Goal: Task Accomplishment & Management: Manage account settings

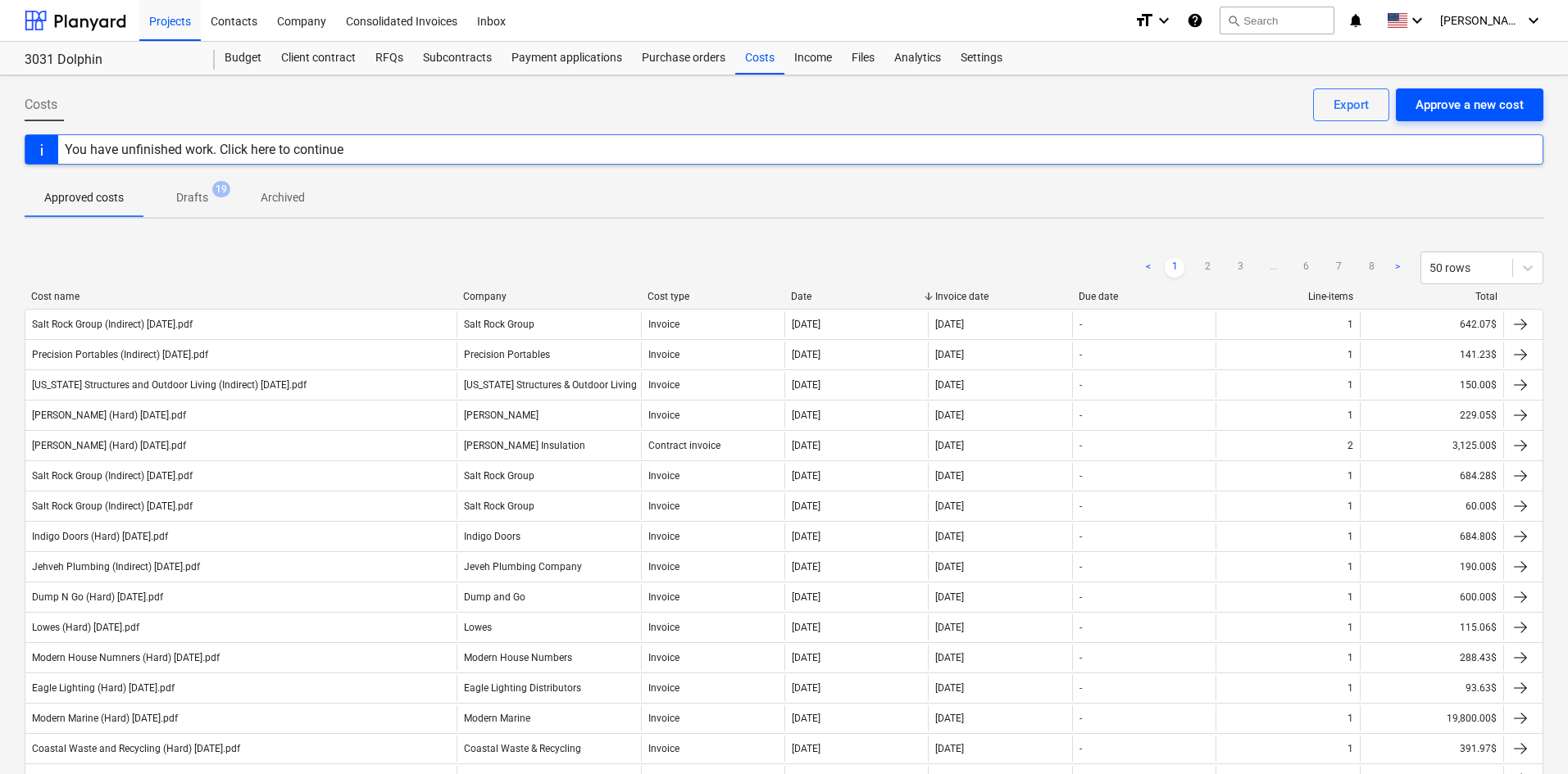
click at [1455, 107] on div "Approve a new cost" at bounding box center [1470, 104] width 108 height 21
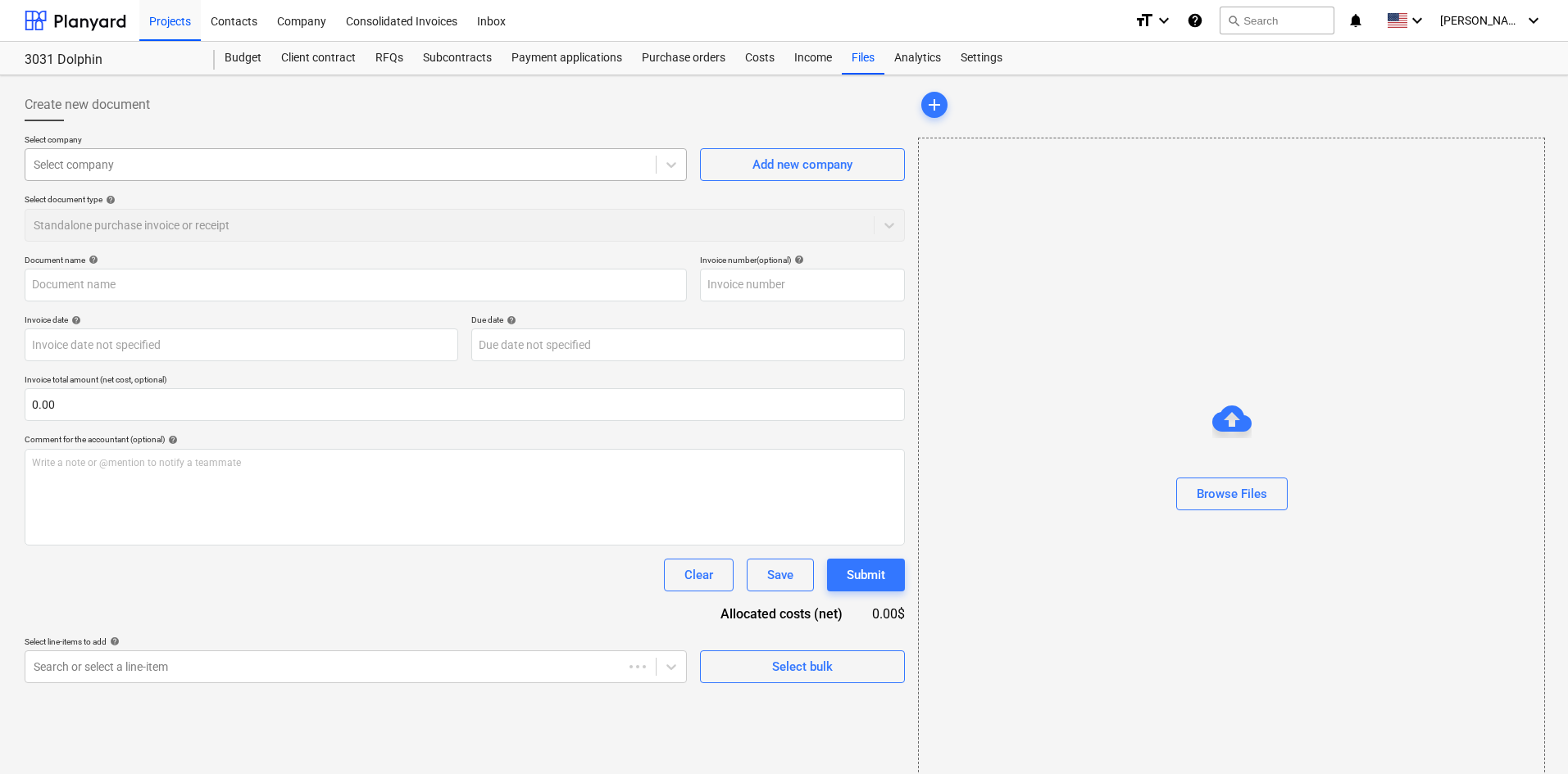
click at [121, 170] on div at bounding box center [341, 165] width 614 height 16
click at [70, 36] on div at bounding box center [76, 20] width 102 height 41
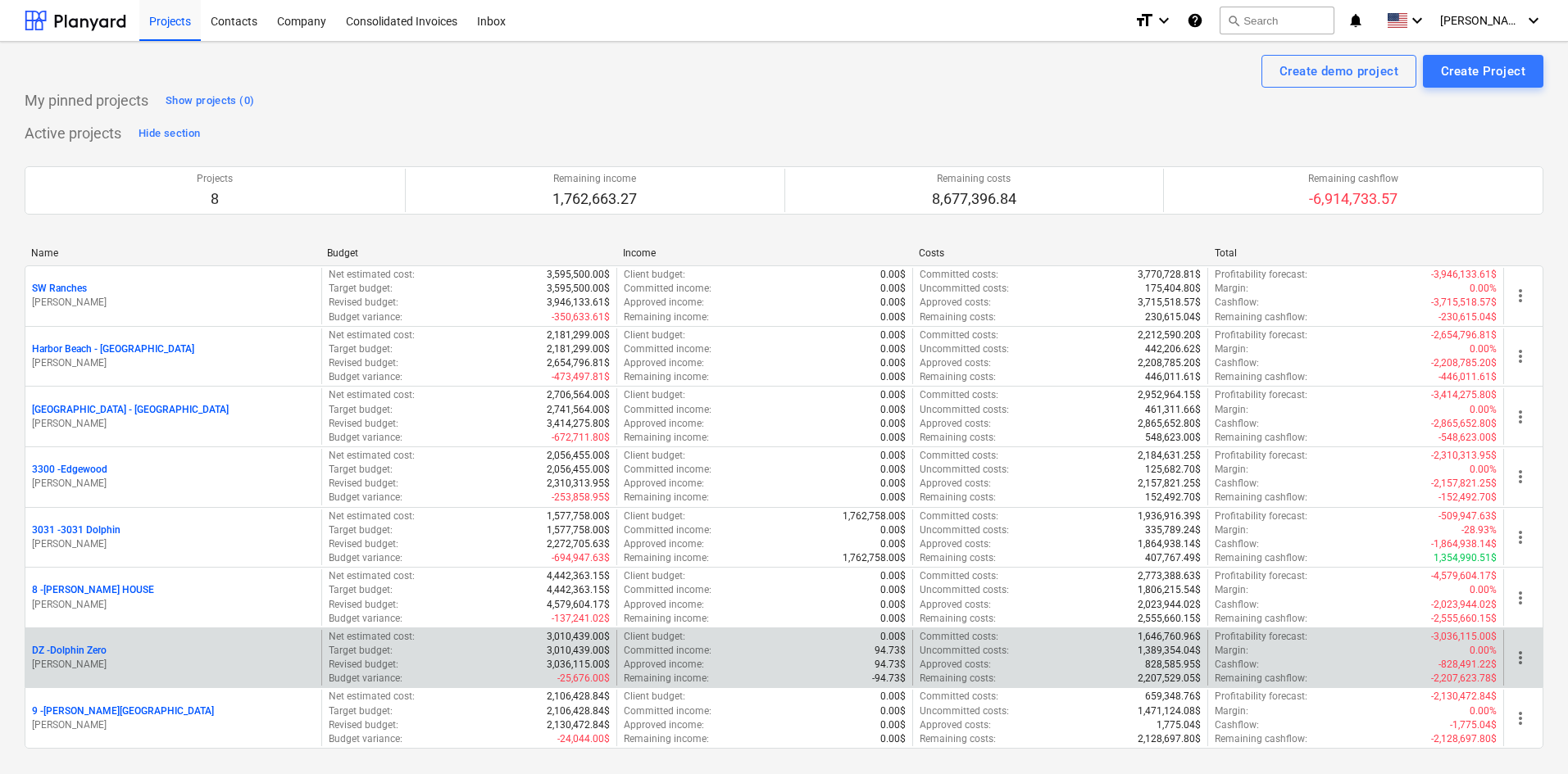
click at [97, 653] on p "DZ - Dolphin Zero" at bounding box center [69, 650] width 75 height 14
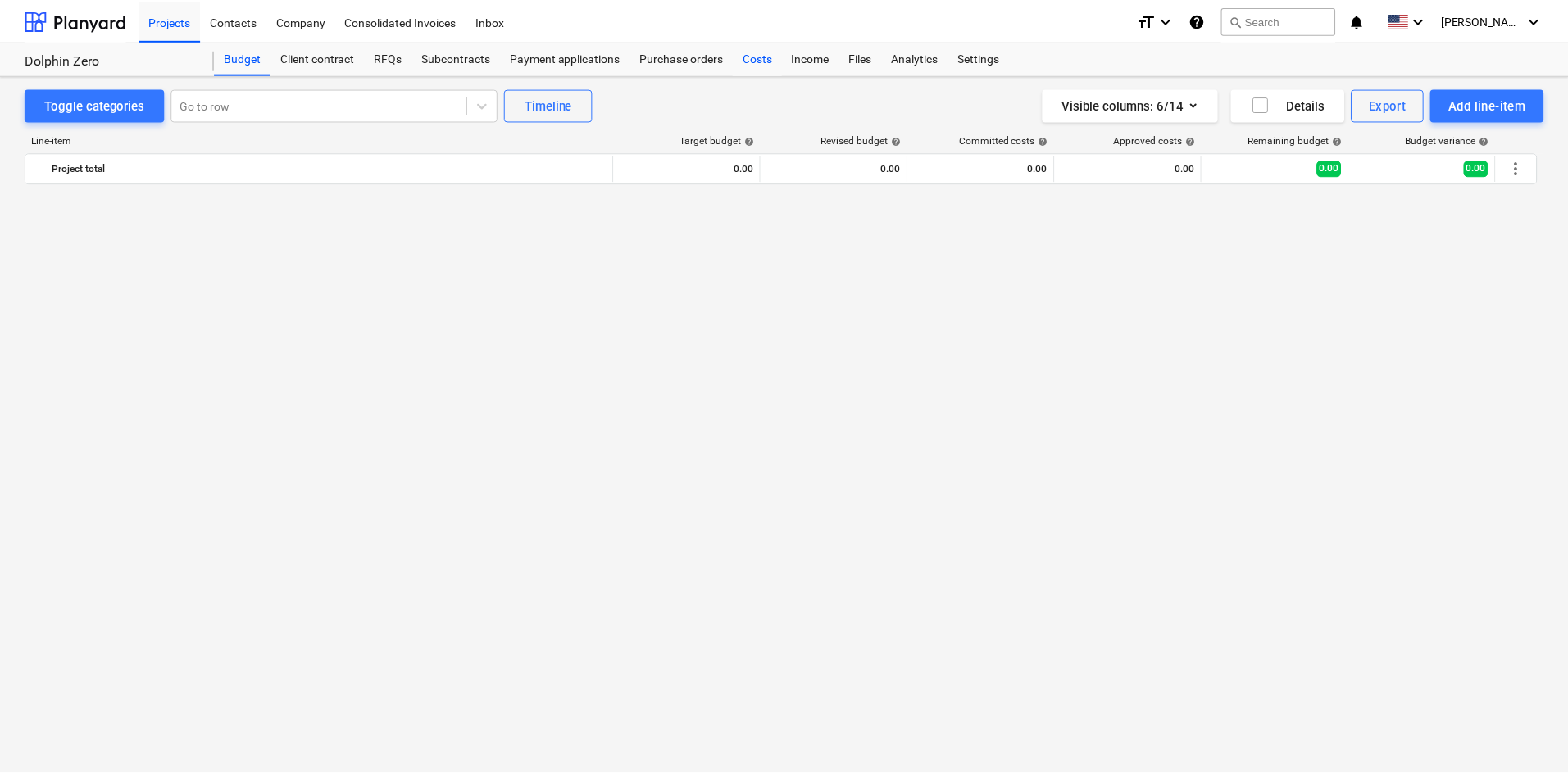
scroll to position [1950, 0]
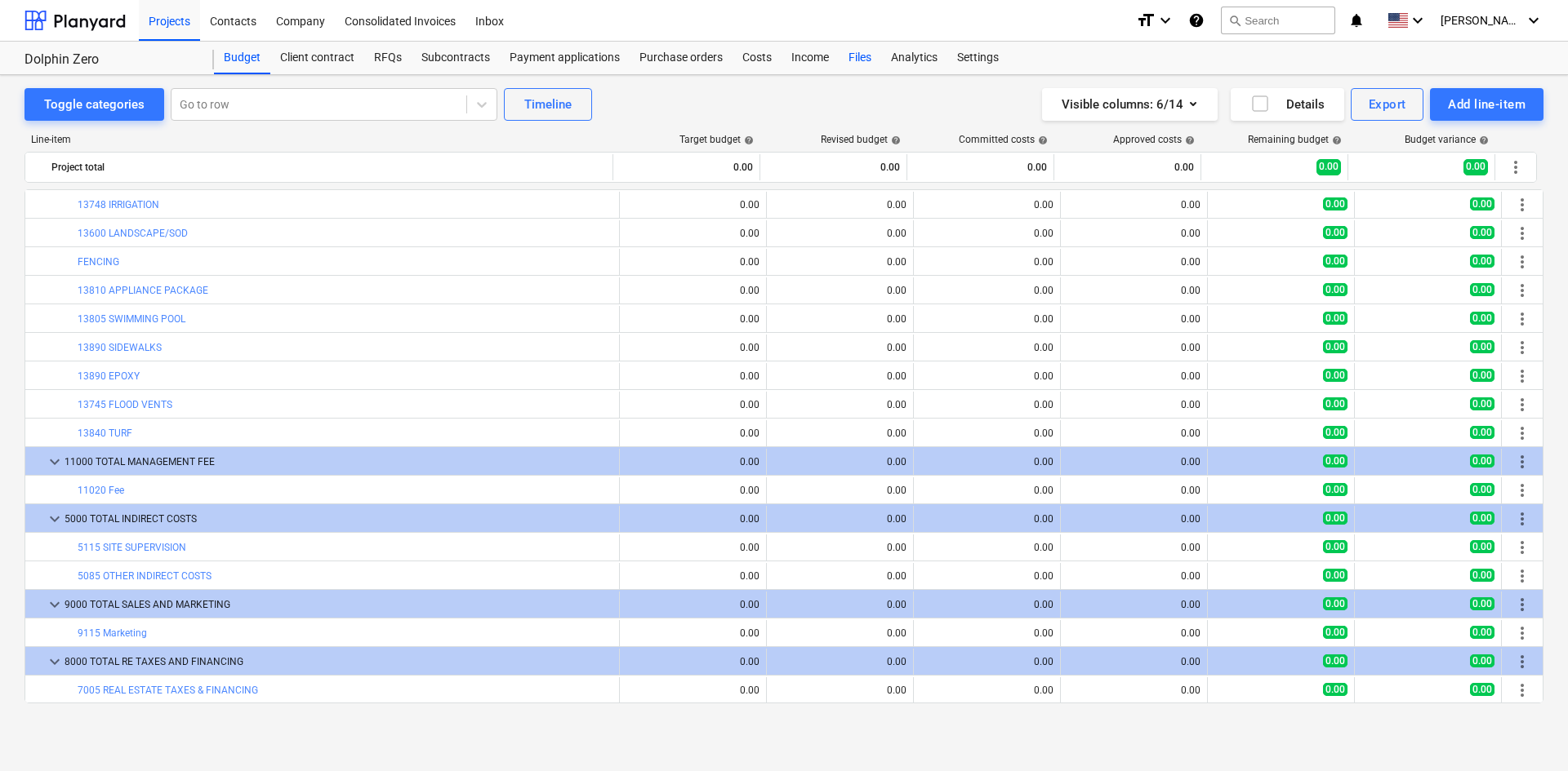
drag, startPoint x: 745, startPoint y: 54, endPoint x: 861, endPoint y: 66, distance: 116.6
click at [744, 55] on div "Costs" at bounding box center [757, 58] width 49 height 33
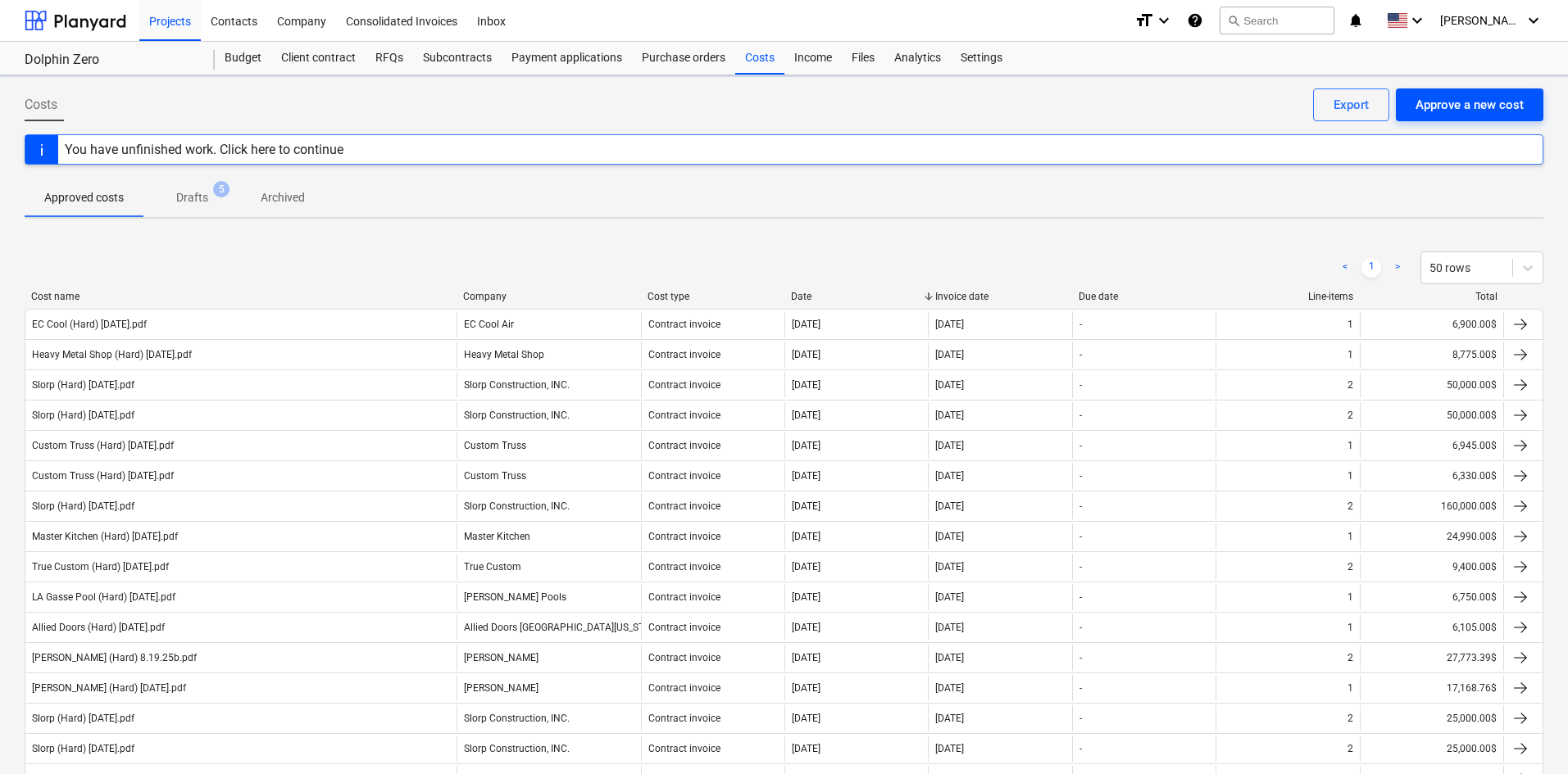
click at [1484, 108] on div "Approve a new cost" at bounding box center [1470, 104] width 108 height 21
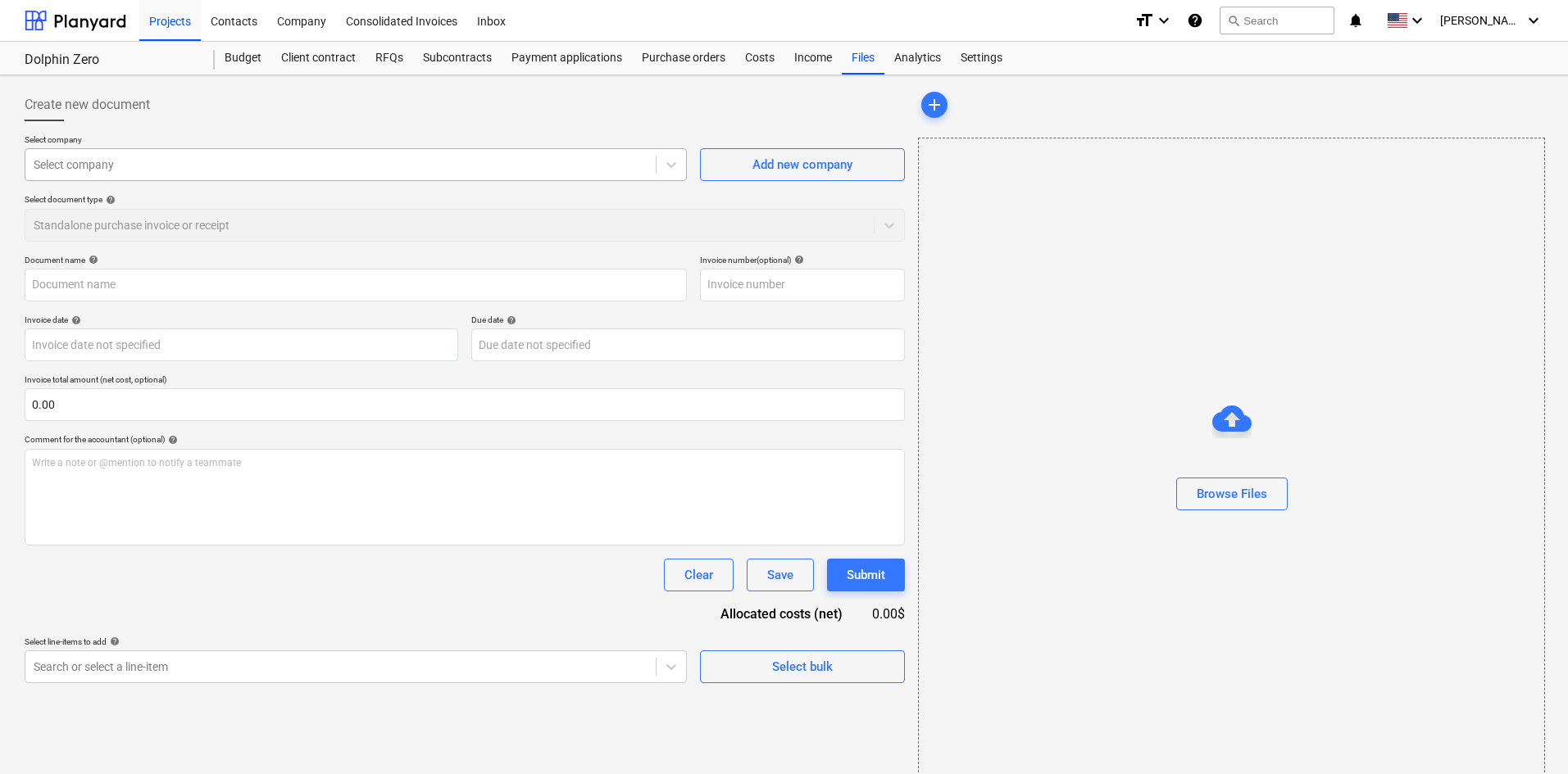
click at [181, 171] on div at bounding box center [341, 165] width 614 height 16
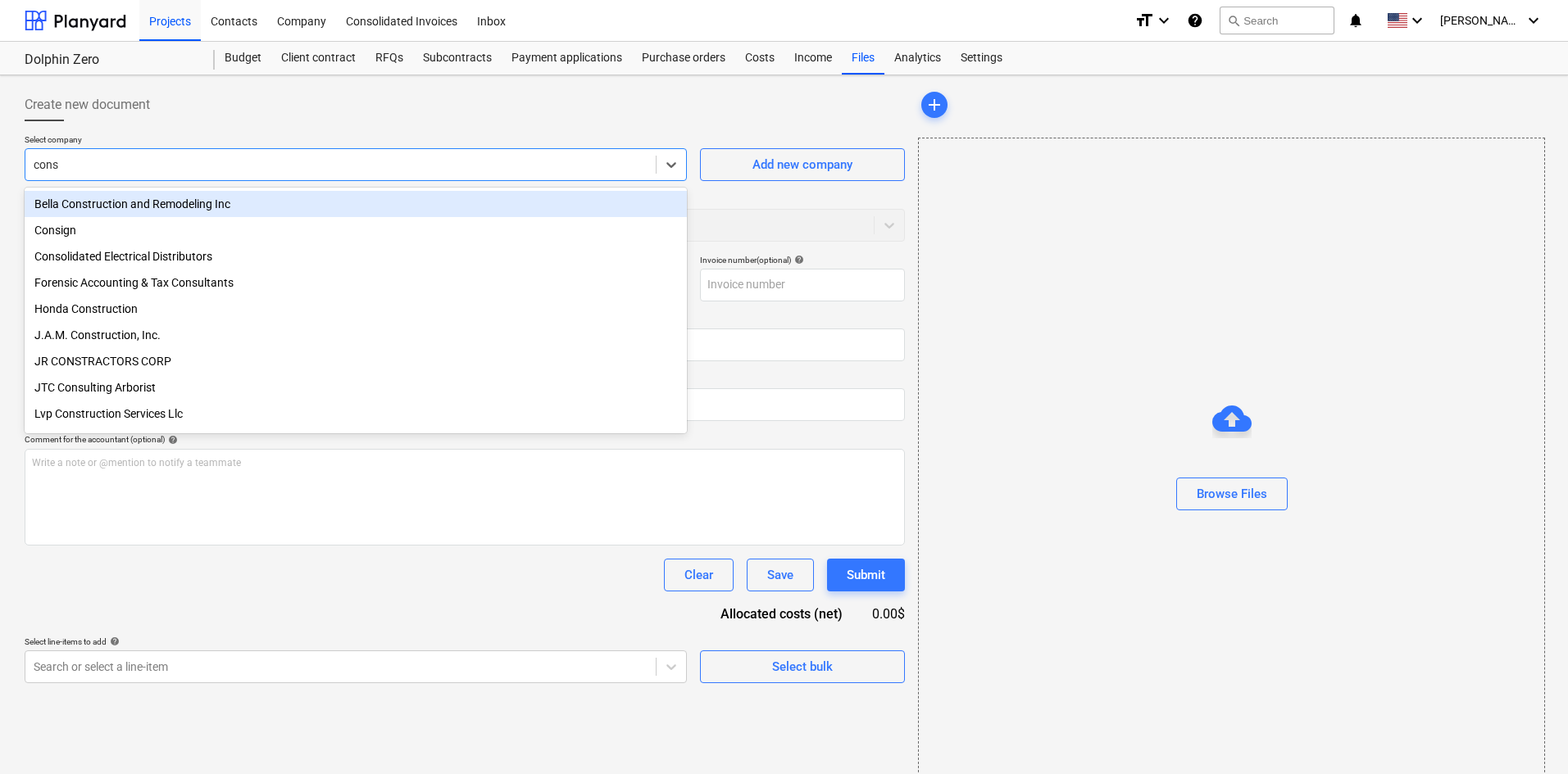
type input "consi"
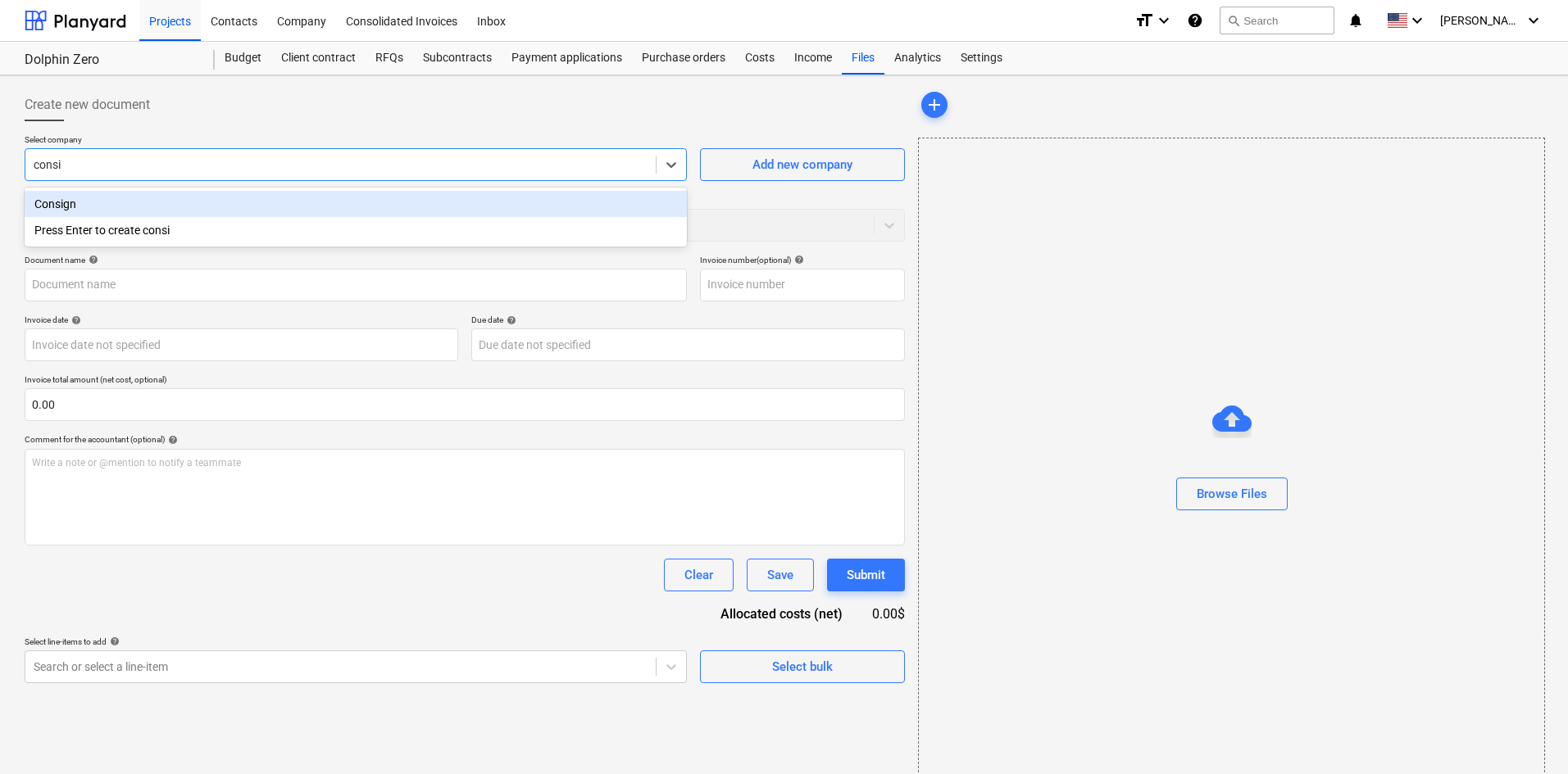
click at [108, 209] on div "Consign" at bounding box center [355, 204] width 662 height 26
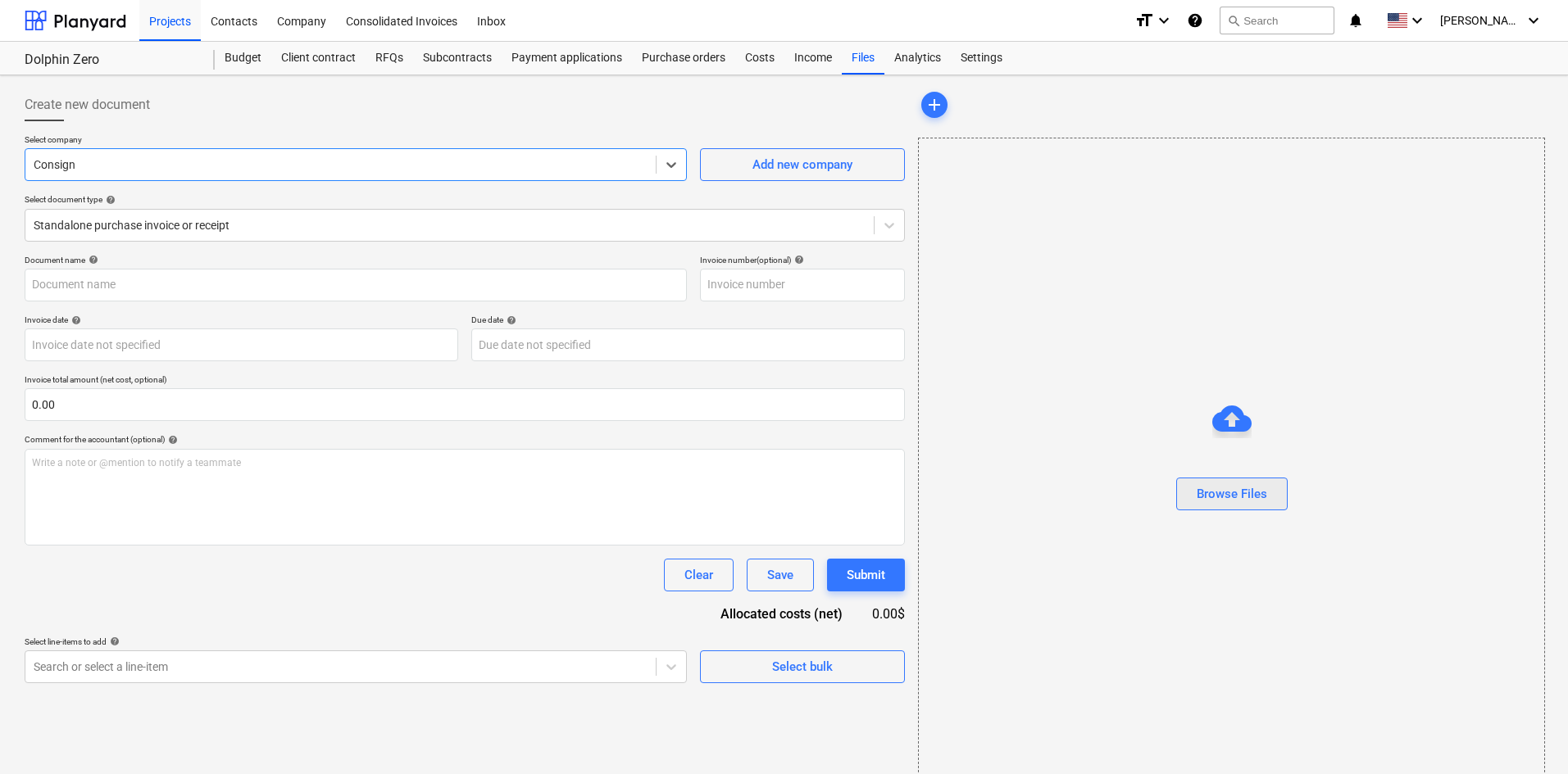
click at [1255, 484] on div "Browse Files" at bounding box center [1232, 494] width 70 height 21
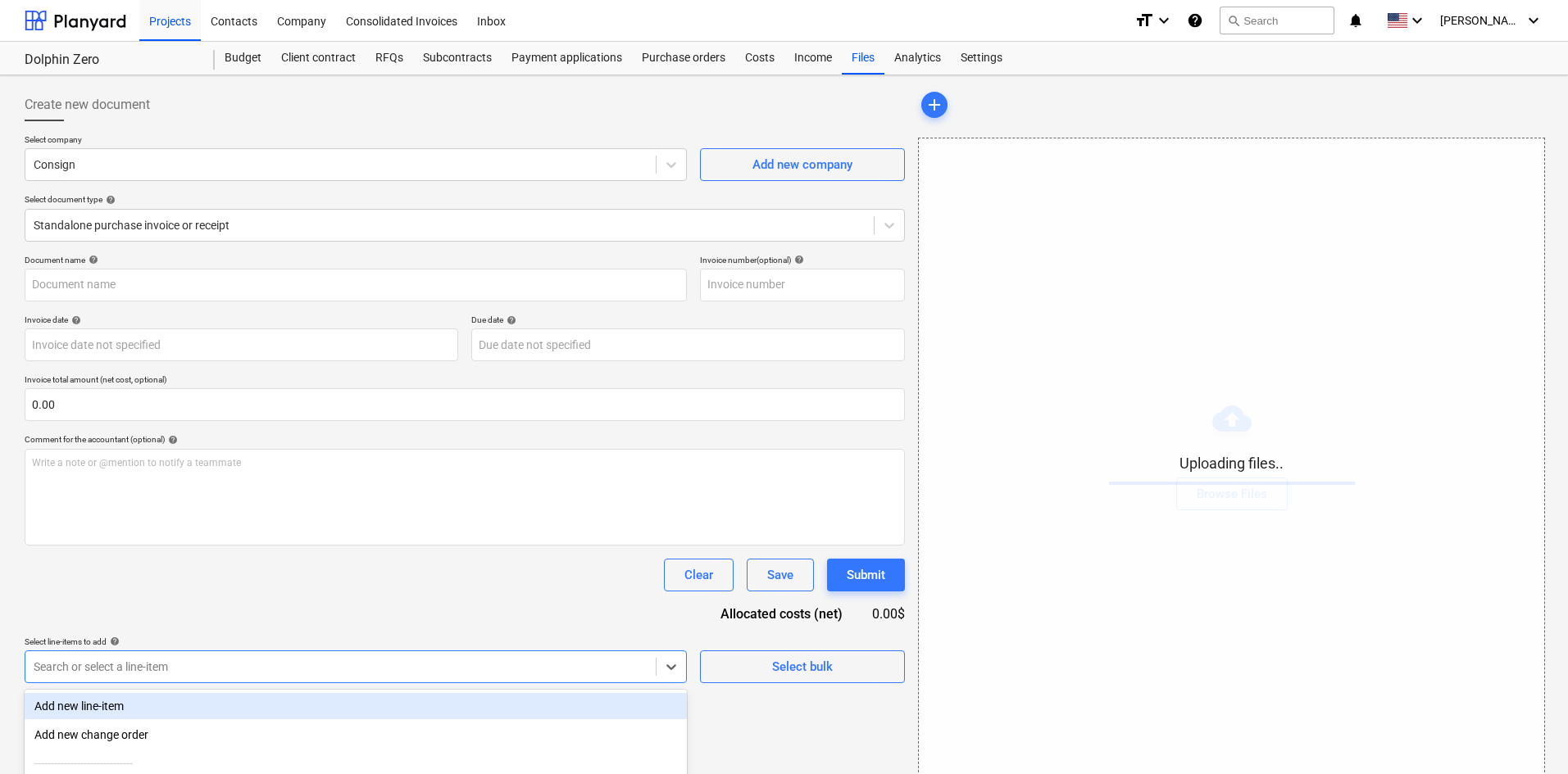
click at [340, 668] on body "Projects Contacts Company Consolidated Invoices Inbox format_size keyboard_arro…" at bounding box center [784, 387] width 1568 height 774
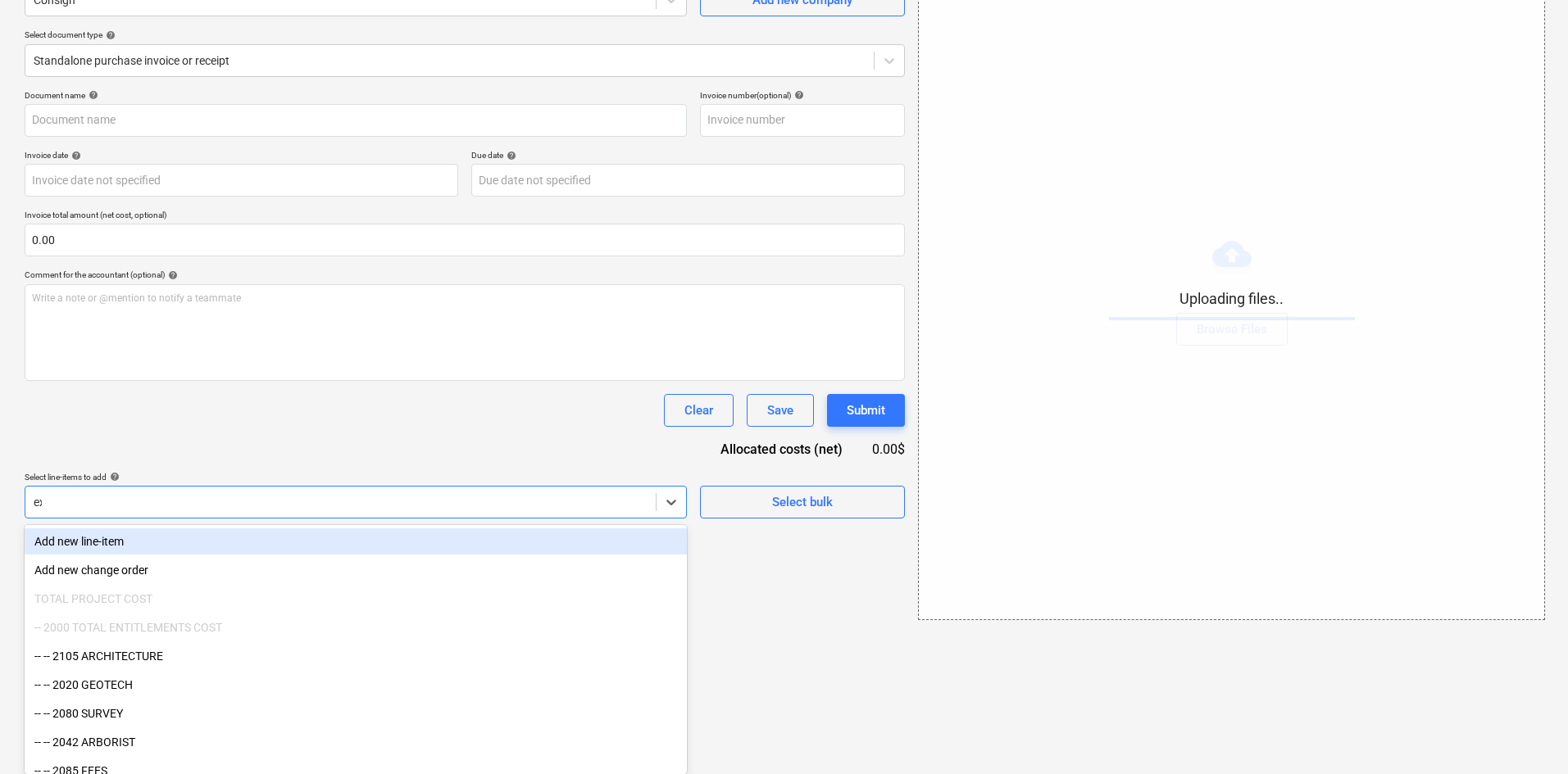
scroll to position [24, 0]
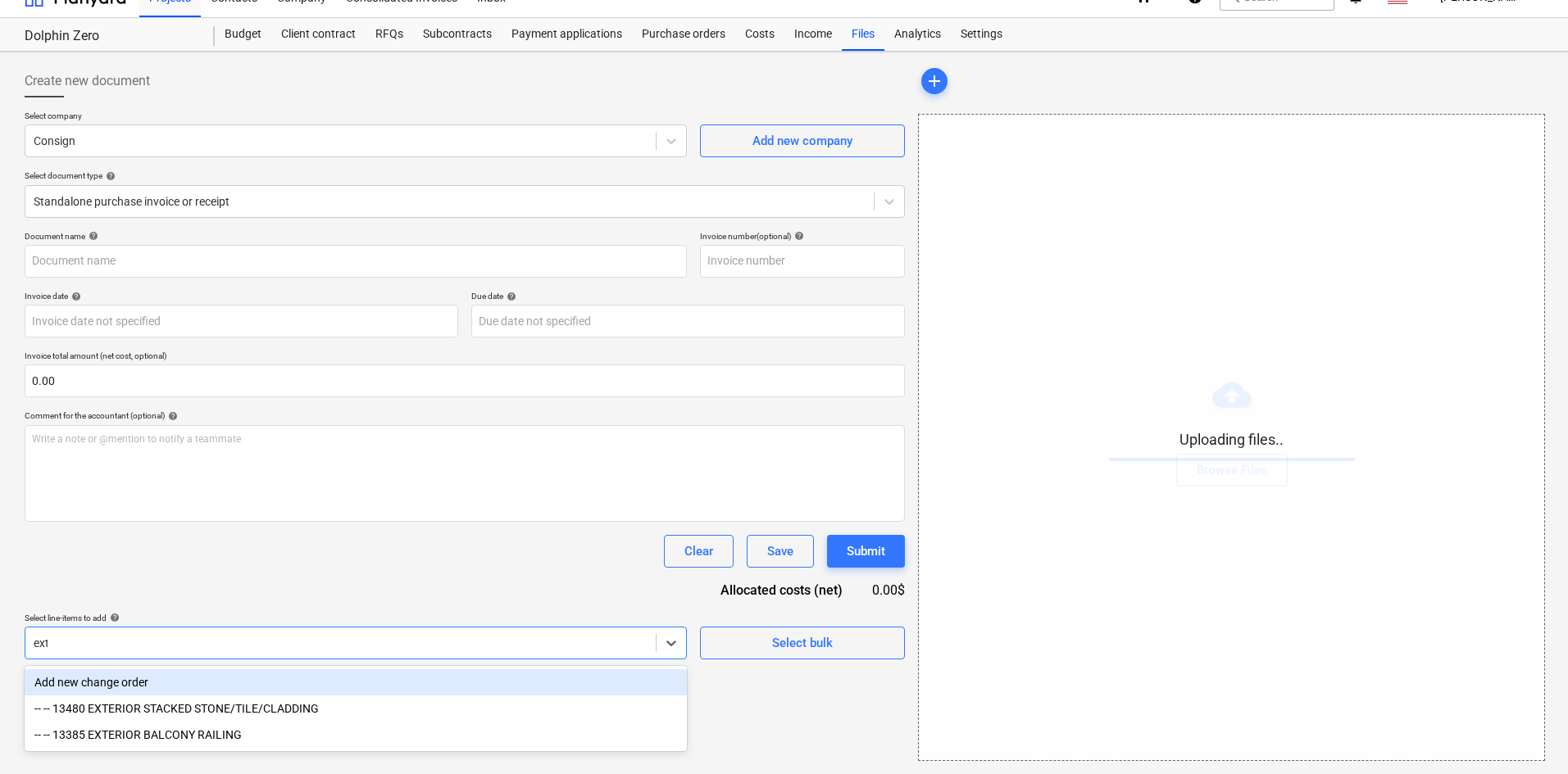
type input "exte"
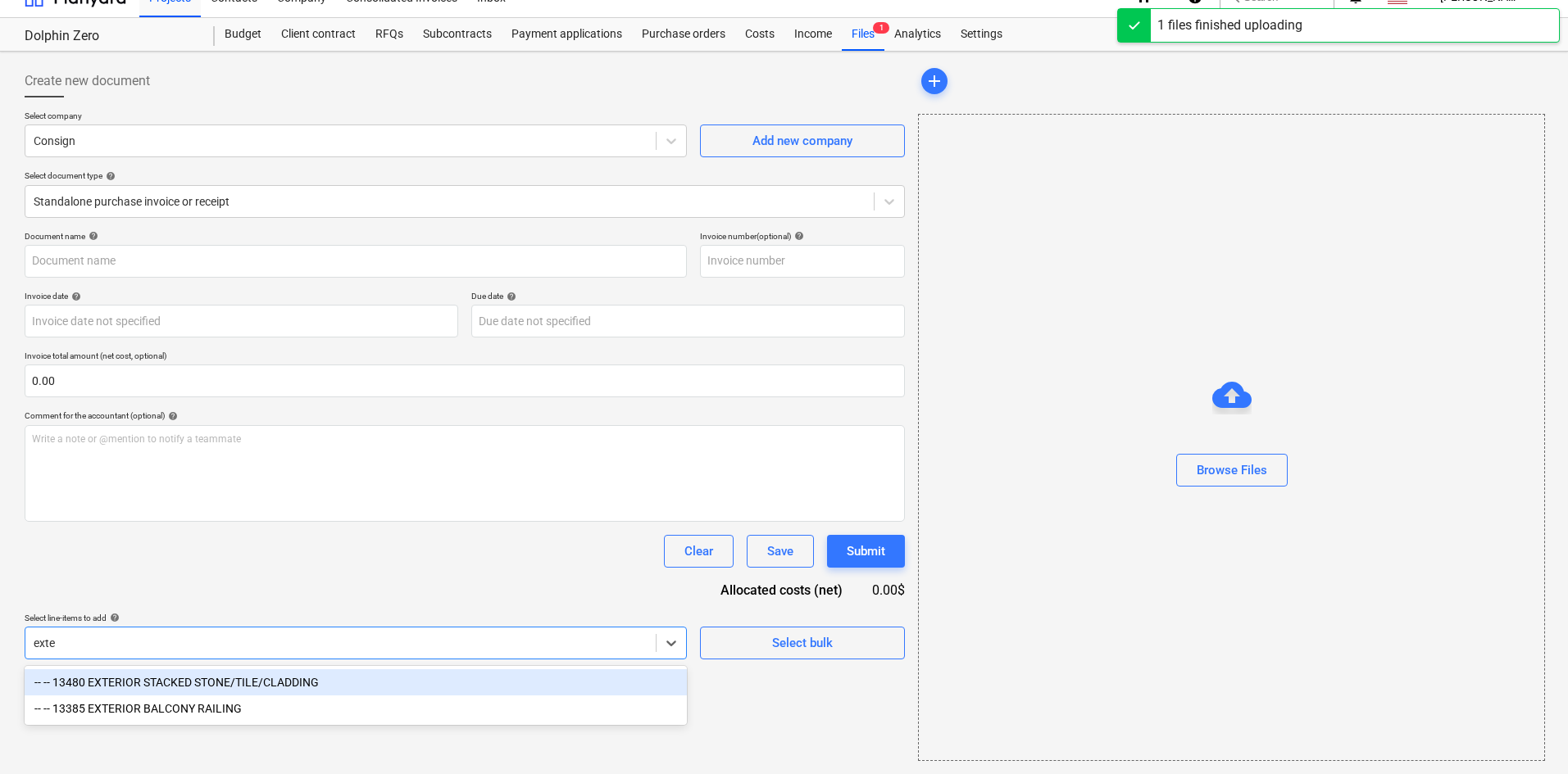
type input "Consign (Hard) [DATE].pdf"
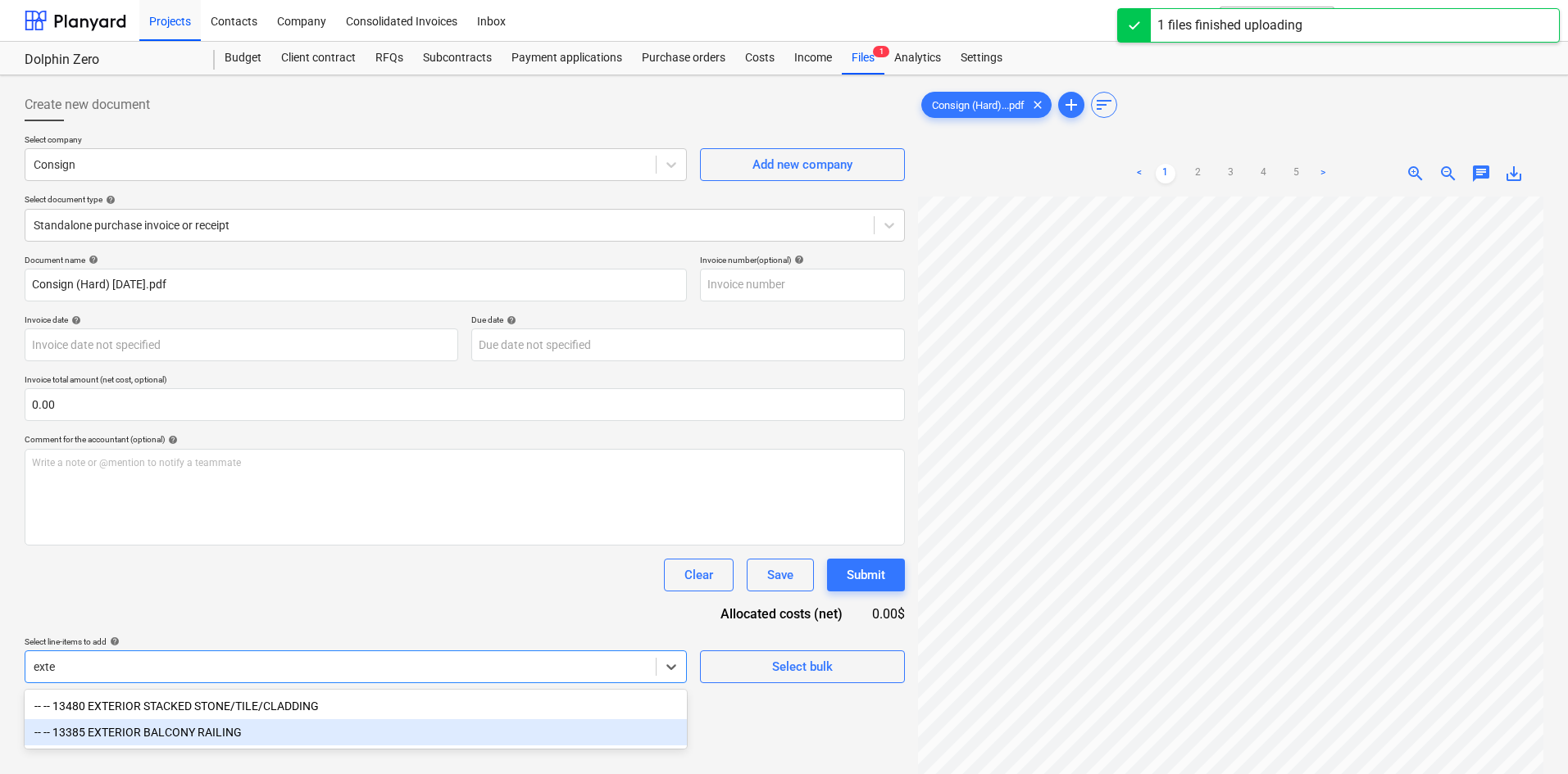
click at [327, 737] on div "-- -- 13385 EXTERIOR BALCONY RAILING" at bounding box center [355, 732] width 662 height 26
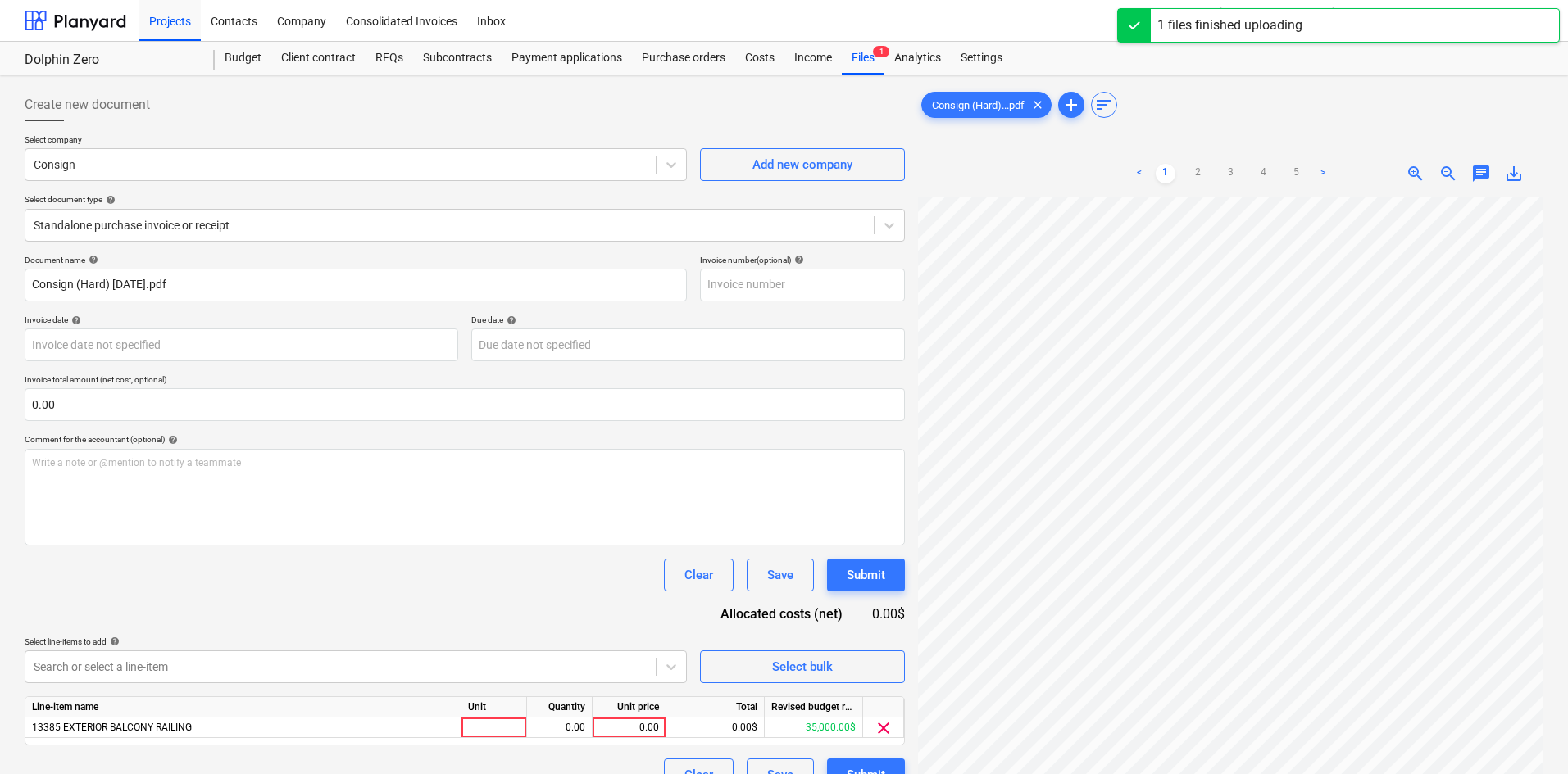
drag, startPoint x: 460, startPoint y: 616, endPoint x: 505, endPoint y: 618, distance: 45.0
click at [460, 617] on div "Document name help Consign (Hard) [DATE].pdf Invoice number (optional) help Inv…" at bounding box center [465, 523] width 880 height 536
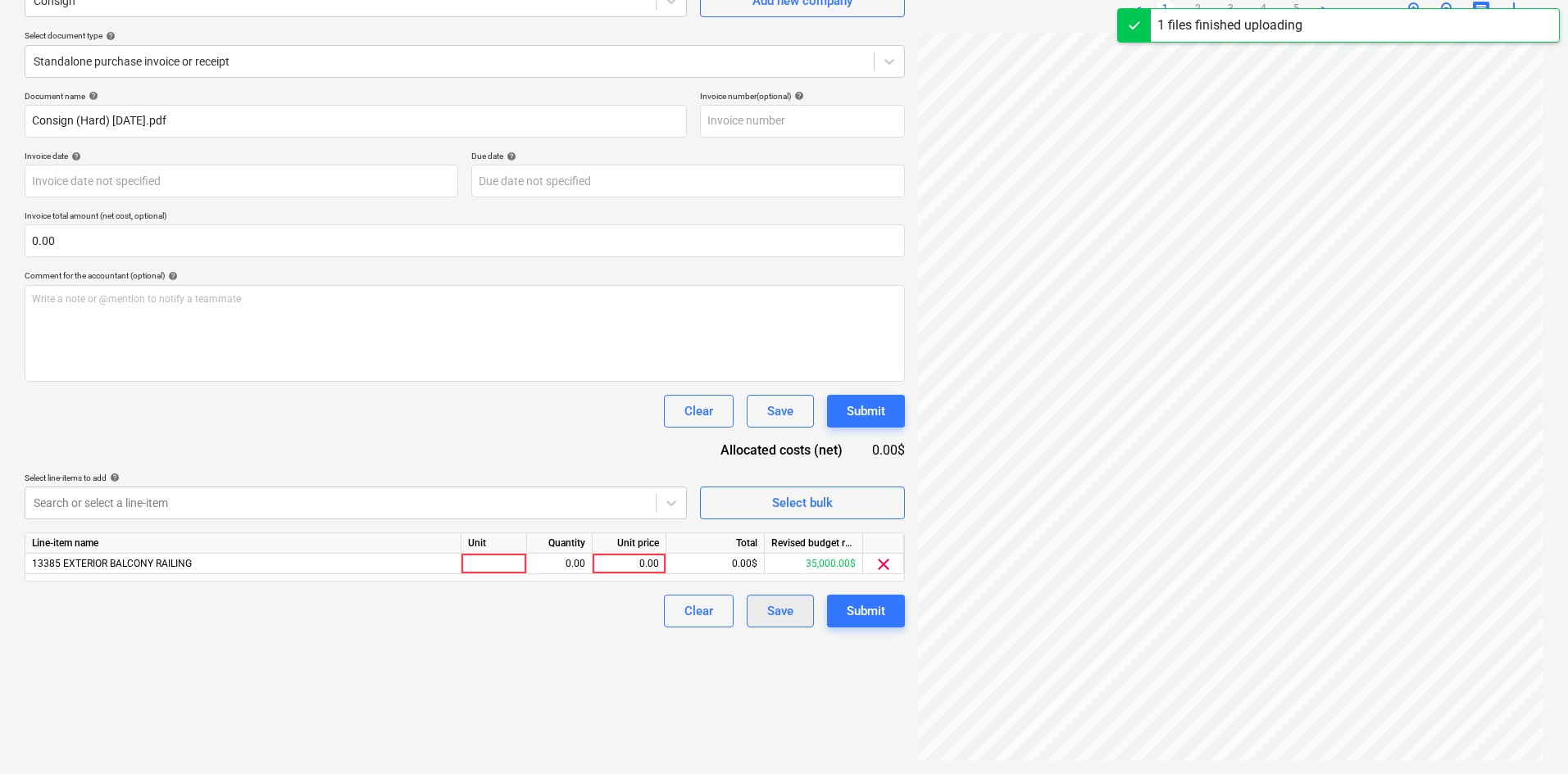
scroll to position [4, 0]
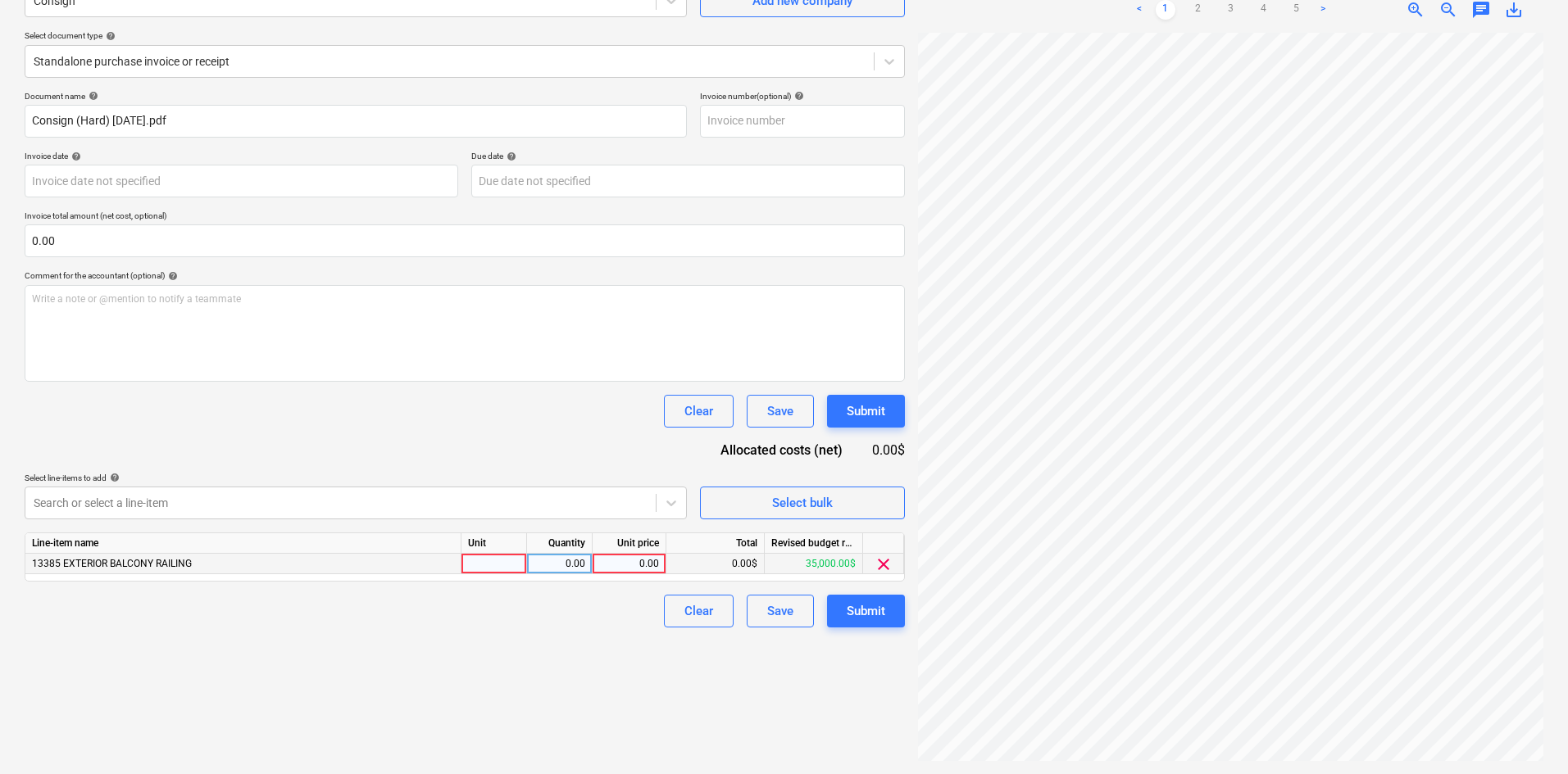
click at [628, 565] on div "0.00" at bounding box center [630, 564] width 60 height 20
type input "1200"
click at [275, 667] on div "Create new document Select company Consign Add new company Select document type…" at bounding box center [465, 342] width 894 height 850
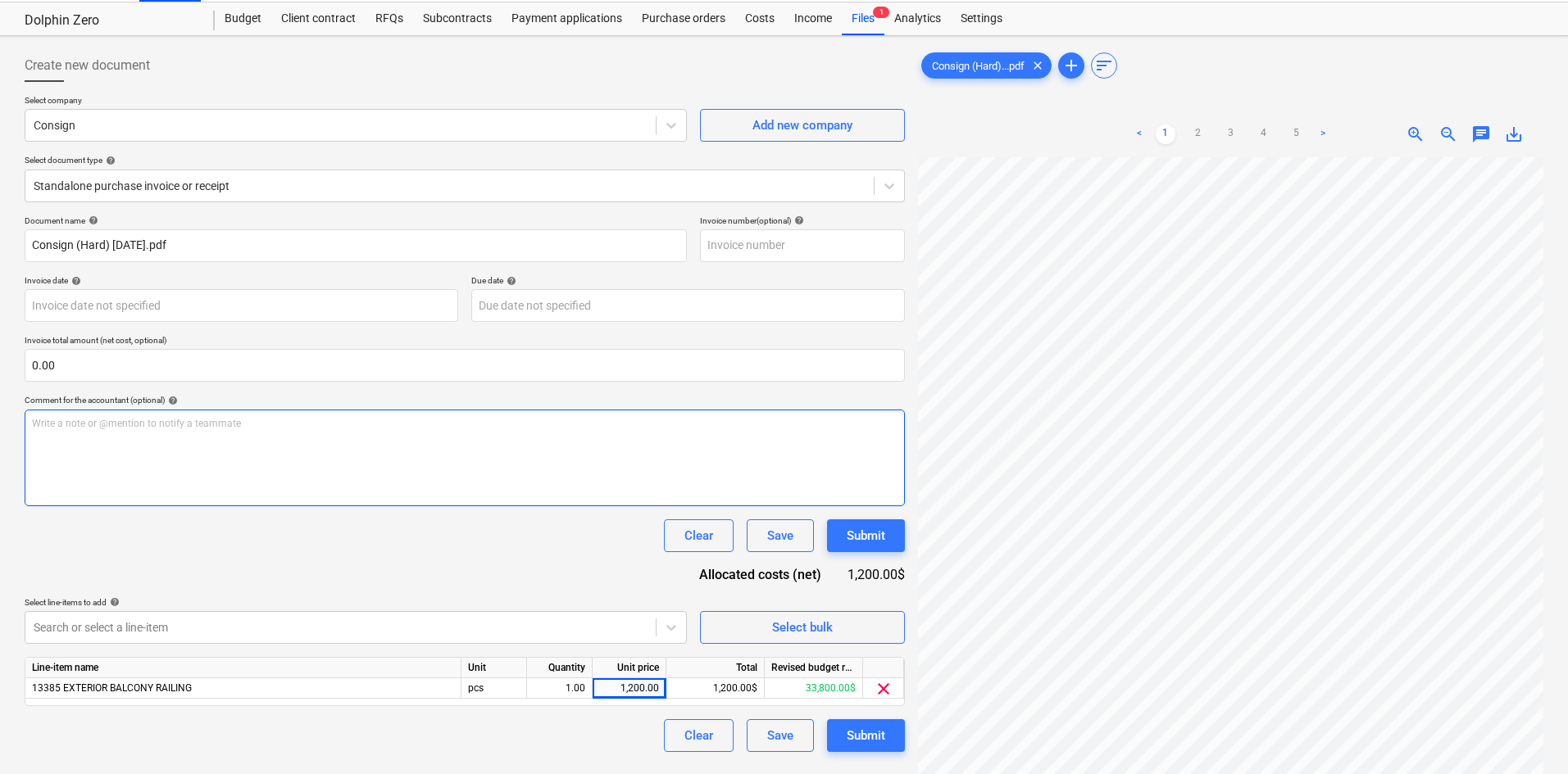
scroll to position [0, 0]
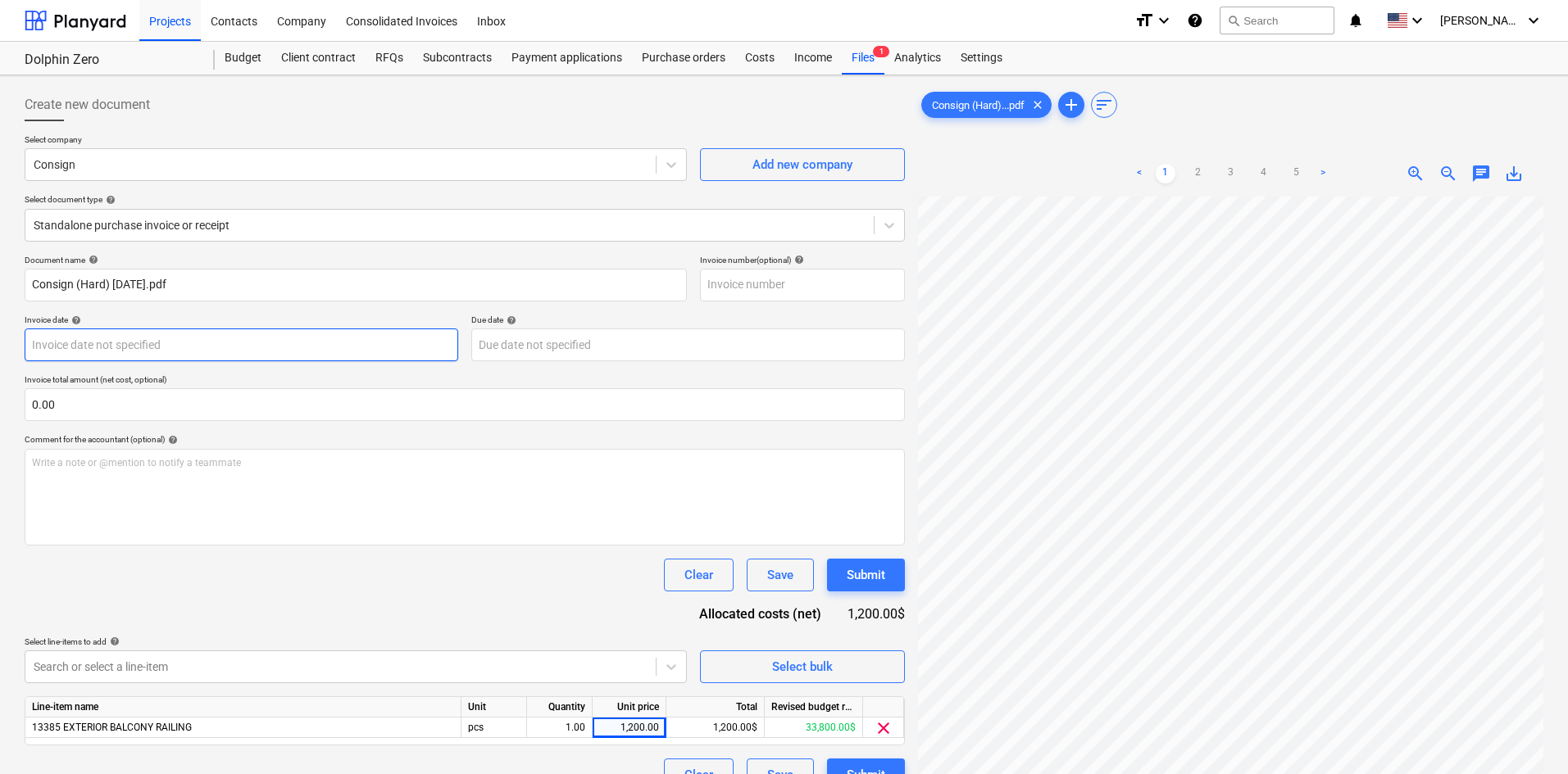
click at [198, 340] on body "Projects Contacts Company Consolidated Invoices Inbox format_size keyboard_arro…" at bounding box center [784, 387] width 1568 height 774
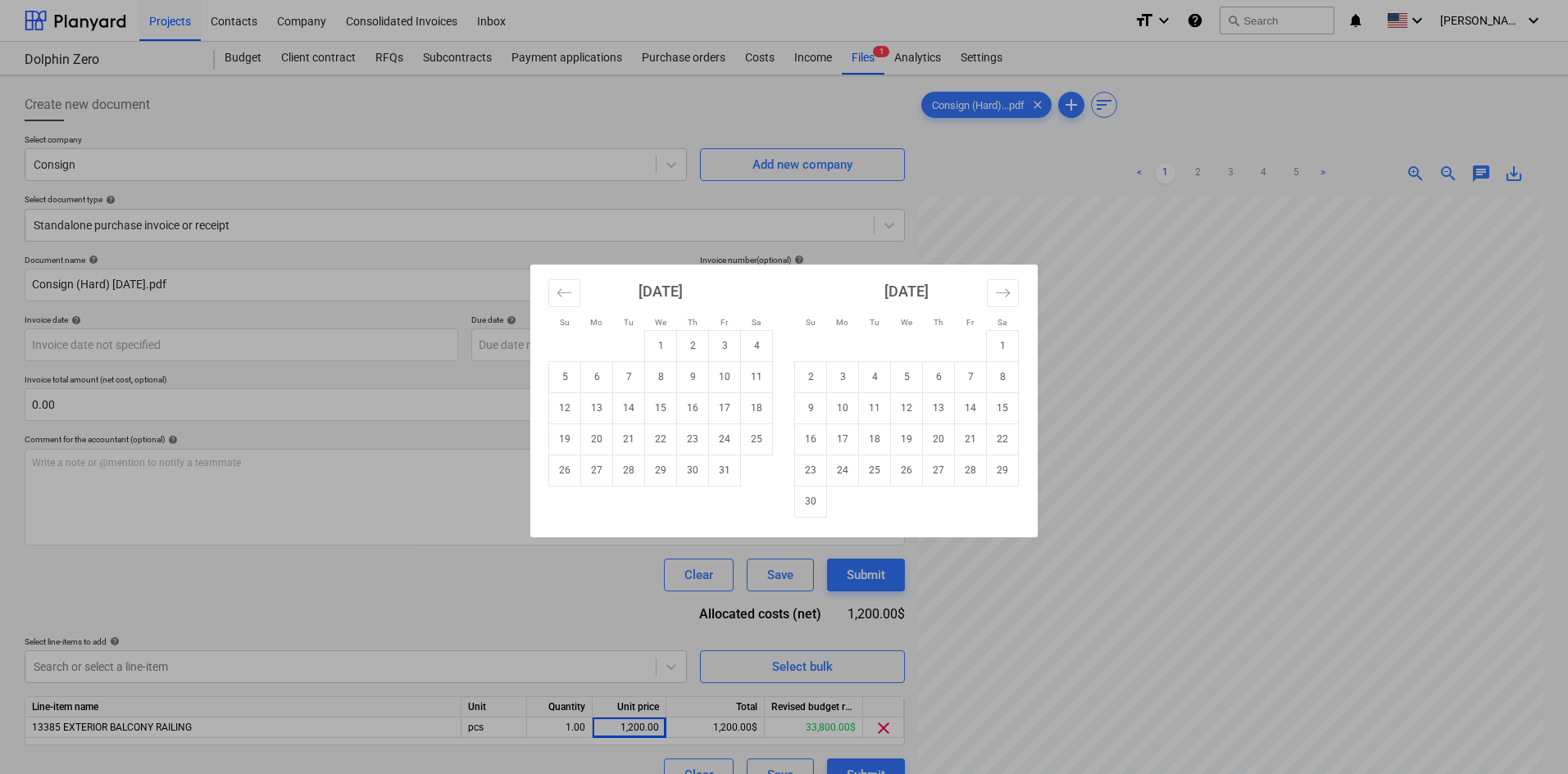
click at [223, 308] on div "Su Mo Tu We Th Fr Sa Su Mo Tu We Th Fr Sa [DATE] 1 2 3 4 5 6 7 8 9 10 11 12 13 …" at bounding box center [784, 387] width 1568 height 774
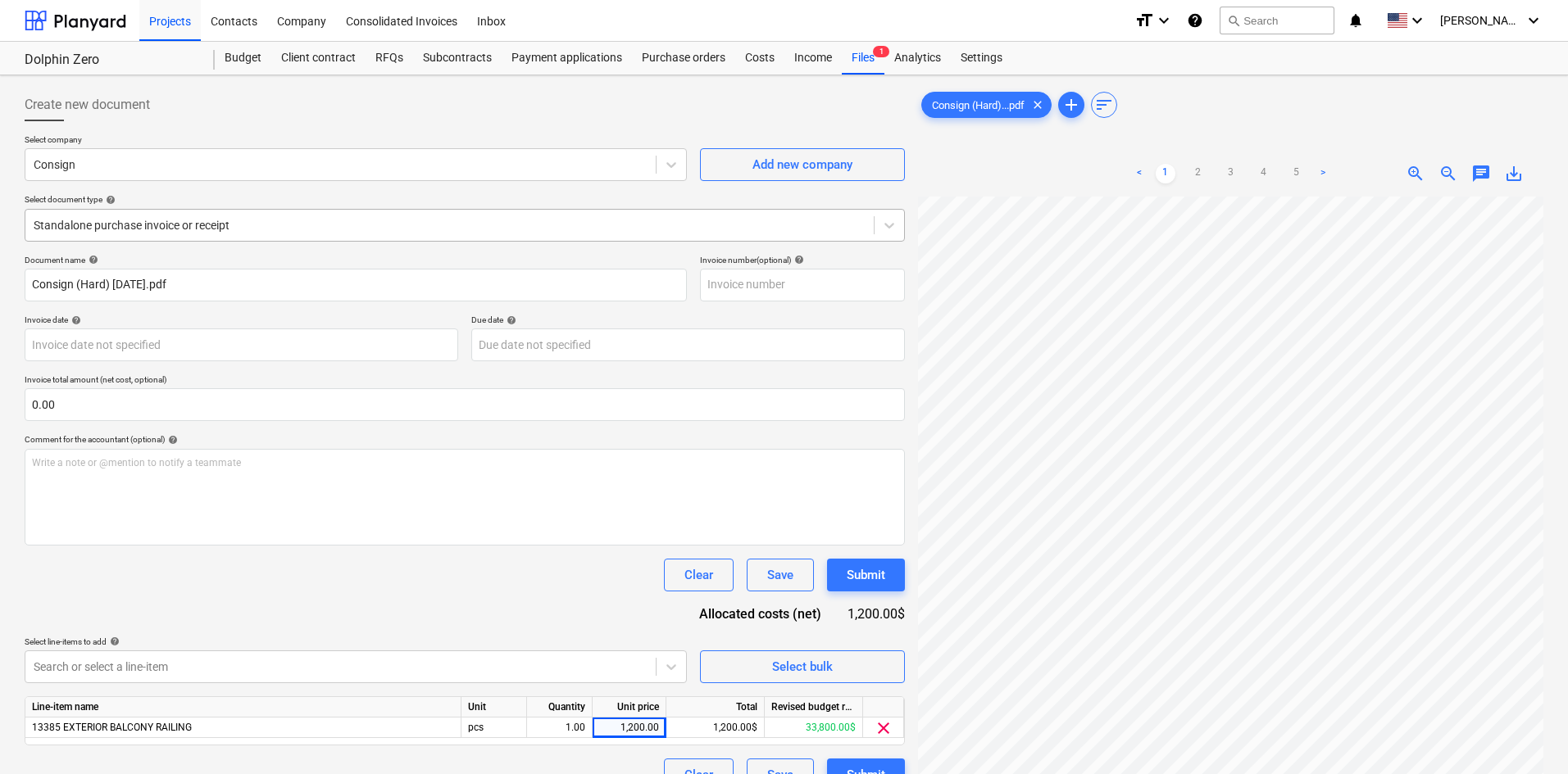
click at [243, 233] on div at bounding box center [449, 225] width 832 height 16
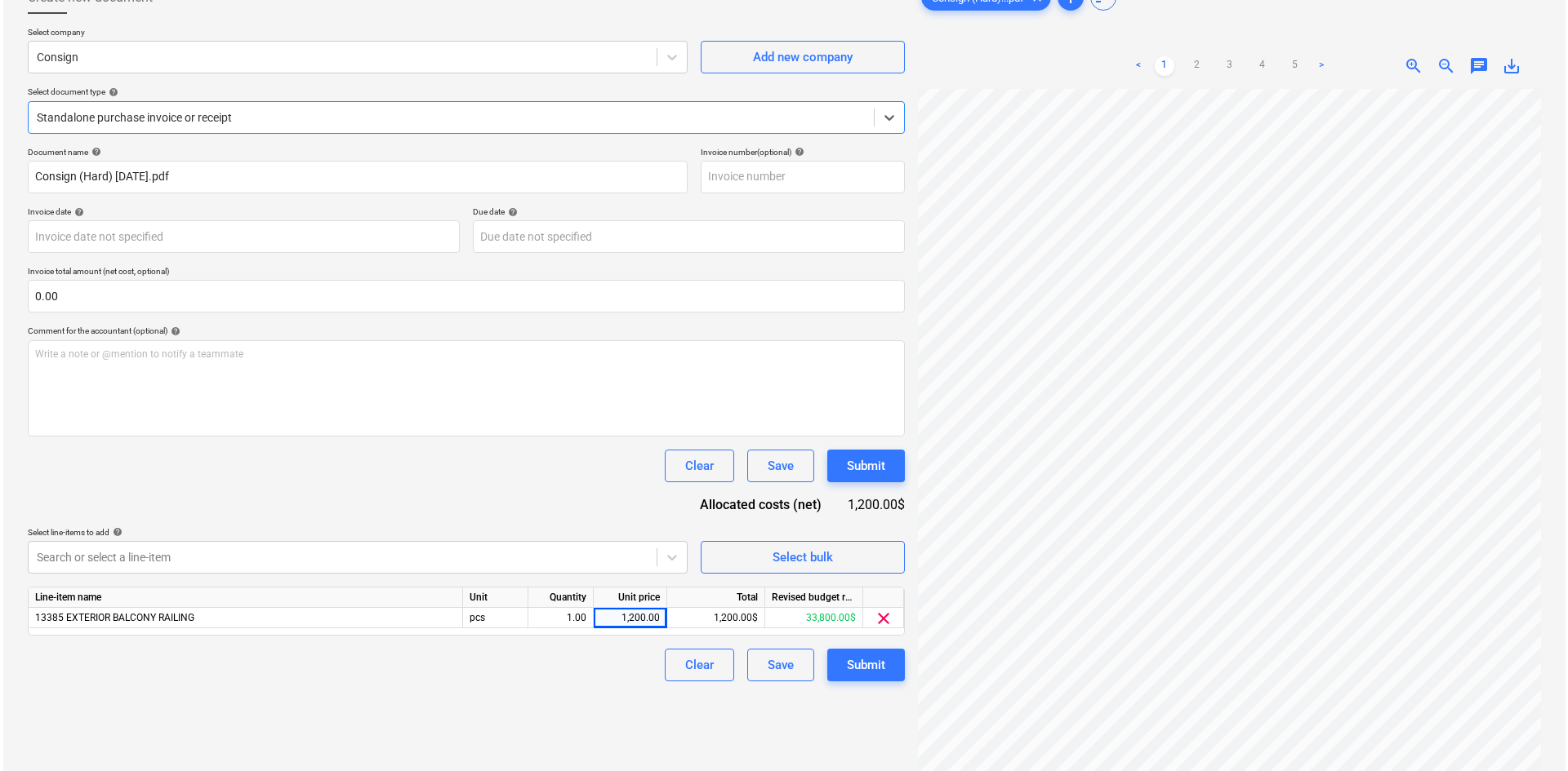
scroll to position [163, 0]
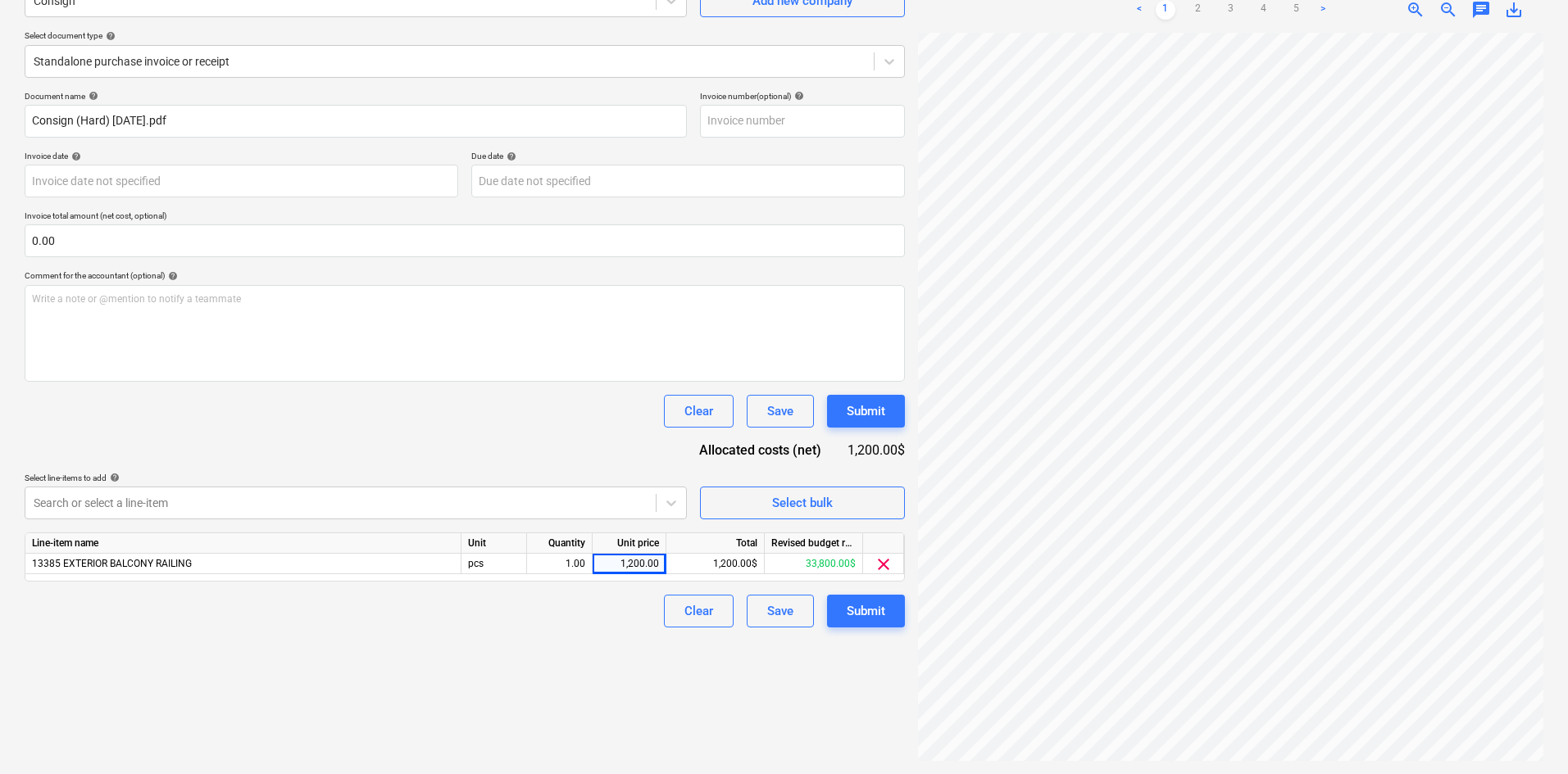
click at [605, 664] on div "Create new document Select company Consign Add new company Select document type…" at bounding box center [465, 342] width 894 height 850
click at [646, 562] on div "1,200.00" at bounding box center [630, 564] width 60 height 20
click at [646, 562] on input "1200" at bounding box center [630, 564] width 73 height 20
type input "1250"
click at [540, 636] on div "Create new document Select company Consign Add new company Select document type…" at bounding box center [465, 342] width 894 height 850
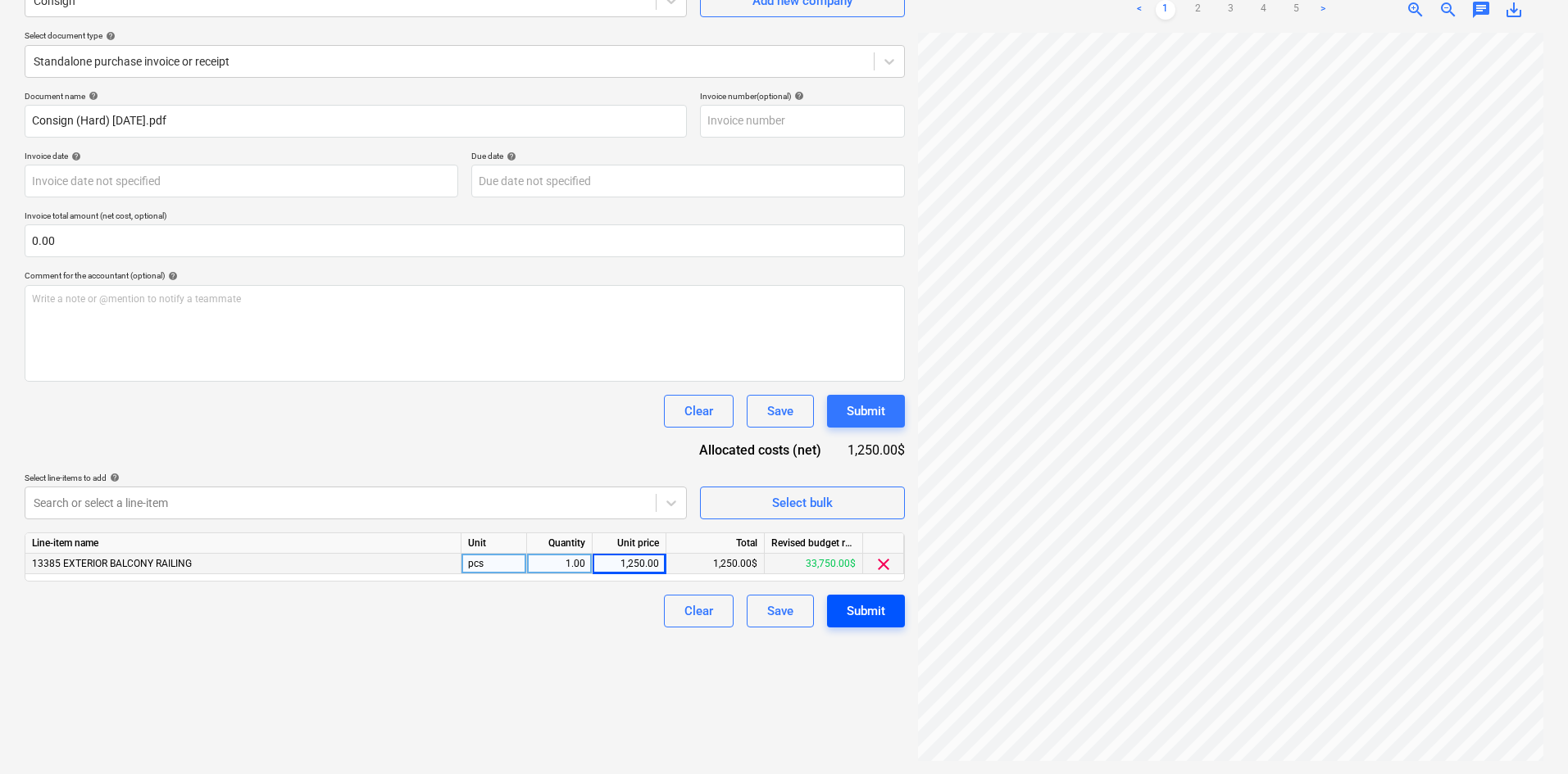
click at [845, 609] on button "Submit" at bounding box center [866, 611] width 77 height 33
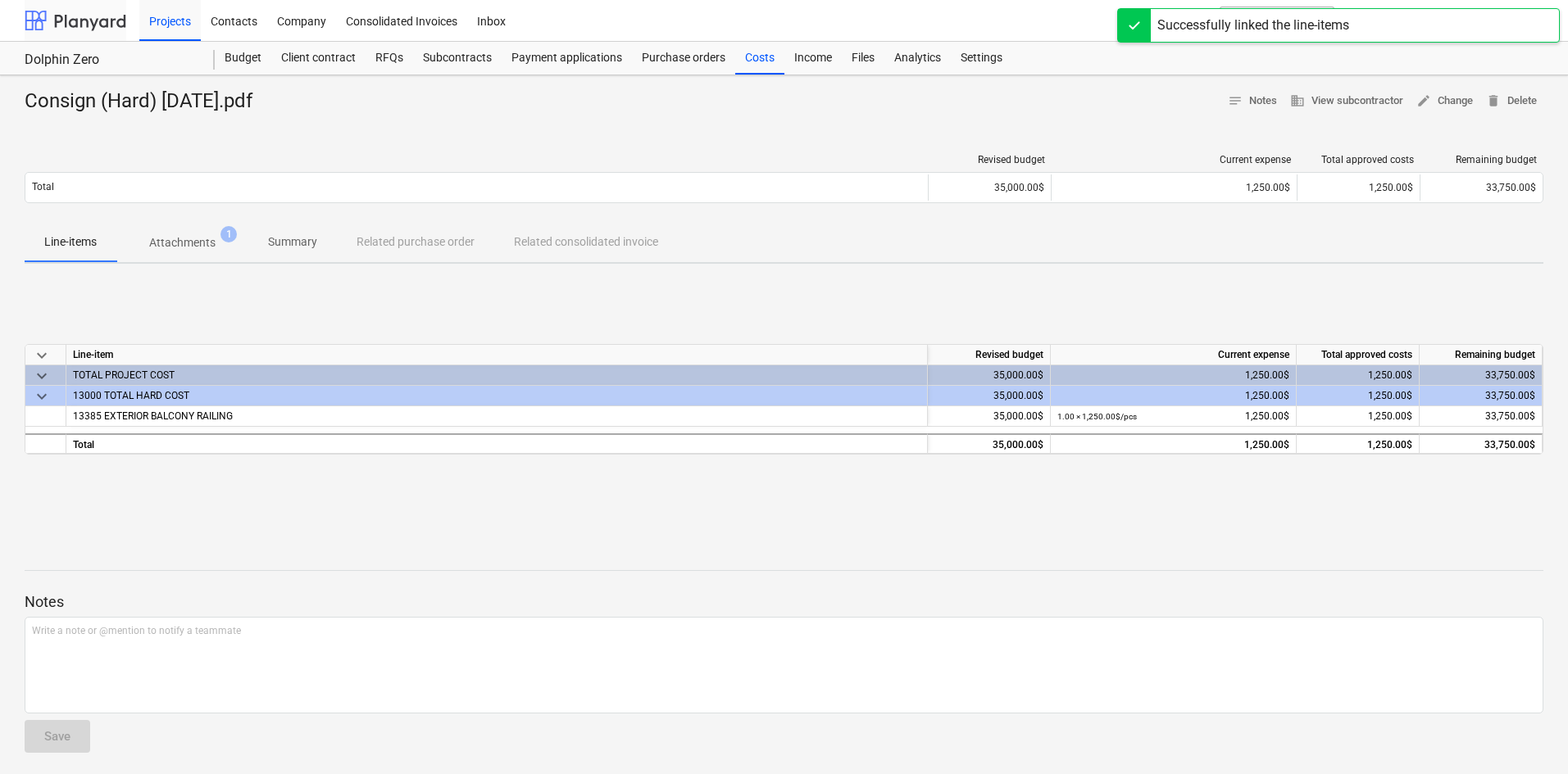
click at [102, 20] on div at bounding box center [76, 20] width 102 height 41
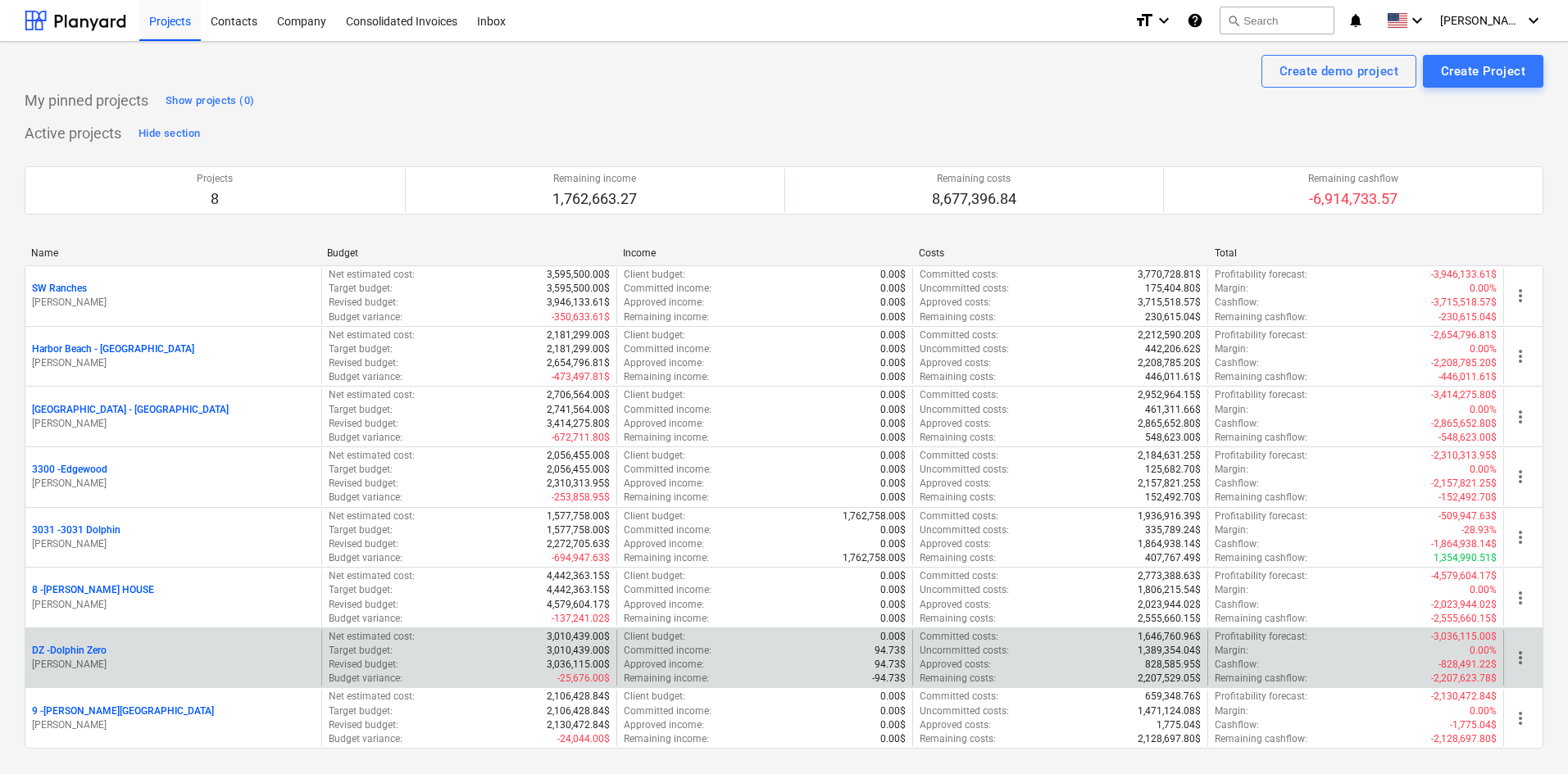
click at [93, 657] on p "DZ - Dolphin Zero" at bounding box center [69, 650] width 75 height 14
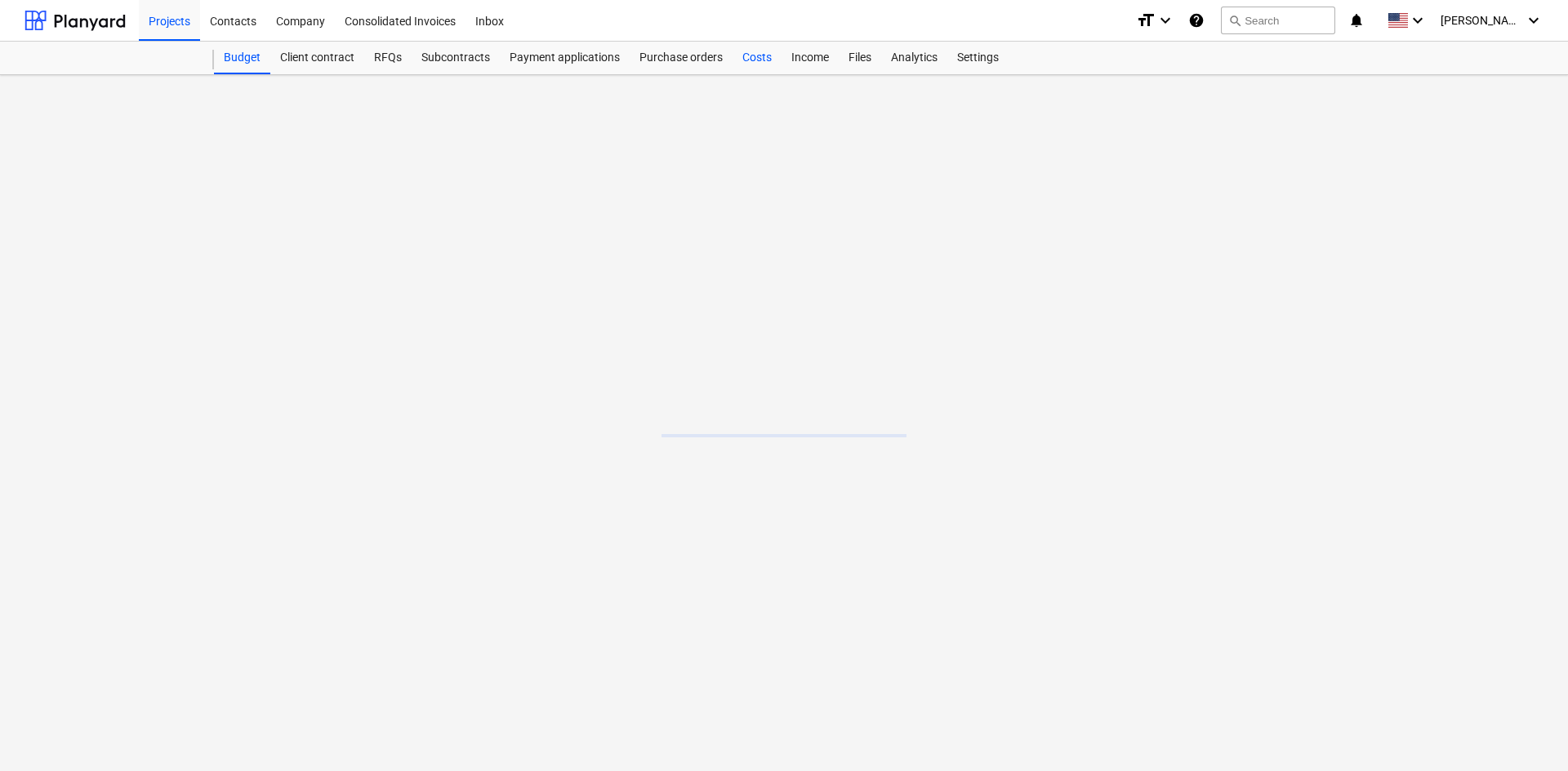
click at [753, 66] on div "Costs" at bounding box center [757, 58] width 49 height 33
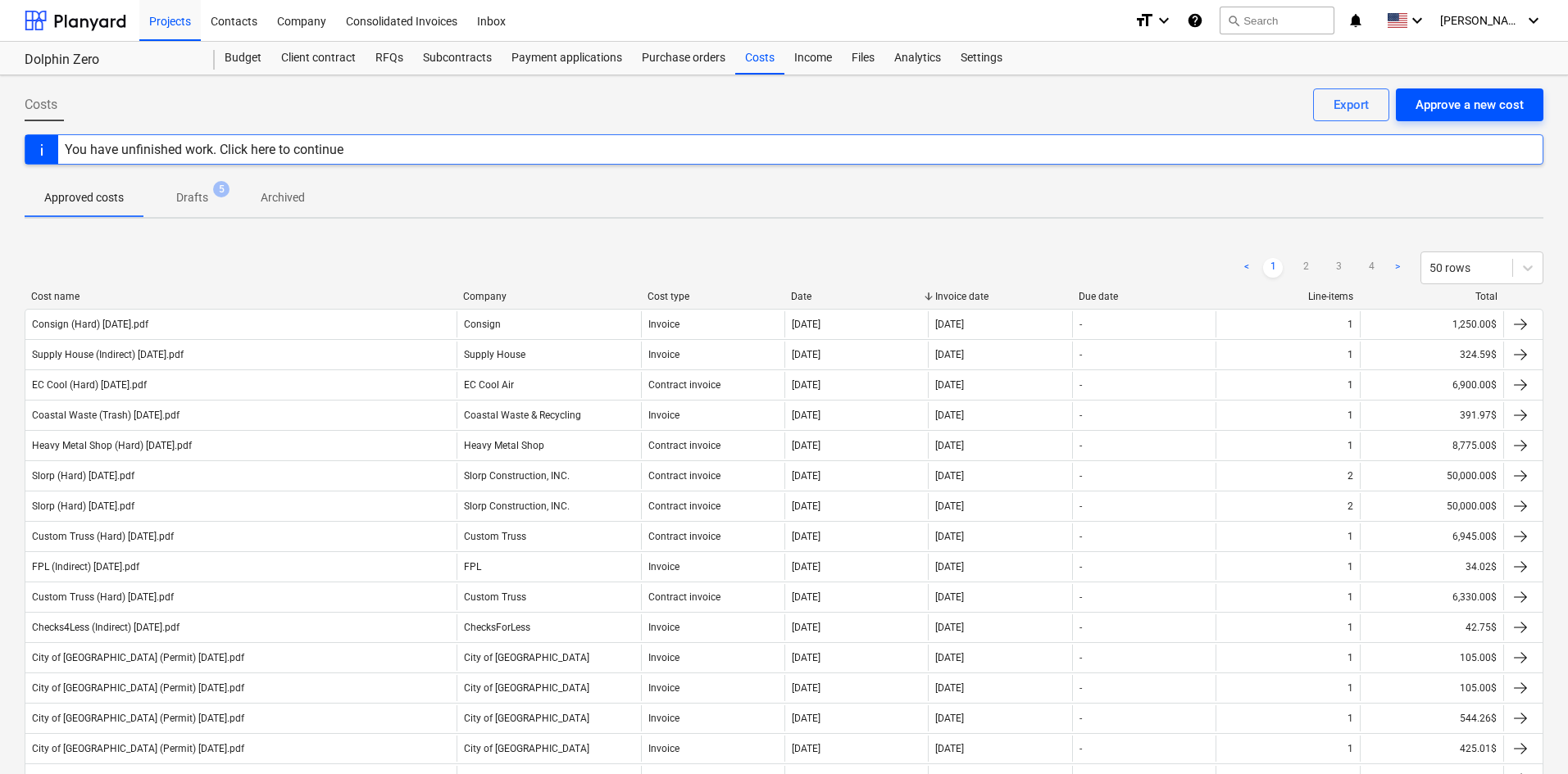
click at [1439, 107] on div "Approve a new cost" at bounding box center [1470, 104] width 108 height 21
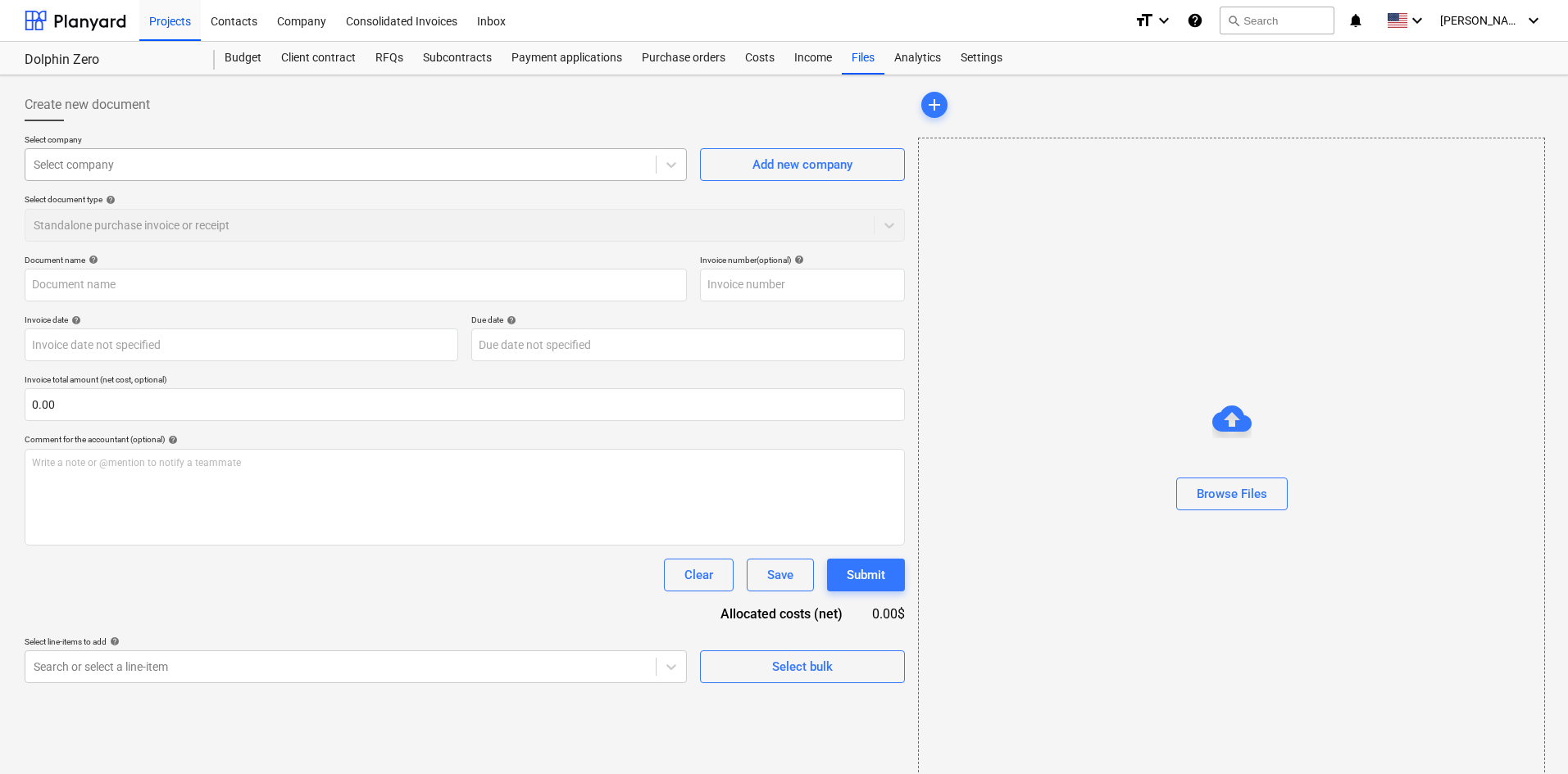
click at [328, 170] on div at bounding box center [341, 165] width 614 height 16
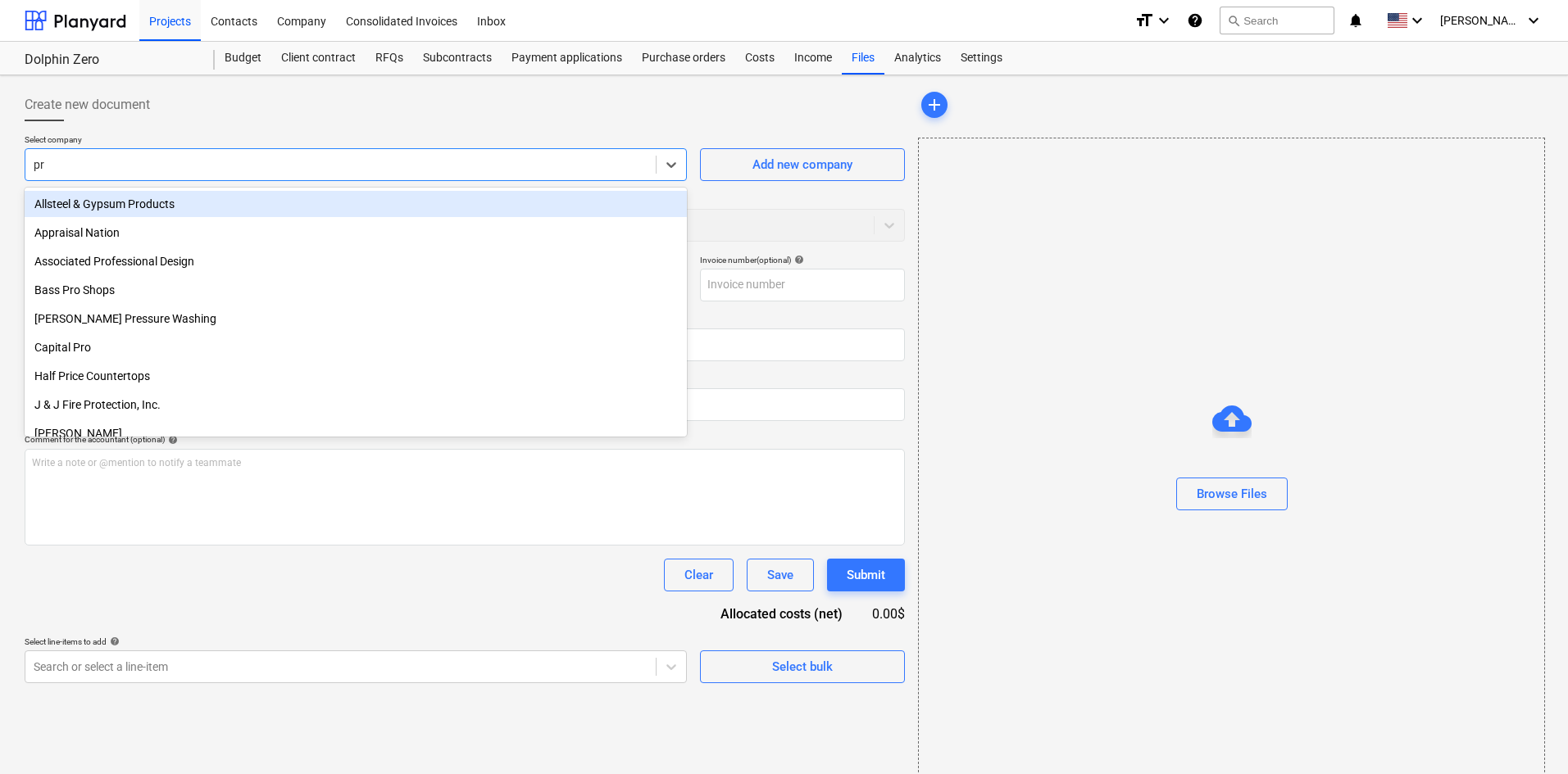
type input "pre"
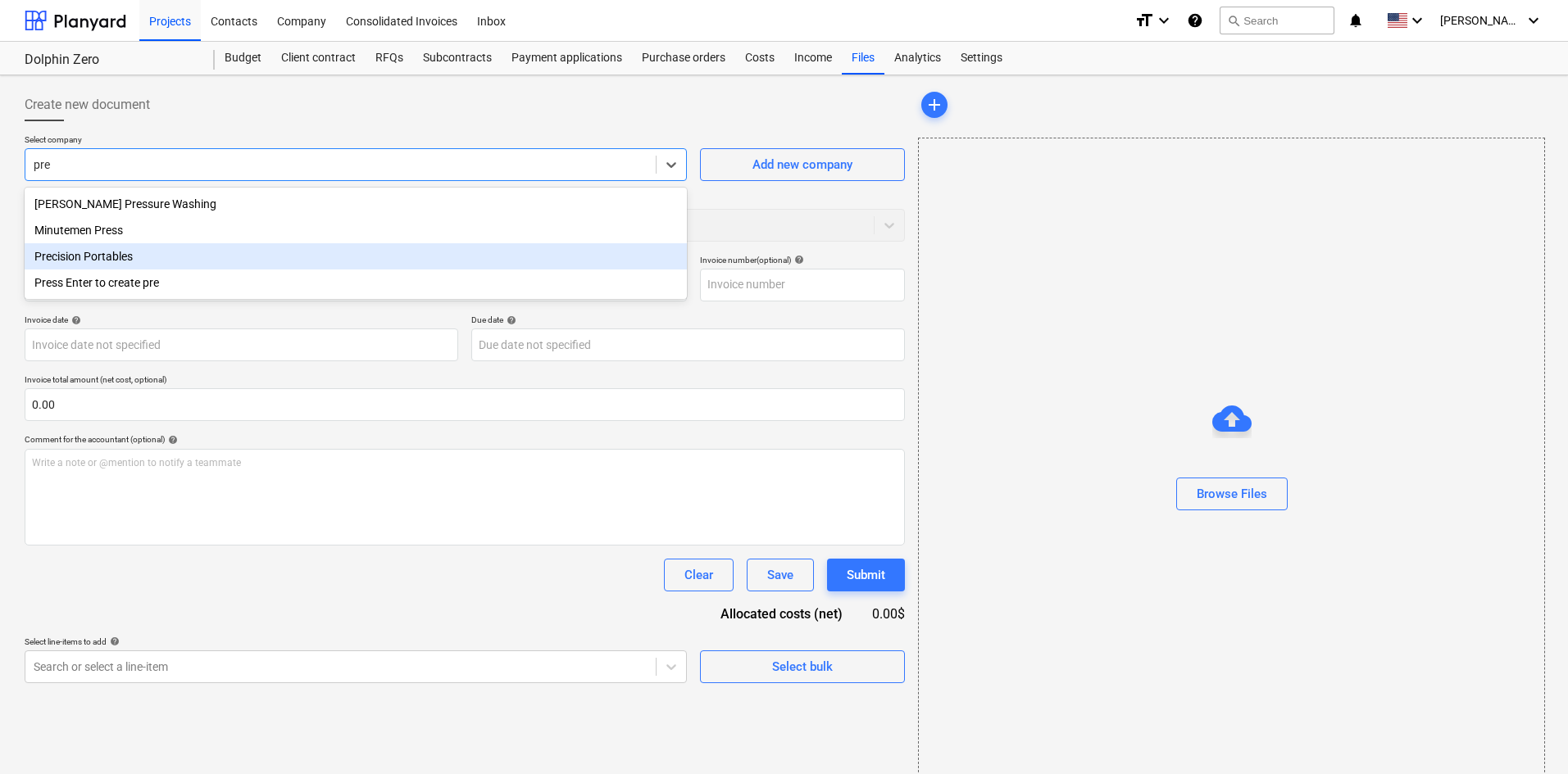
click at [163, 256] on div "Precision Portables" at bounding box center [355, 256] width 662 height 26
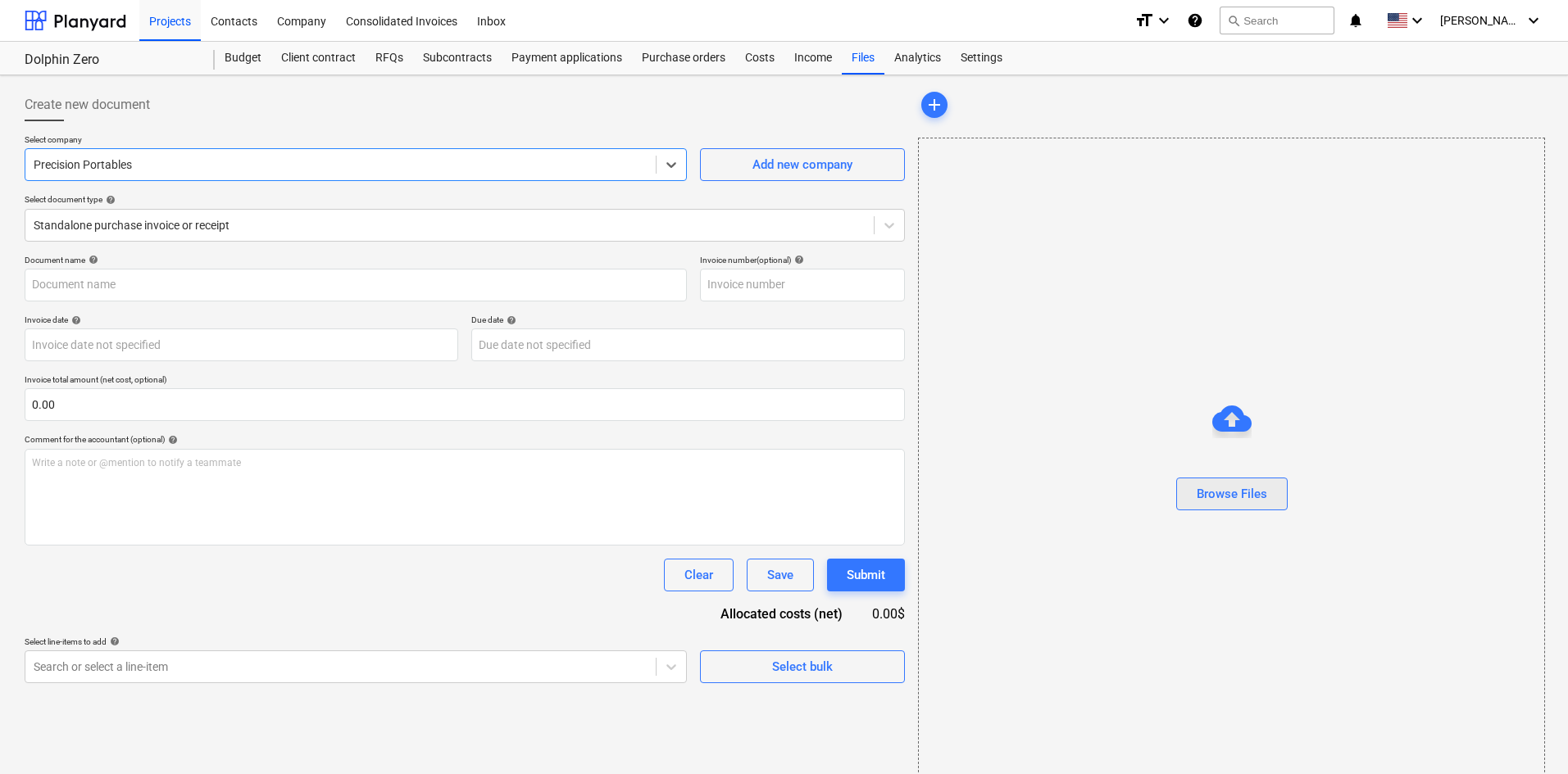
click at [1250, 489] on div "Browse Files" at bounding box center [1232, 494] width 70 height 21
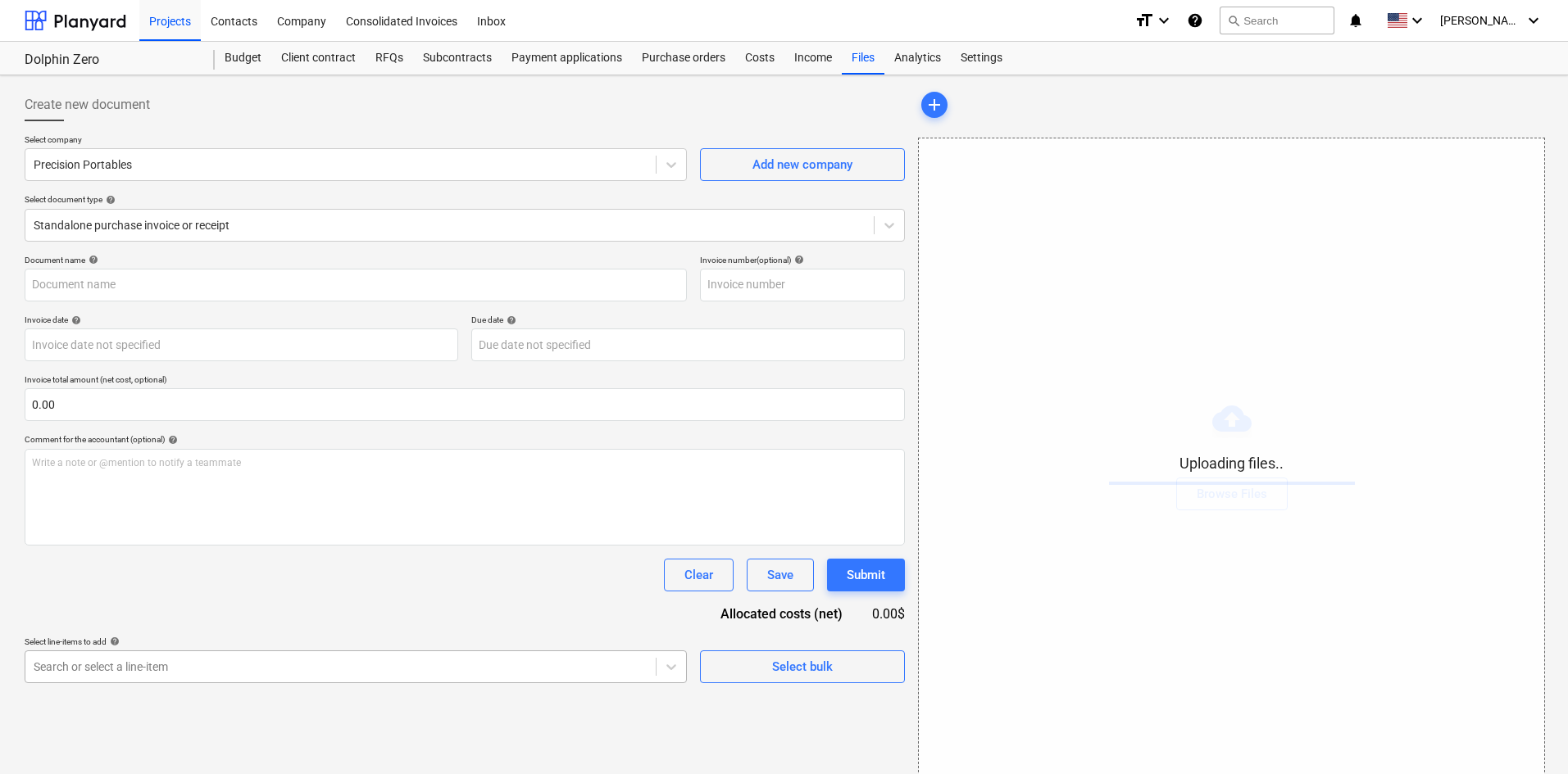
click at [415, 684] on body "Projects Contacts Company Consolidated Invoices Inbox format_size keyboard_arro…" at bounding box center [784, 387] width 1568 height 774
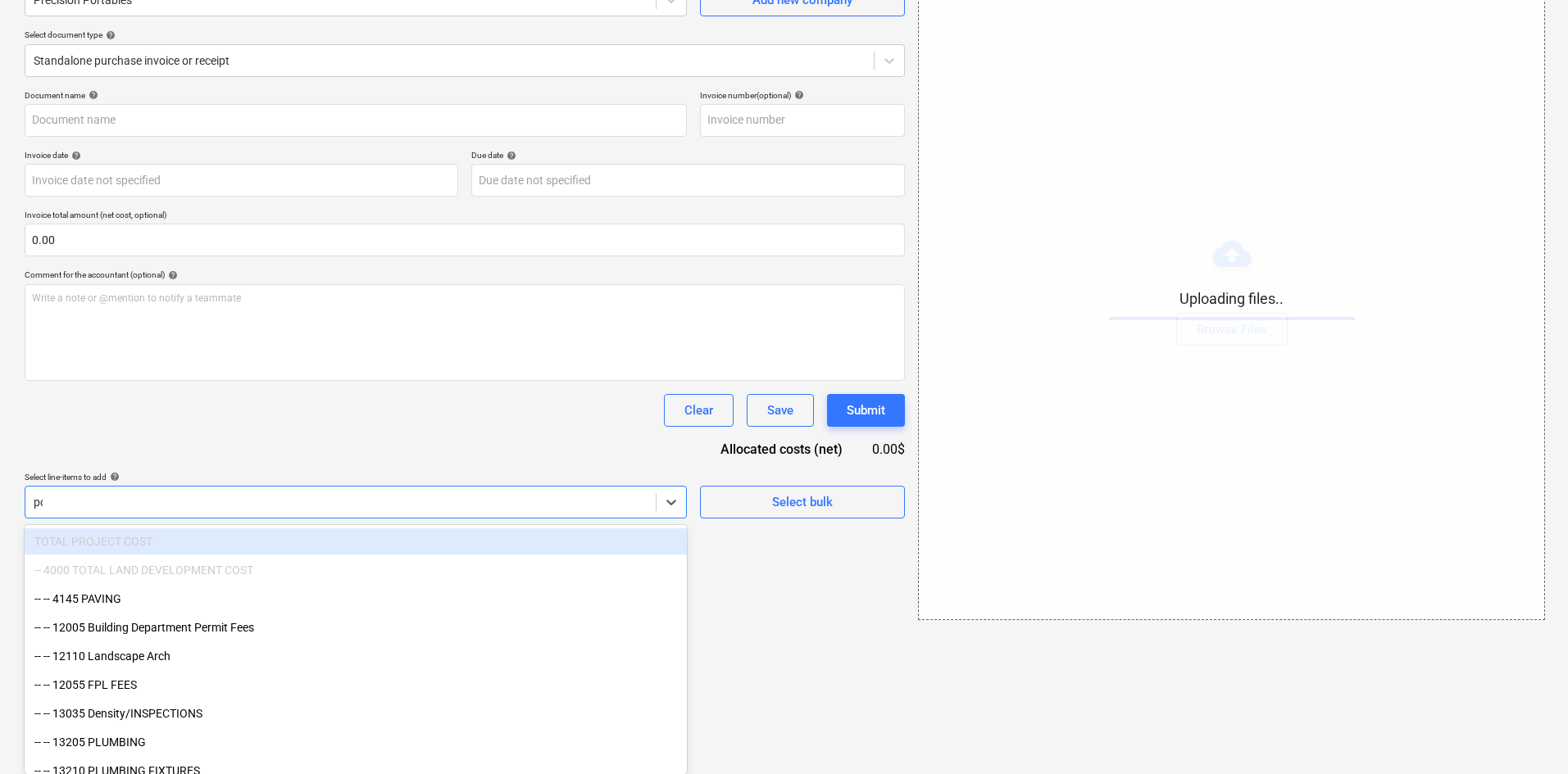
scroll to position [24, 0]
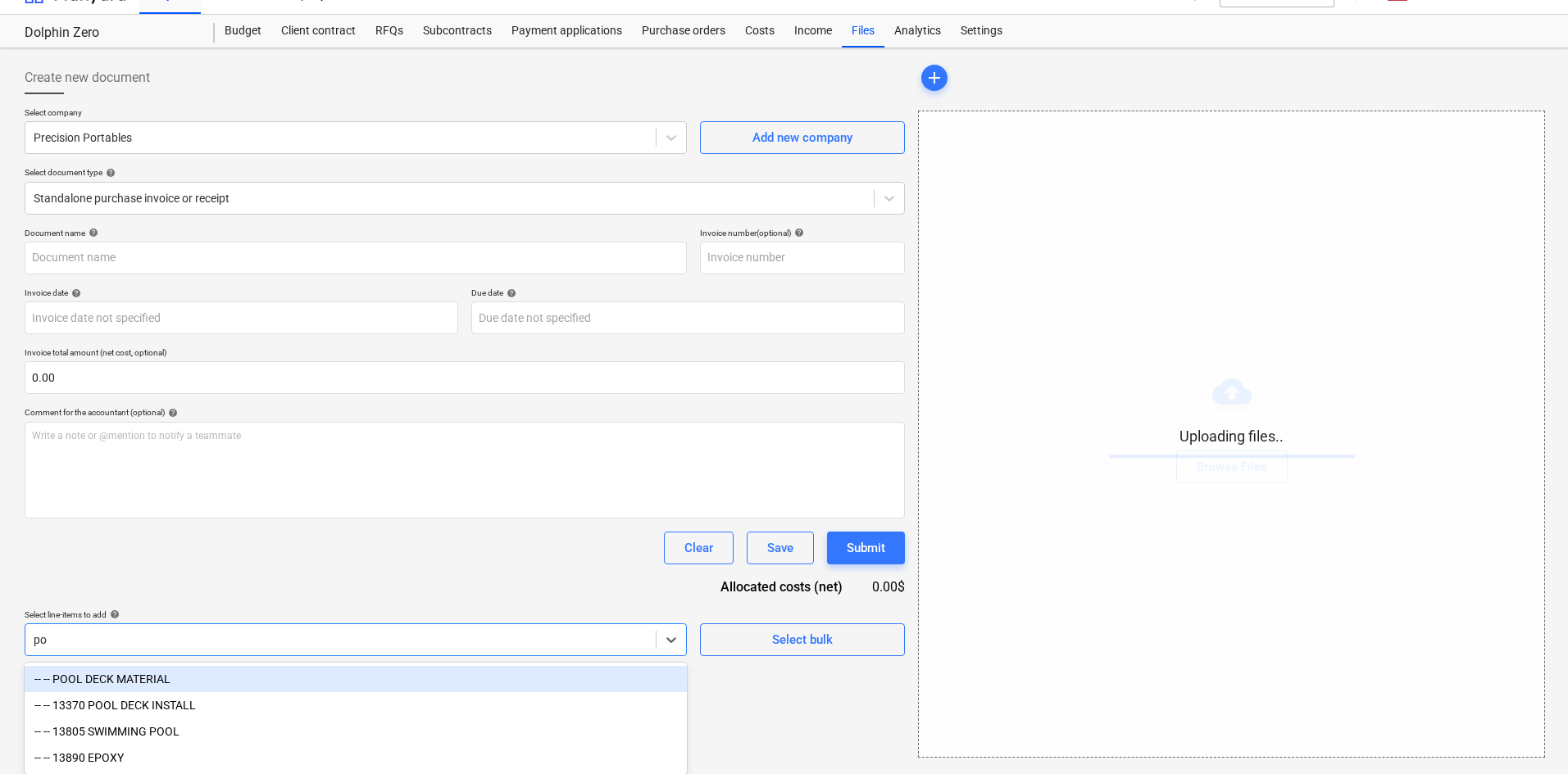
type input "p"
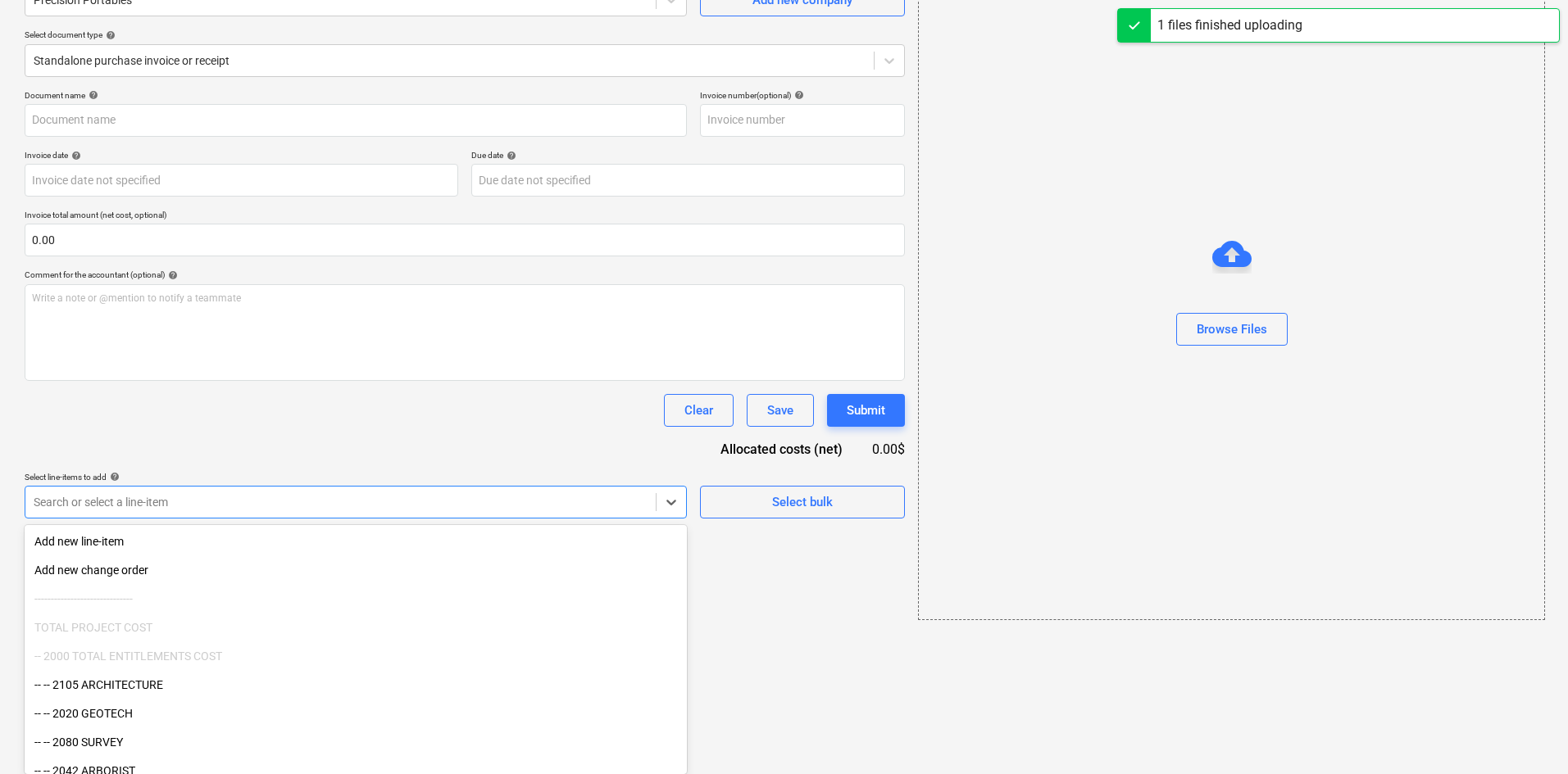
type input "Precision Portables (Indirect) [DATE].pdf"
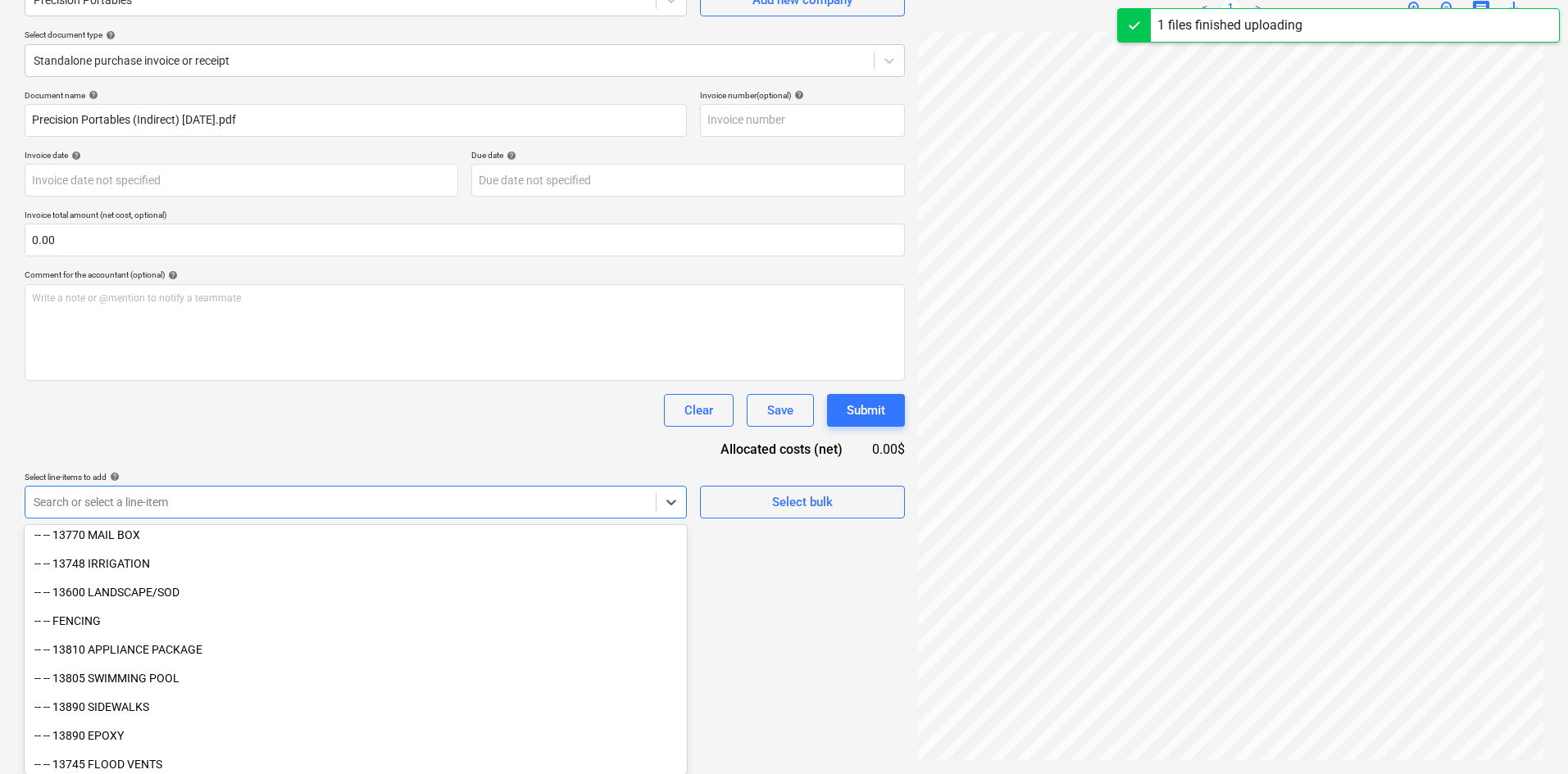
scroll to position [2307, 0]
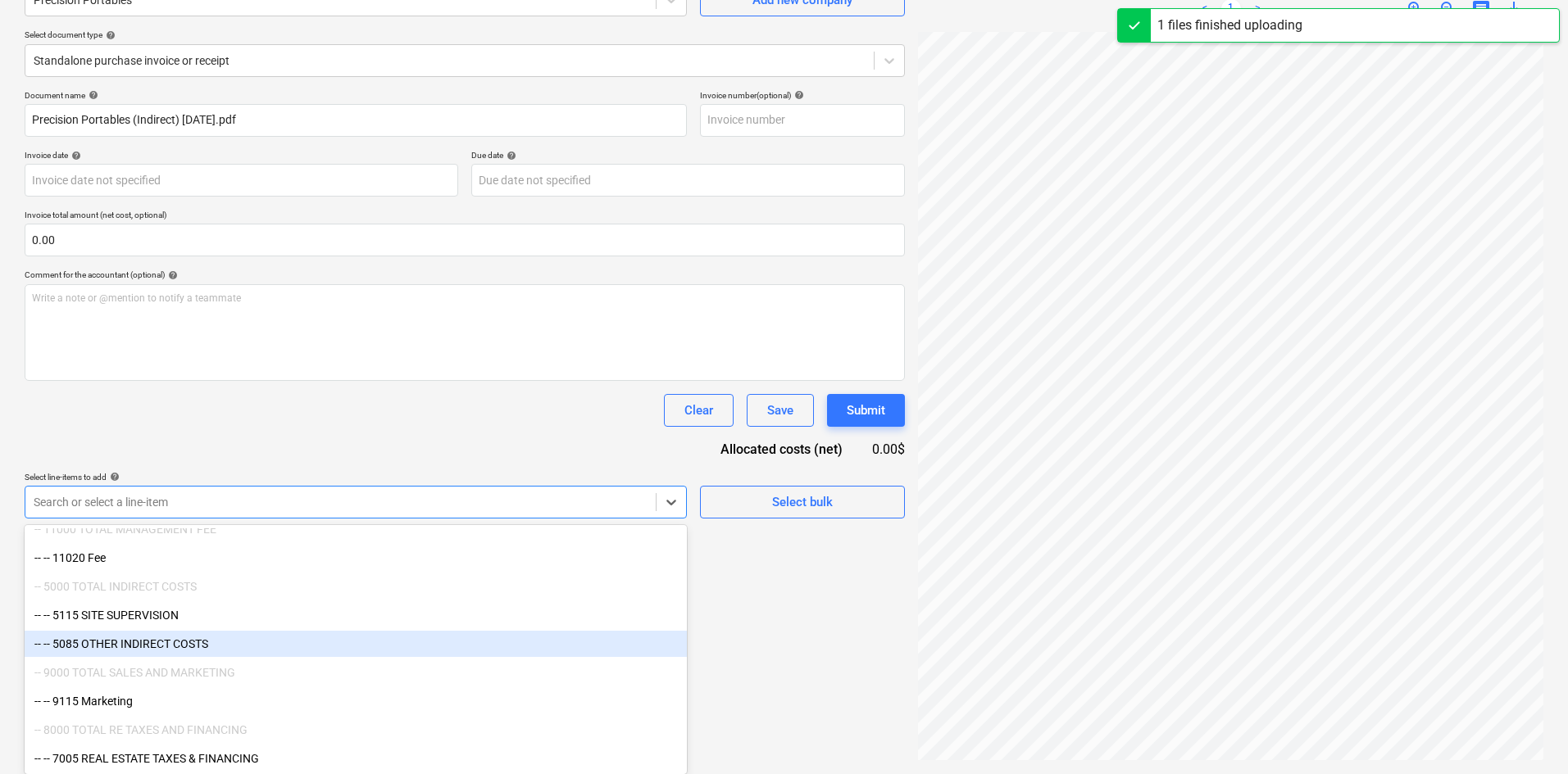
click at [224, 650] on div "-- -- 5085 OTHER INDIRECT COSTS" at bounding box center [355, 644] width 662 height 26
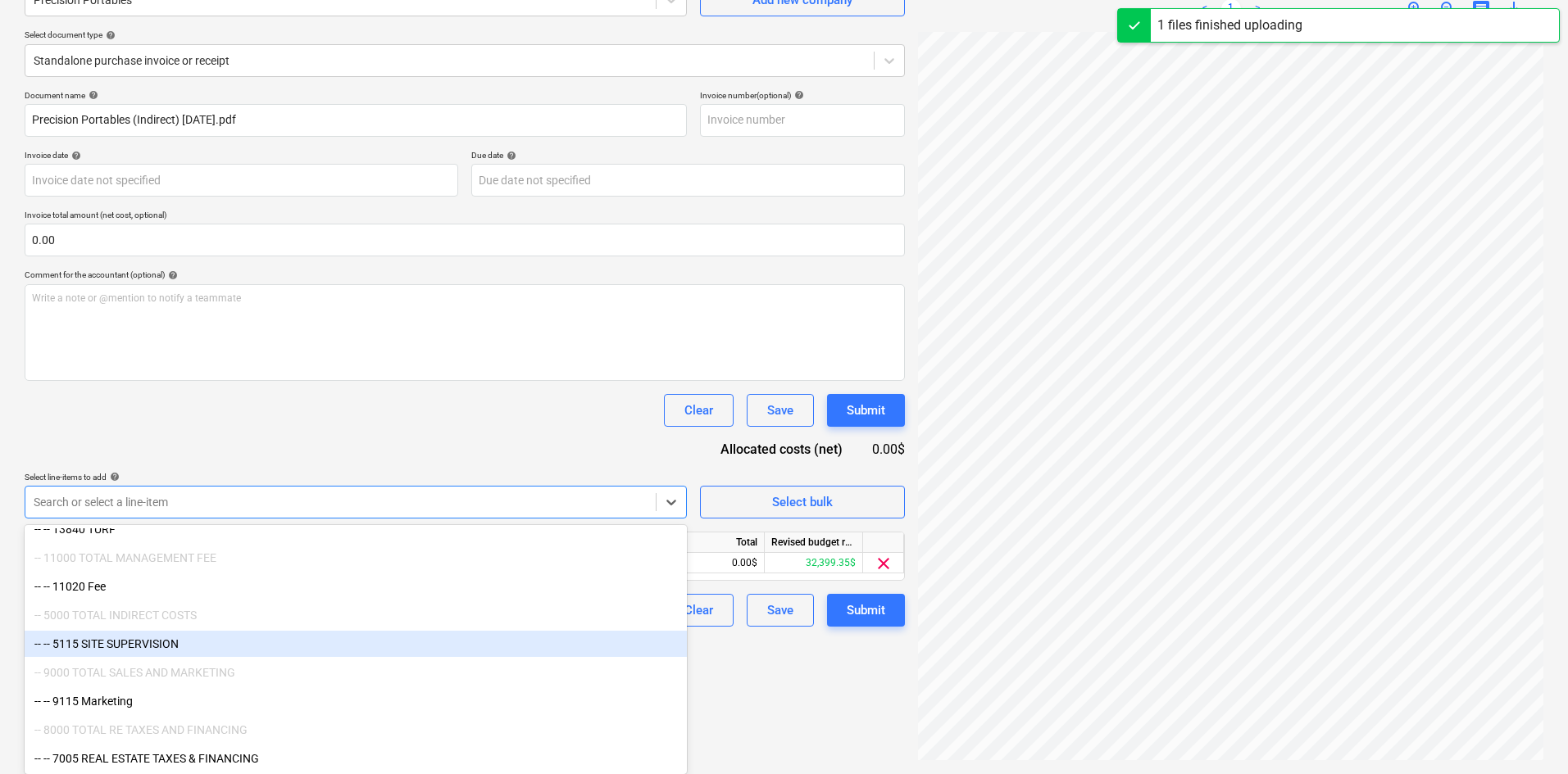
click at [429, 439] on div "Document name help Precision Portables (Indirect) [DATE].pdf Invoice number (op…" at bounding box center [465, 358] width 880 height 536
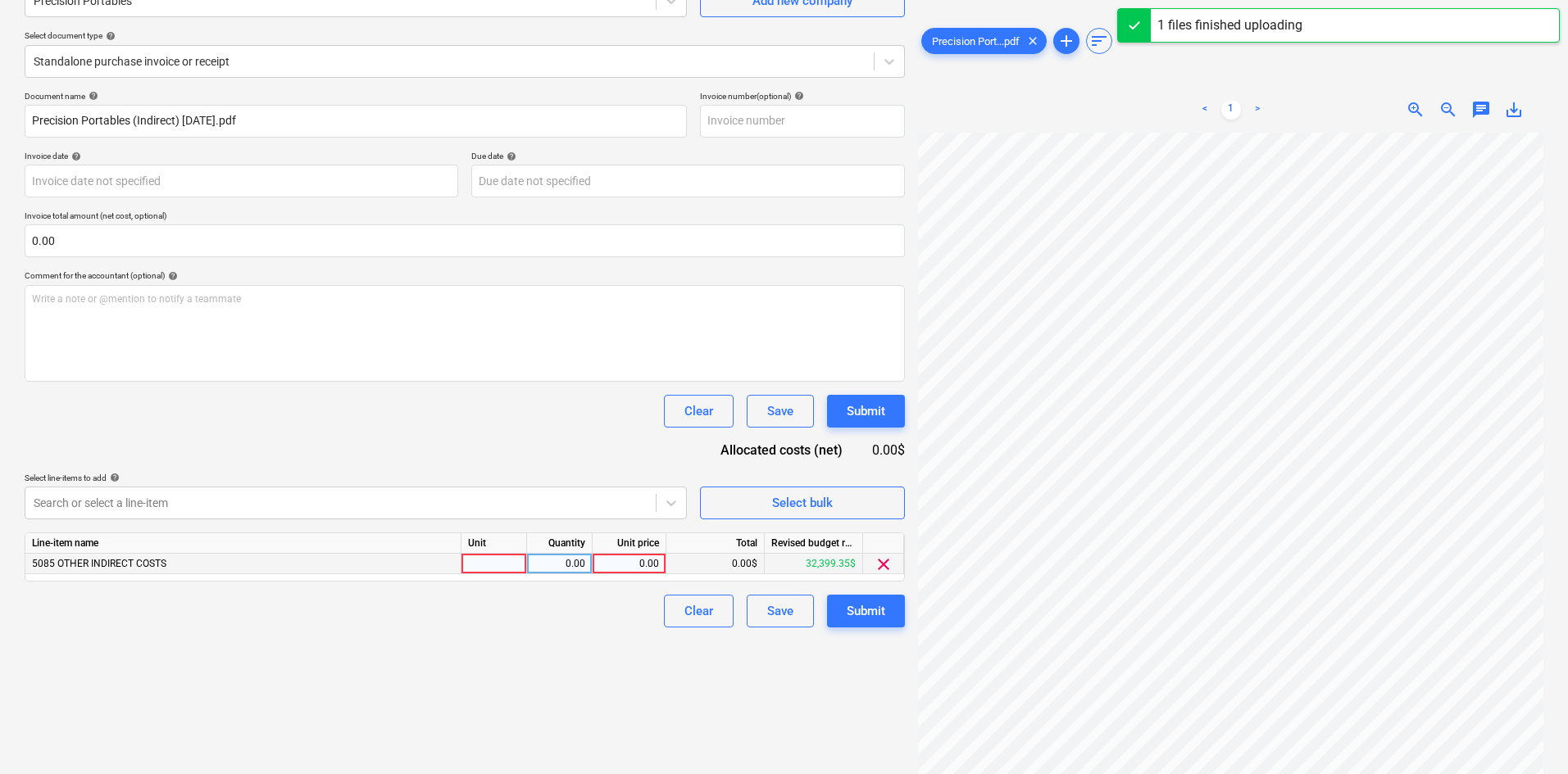
click at [626, 564] on div "0.00" at bounding box center [630, 564] width 60 height 20
click at [613, 565] on div "0.00" at bounding box center [630, 564] width 60 height 20
type input "197.71"
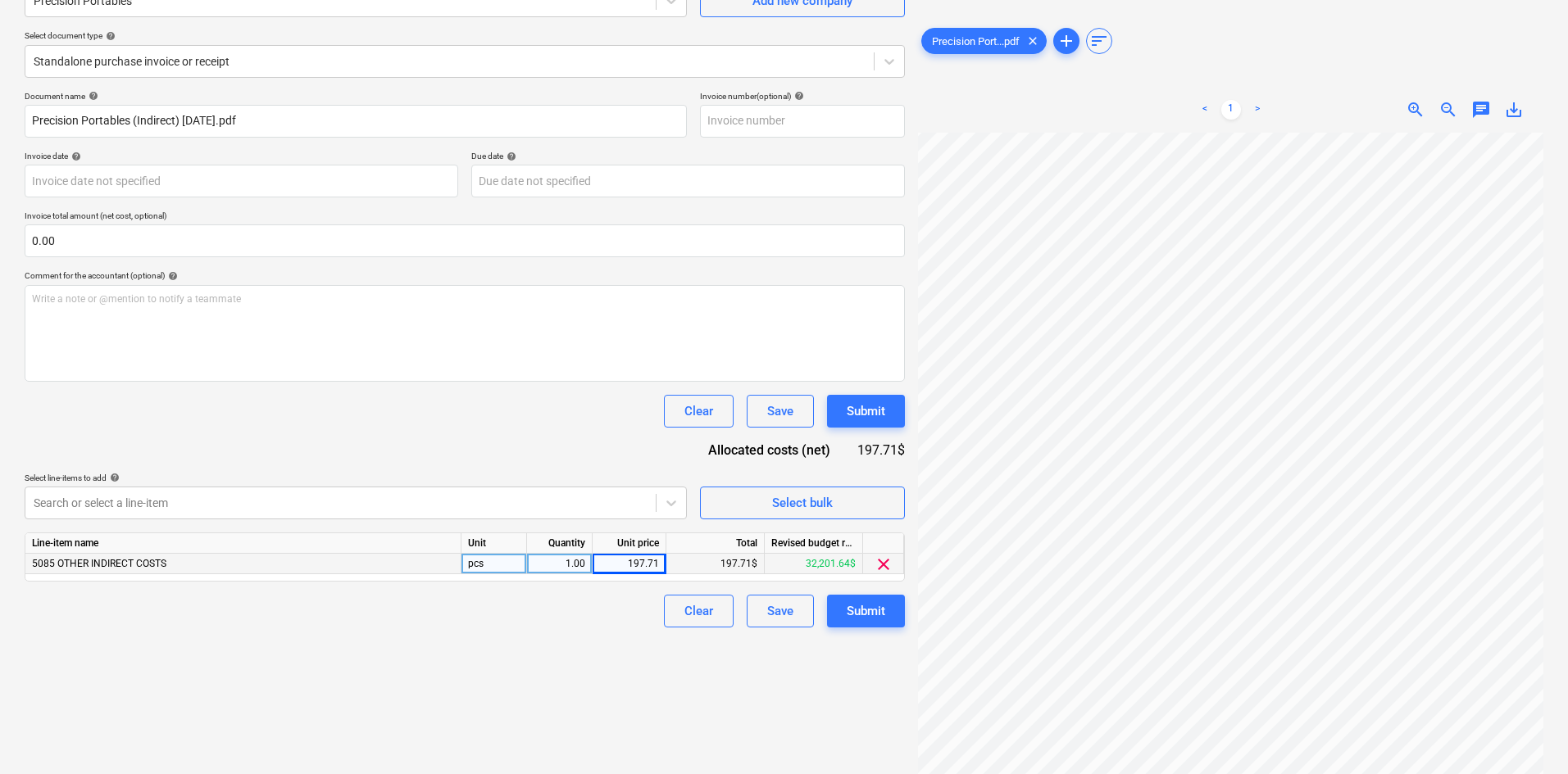
click at [449, 666] on div "Create new document Select company Precision Portables Add new company Select d…" at bounding box center [465, 342] width 894 height 850
click at [835, 603] on button "Submit" at bounding box center [866, 611] width 77 height 33
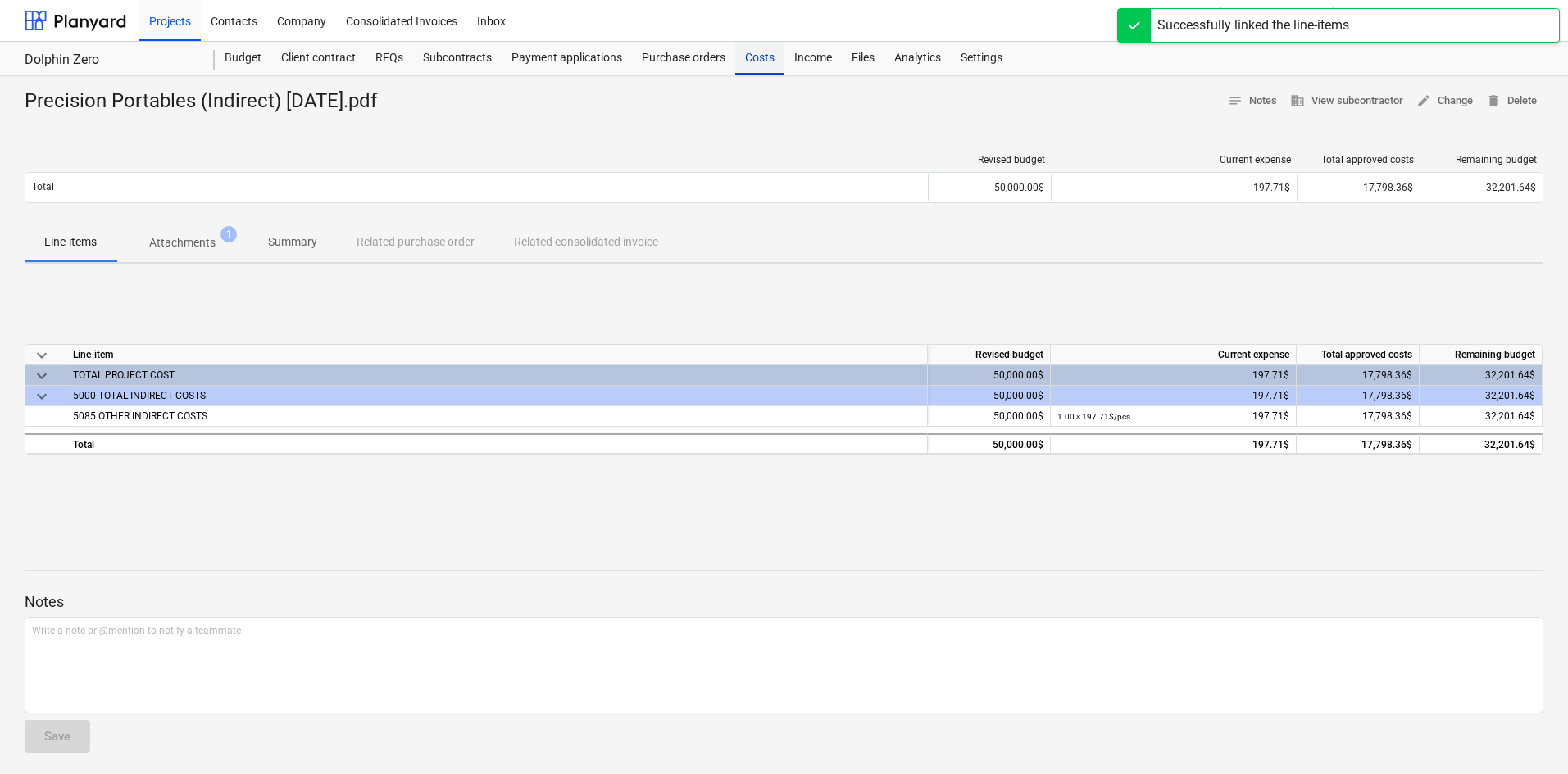
click at [757, 57] on div "Costs" at bounding box center [760, 58] width 49 height 33
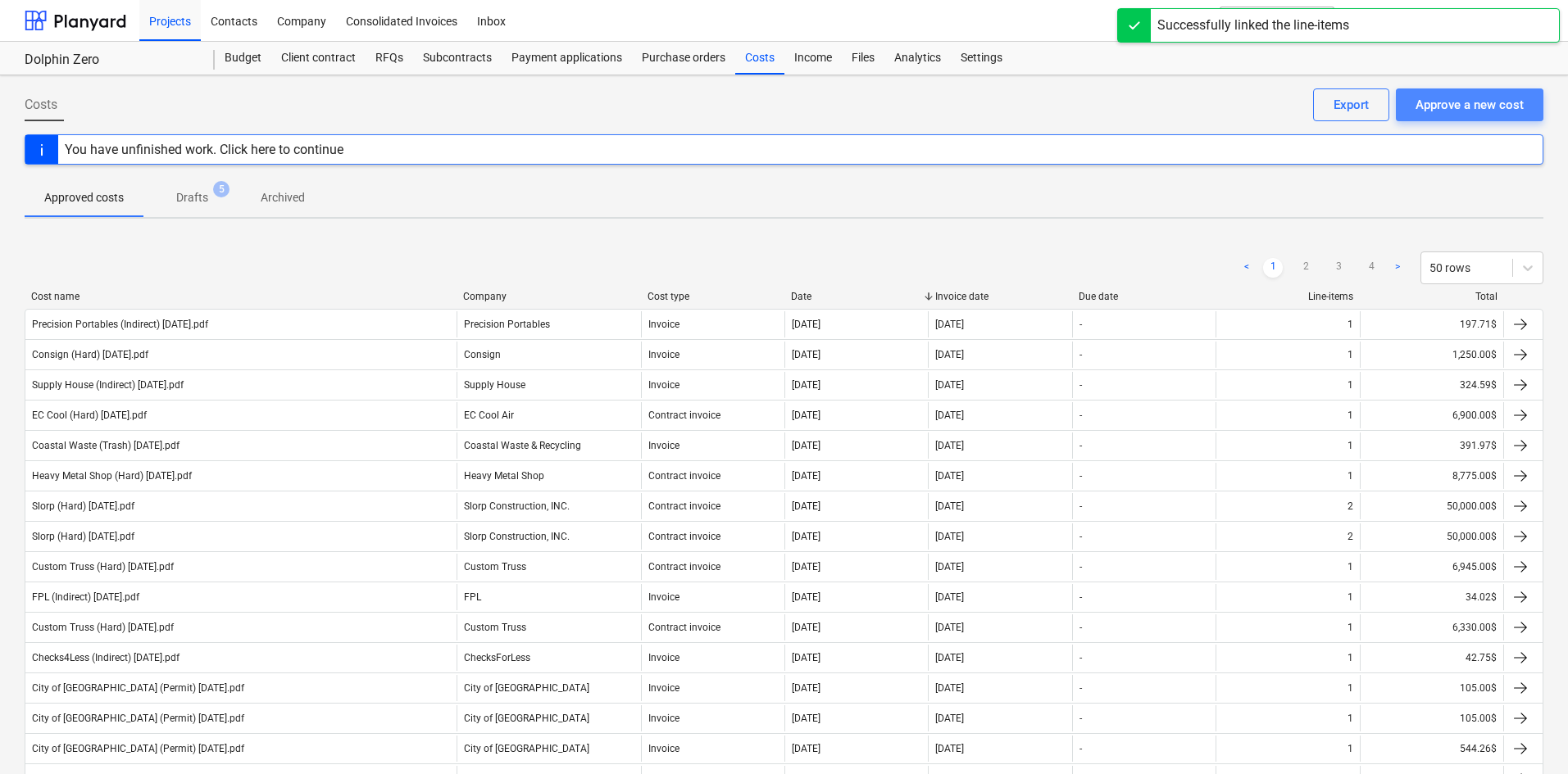
click at [1459, 105] on div "Approve a new cost" at bounding box center [1470, 104] width 108 height 21
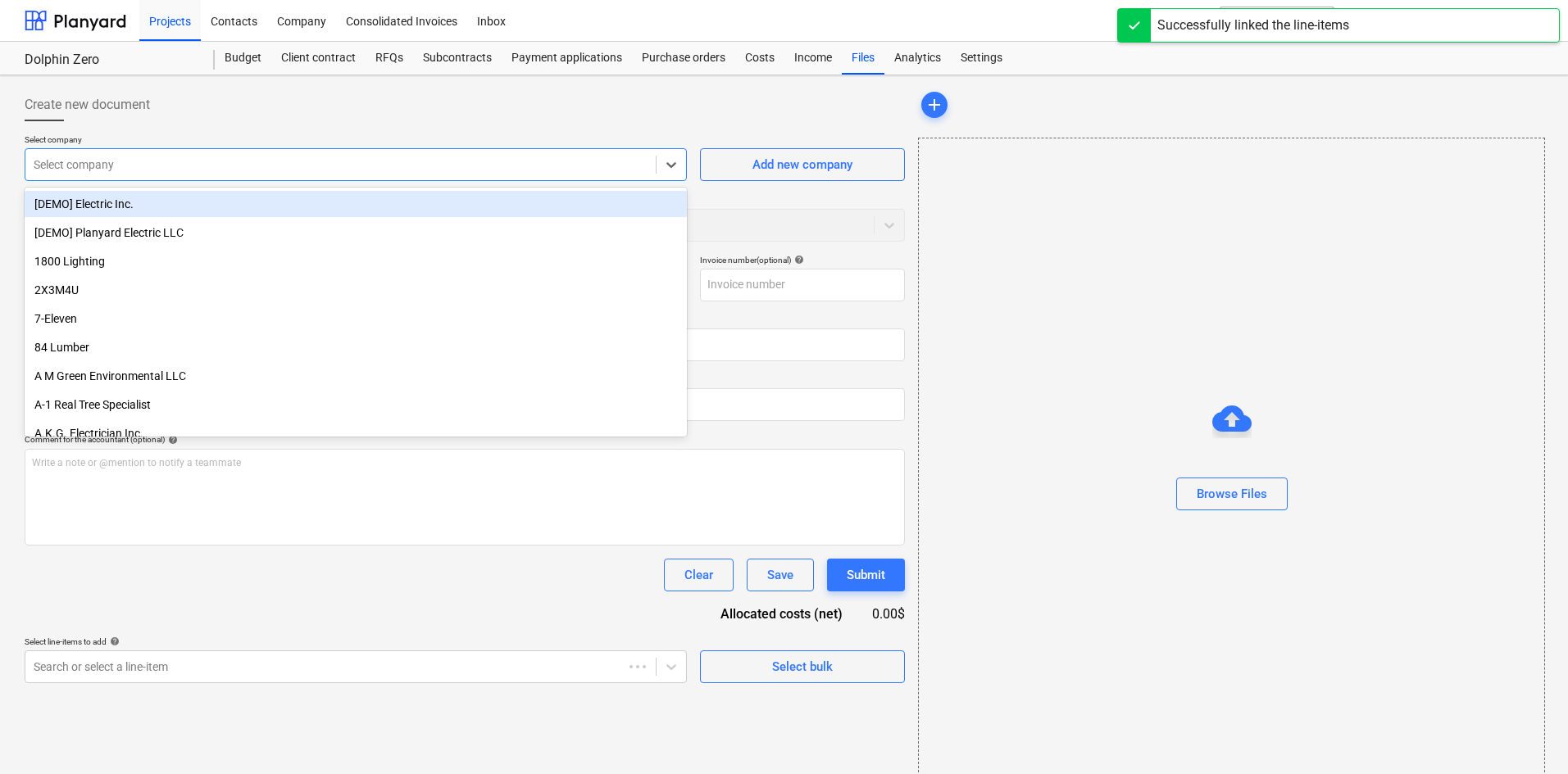
click at [163, 163] on div at bounding box center [341, 165] width 614 height 16
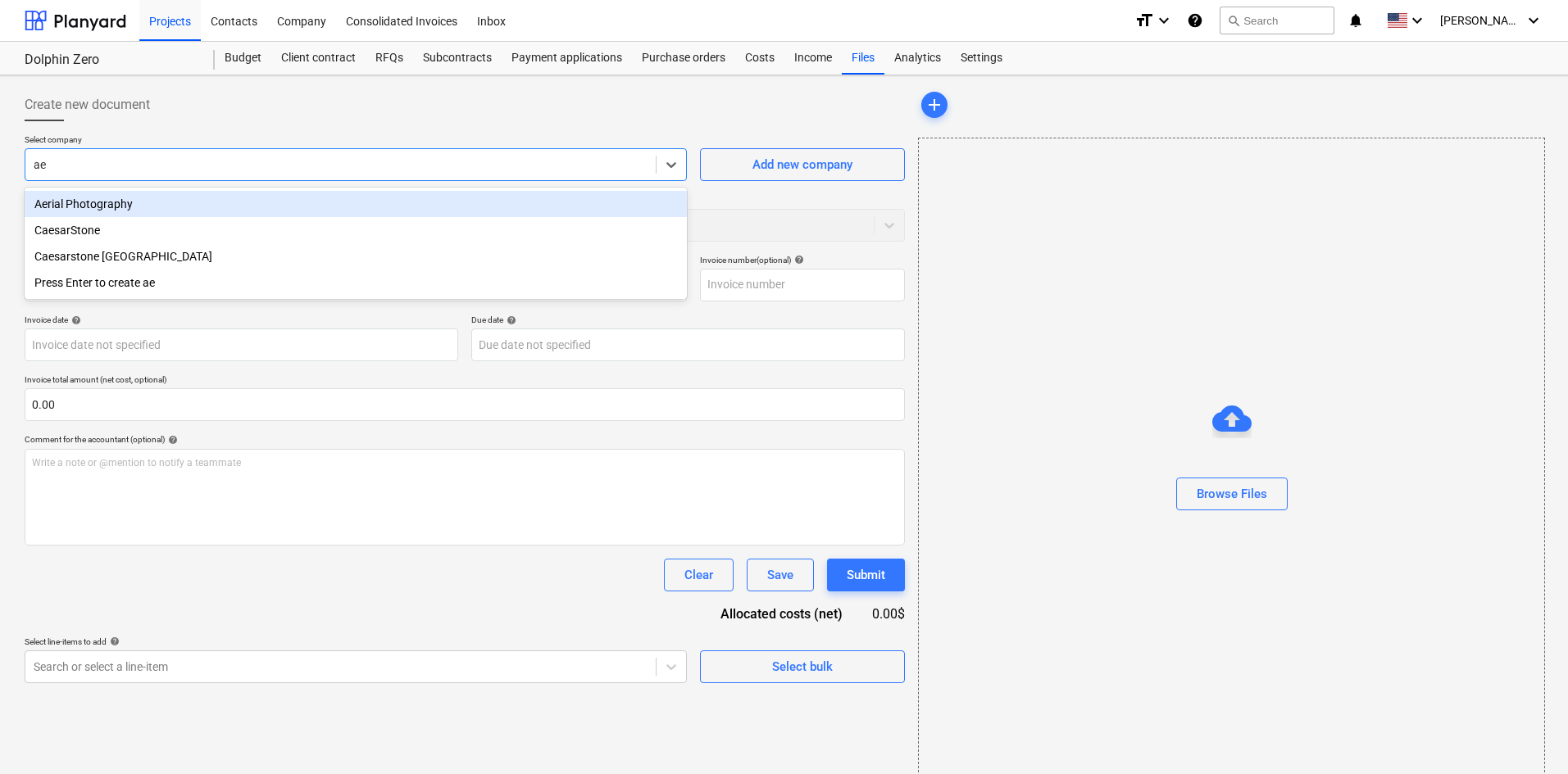
type input "aer"
click at [185, 209] on div "Aerial Photography" at bounding box center [355, 204] width 662 height 26
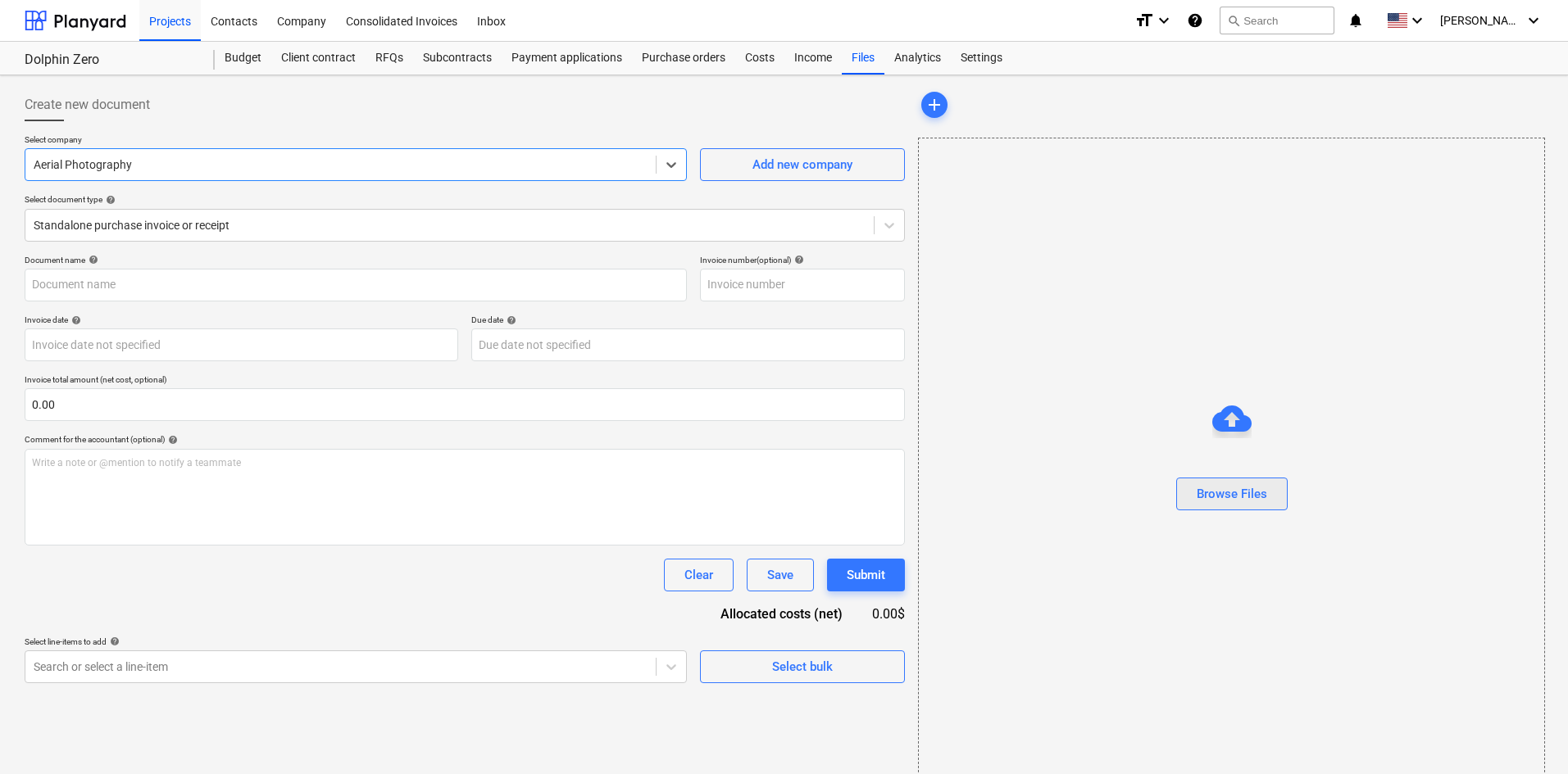
click at [1239, 504] on div "Browse Files" at bounding box center [1232, 494] width 70 height 21
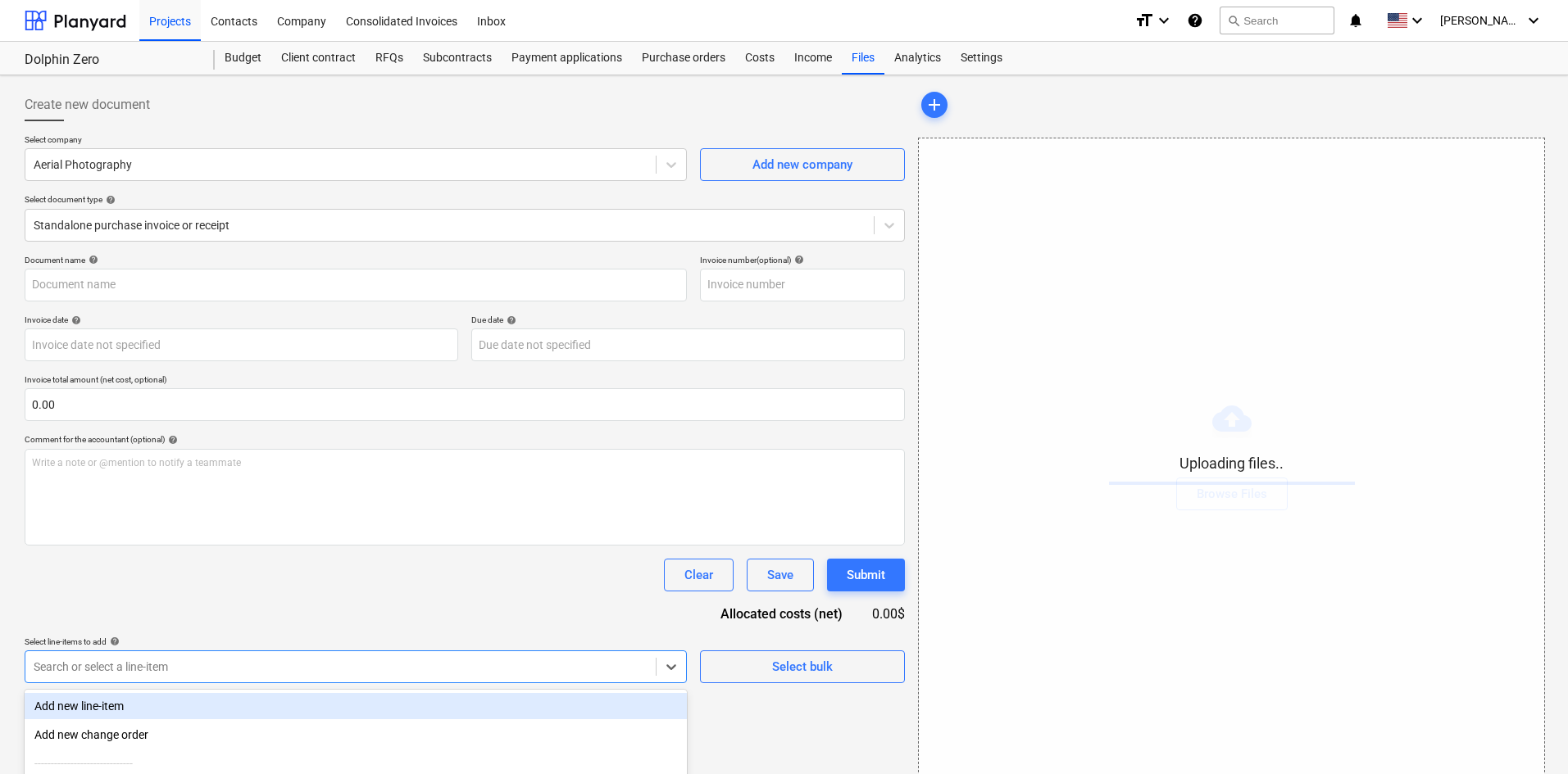
click at [343, 667] on body "Projects Contacts Company Consolidated Invoices Inbox format_size keyboard_arro…" at bounding box center [784, 387] width 1568 height 774
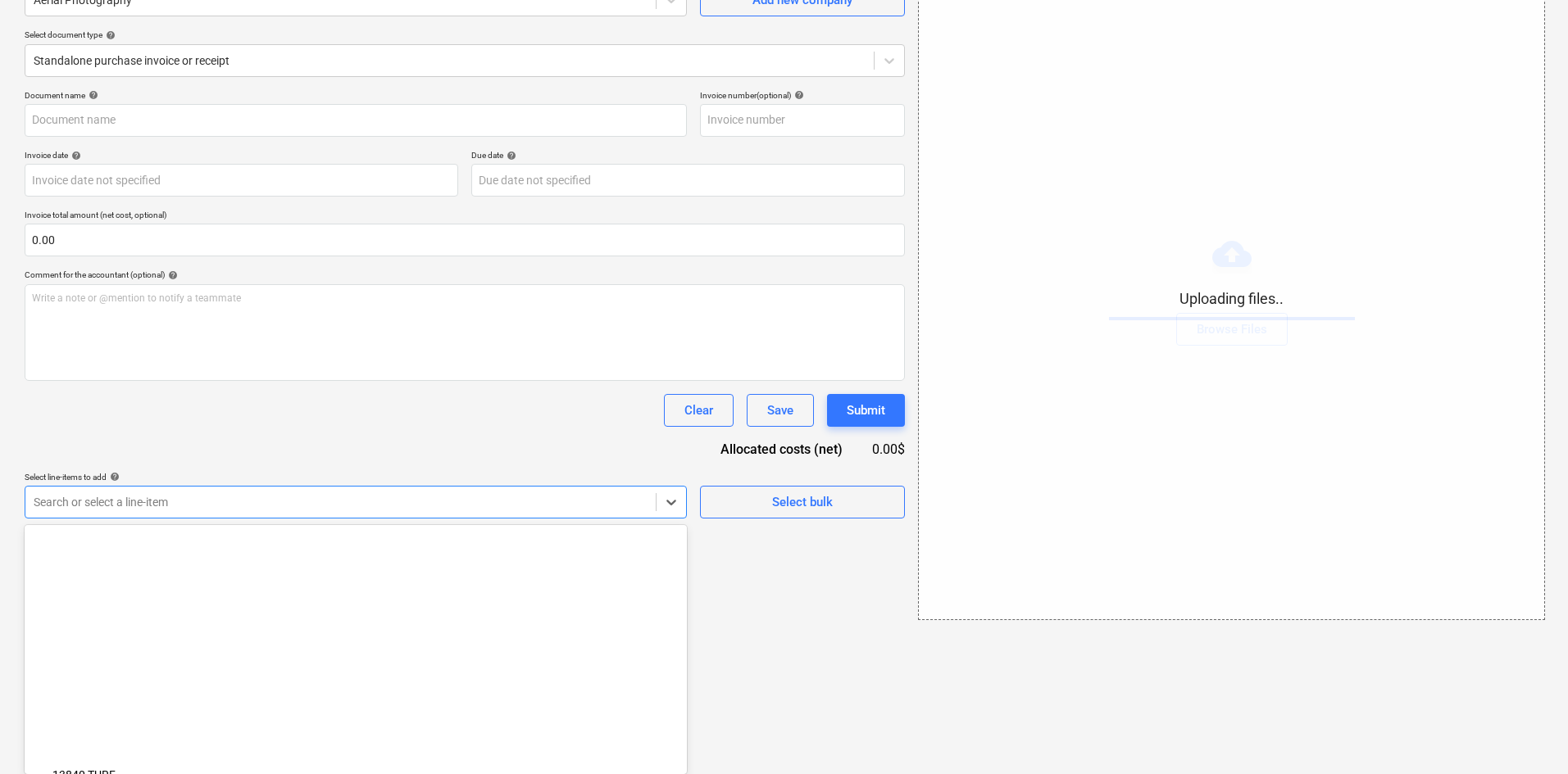
scroll to position [2307, 0]
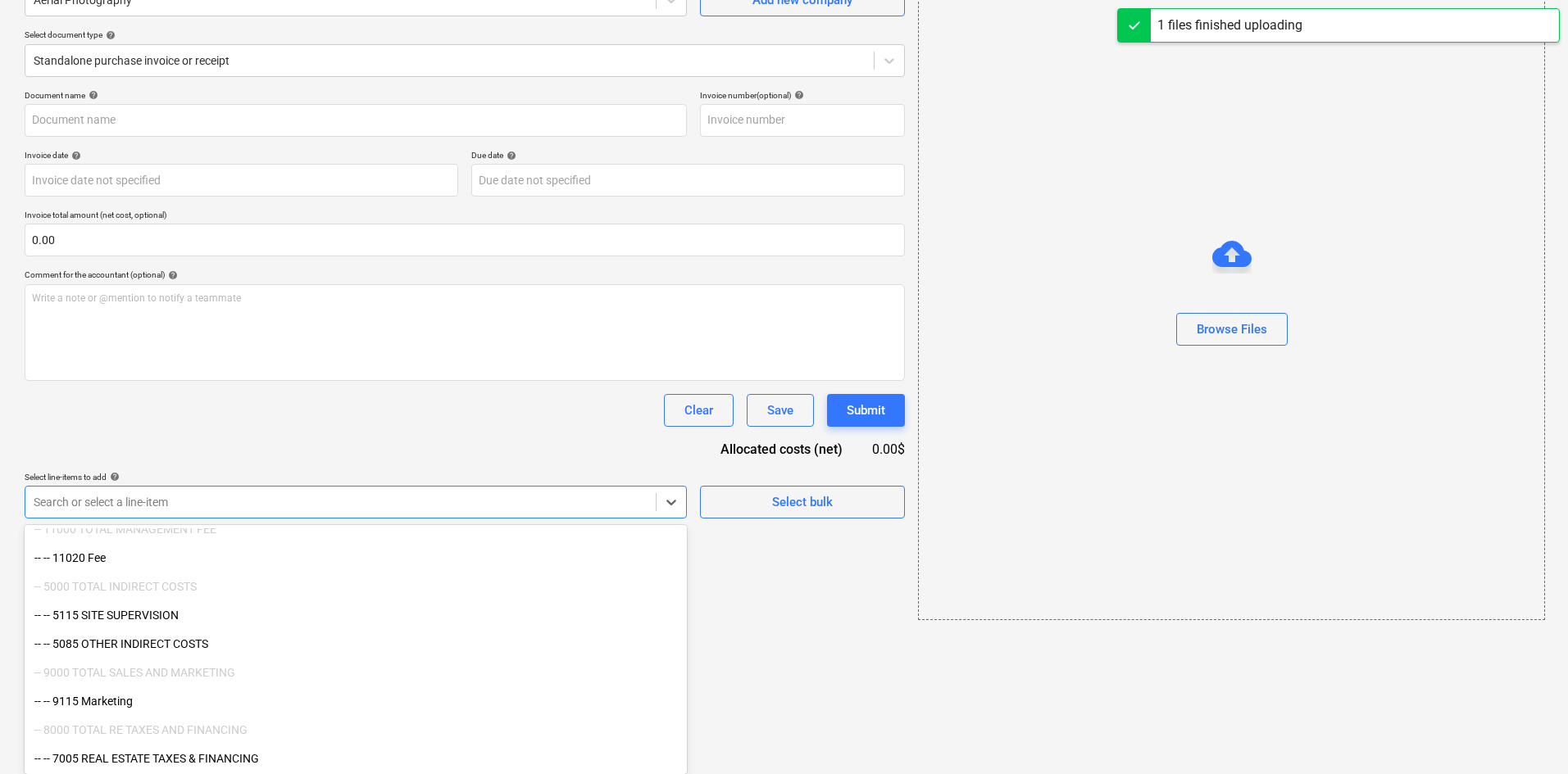
type input "Aerial Photography (Indirect) [DATE].pdf"
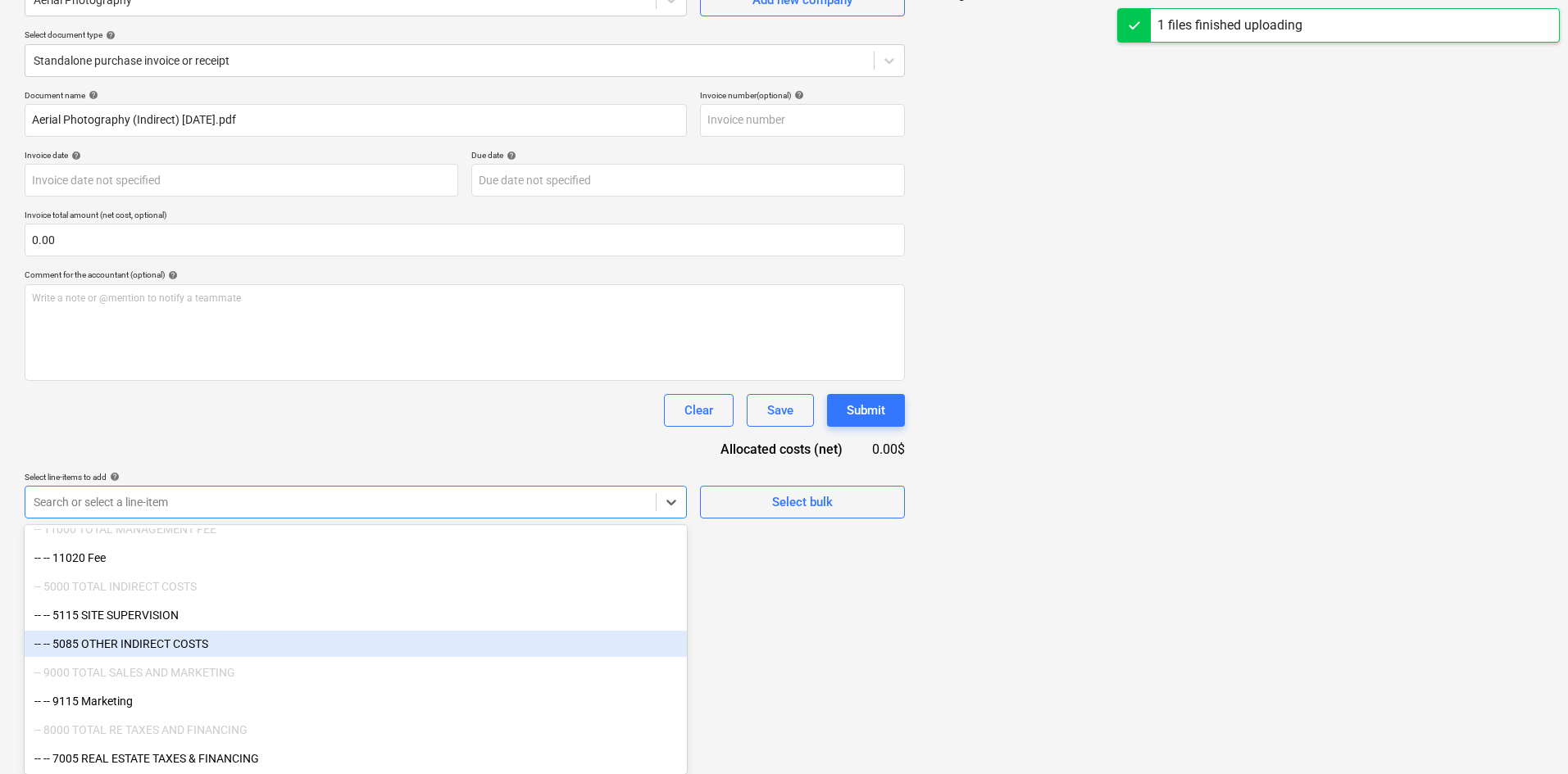
click at [200, 651] on div "-- -- 5085 OTHER INDIRECT COSTS" at bounding box center [355, 644] width 662 height 26
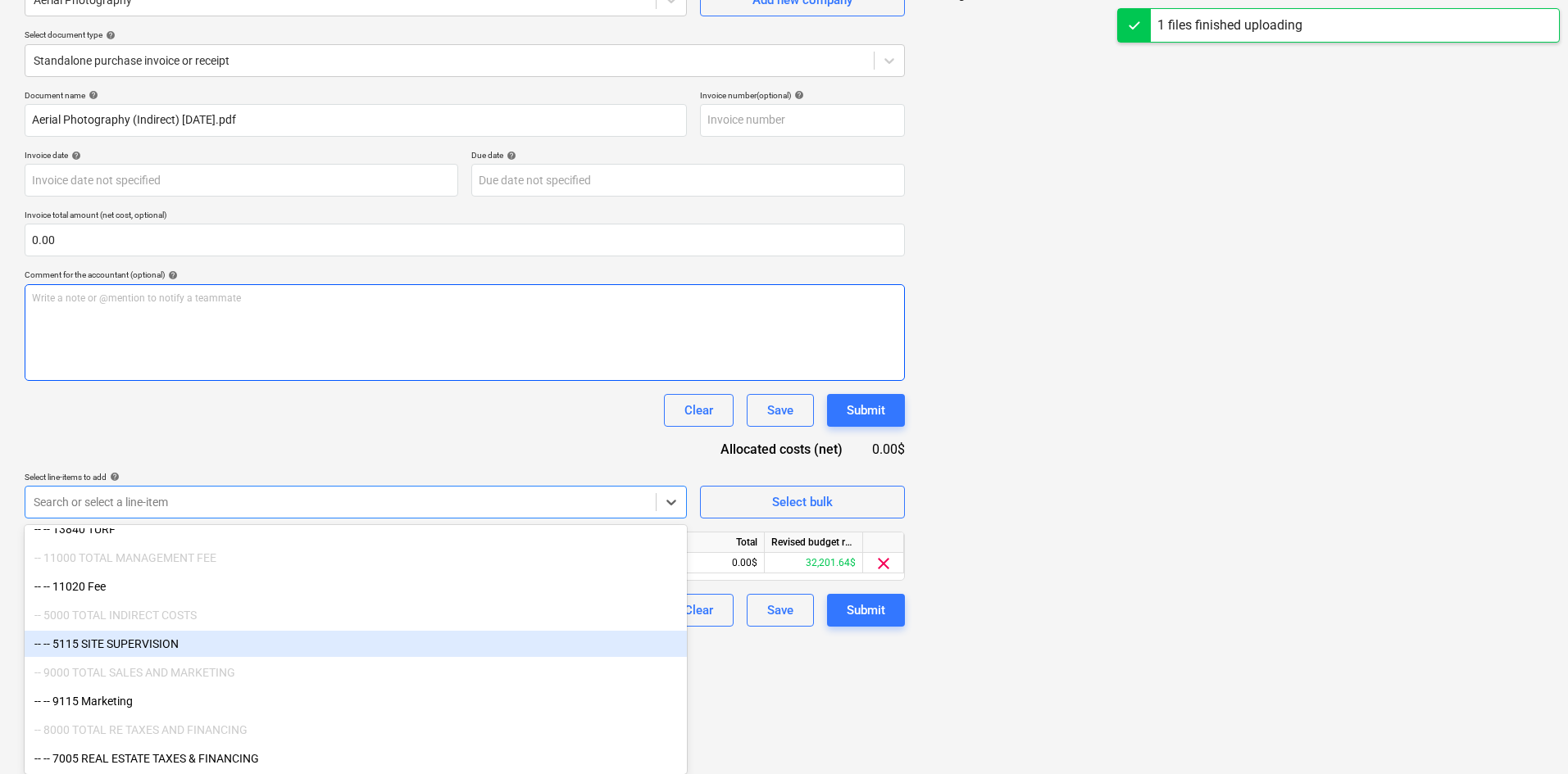
scroll to position [30, 0]
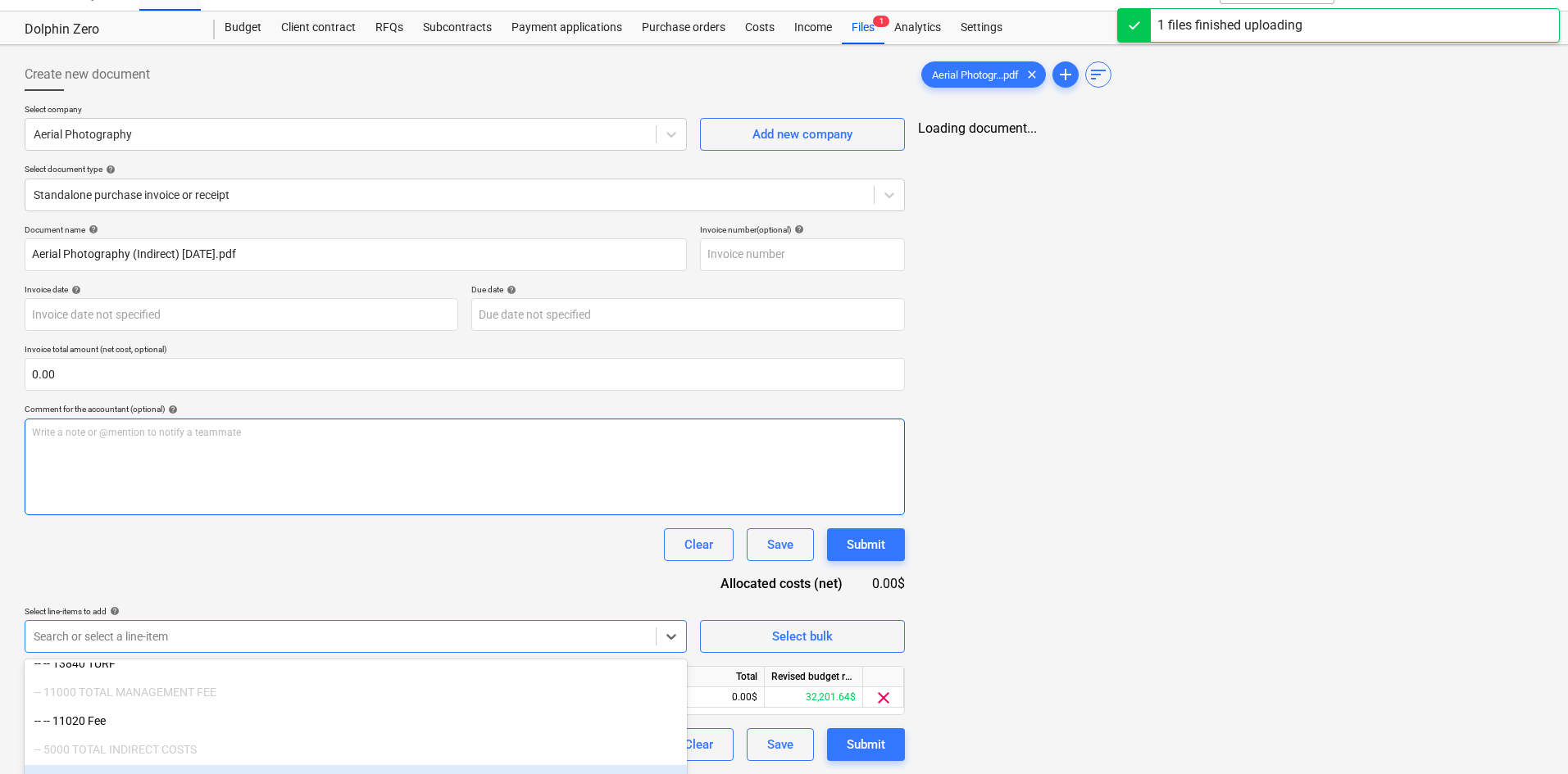
drag, startPoint x: 373, startPoint y: 424, endPoint x: 432, endPoint y: 461, distance: 69.6
click at [373, 423] on div "Document name help Aerial Photography (Indirect) [DATE].pdf Invoice number (opt…" at bounding box center [465, 493] width 880 height 536
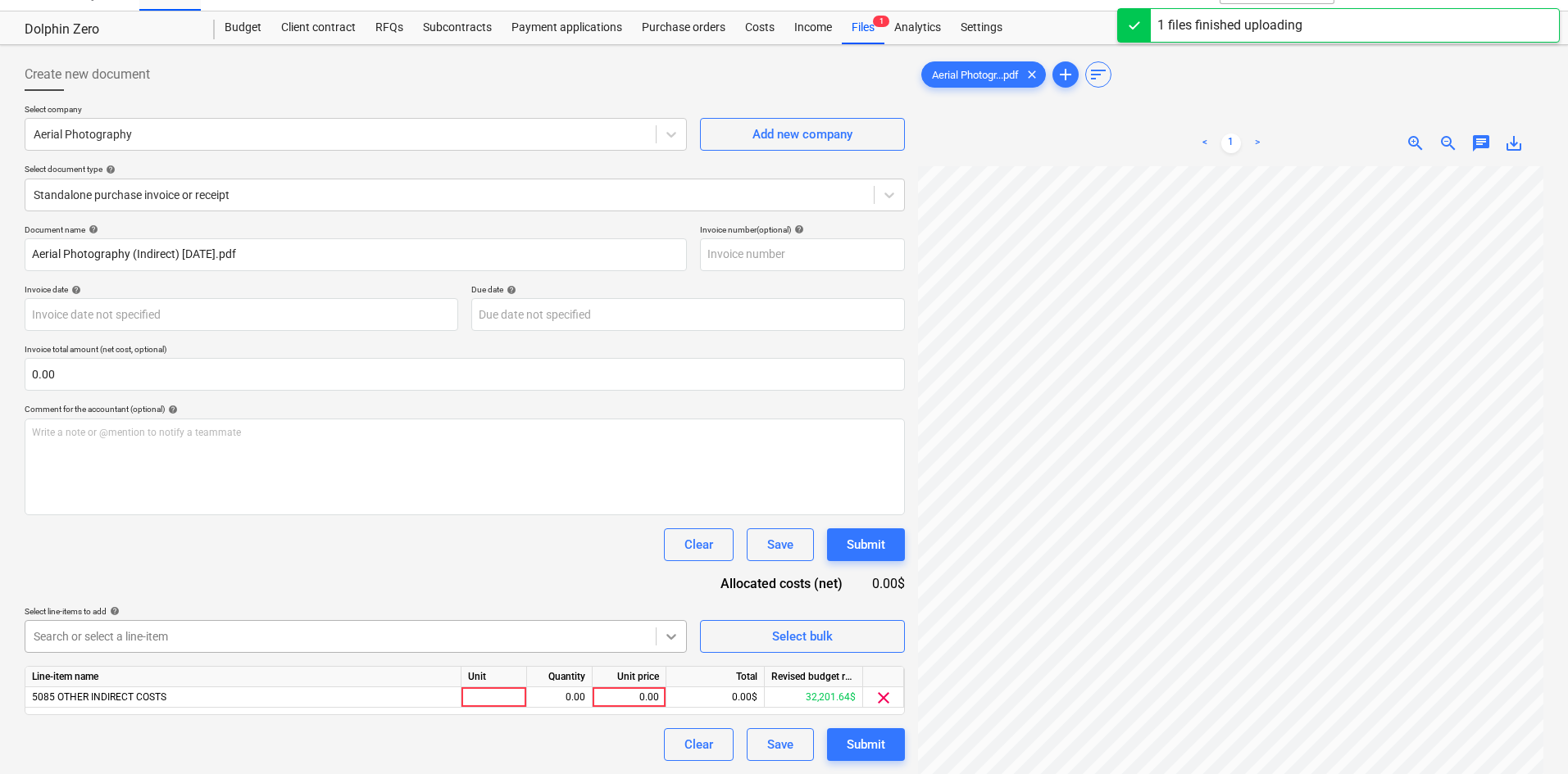
scroll to position [165, 0]
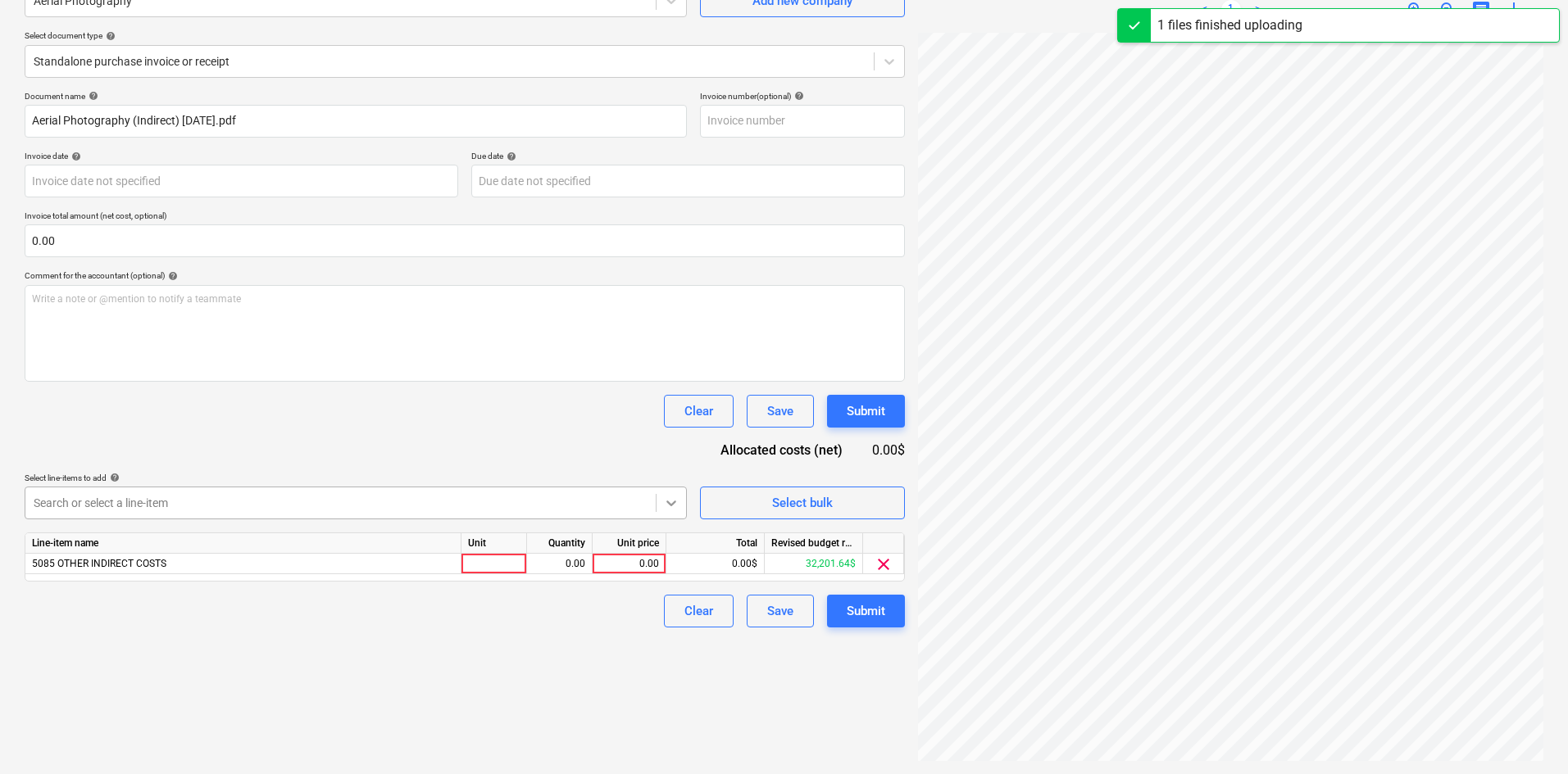
click at [671, 610] on body "Projects Contacts Company Consolidated Invoices Inbox format_size keyboard_arro…" at bounding box center [784, 223] width 1568 height 774
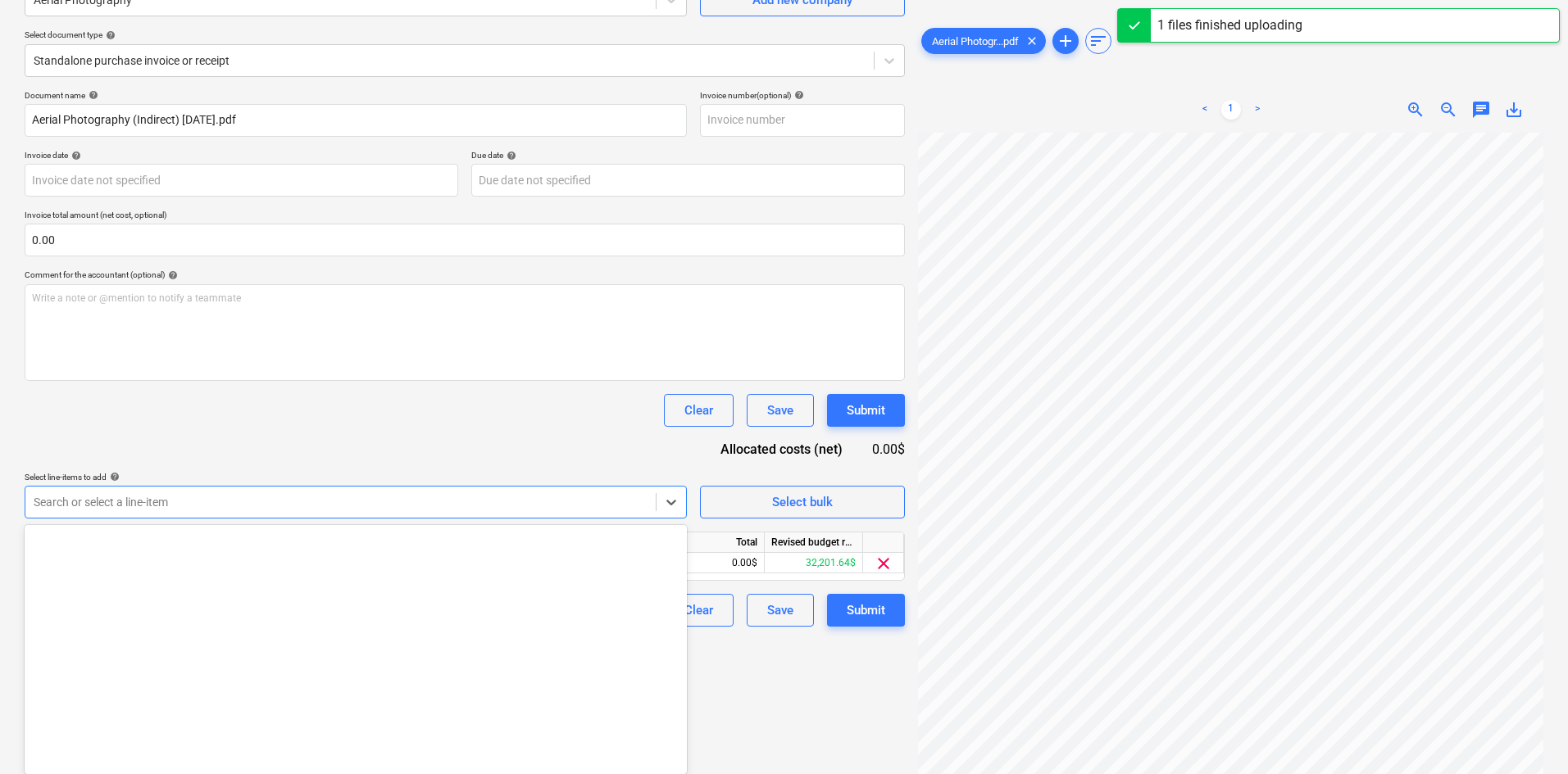
scroll to position [2277, 0]
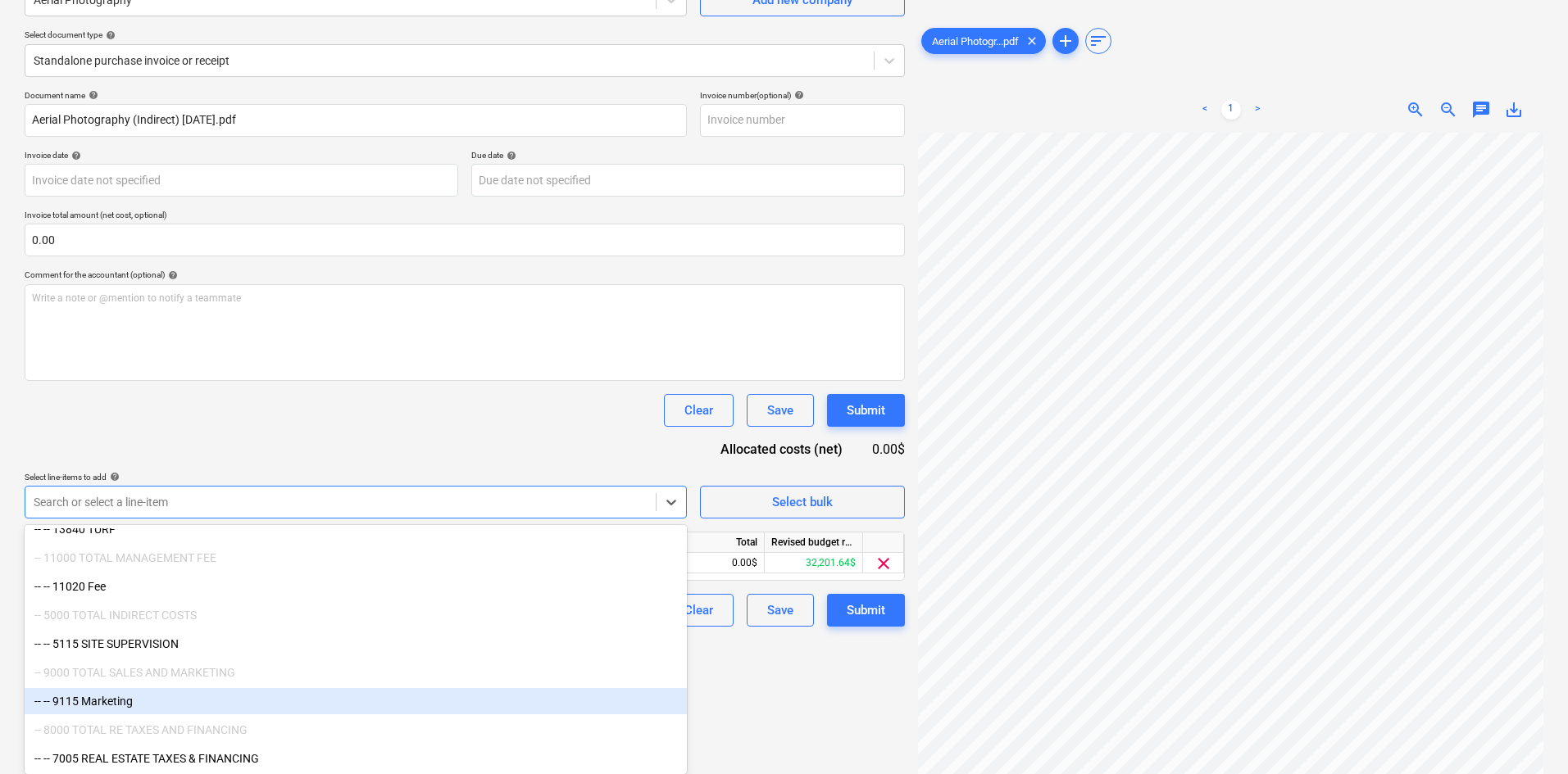
click at [477, 697] on div "-- -- 9115 Marketing" at bounding box center [355, 701] width 662 height 26
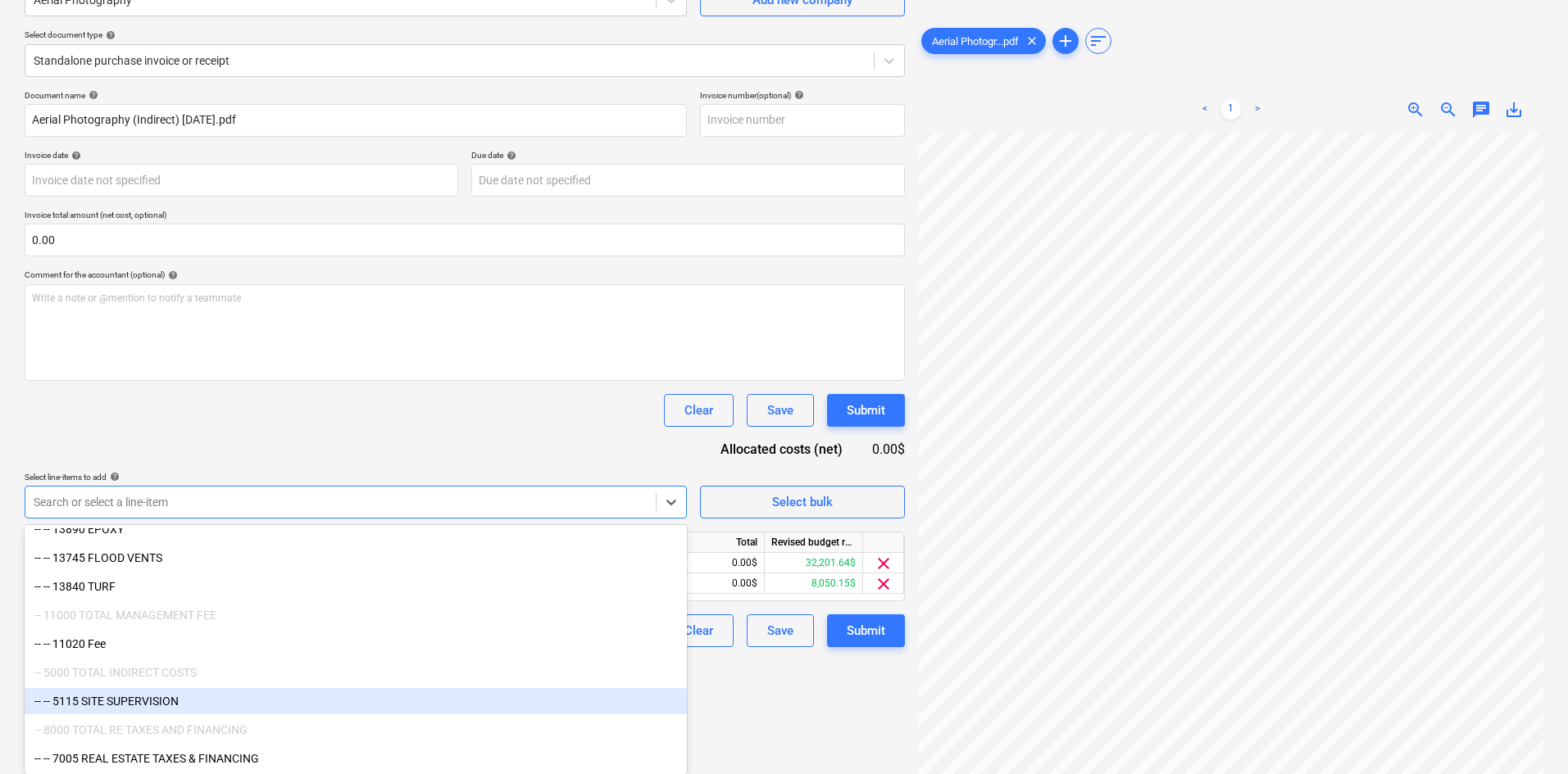
scroll to position [2220, 0]
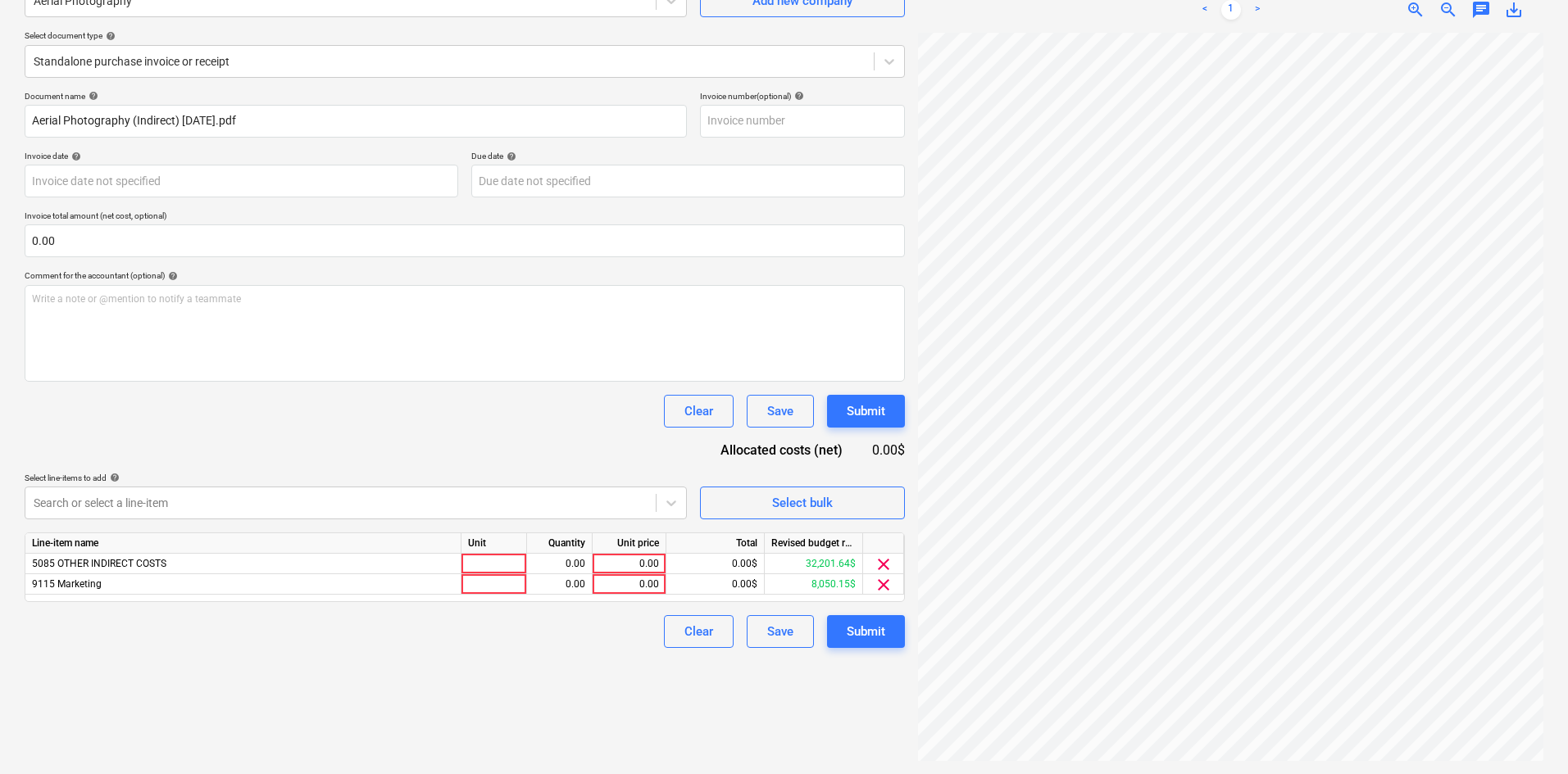
click at [538, 426] on div "Clear Save Submit" at bounding box center [465, 412] width 880 height 33
click at [886, 562] on span "clear" at bounding box center [884, 565] width 20 height 20
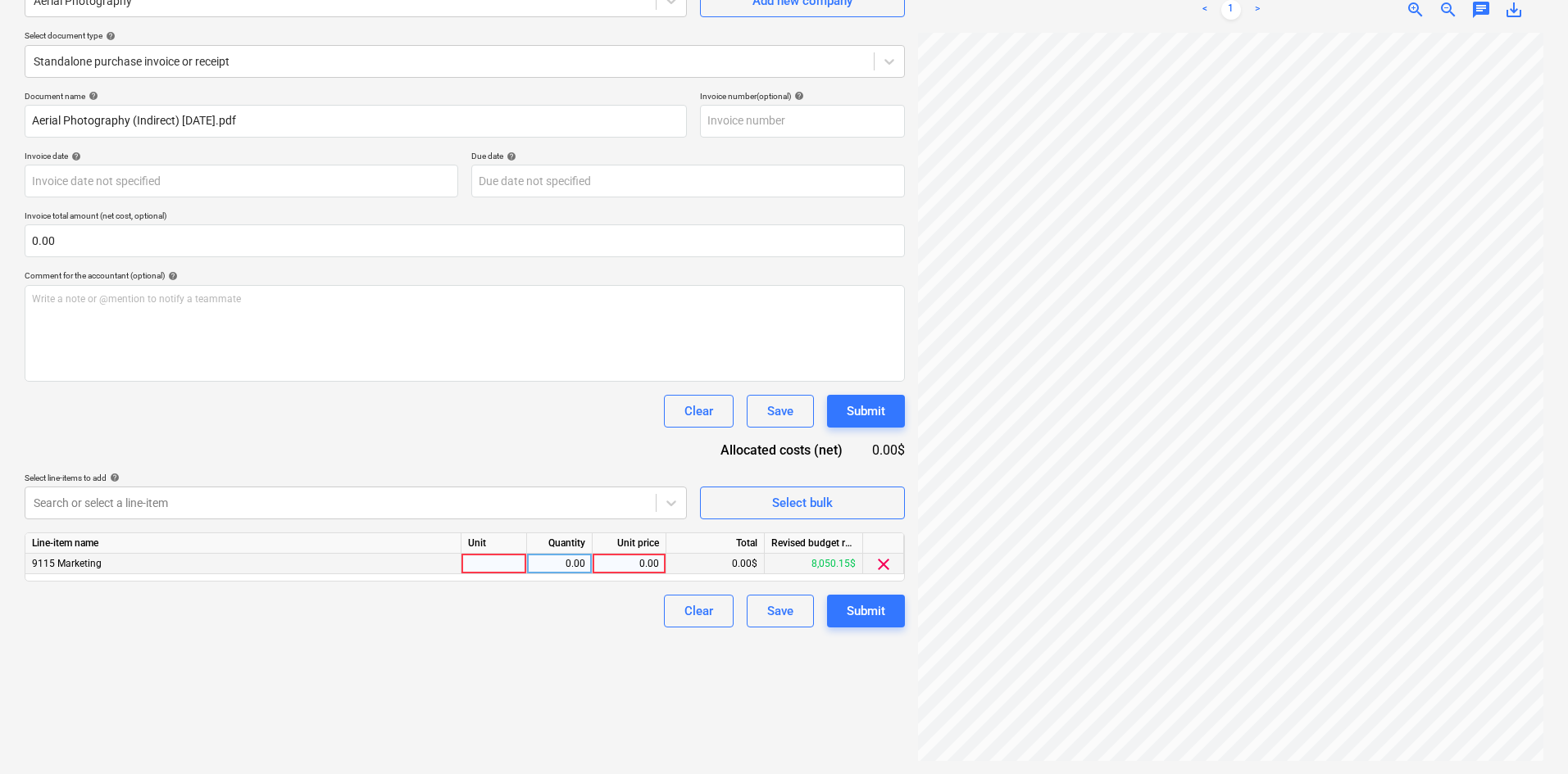
click at [888, 567] on span "clear" at bounding box center [884, 565] width 20 height 20
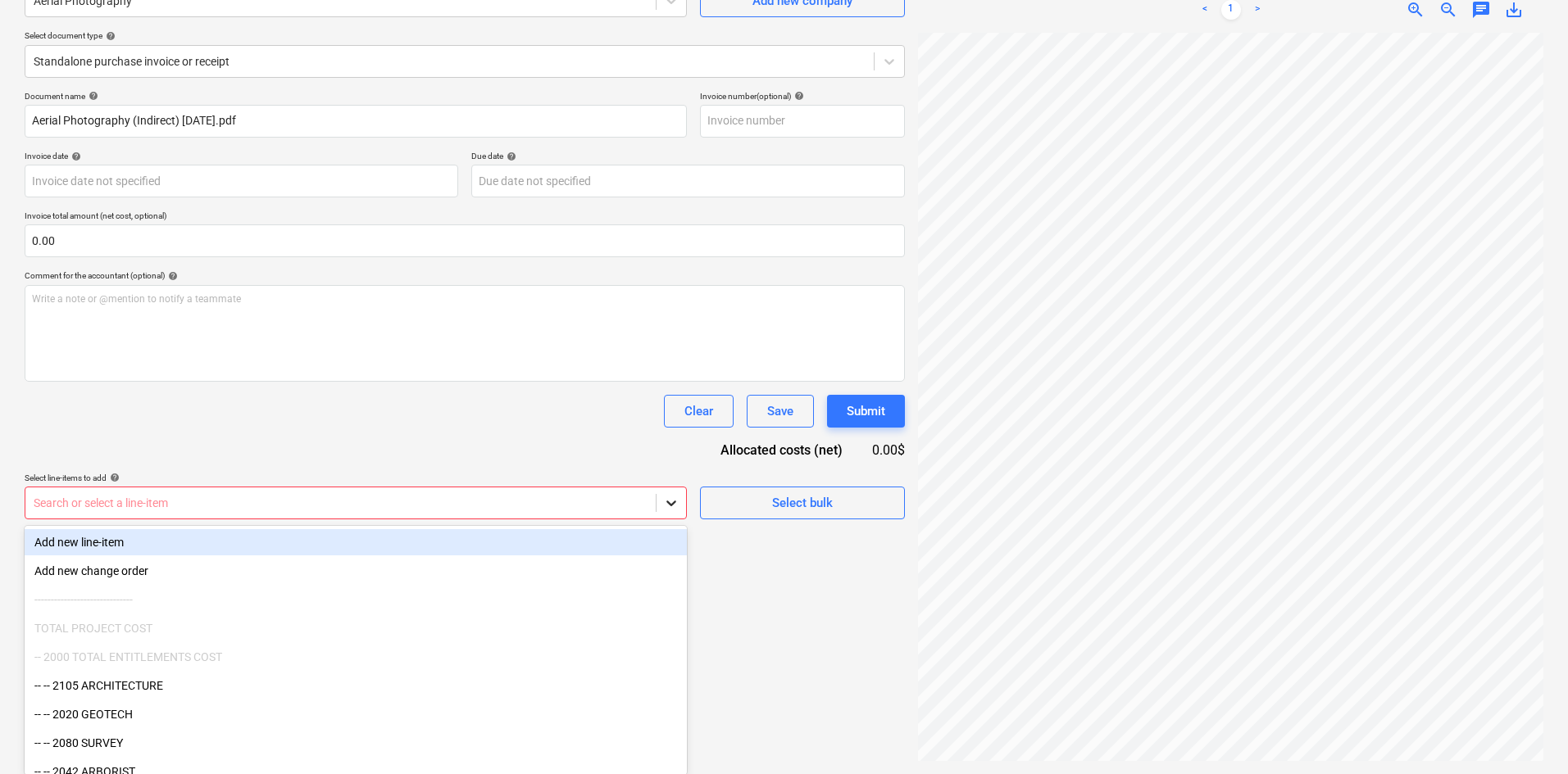
click at [672, 499] on icon at bounding box center [671, 503] width 16 height 16
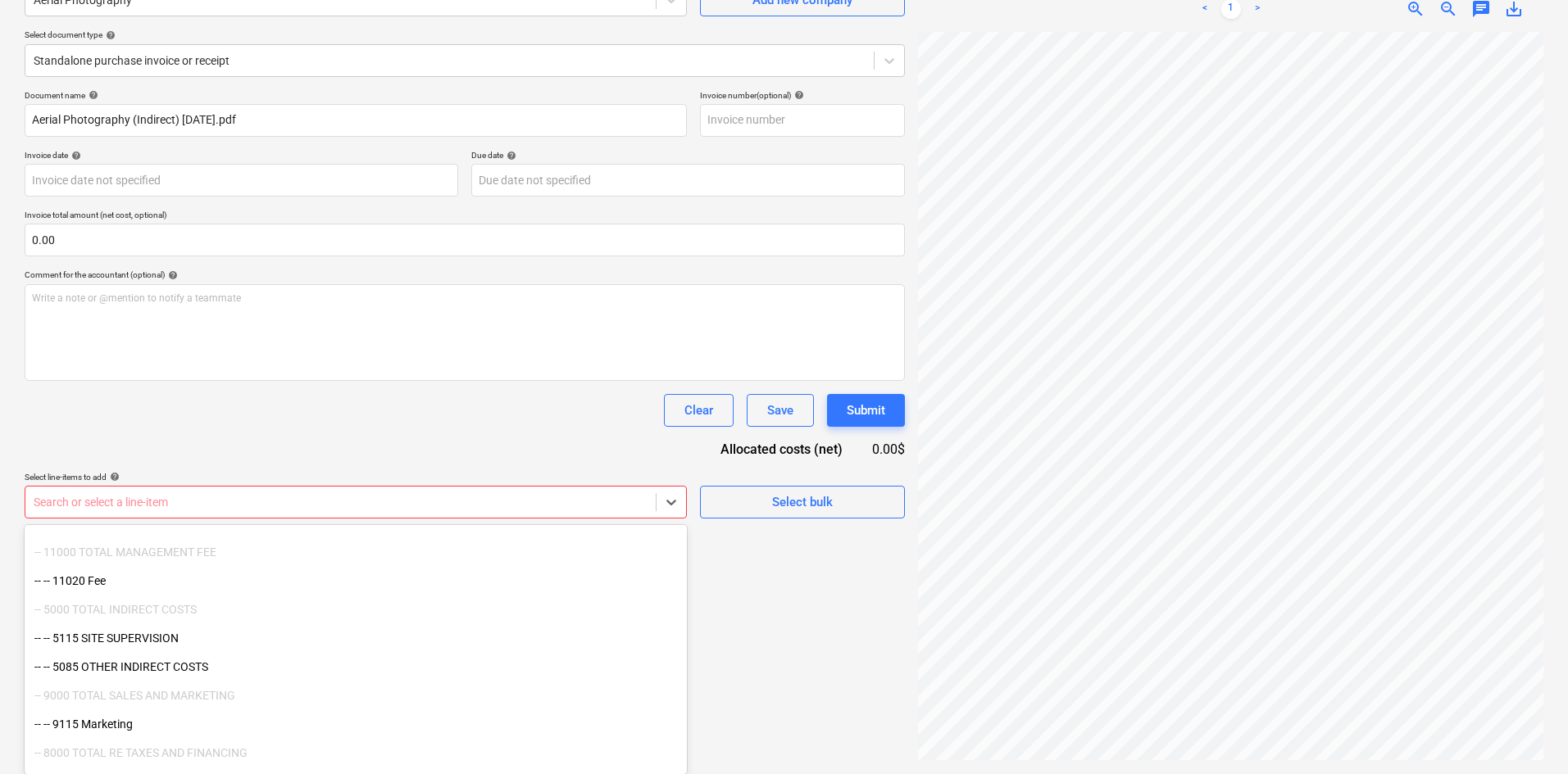
scroll to position [2307, 0]
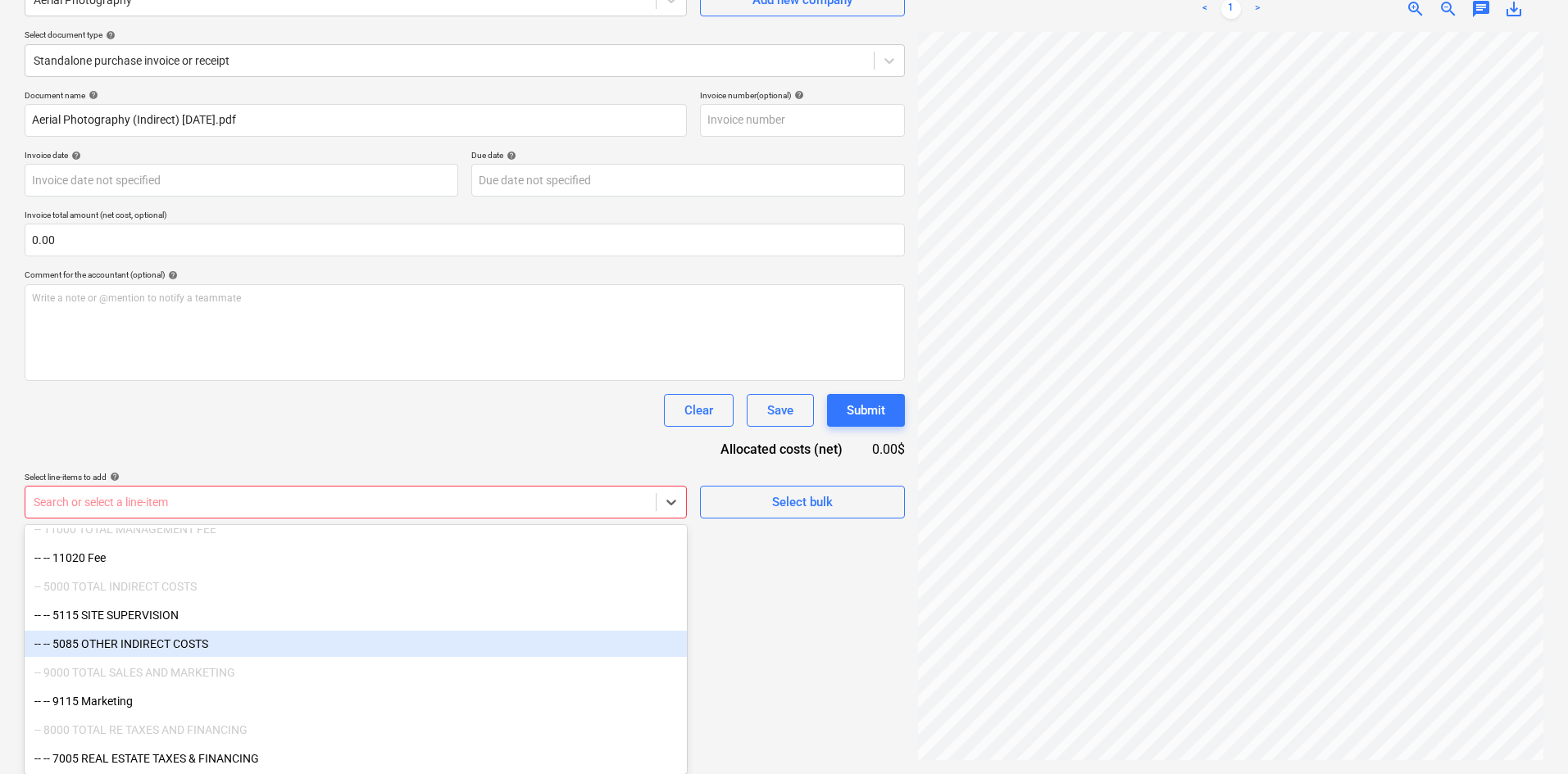
click at [211, 644] on div "-- -- 5085 OTHER INDIRECT COSTS" at bounding box center [355, 644] width 662 height 26
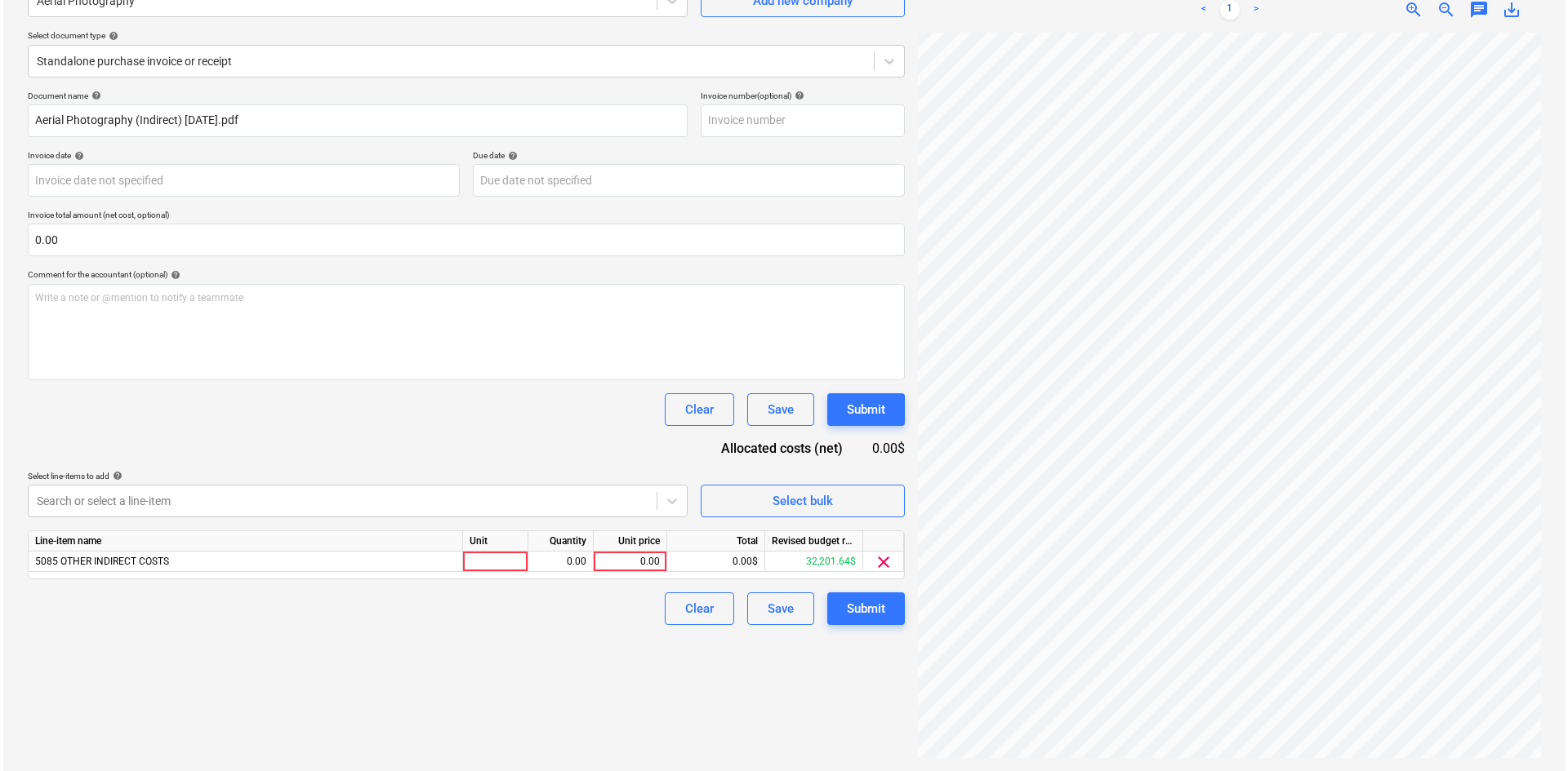
scroll to position [163, 0]
click at [458, 424] on div "Clear Save Submit" at bounding box center [463, 410] width 877 height 33
click at [641, 558] on div "0.00" at bounding box center [627, 561] width 60 height 20
type input "99.95"
click at [523, 664] on div "Create new document Select company Aerial Photography Add new company Select do…" at bounding box center [463, 341] width 890 height 846
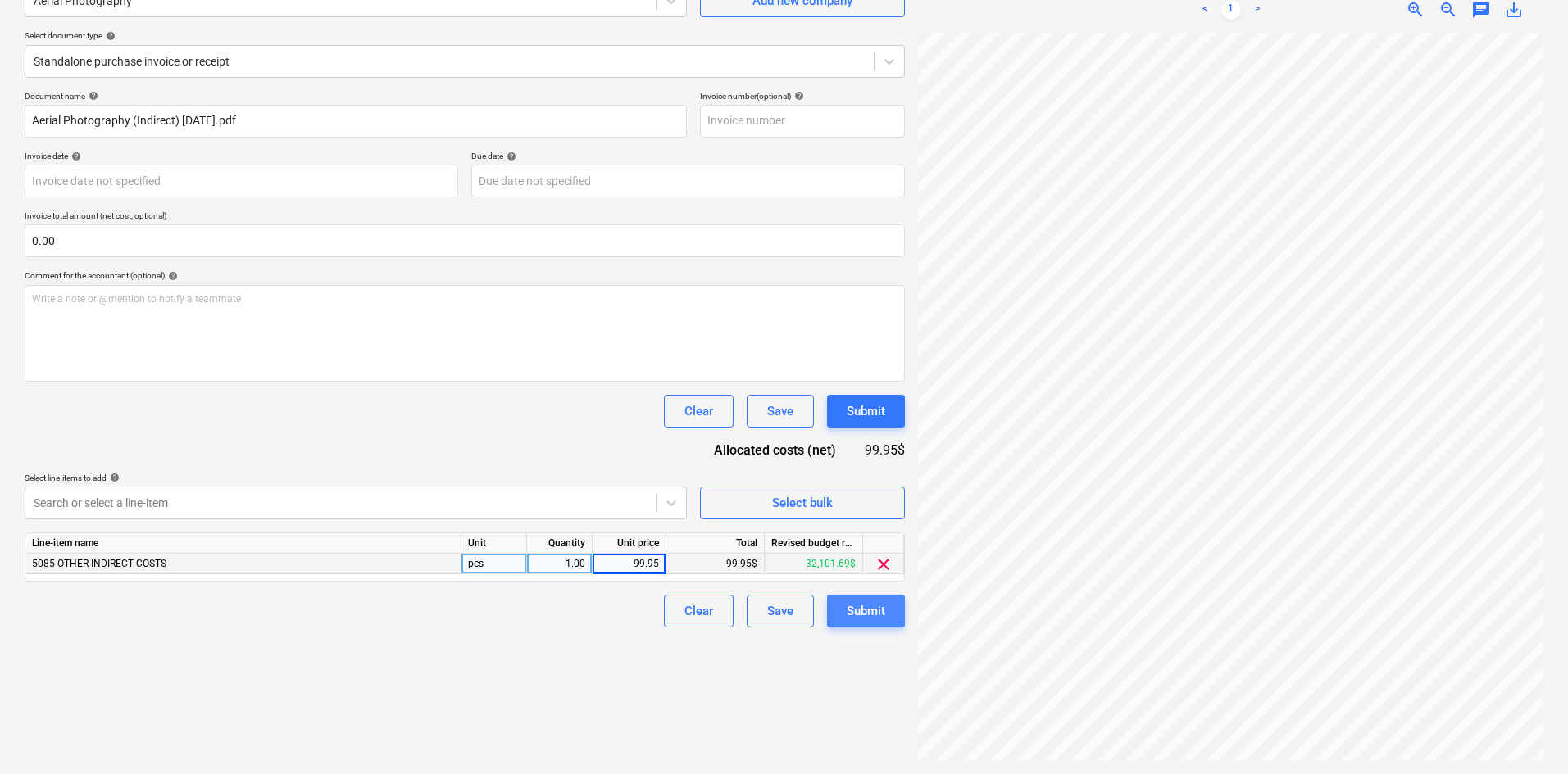
click at [866, 608] on div "Submit" at bounding box center [866, 611] width 38 height 21
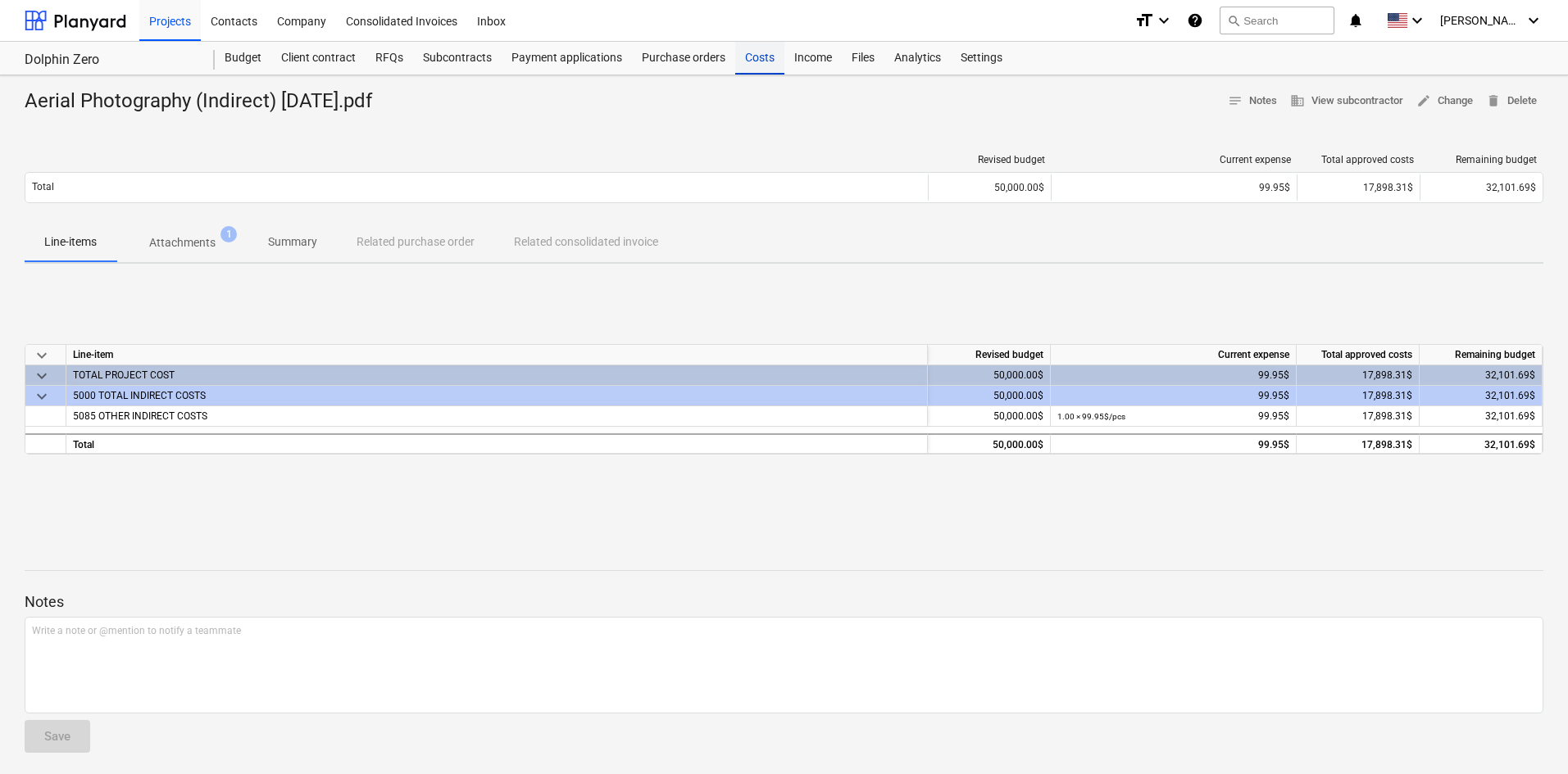
click at [763, 66] on div "Costs" at bounding box center [760, 58] width 49 height 33
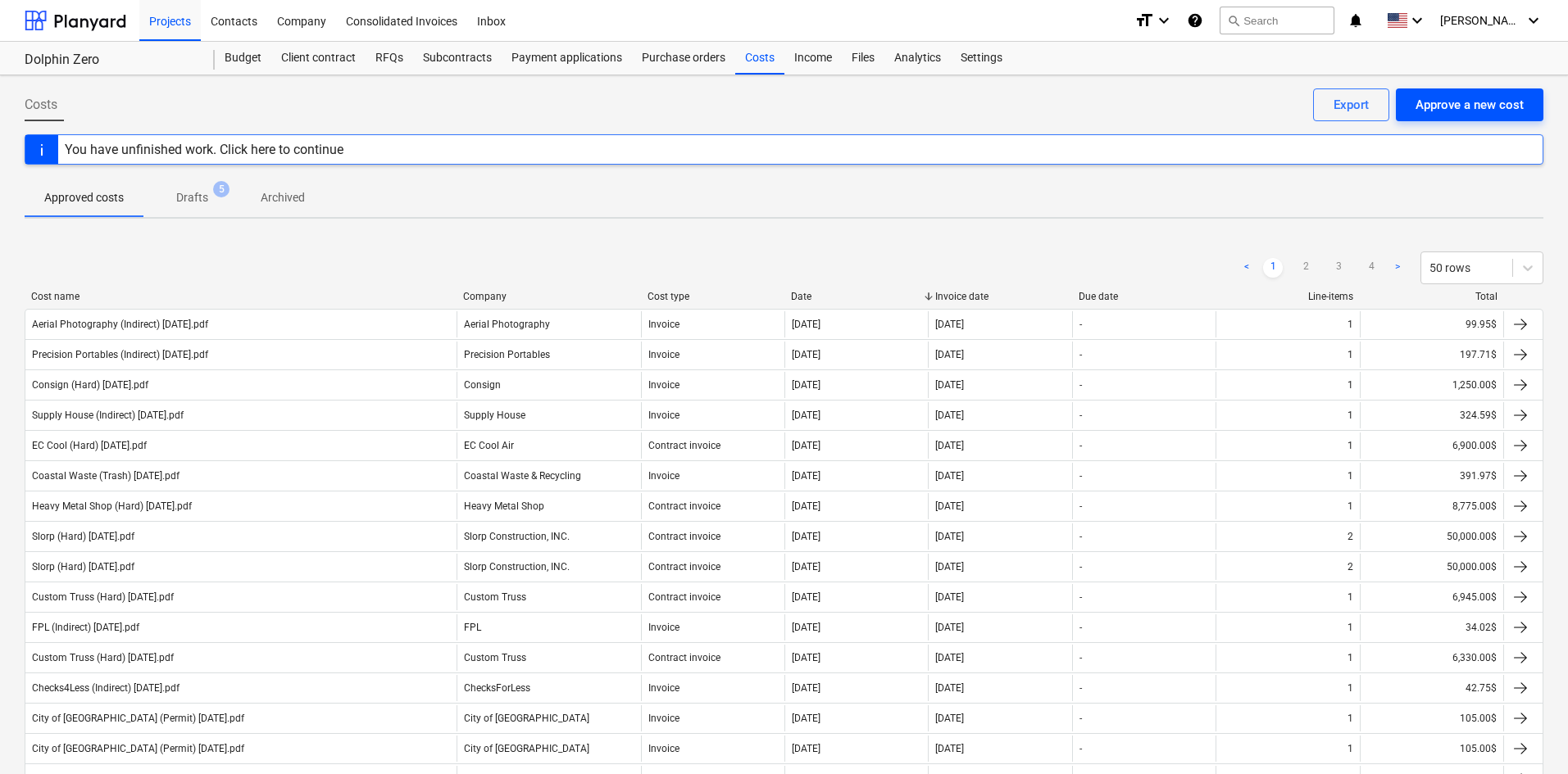
click at [1482, 97] on div "Approve a new cost" at bounding box center [1470, 104] width 108 height 21
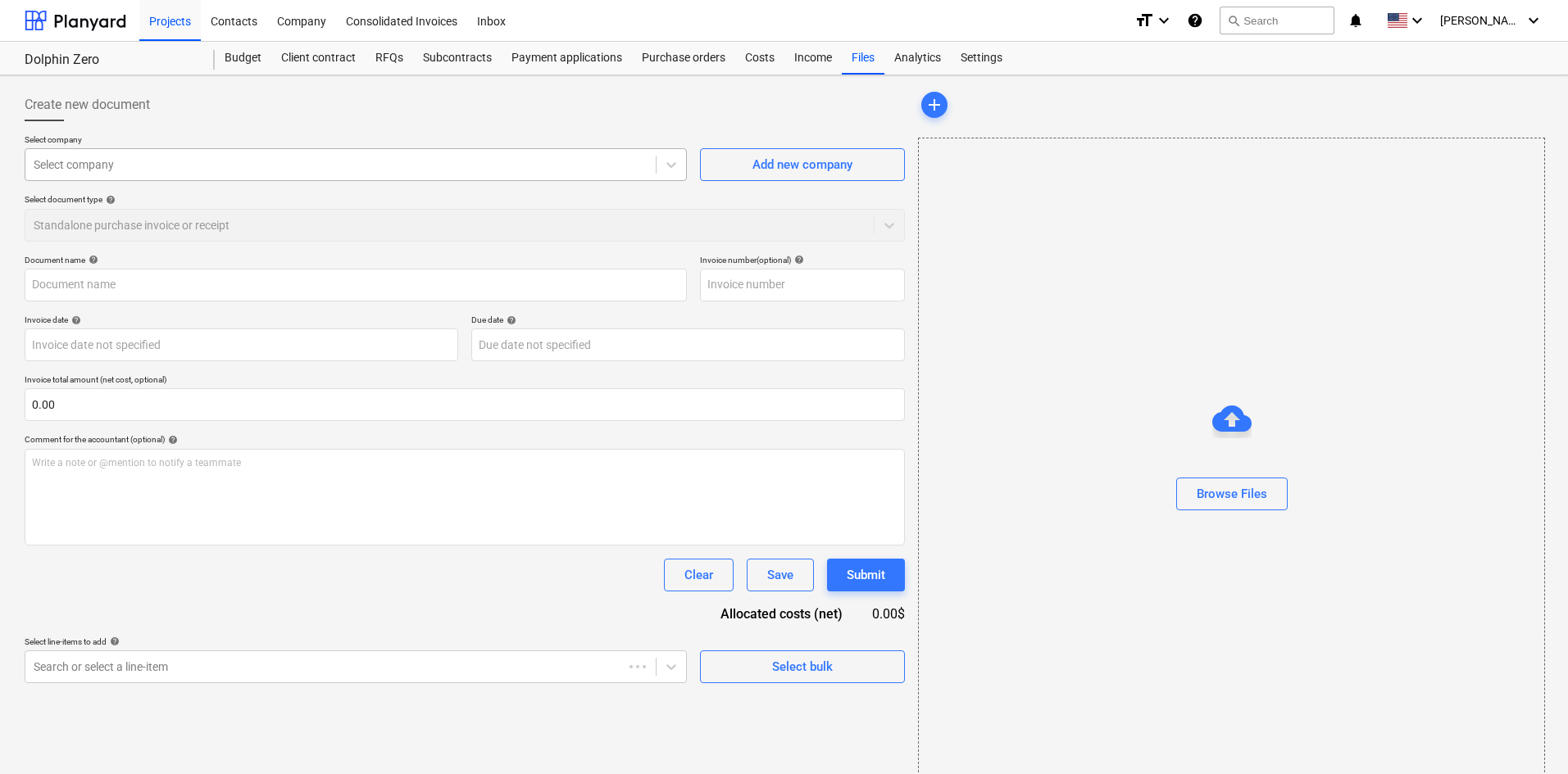
click at [242, 167] on div at bounding box center [341, 165] width 614 height 16
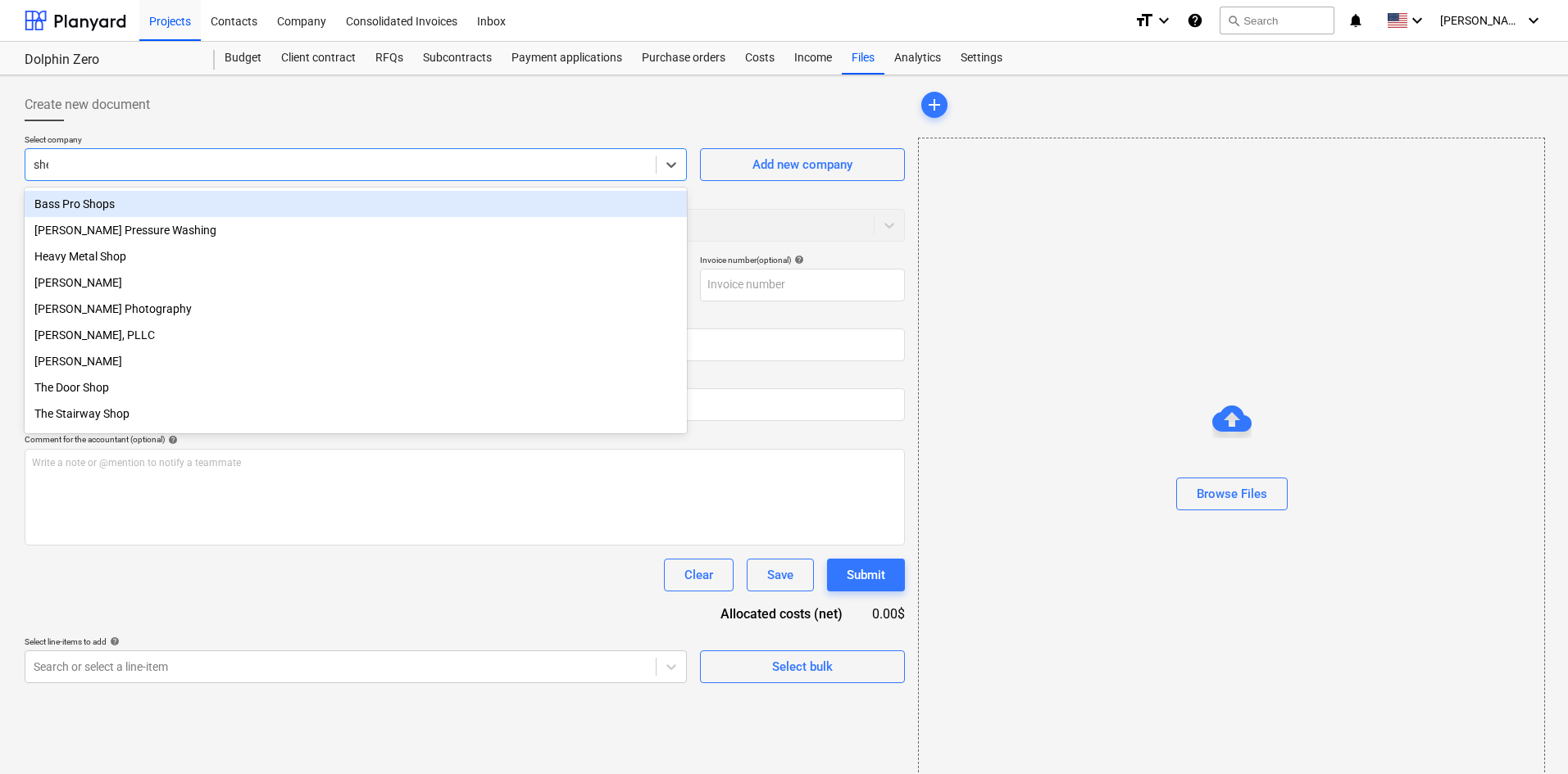
type input "sher"
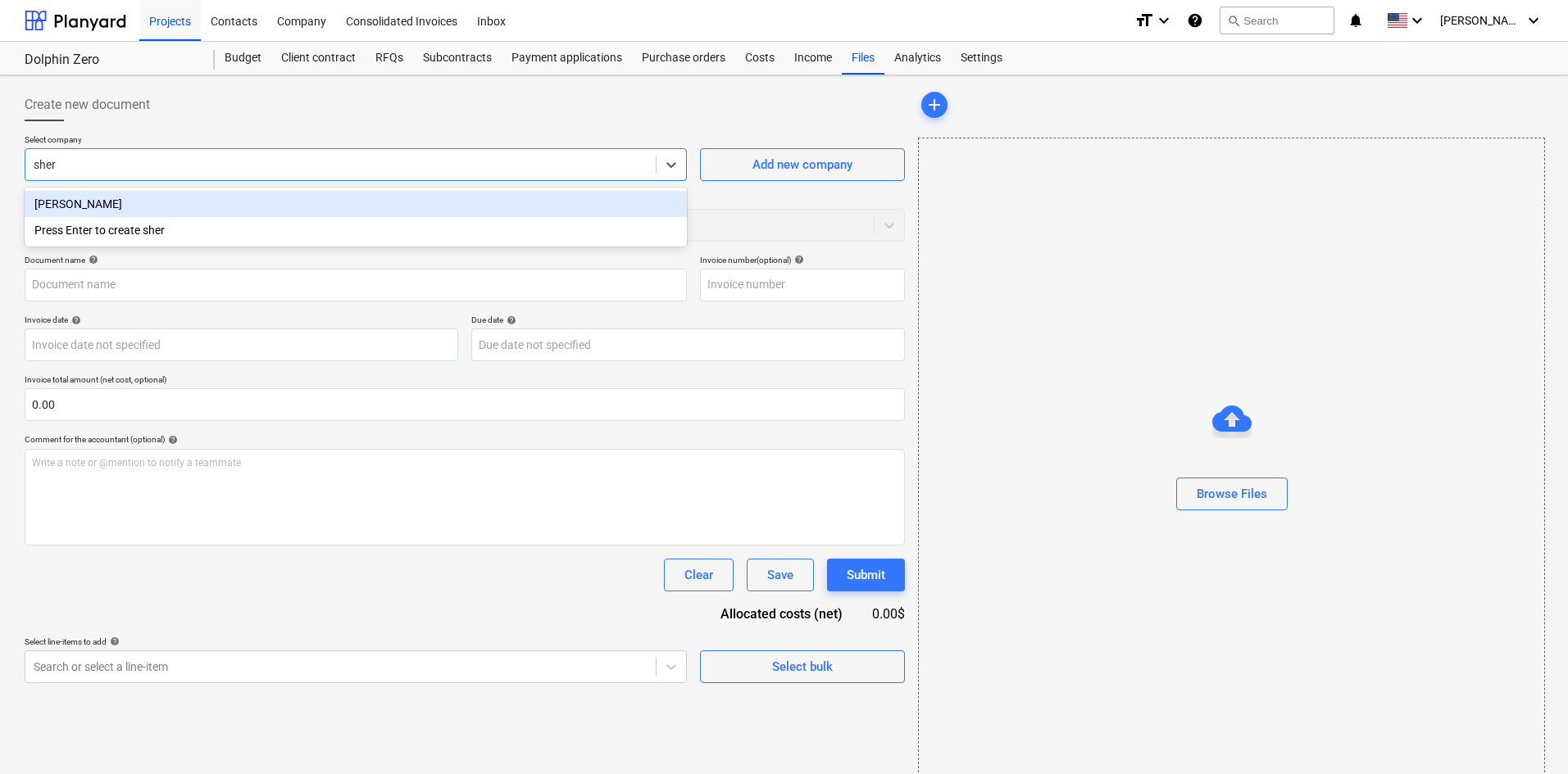
click at [126, 198] on div "[PERSON_NAME]" at bounding box center [355, 204] width 662 height 26
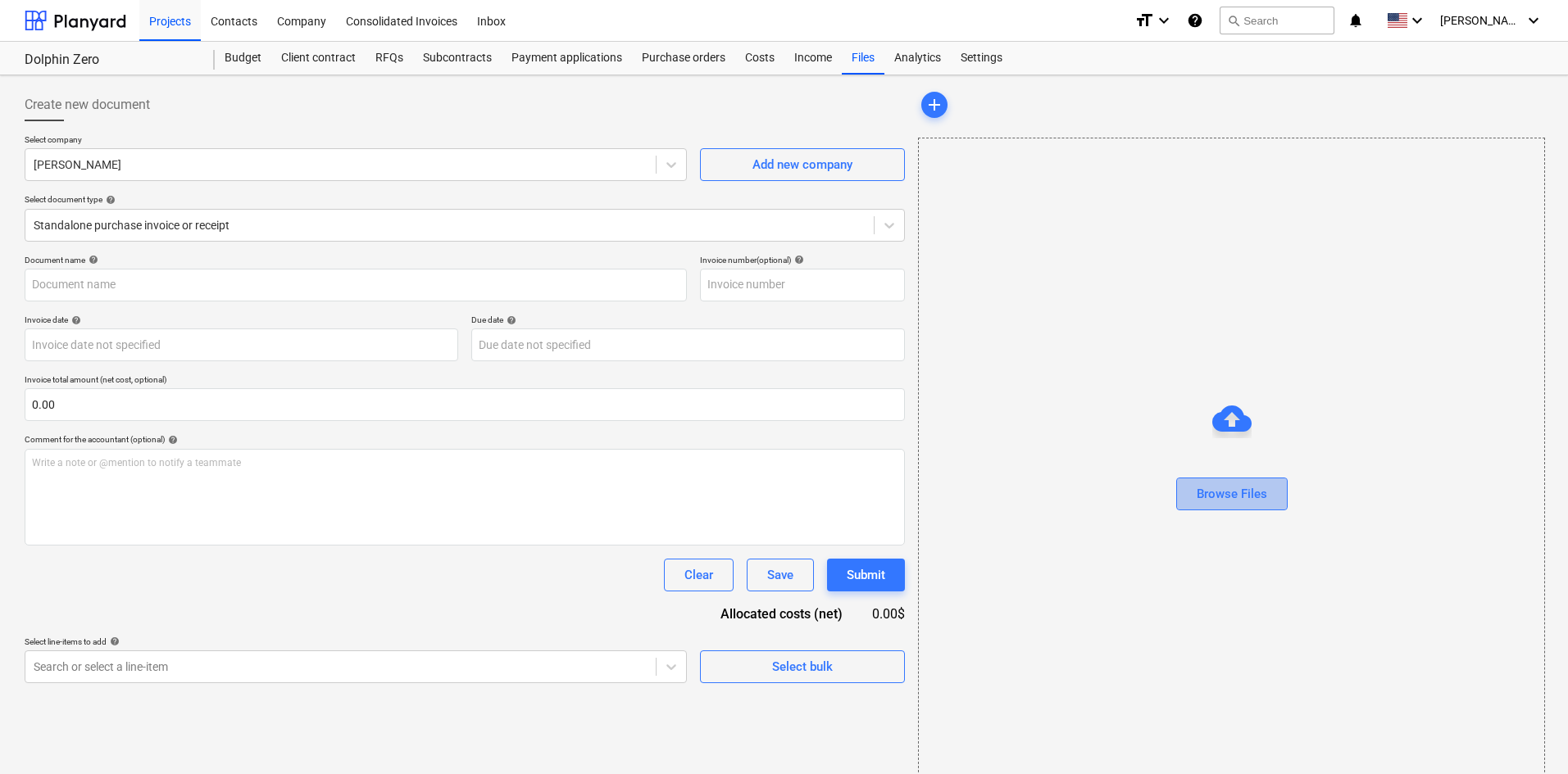
click at [1245, 481] on button "Browse Files" at bounding box center [1232, 494] width 111 height 33
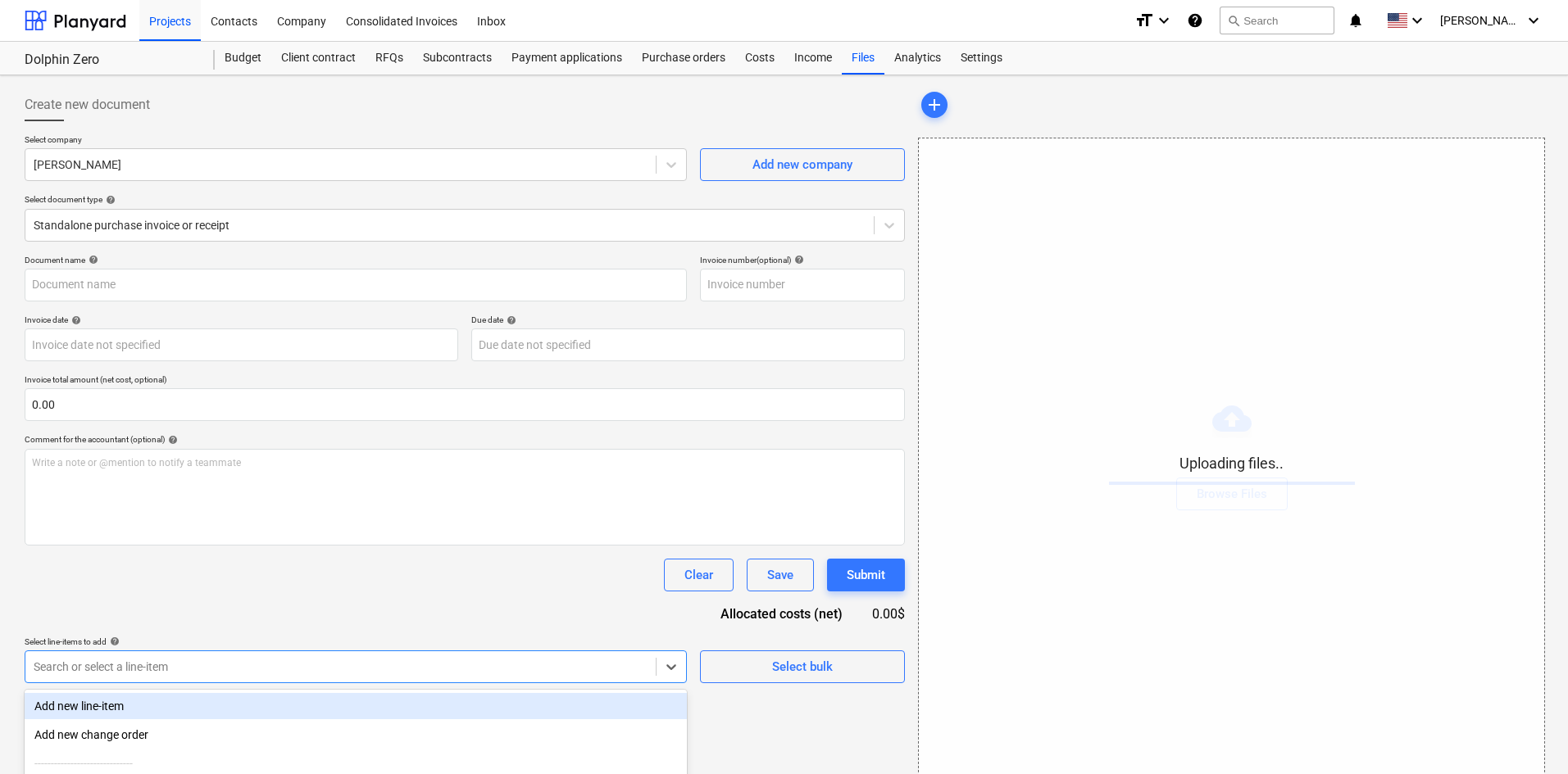
scroll to position [165, 0]
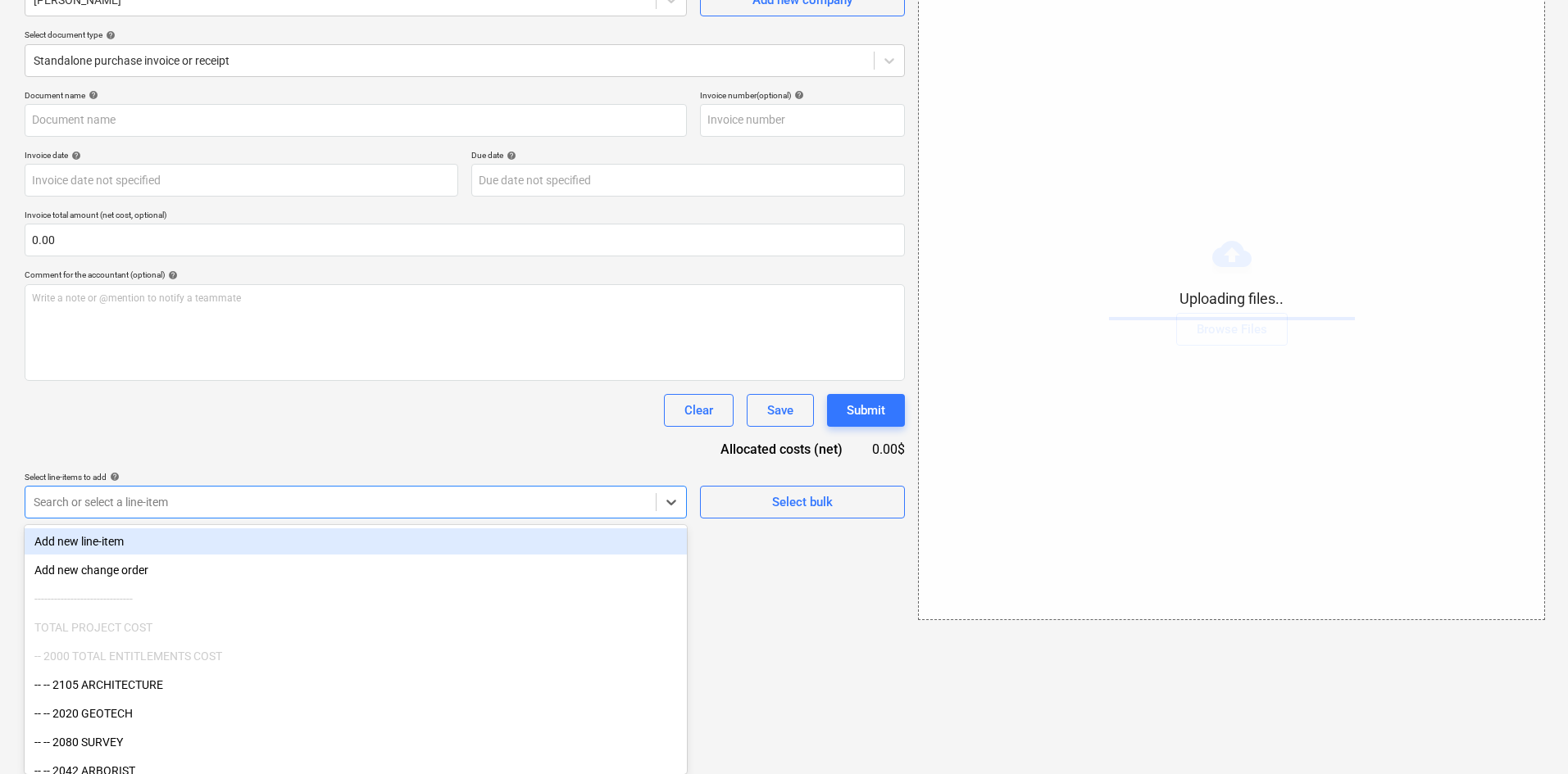
click at [344, 609] on body "Projects Contacts Company Consolidated Invoices Inbox format_size keyboard_arro…" at bounding box center [784, 222] width 1568 height 774
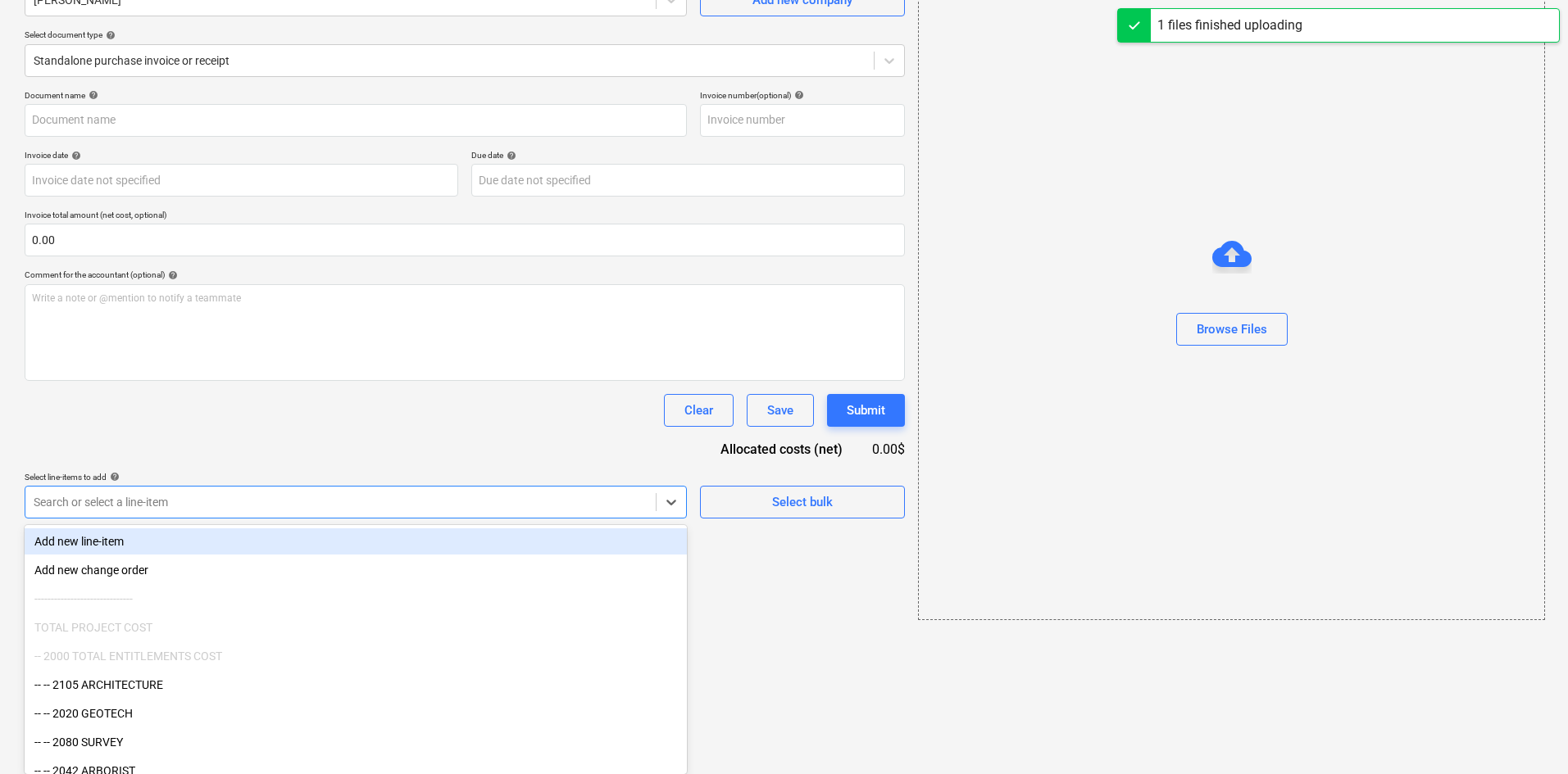
type input "[PERSON_NAME] (Hard) [DATE].pdf"
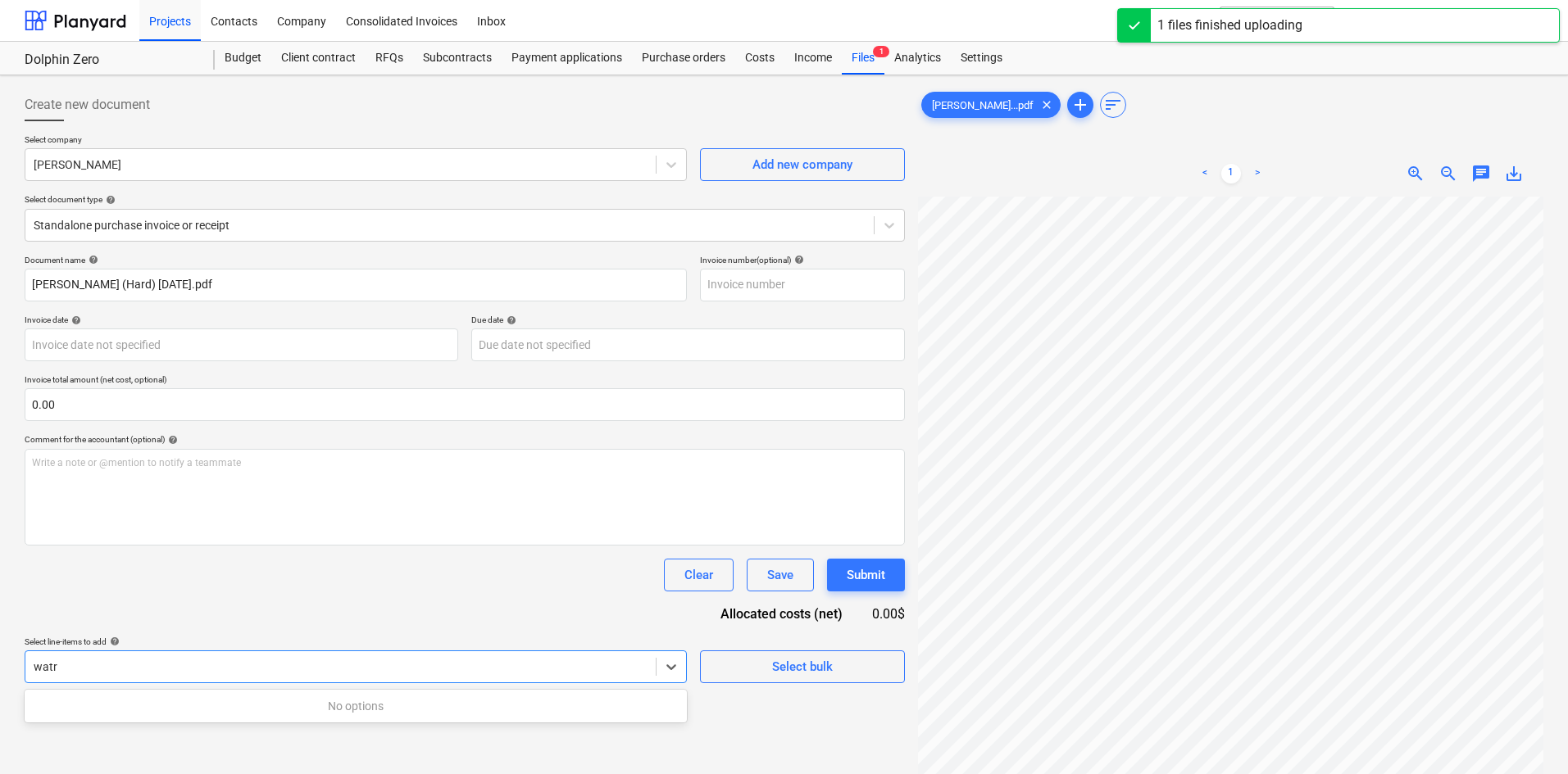
type input "wat"
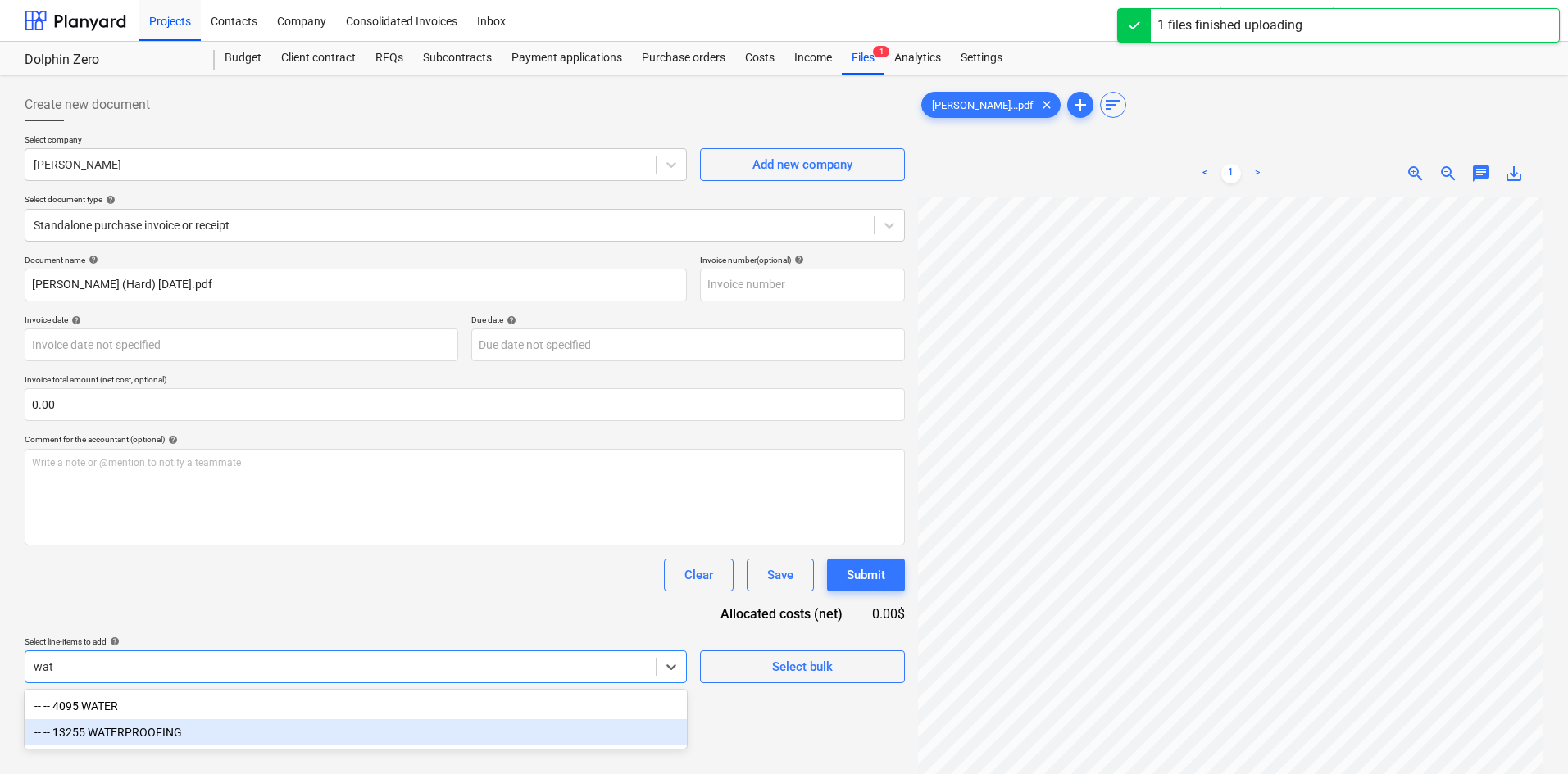
click at [182, 738] on div "-- -- 13255 WATERPROOFING" at bounding box center [355, 732] width 662 height 26
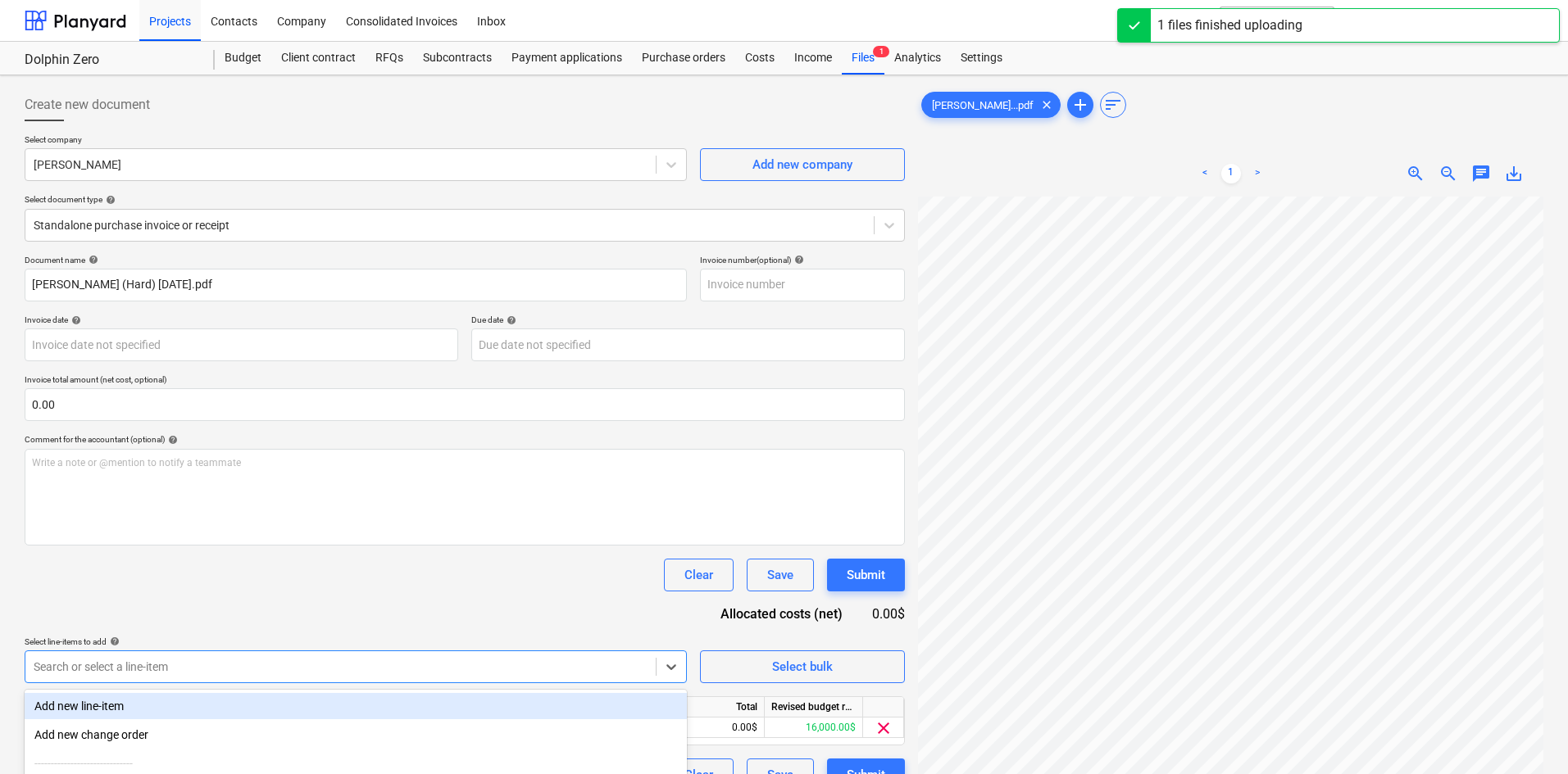
click at [384, 592] on div "Document name help [PERSON_NAME] (Hard) [DATE].pdf Invoice number (optional) he…" at bounding box center [465, 523] width 880 height 536
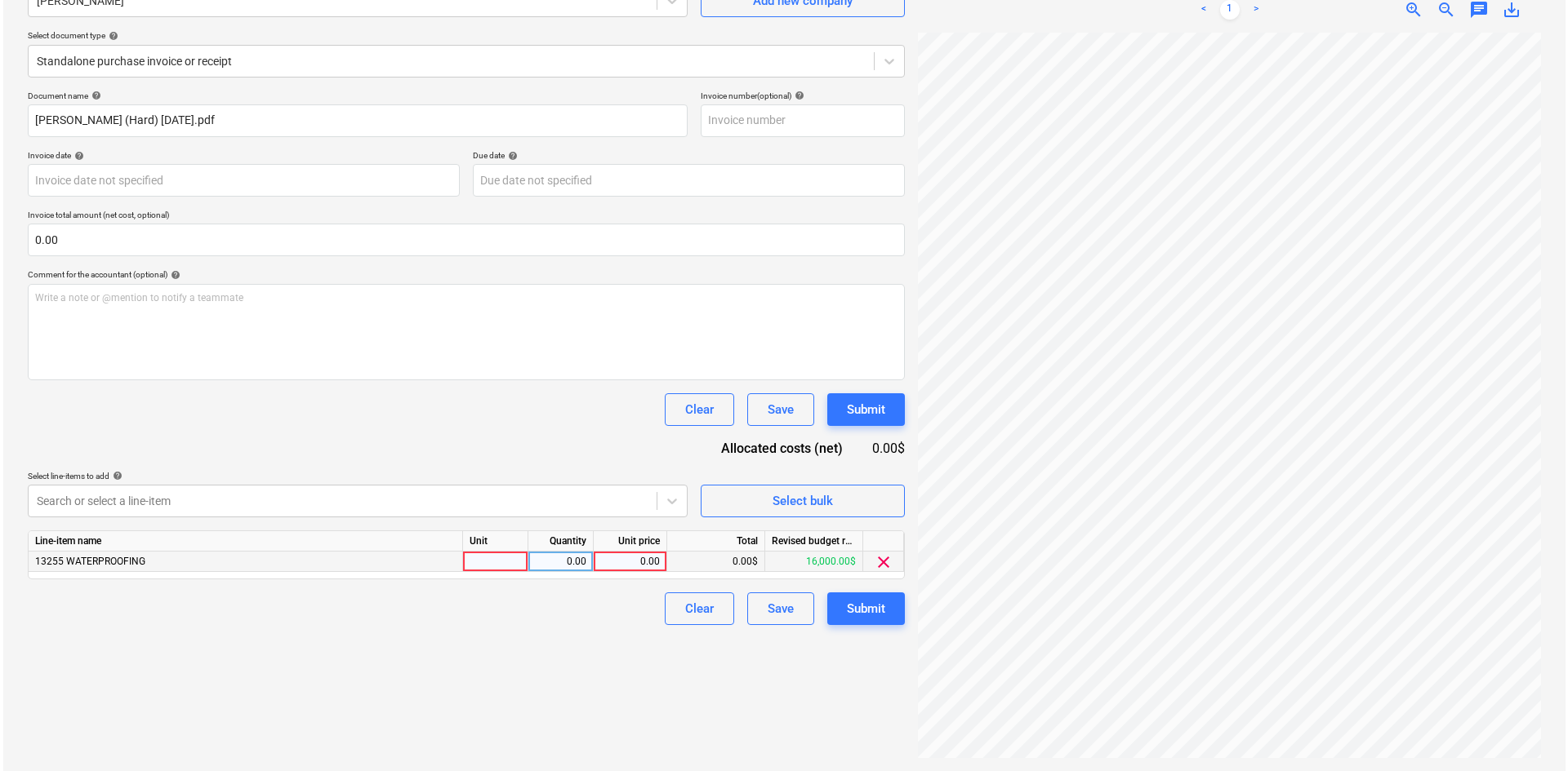
scroll to position [257, 135]
click at [616, 558] on div "0.00" at bounding box center [627, 561] width 60 height 20
type input "514.11"
click at [492, 643] on div "Create new document Select company [PERSON_NAME] Add new company Select documen…" at bounding box center [463, 341] width 890 height 846
click at [852, 609] on div "Submit" at bounding box center [862, 609] width 38 height 21
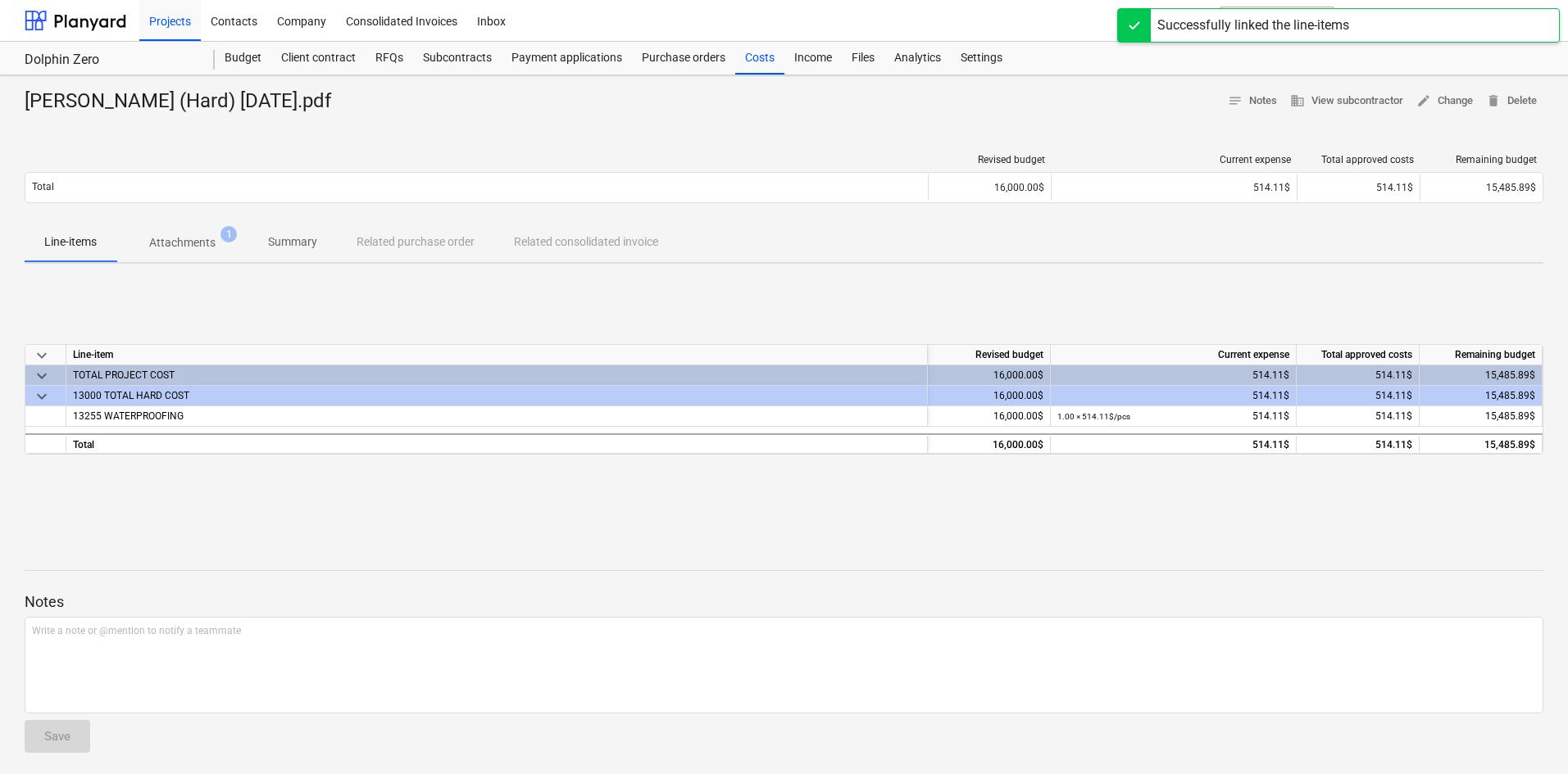
click at [753, 76] on div "[PERSON_NAME] (Hard) [DATE].pdf notes Notes business View subcontractor edit Ch…" at bounding box center [784, 427] width 1568 height 704
click at [758, 61] on div "Costs" at bounding box center [760, 58] width 49 height 33
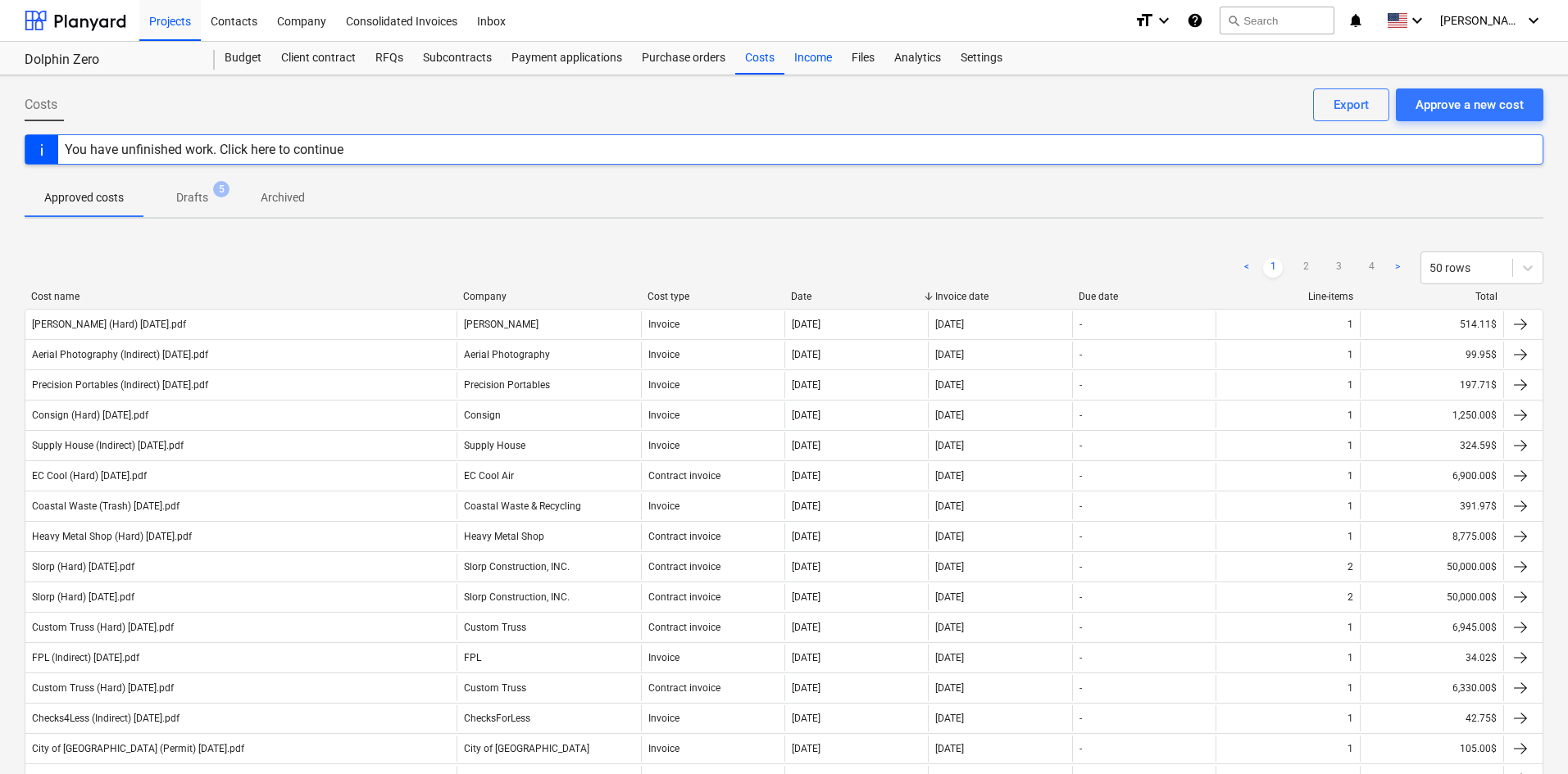
click at [812, 69] on div "Income" at bounding box center [813, 58] width 57 height 33
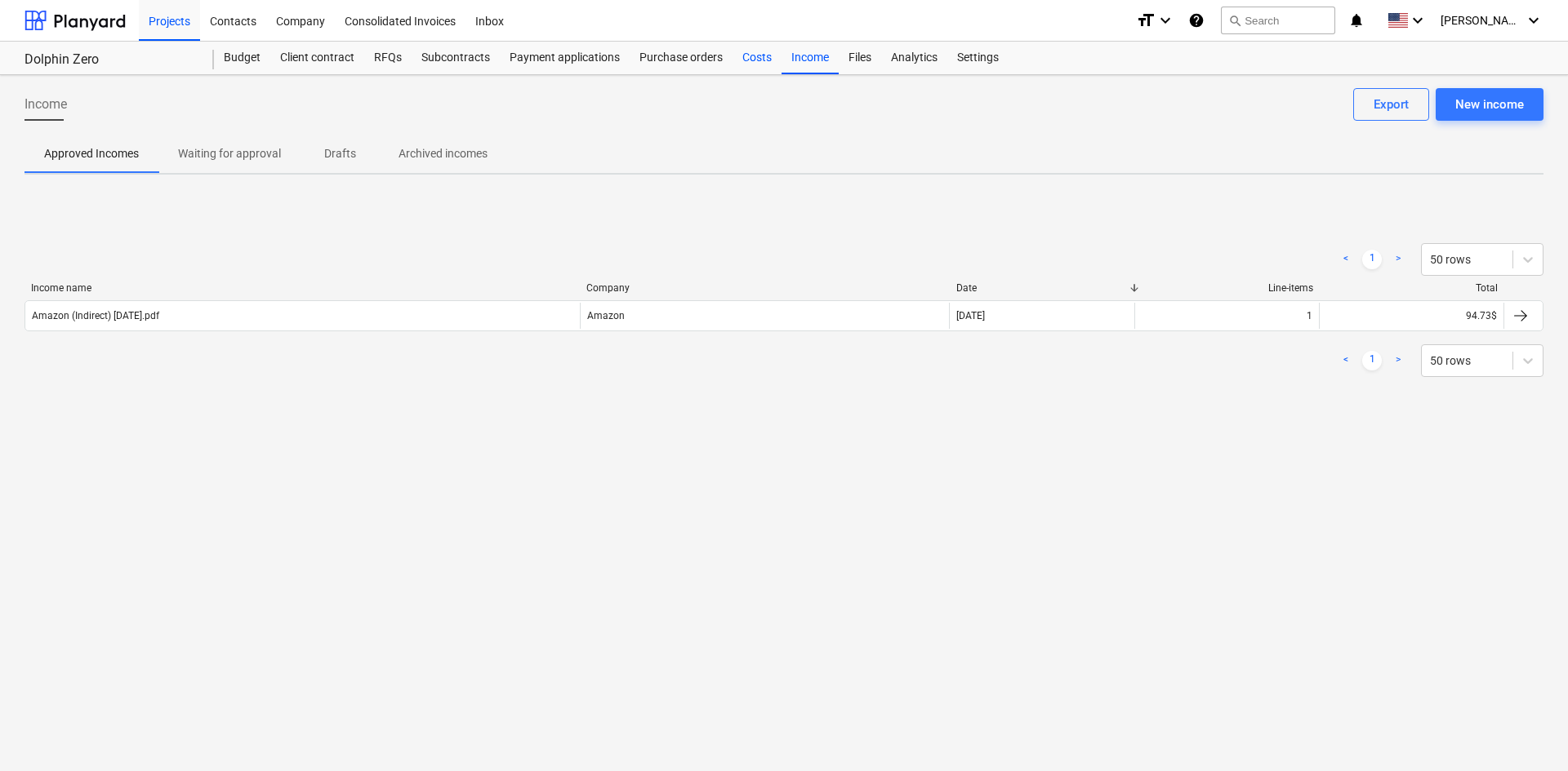
click at [760, 71] on div "Costs" at bounding box center [757, 58] width 49 height 33
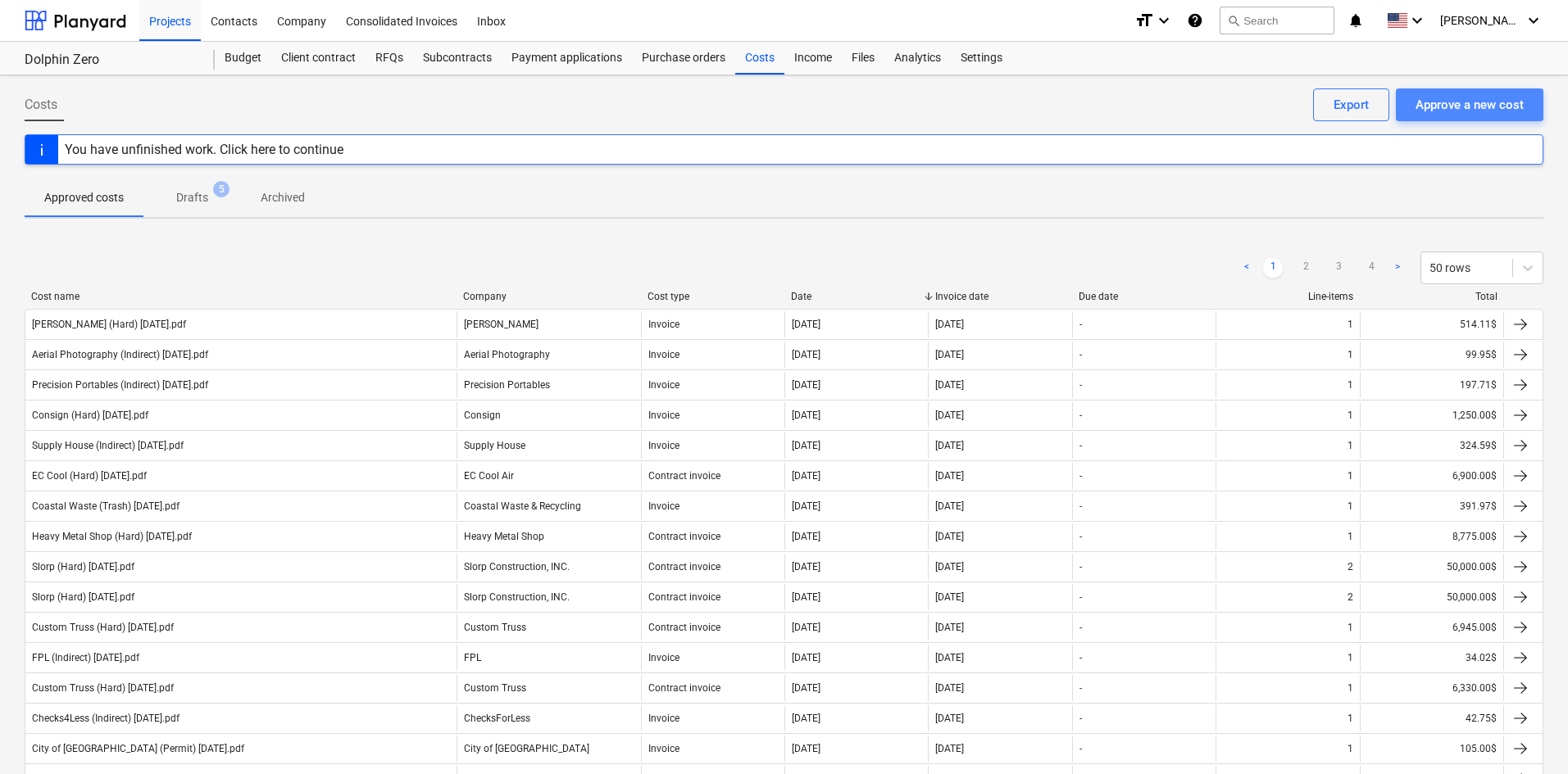
click at [1492, 89] on button "Approve a new cost" at bounding box center [1470, 105] width 148 height 33
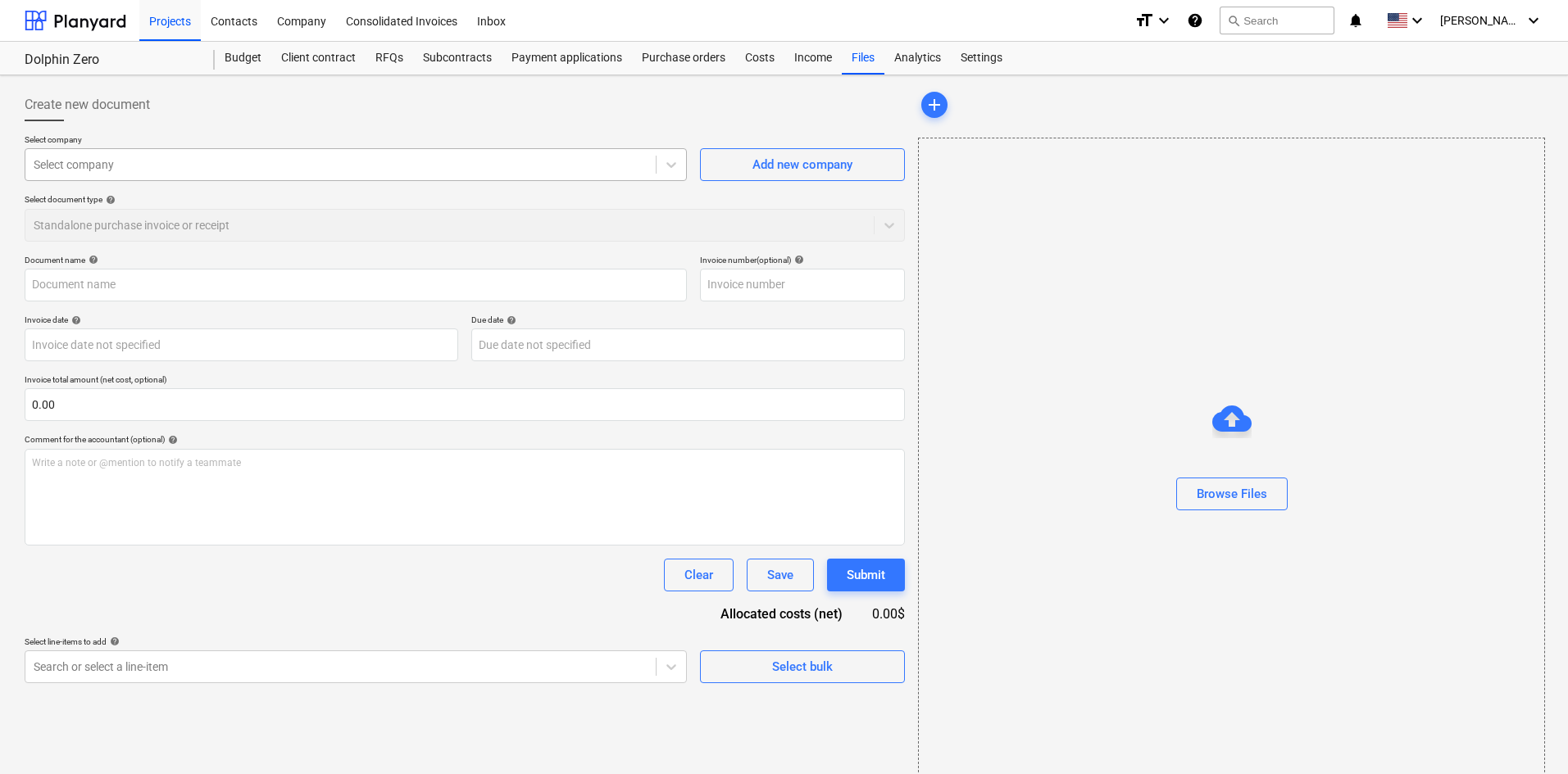
click at [331, 181] on div "Select company Select company Add new company Select document type help Standal…" at bounding box center [465, 195] width 880 height 120
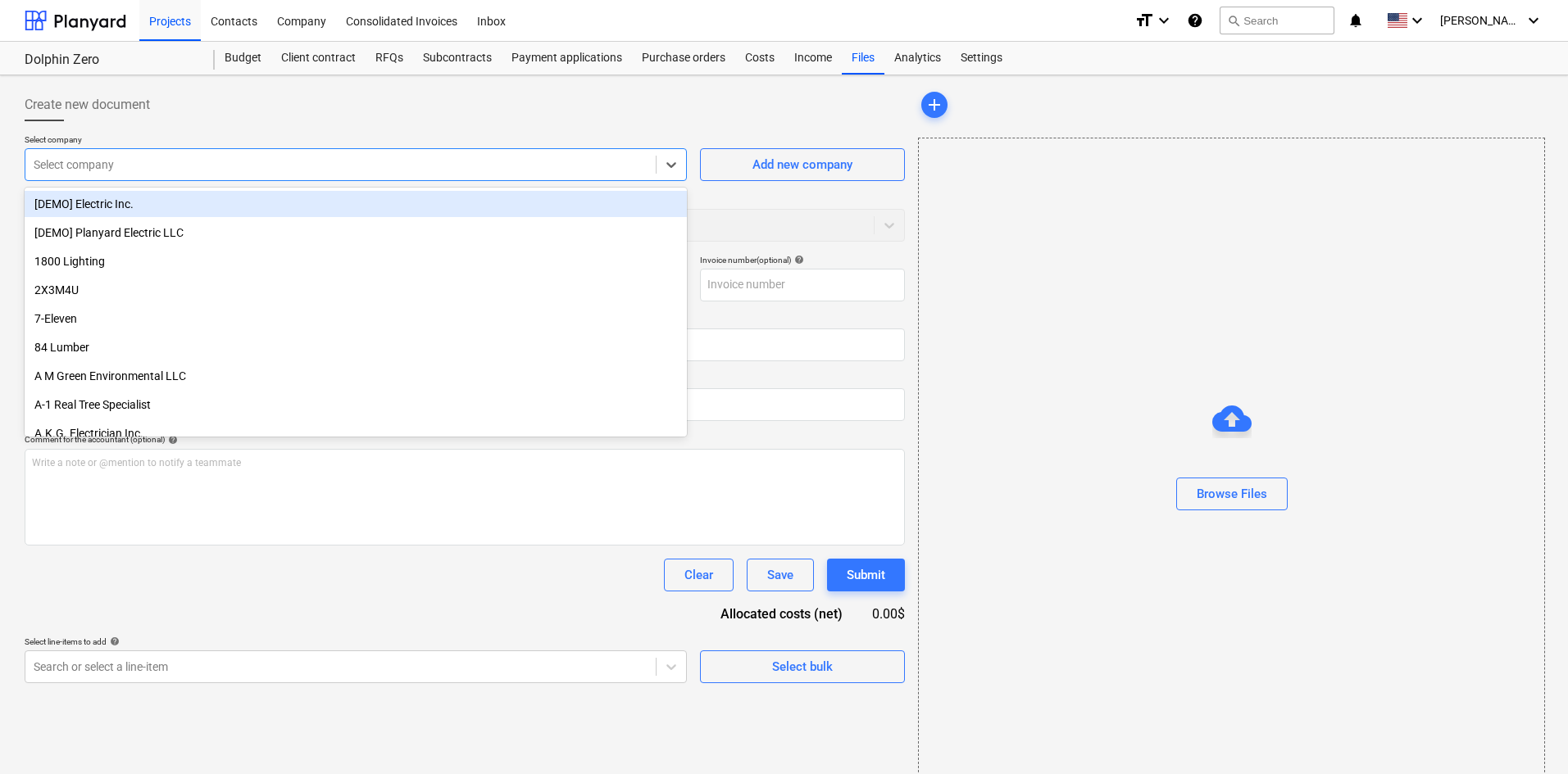
click at [333, 184] on div "Select company option [DEMO] Electric Inc. focused, 1 of 448. 448 results avail…" at bounding box center [465, 195] width 880 height 120
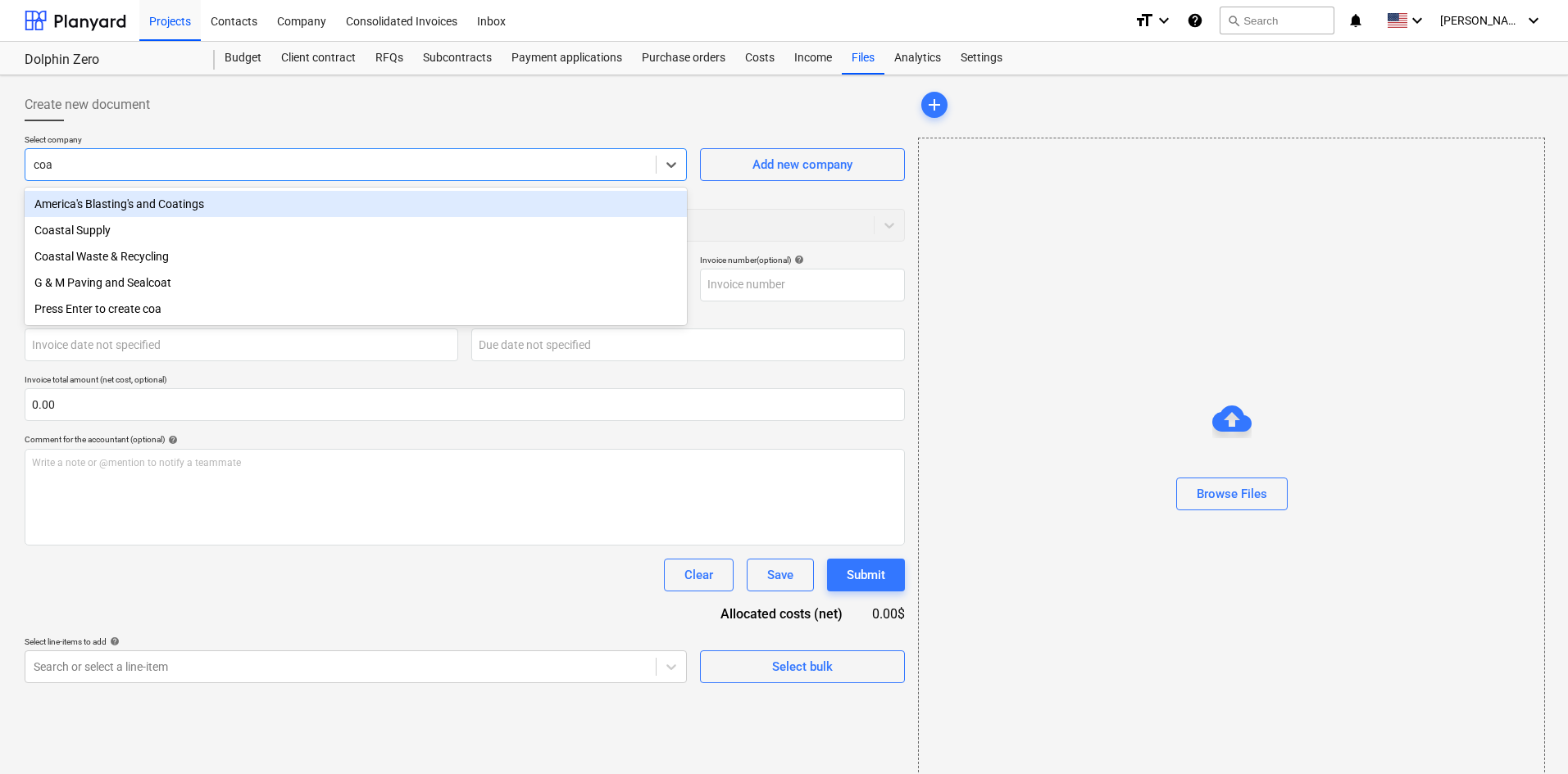
type input "coas"
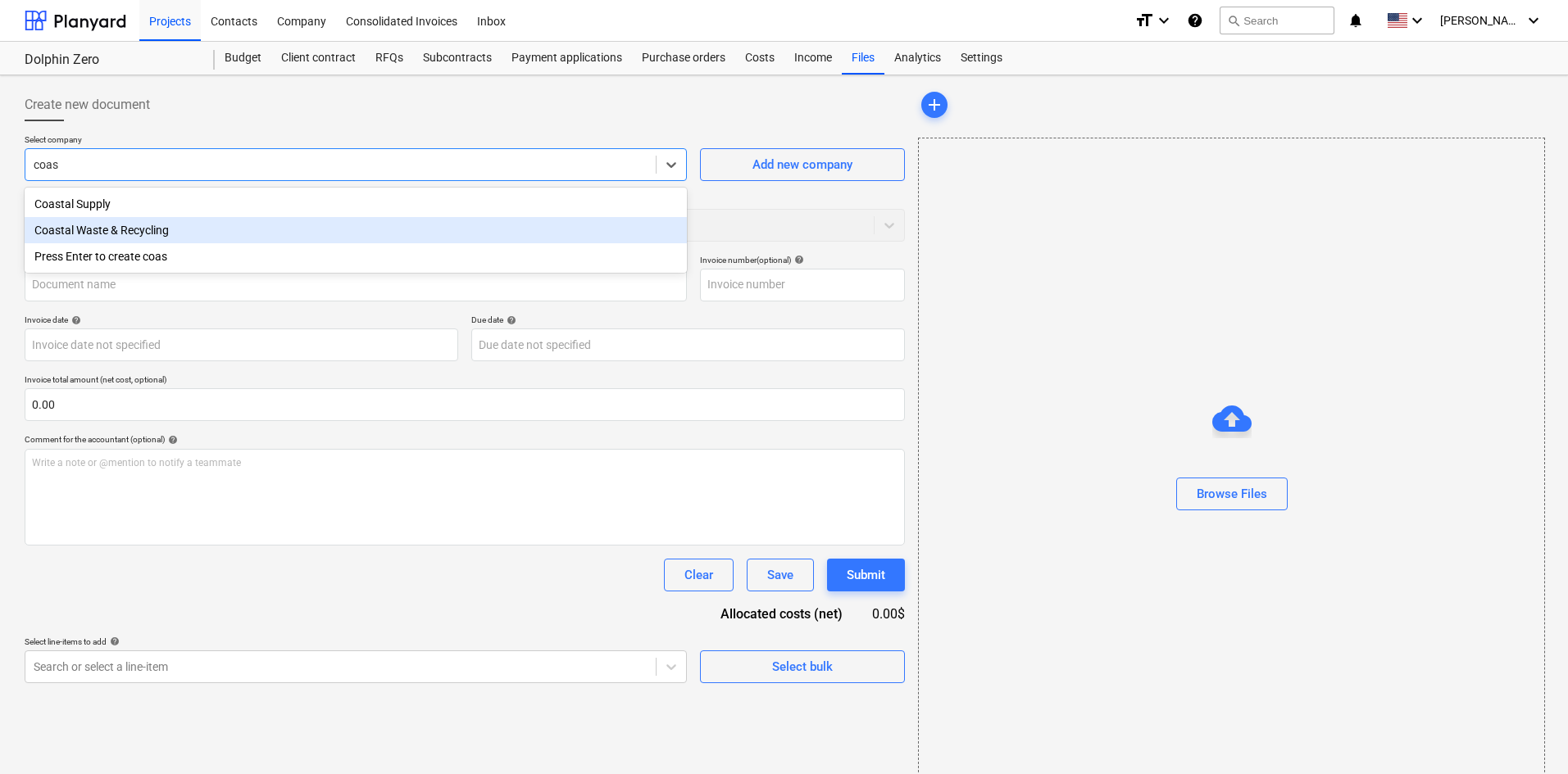
click at [162, 222] on div "Coastal Waste & Recycling" at bounding box center [355, 229] width 662 height 26
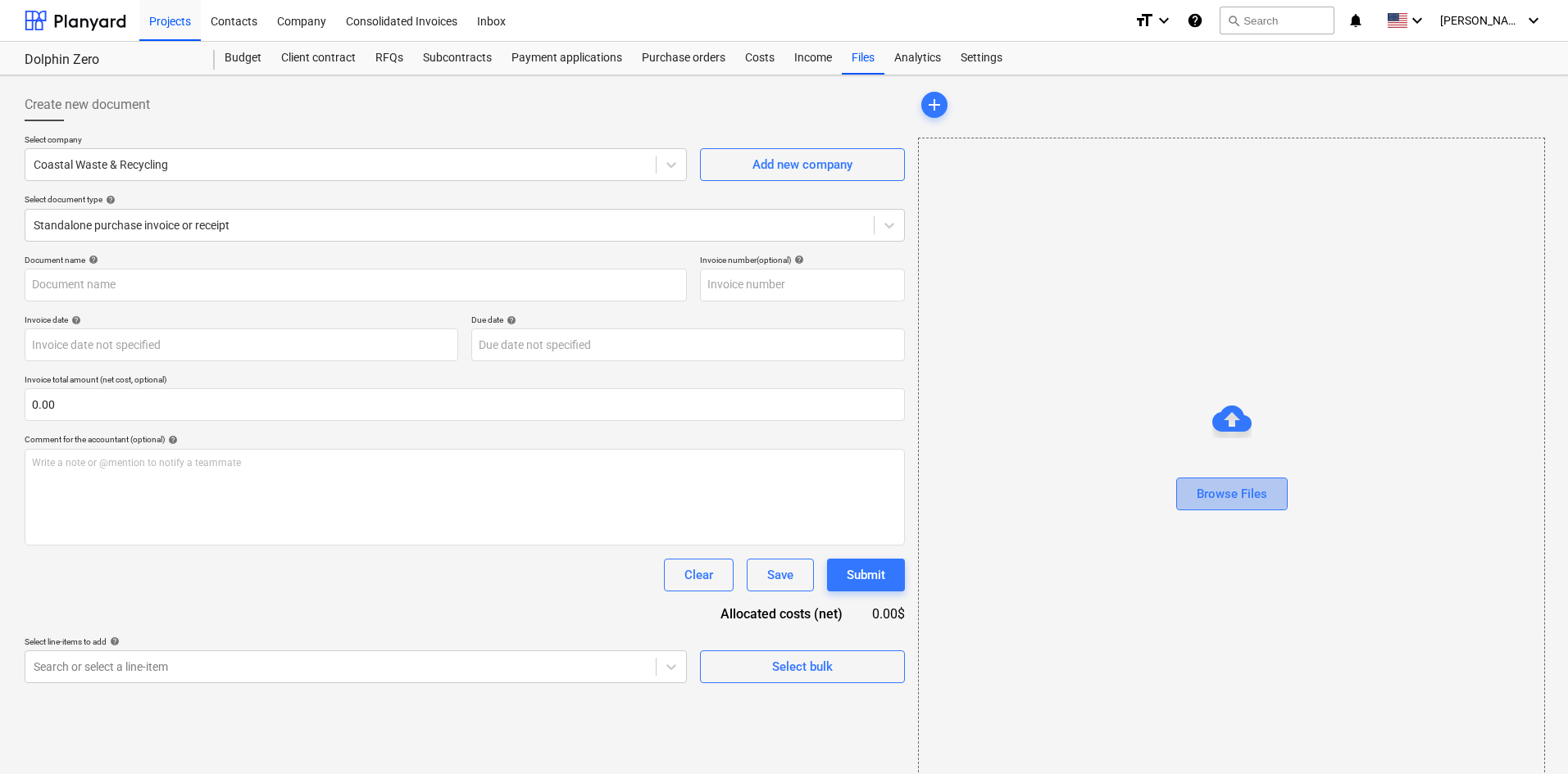
click at [1230, 498] on div "Browse Files" at bounding box center [1232, 494] width 70 height 21
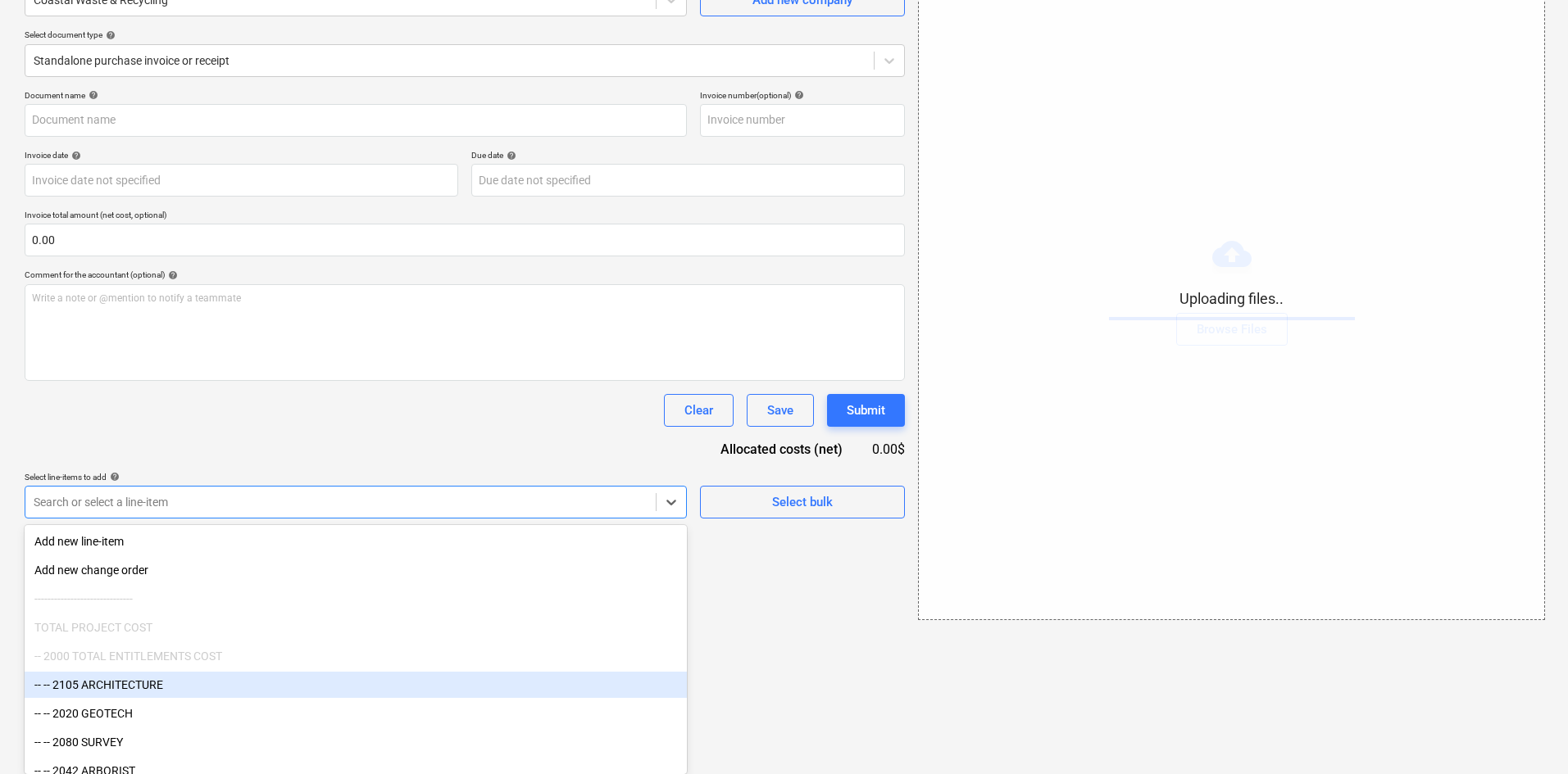
click at [323, 609] on body "Projects Contacts Company Consolidated Invoices Inbox format_size keyboard_arro…" at bounding box center [784, 222] width 1568 height 774
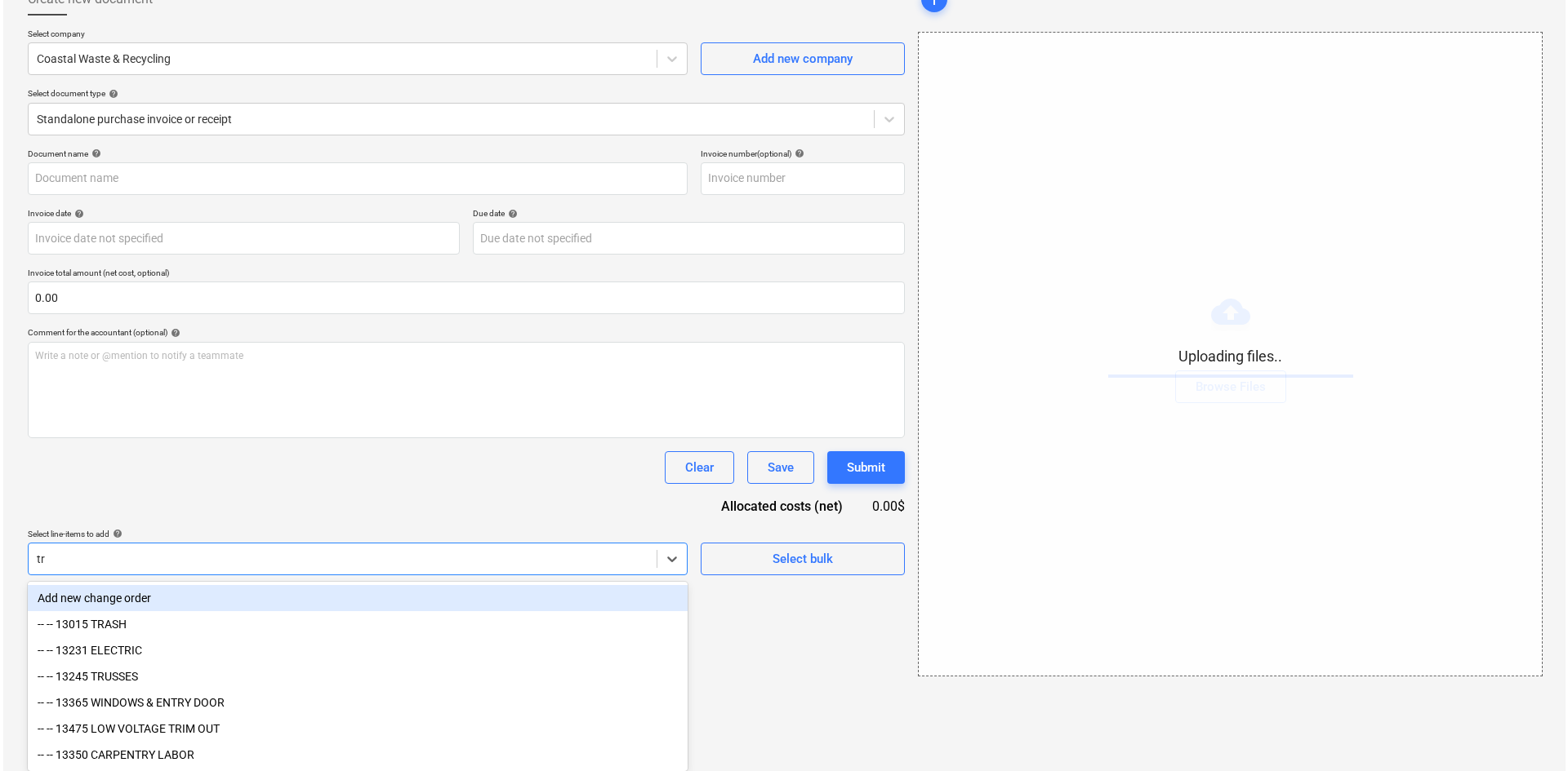
scroll to position [24, 0]
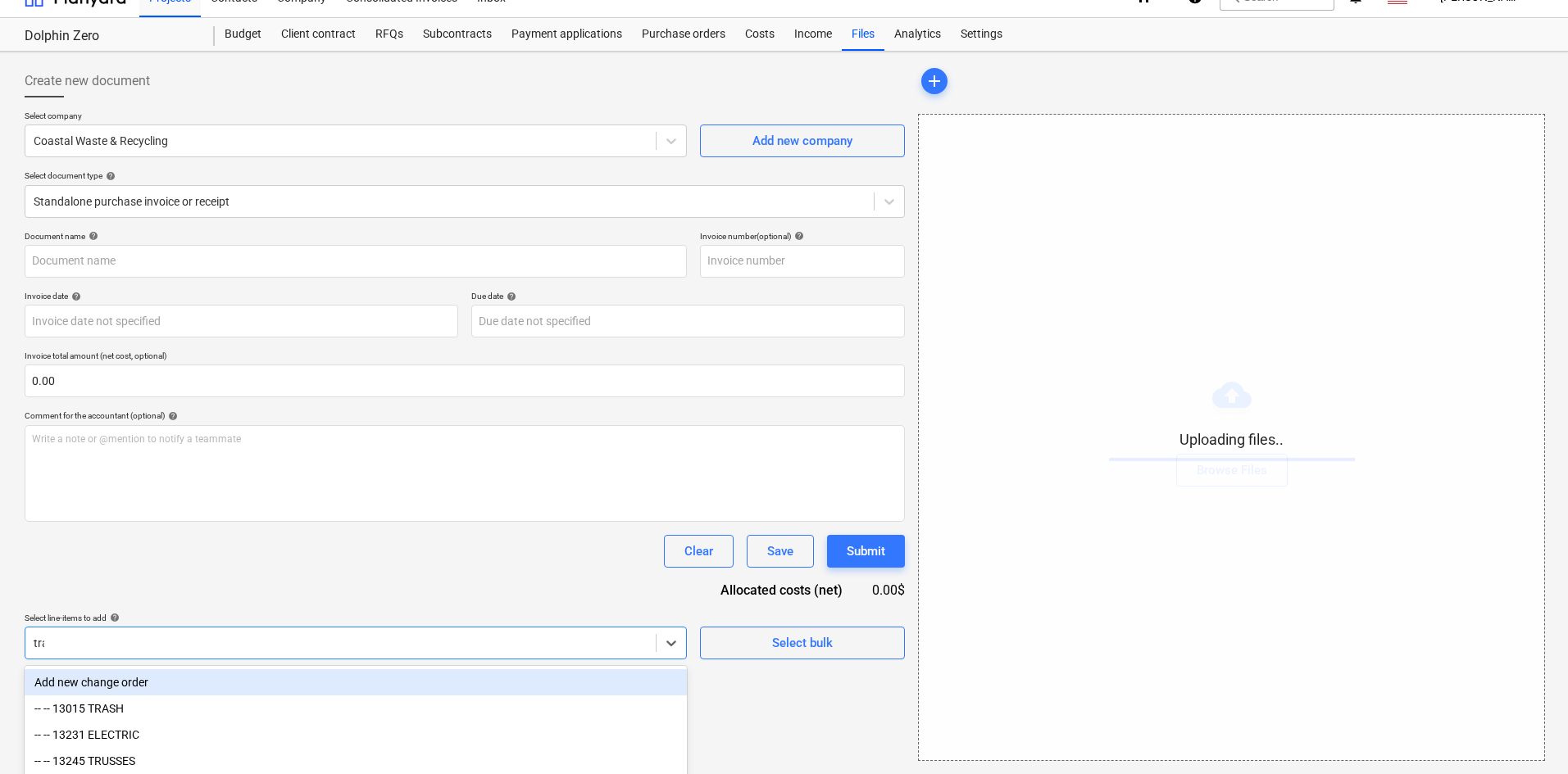
type input "tras"
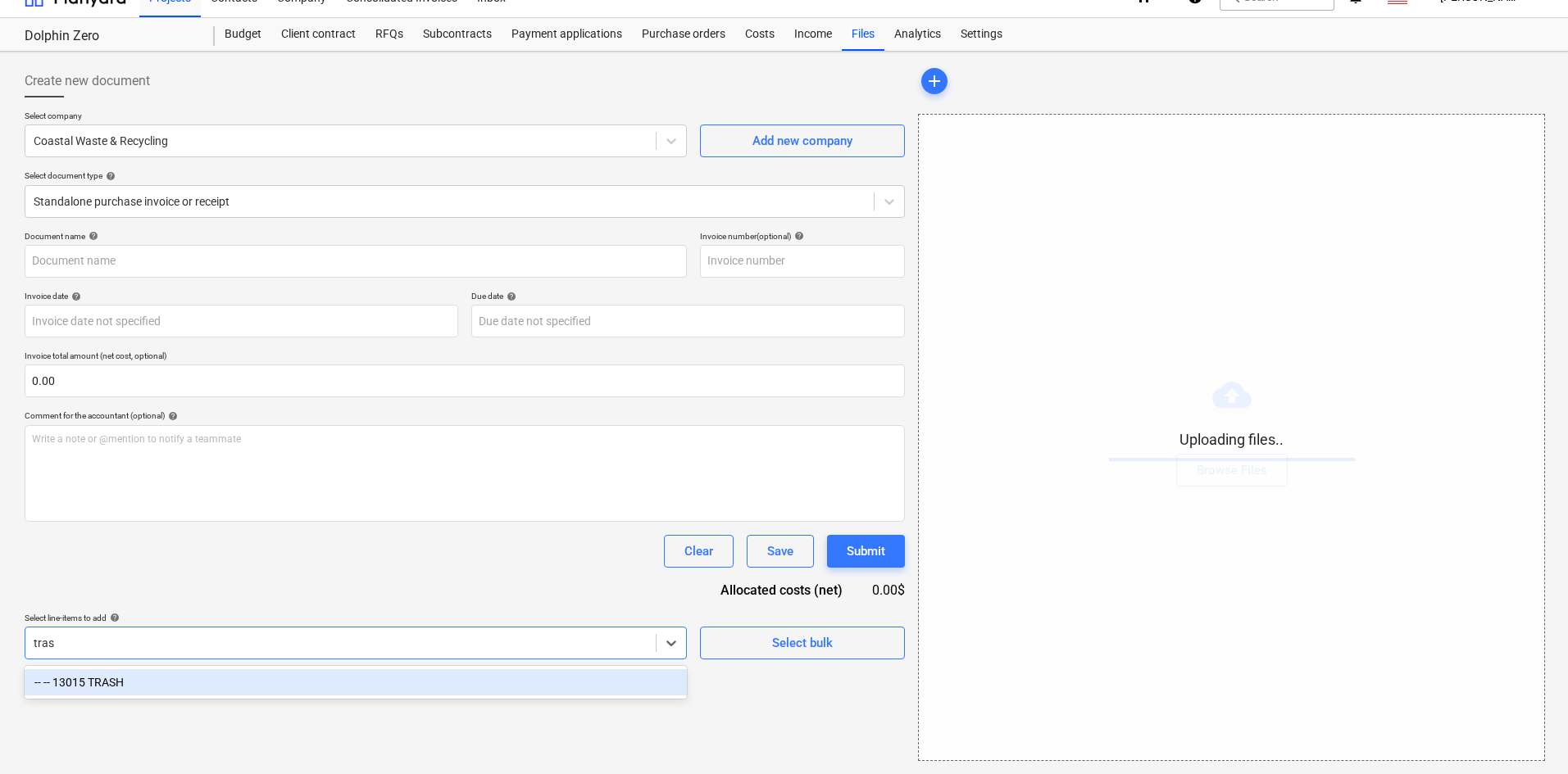
click at [197, 685] on div "-- -- 13015 TRASH" at bounding box center [355, 682] width 662 height 26
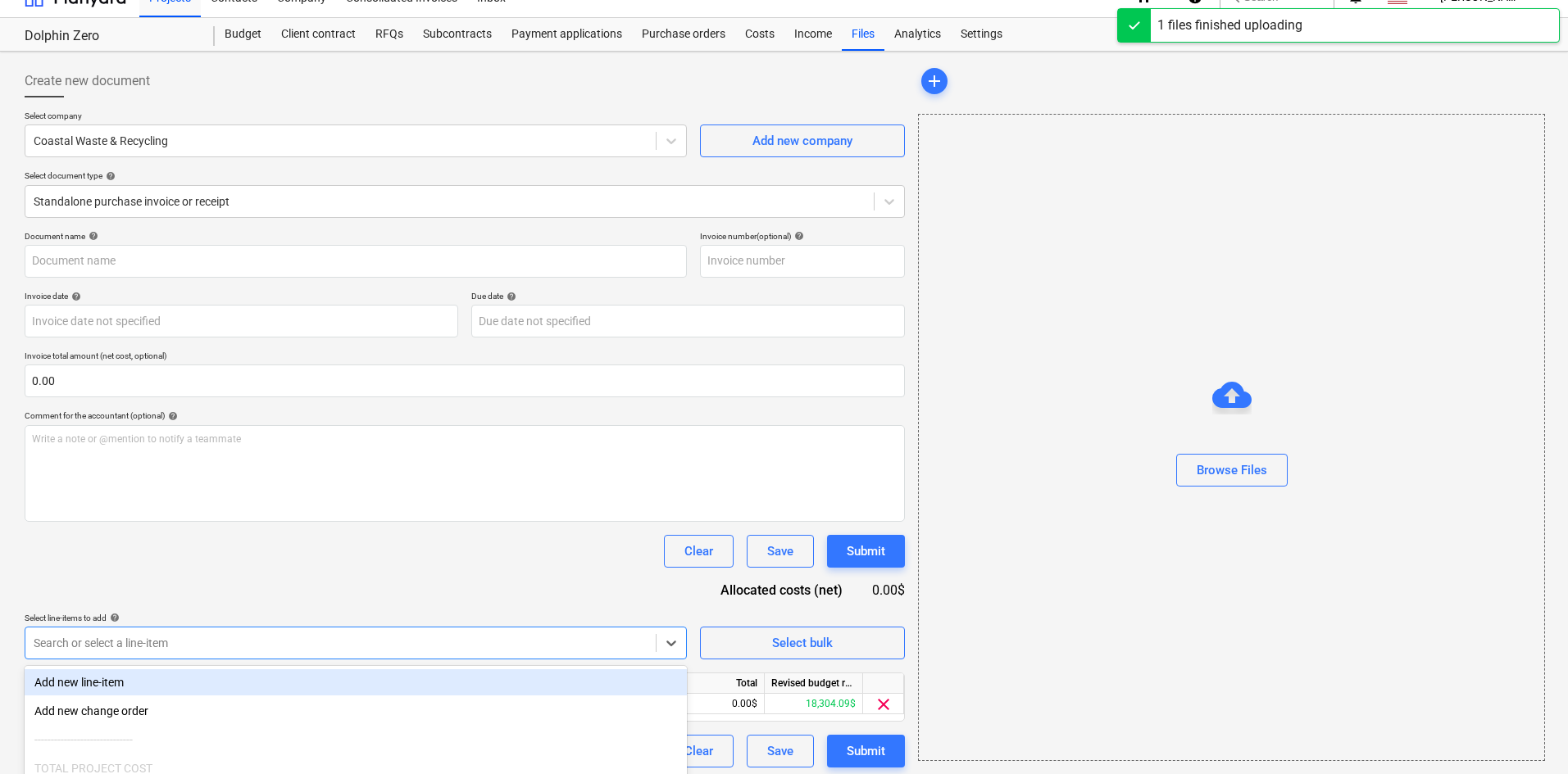
type input "Coastal Waste (Trash) [DATE].pdf"
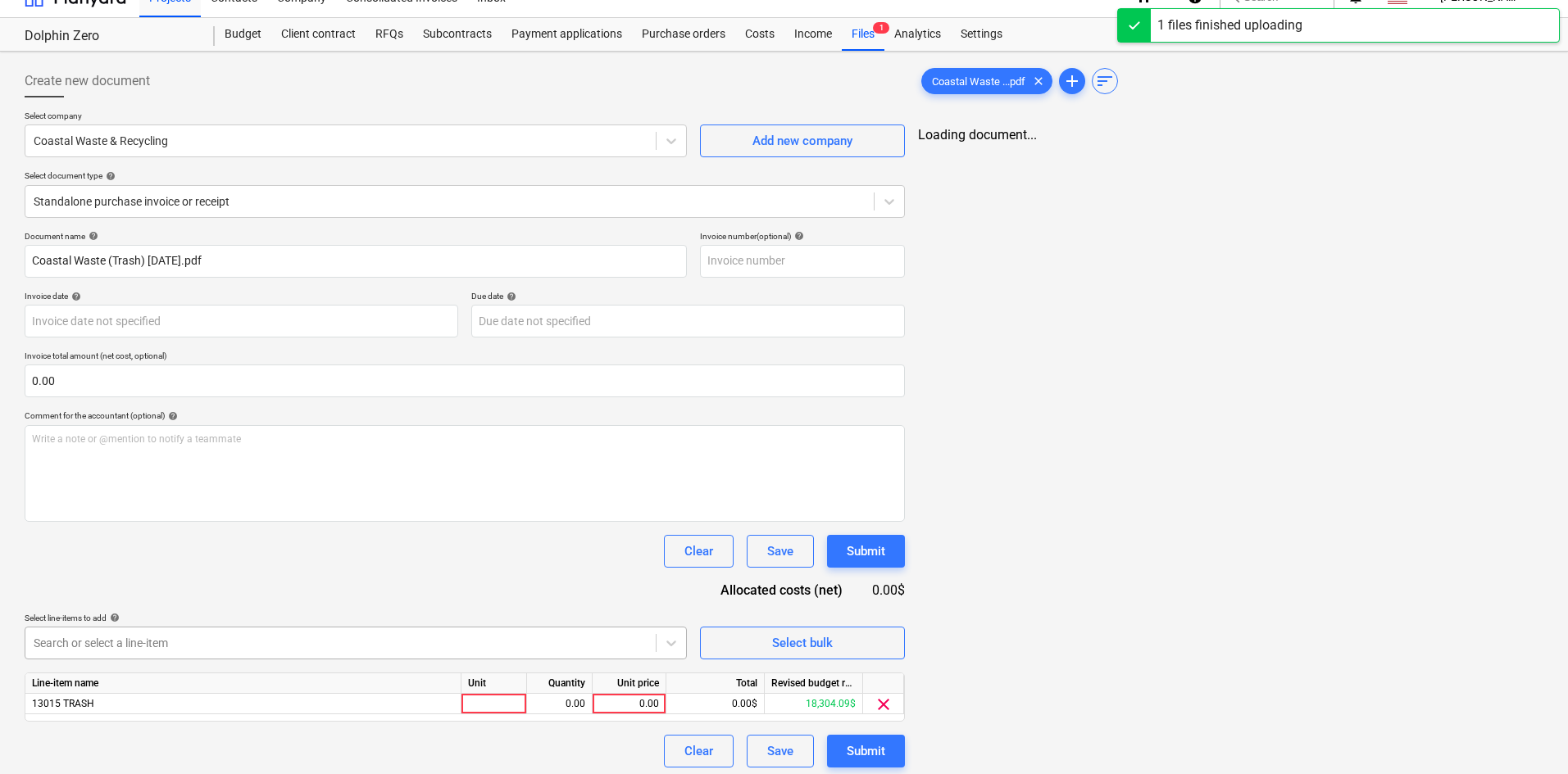
drag, startPoint x: 323, startPoint y: 565, endPoint x: 515, endPoint y: 657, distance: 212.9
click at [324, 565] on div "Clear Save Submit" at bounding box center [465, 552] width 880 height 33
click at [635, 703] on div "0.00" at bounding box center [630, 704] width 60 height 20
type input "391.97"
click at [538, 606] on div "Document name help Coastal Waste (Trash) [DATE].pdf Invoice number (optional) h…" at bounding box center [465, 499] width 880 height 536
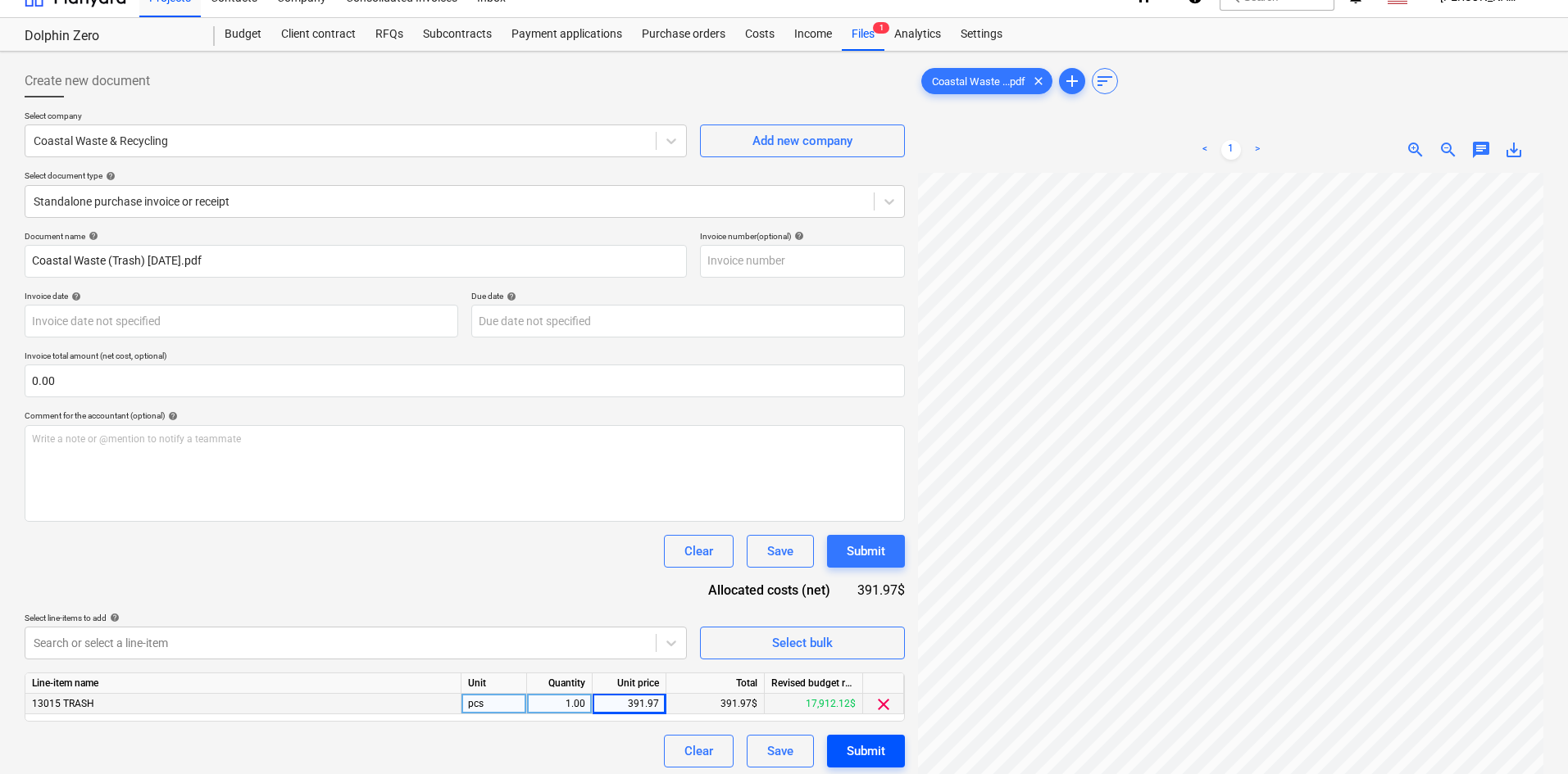
click at [842, 748] on button "Submit" at bounding box center [866, 751] width 77 height 33
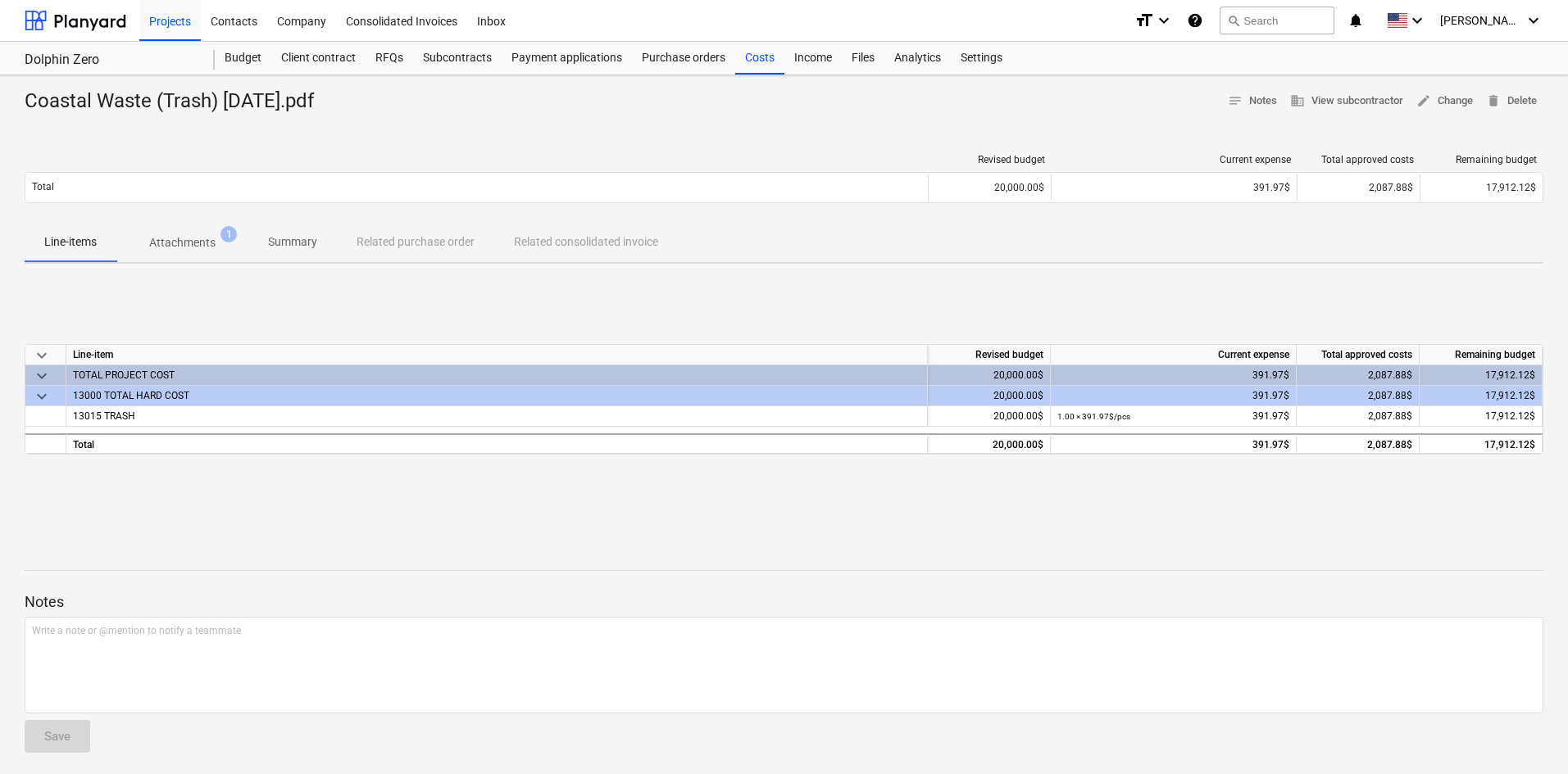
drag, startPoint x: 1391, startPoint y: 544, endPoint x: 1388, endPoint y: 559, distance: 15.3
click at [1391, 544] on div at bounding box center [784, 542] width 1519 height 13
click at [104, 22] on div at bounding box center [76, 20] width 102 height 41
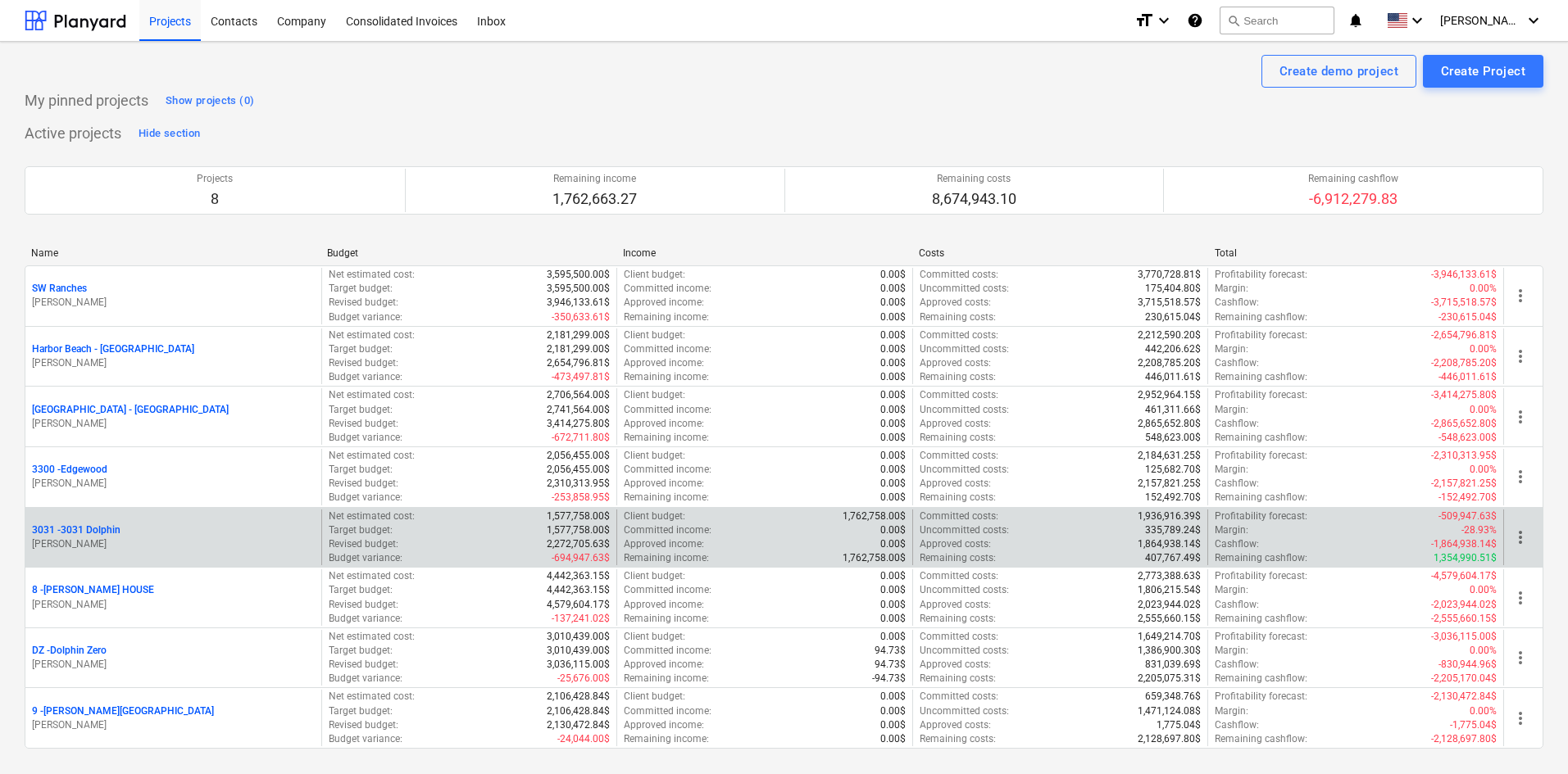
click at [105, 527] on p "3031 - 3031 Dolphin" at bounding box center [76, 530] width 88 height 14
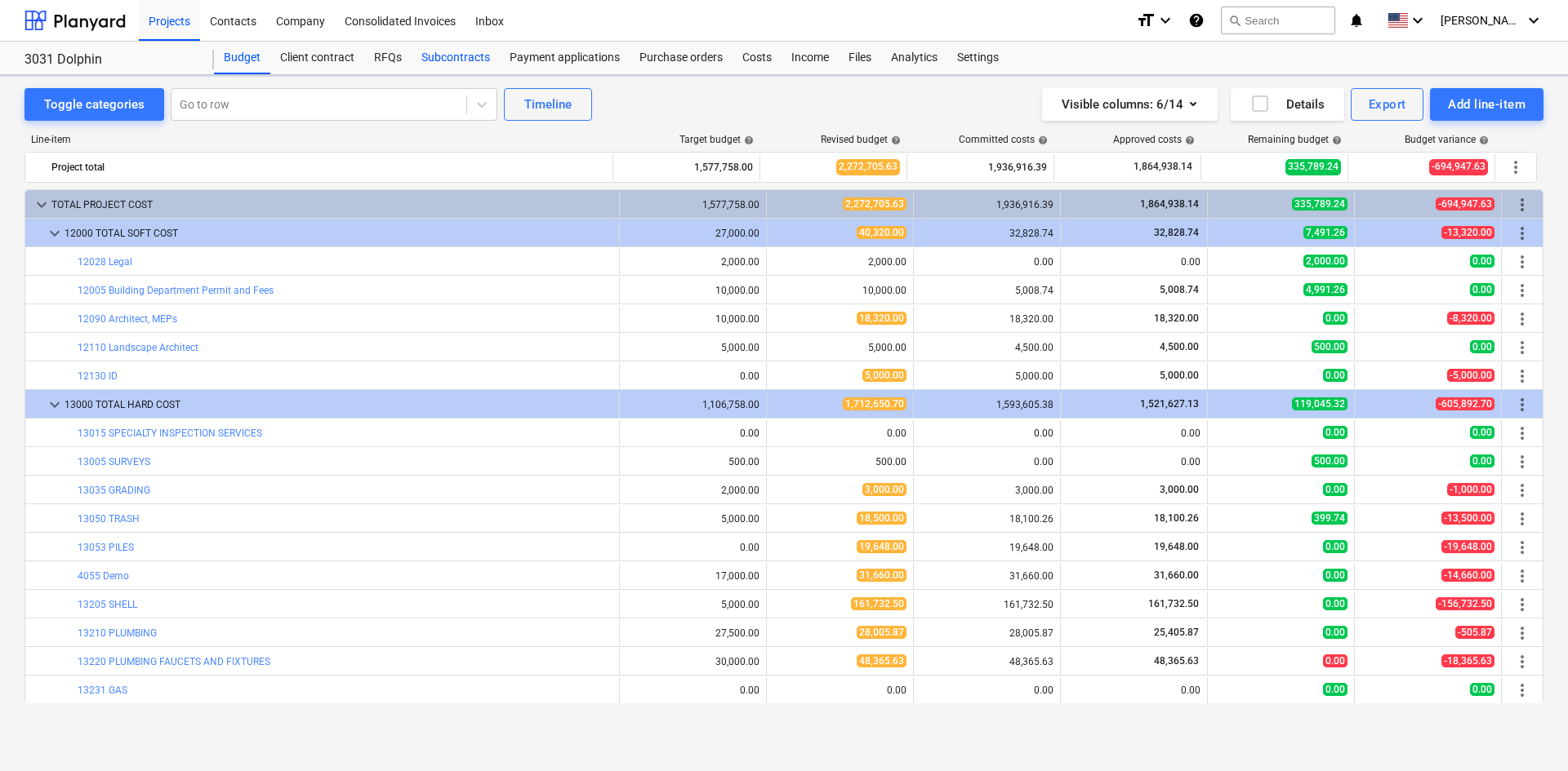
click at [445, 61] on div "Subcontracts" at bounding box center [455, 58] width 88 height 33
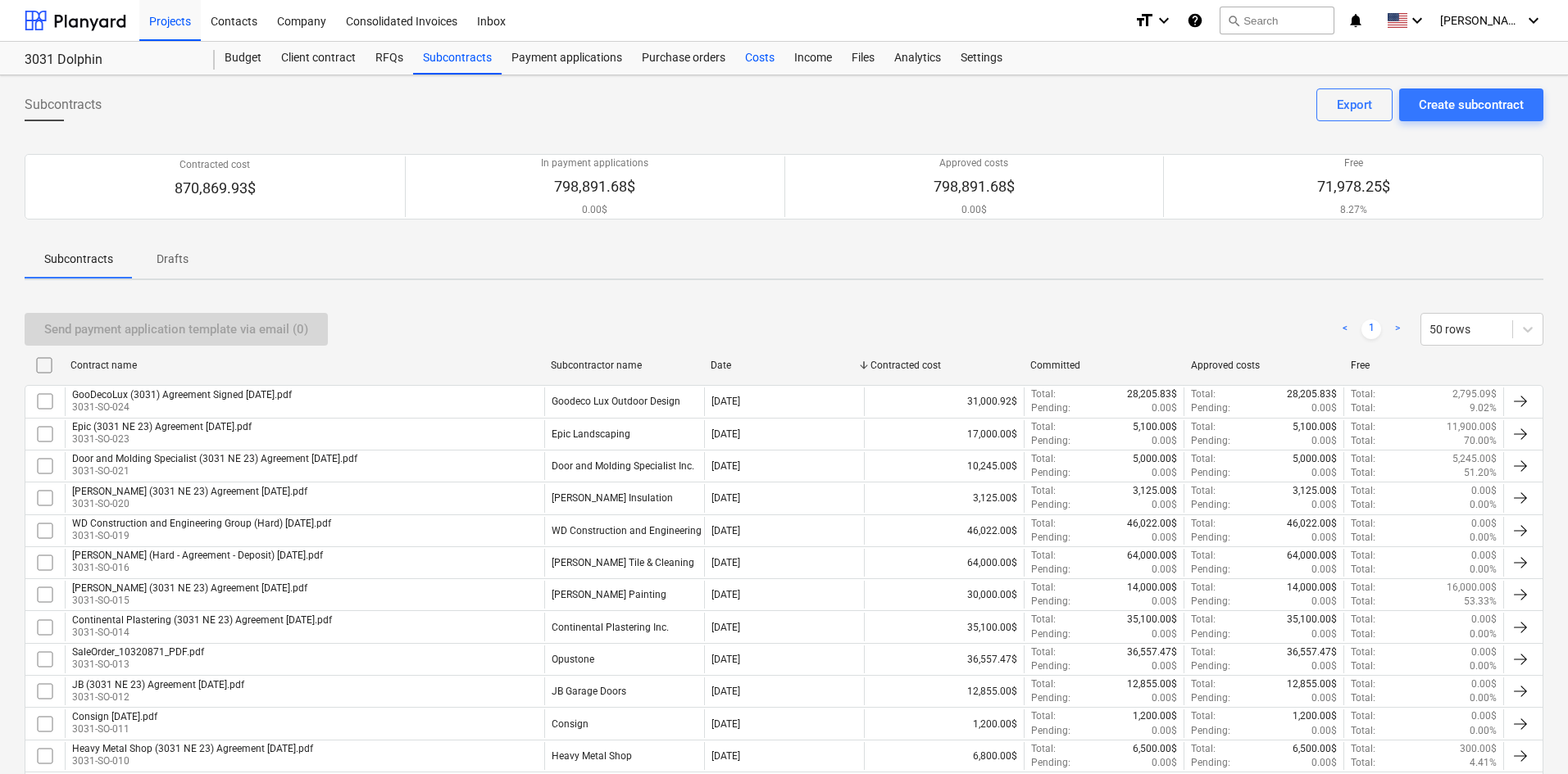
click at [748, 69] on div "Costs" at bounding box center [760, 58] width 49 height 33
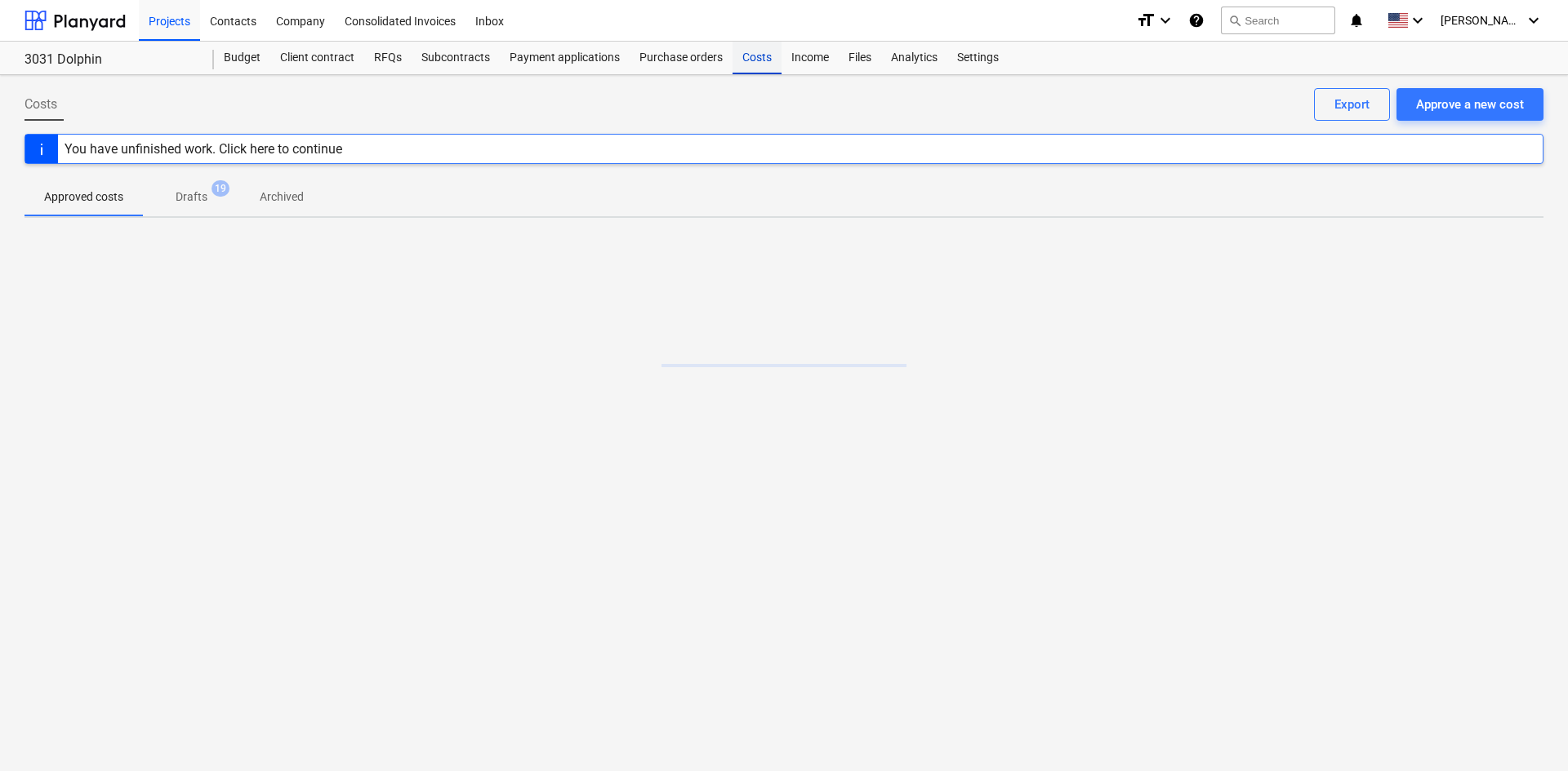
click at [745, 61] on div "Costs" at bounding box center [757, 58] width 49 height 33
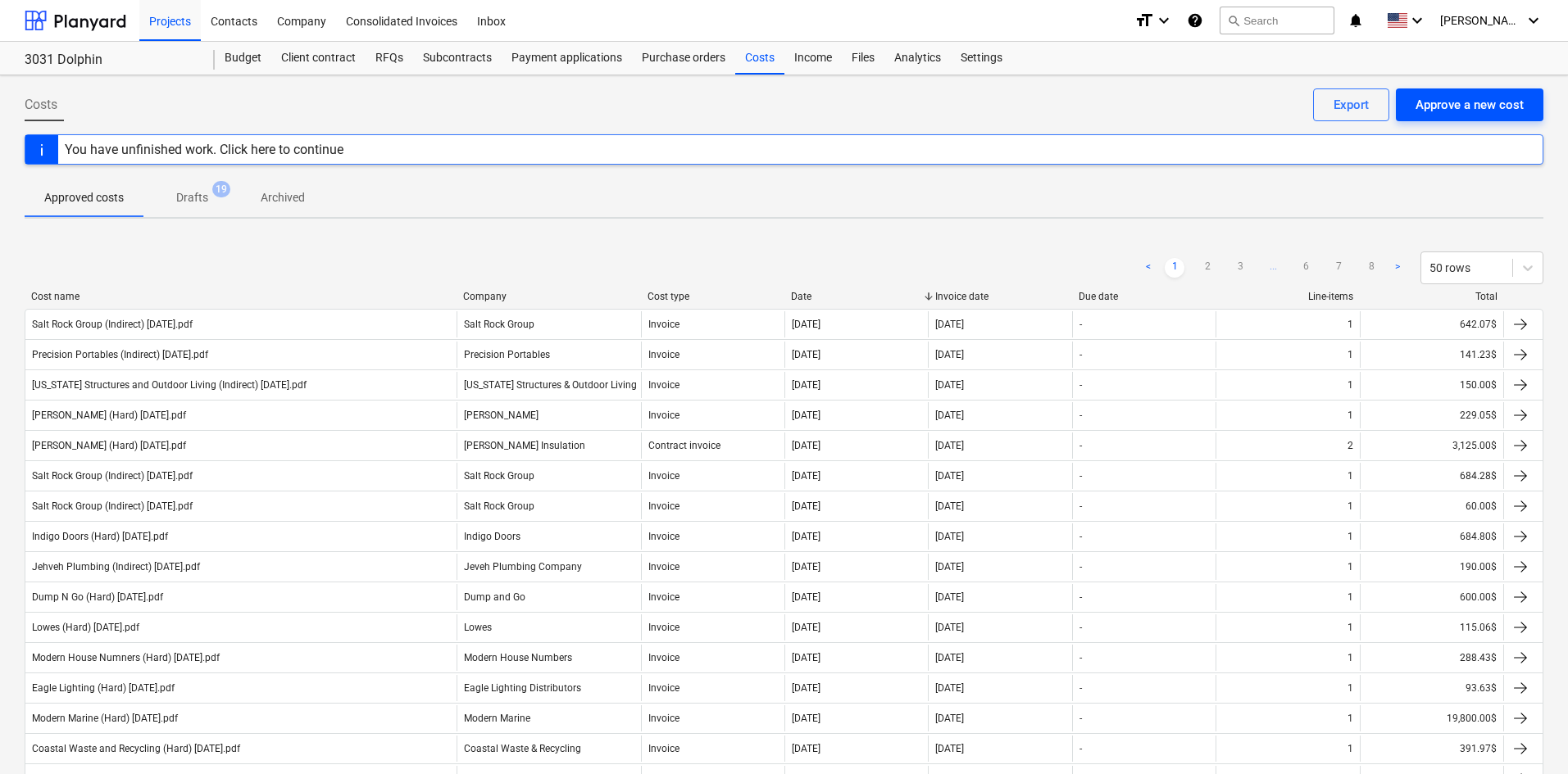
click at [1497, 112] on div "Approve a new cost" at bounding box center [1470, 104] width 108 height 21
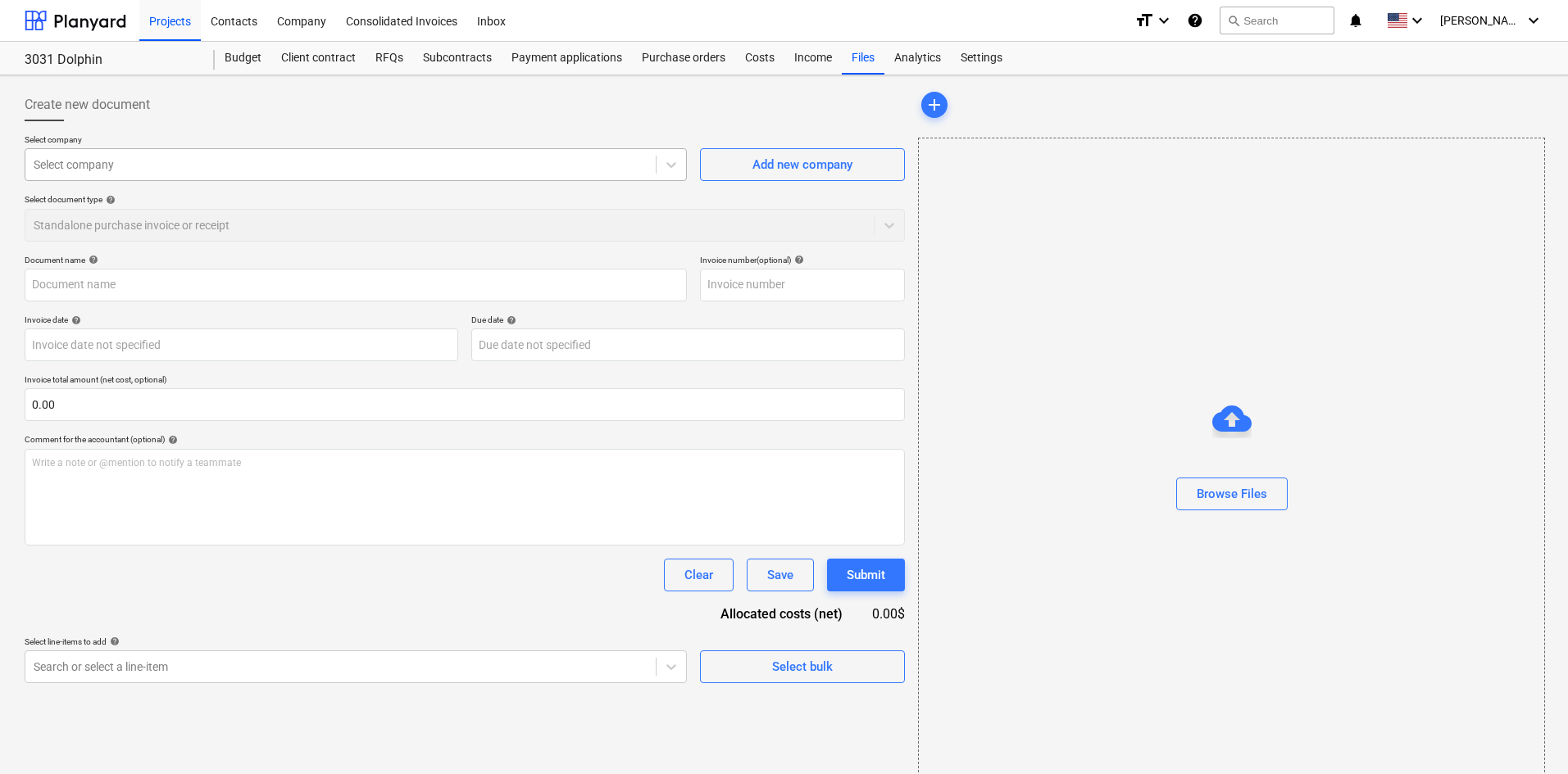
type input "Indigo Doors (3031) Replacement door 101425.pdf"
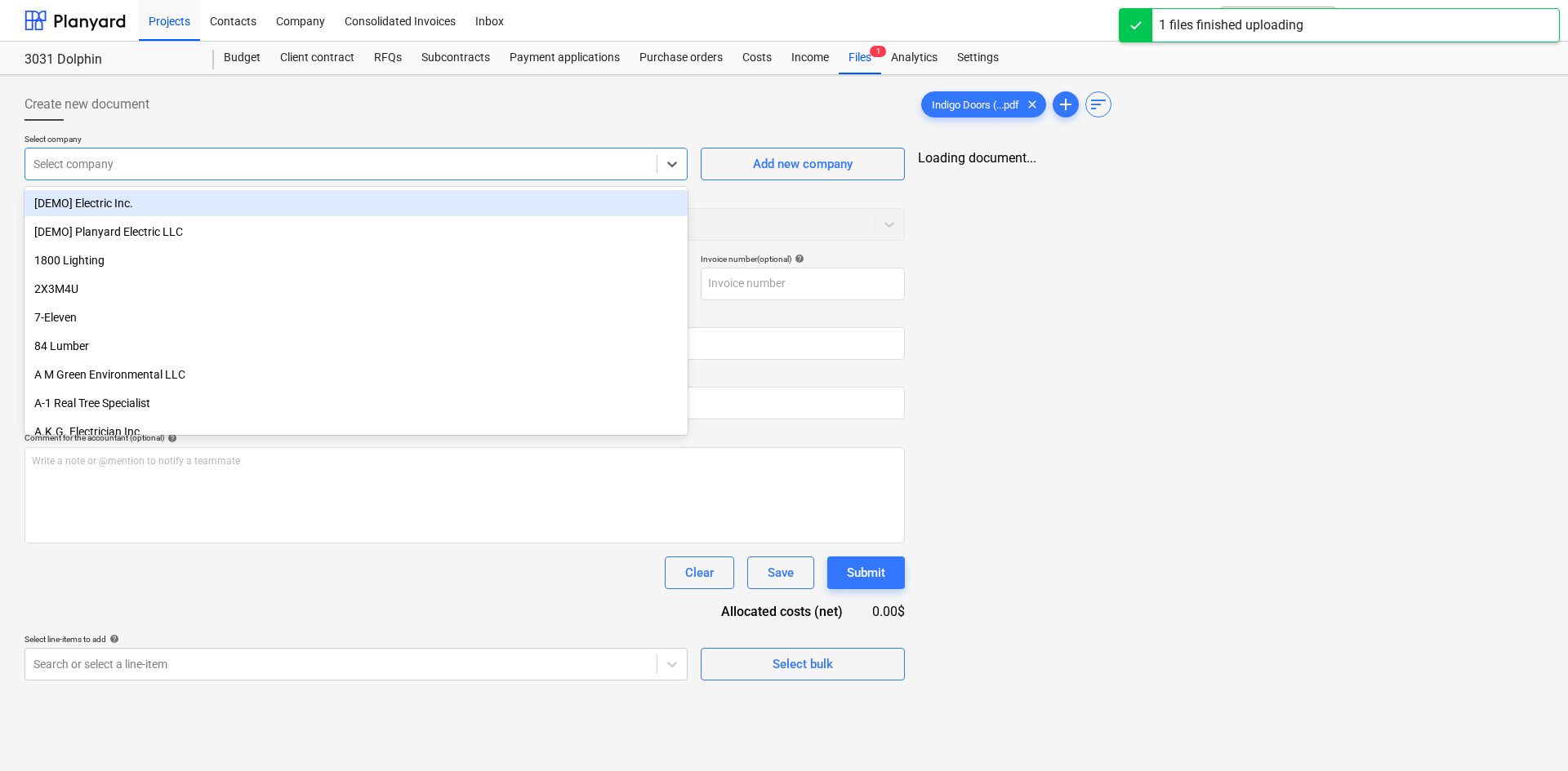
click at [179, 176] on div "Select company" at bounding box center [356, 164] width 663 height 33
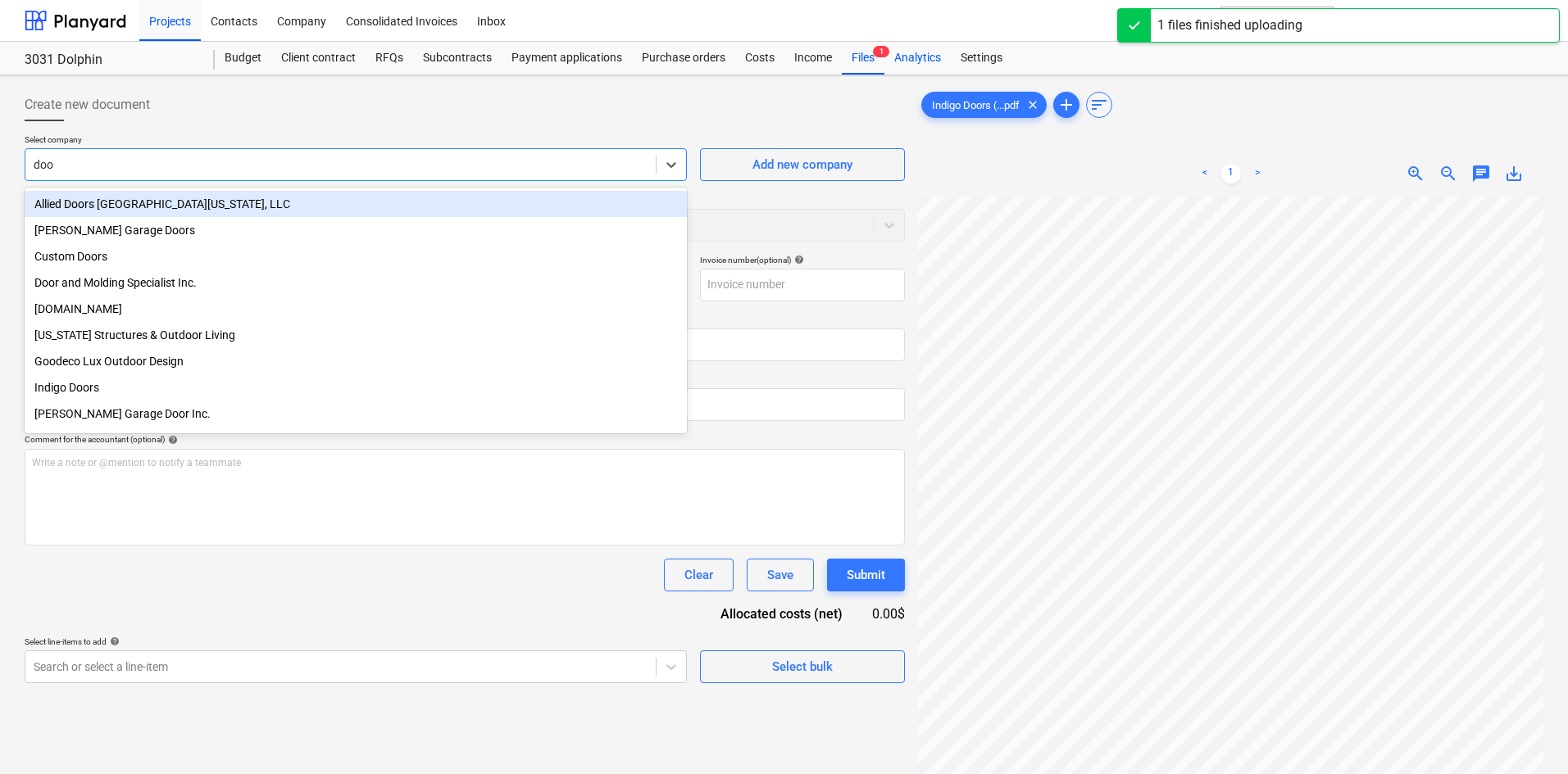
type input "door"
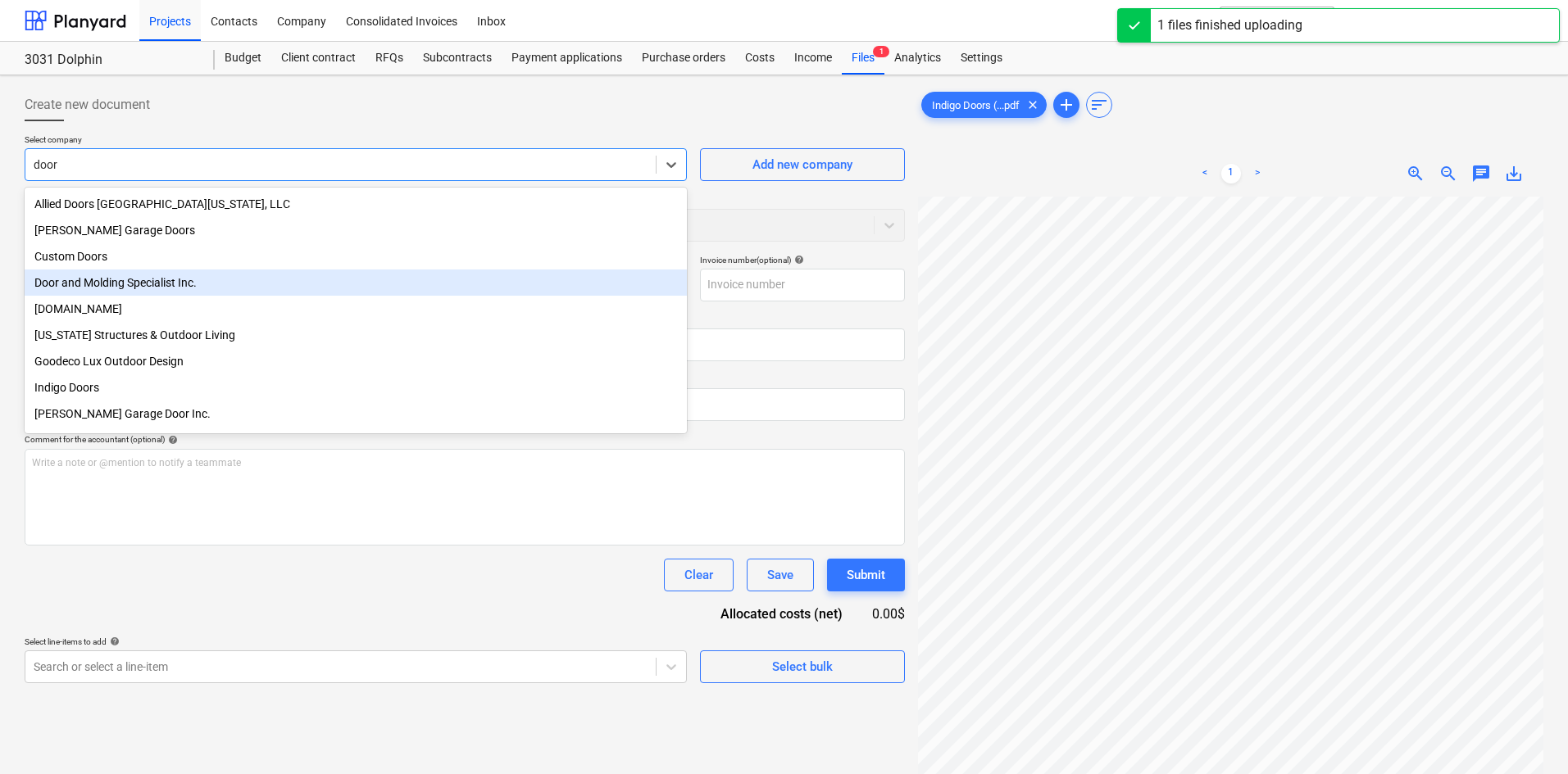
click at [213, 292] on div "Door and Molding Specialist Inc." at bounding box center [355, 282] width 662 height 26
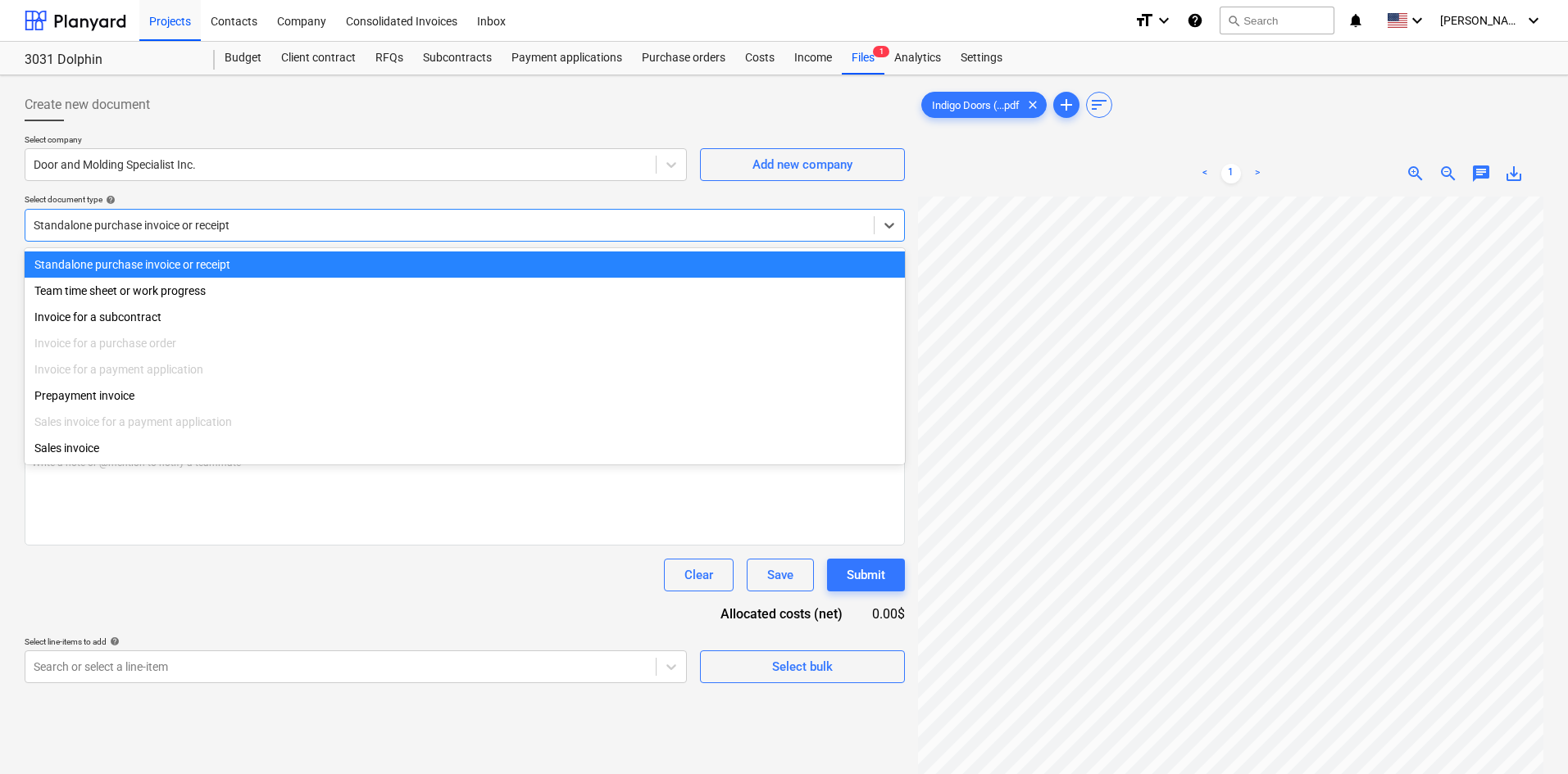
click at [256, 233] on div at bounding box center [449, 225] width 832 height 16
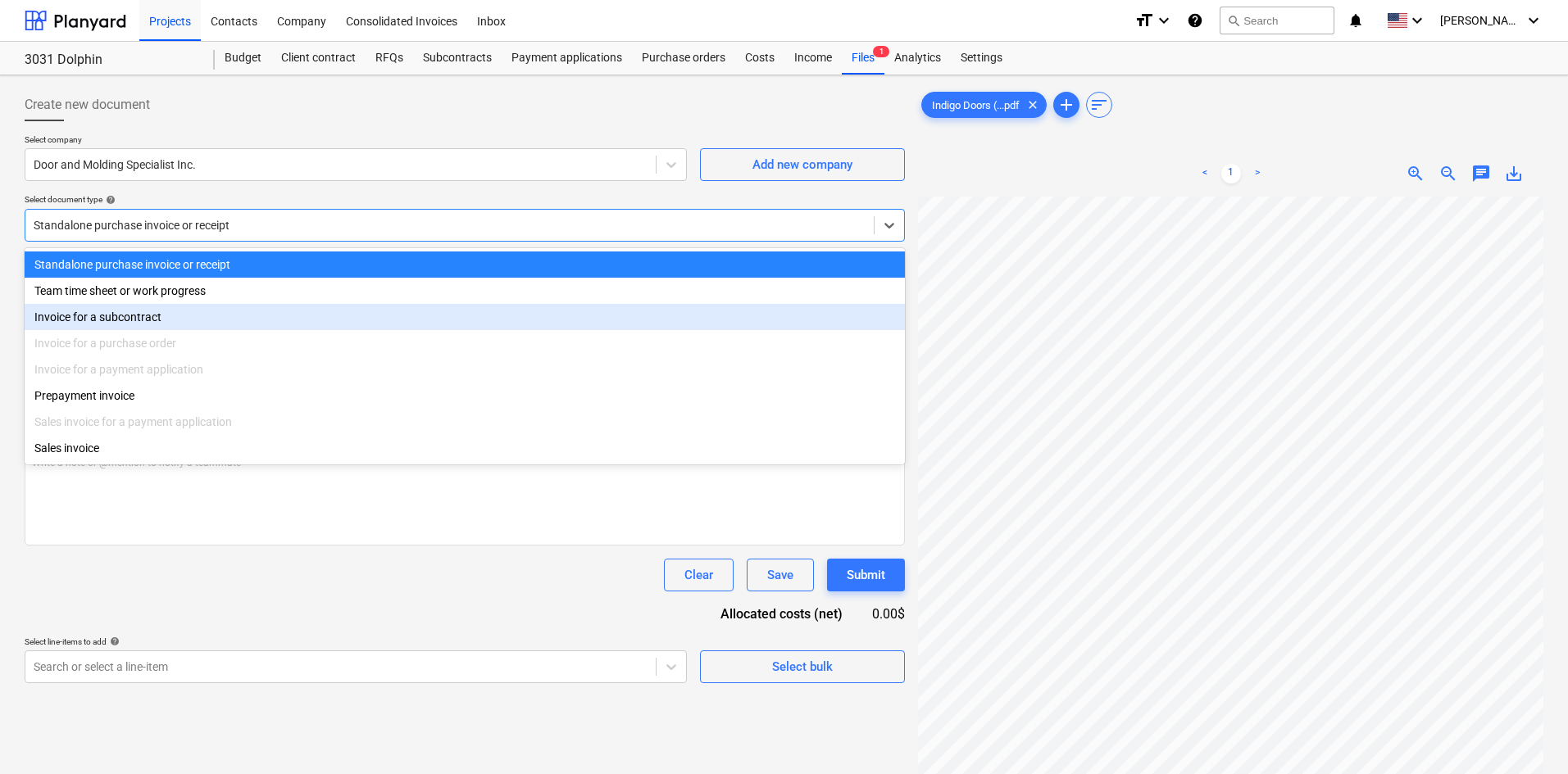
click at [199, 319] on div "Invoice for a subcontract" at bounding box center [465, 317] width 880 height 26
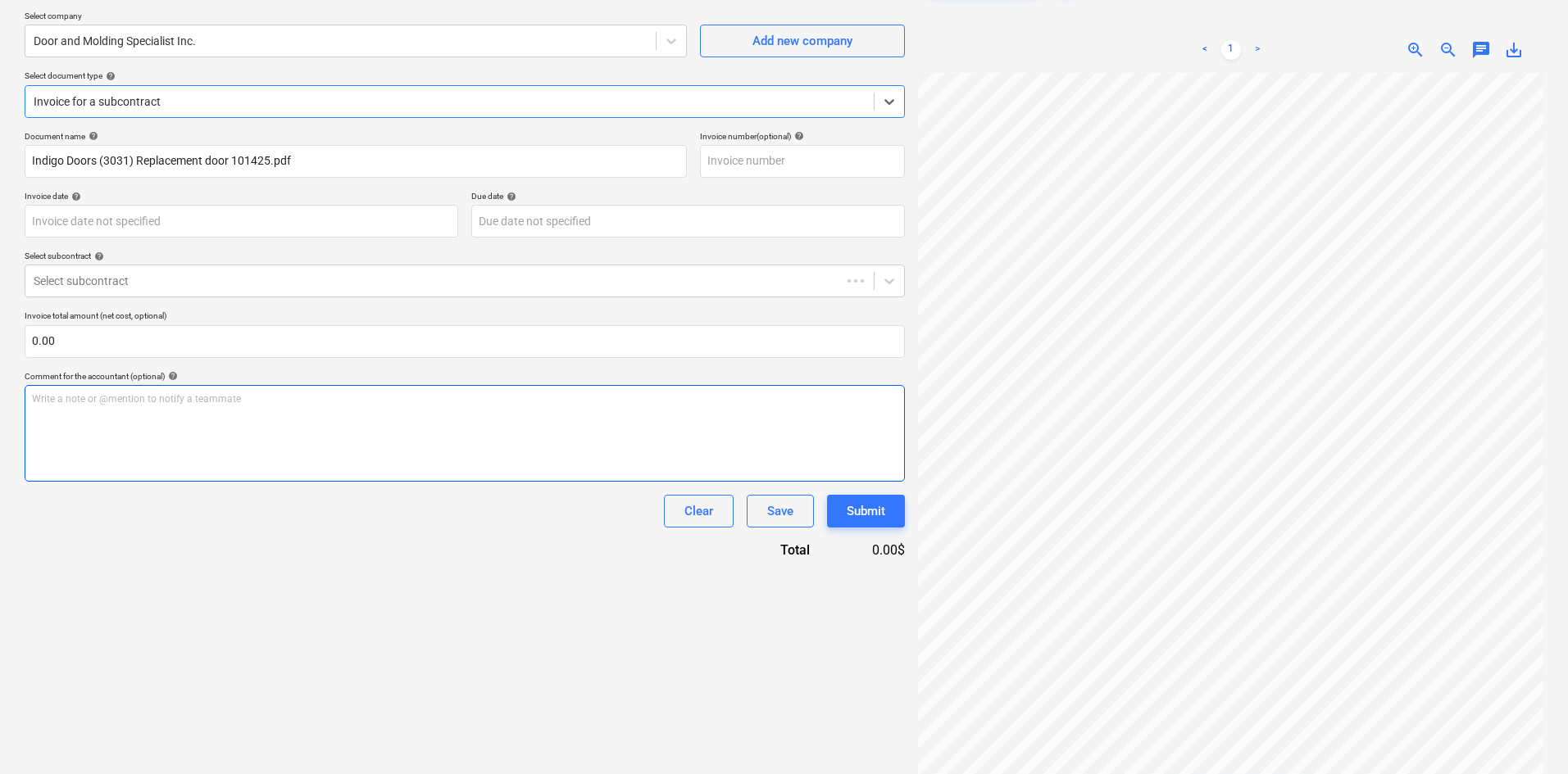
scroll to position [164, 0]
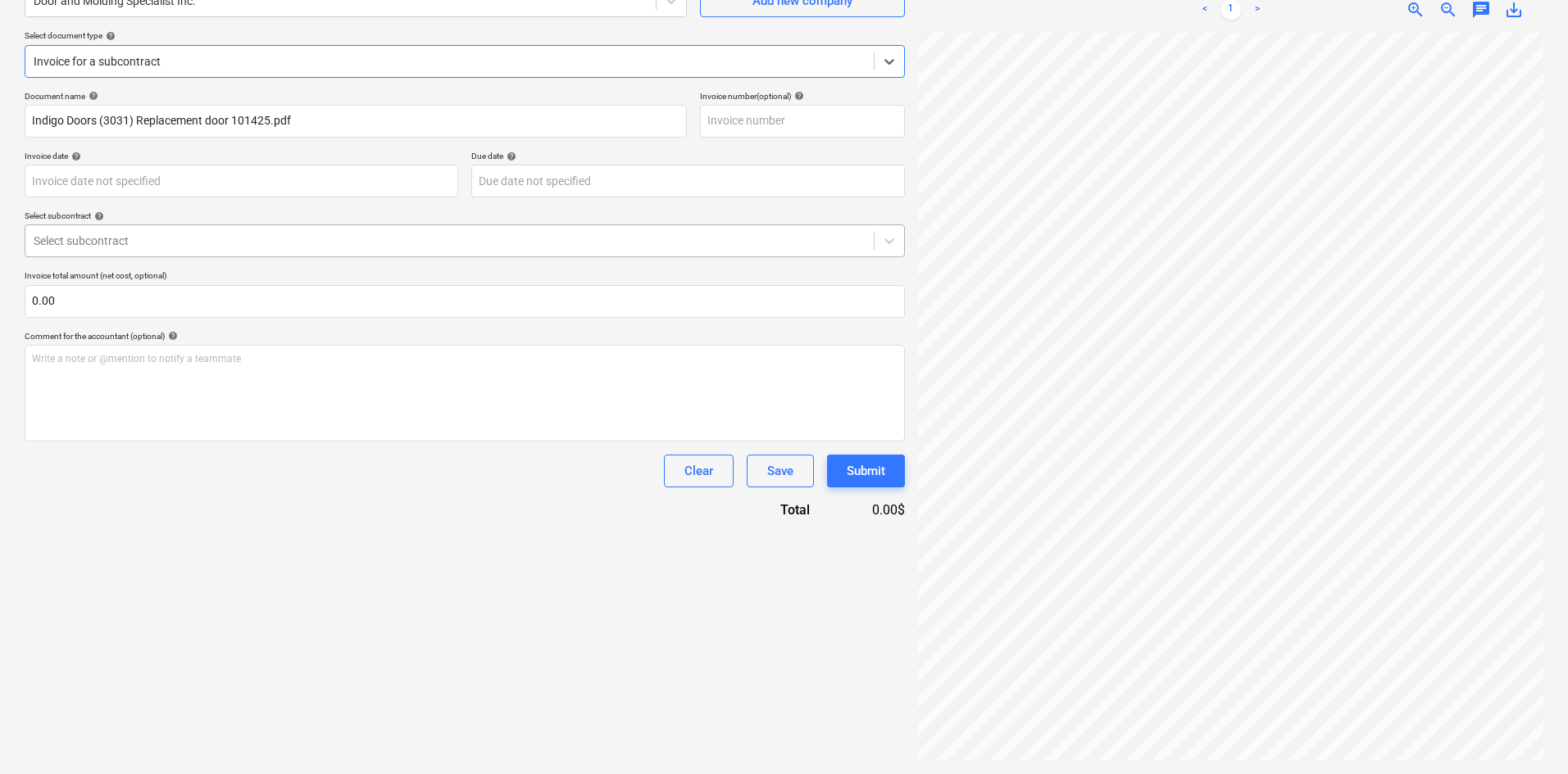
click at [189, 239] on div at bounding box center [449, 241] width 832 height 16
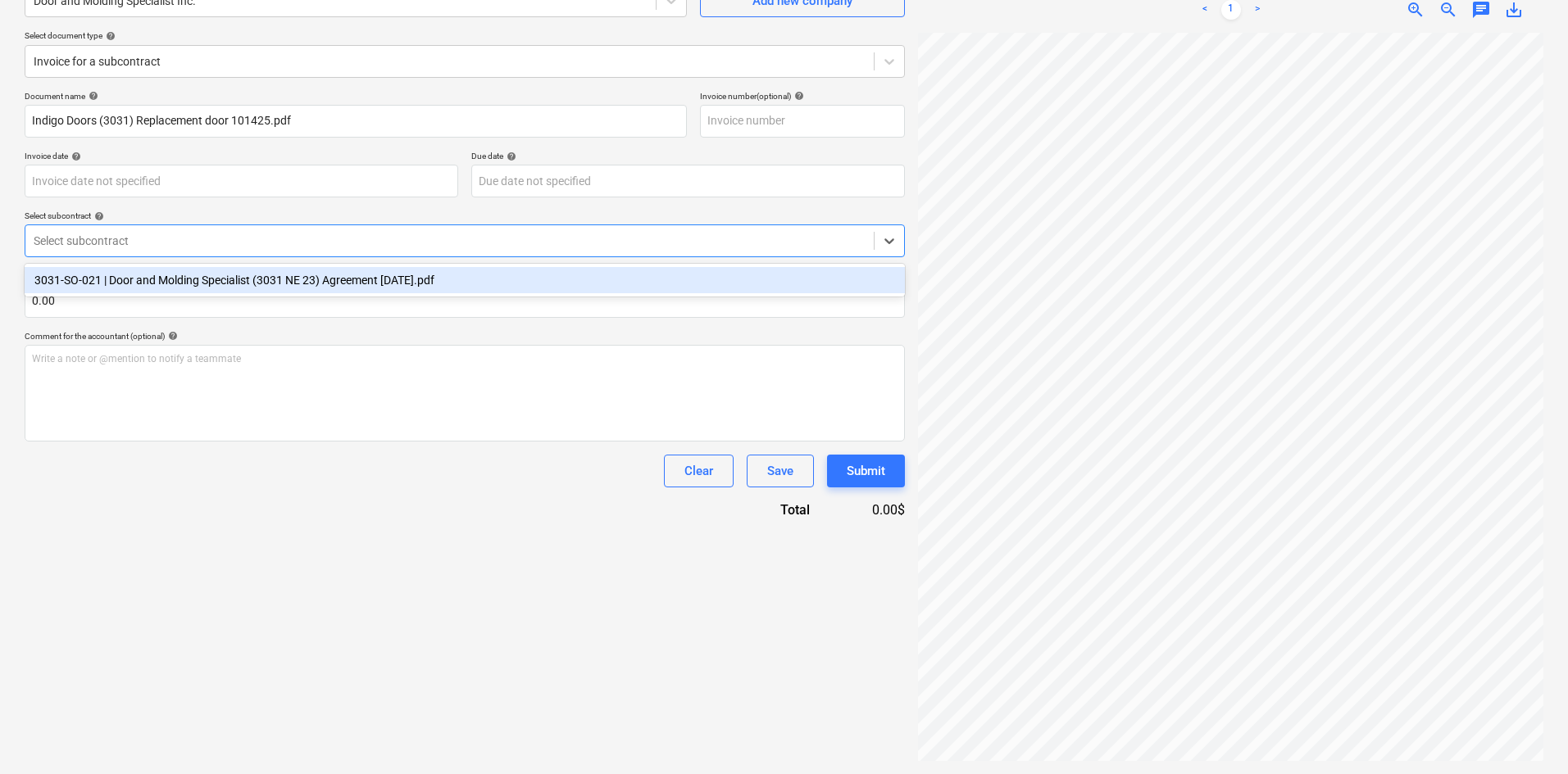
click at [207, 273] on div "3031-SO-021 | Door and Molding Specialist (3031 NE 23) Agreement [DATE].pdf" at bounding box center [465, 280] width 880 height 26
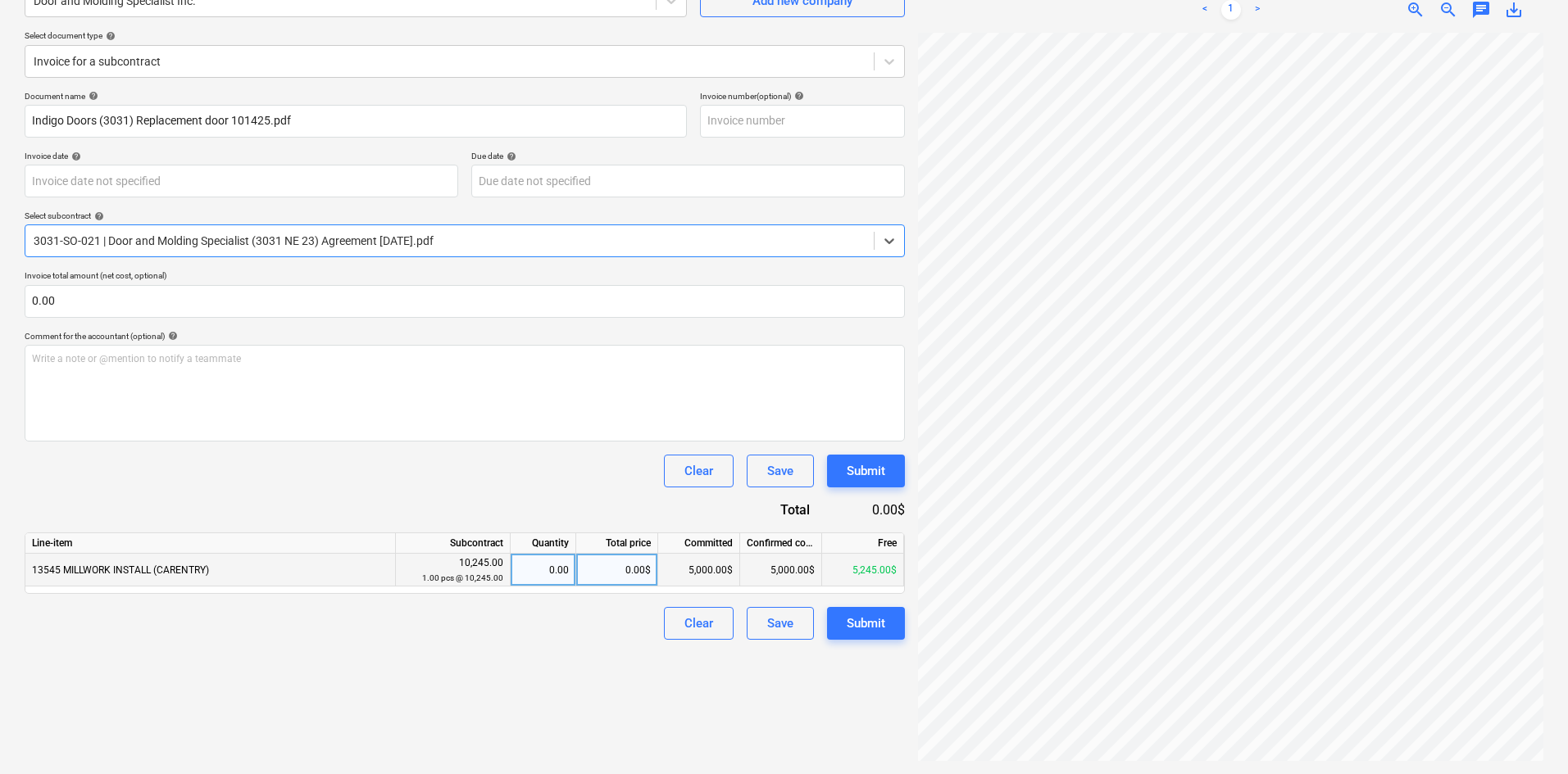
click at [589, 565] on div "0.00$" at bounding box center [618, 570] width 82 height 33
click at [635, 571] on div "0.00$" at bounding box center [618, 570] width 82 height 33
type input "513.60"
click at [568, 642] on div "Create new document Select company Door and Molding Specialist Inc. Add new com…" at bounding box center [465, 342] width 894 height 850
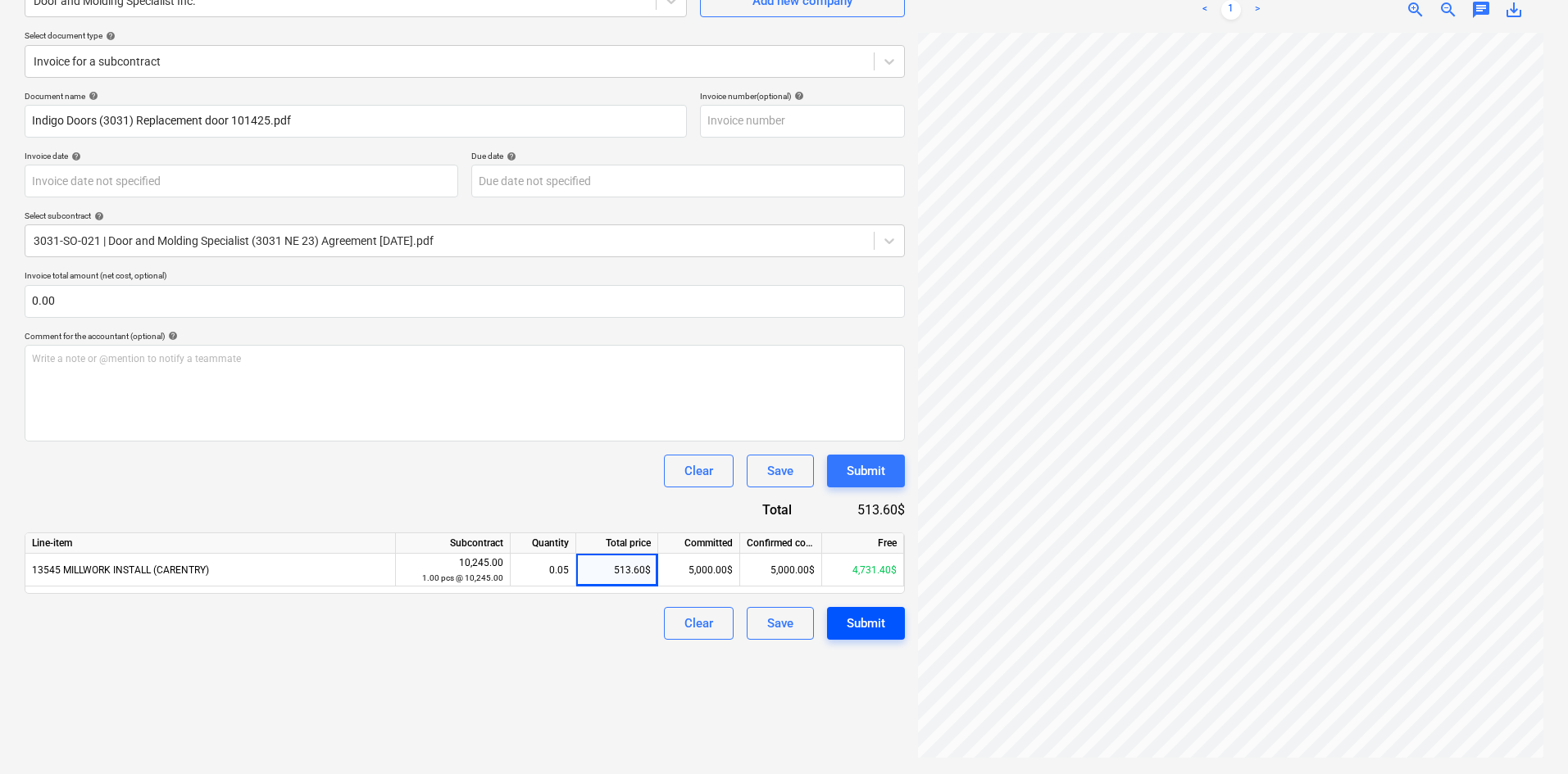
click at [861, 617] on div "Submit" at bounding box center [866, 623] width 38 height 21
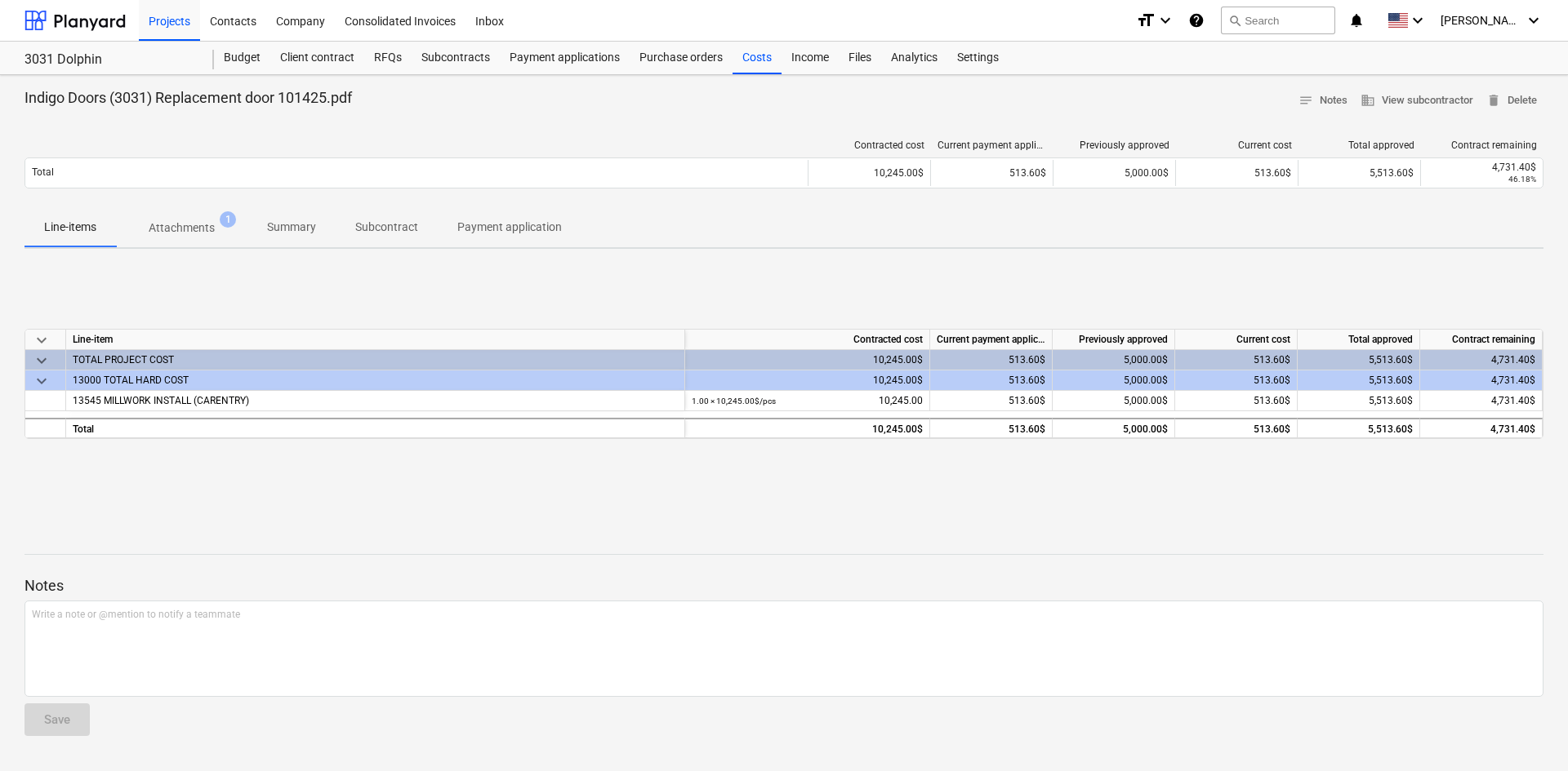
click at [916, 726] on div "Notes Write a note or @mention to notify a teammate ﻿ Save" at bounding box center [784, 641] width 1519 height 216
drag, startPoint x: 752, startPoint y: 60, endPoint x: 858, endPoint y: 67, distance: 106.2
click at [751, 60] on div "Costs" at bounding box center [757, 58] width 49 height 33
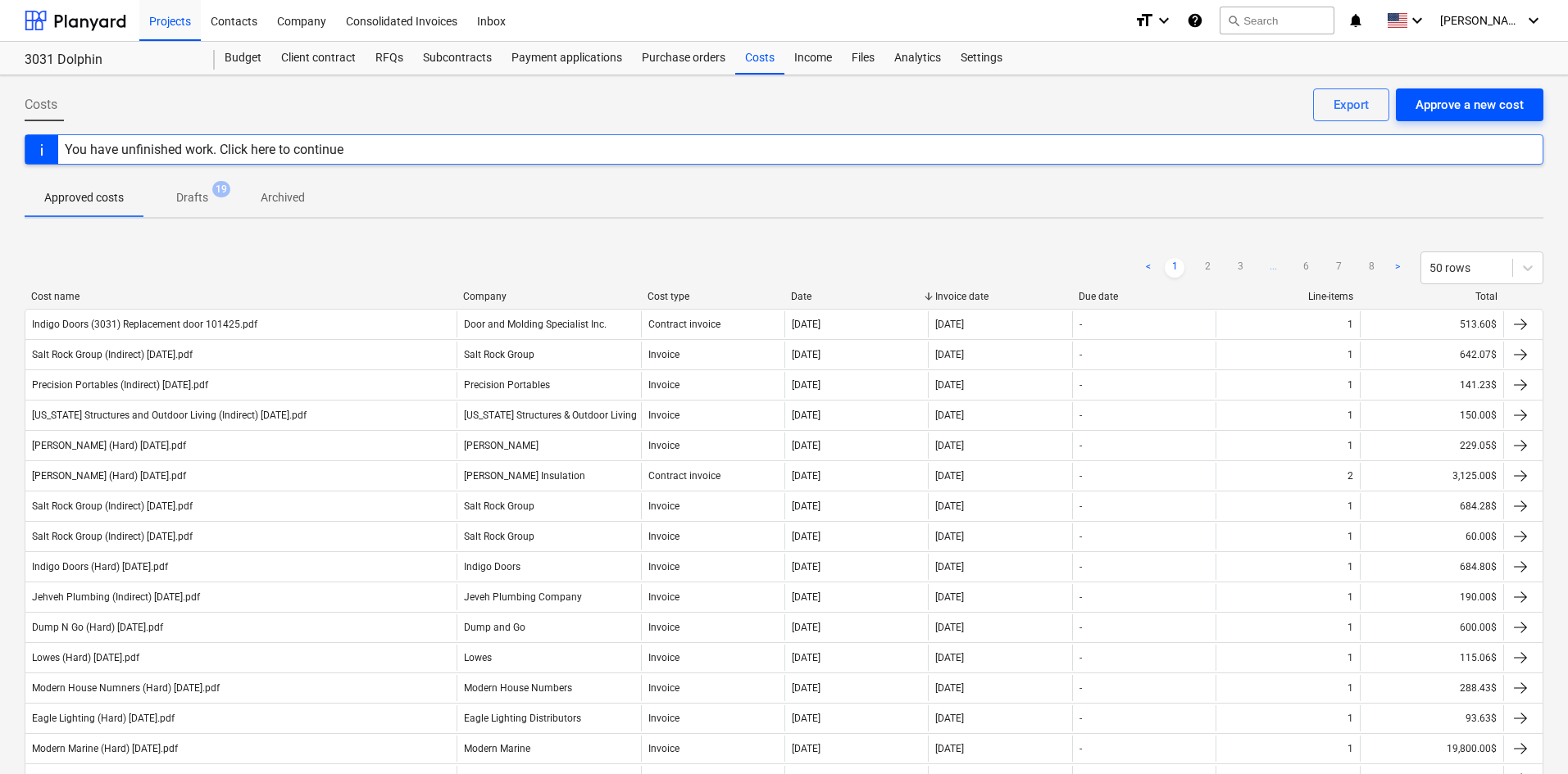
click at [1480, 100] on div "Approve a new cost" at bounding box center [1470, 104] width 108 height 21
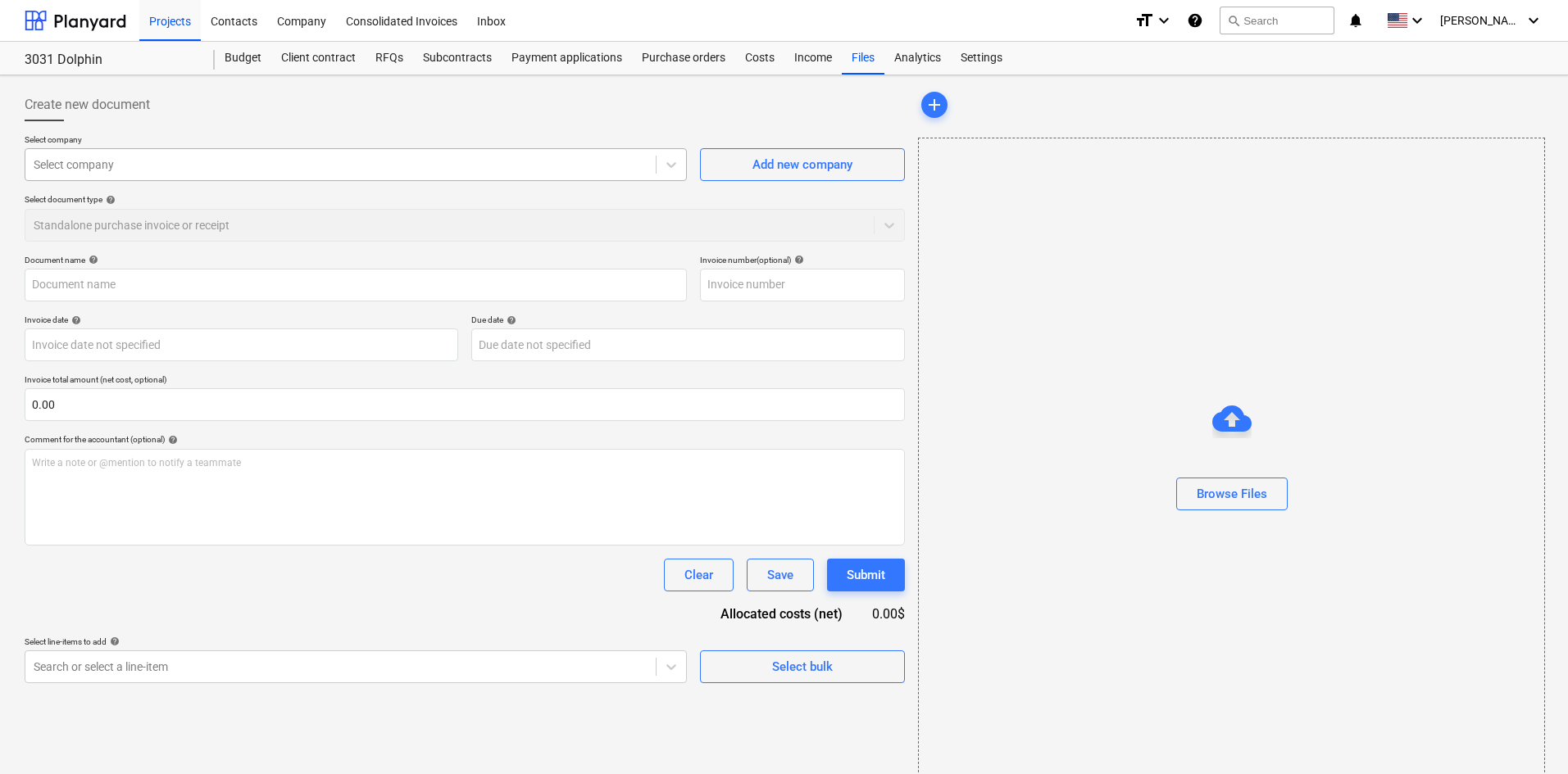
click at [372, 173] on div at bounding box center [341, 165] width 614 height 16
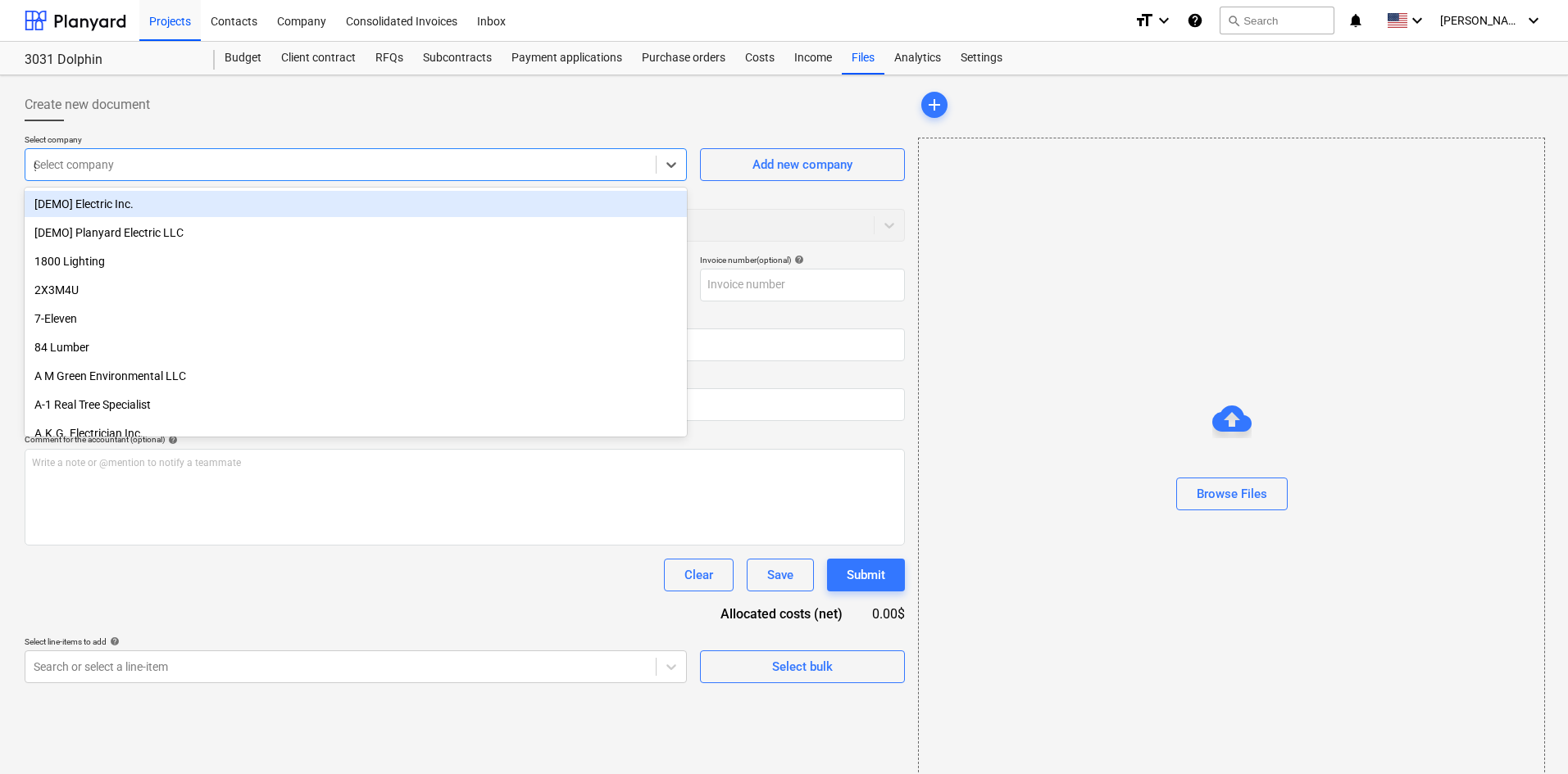
type input "gba"
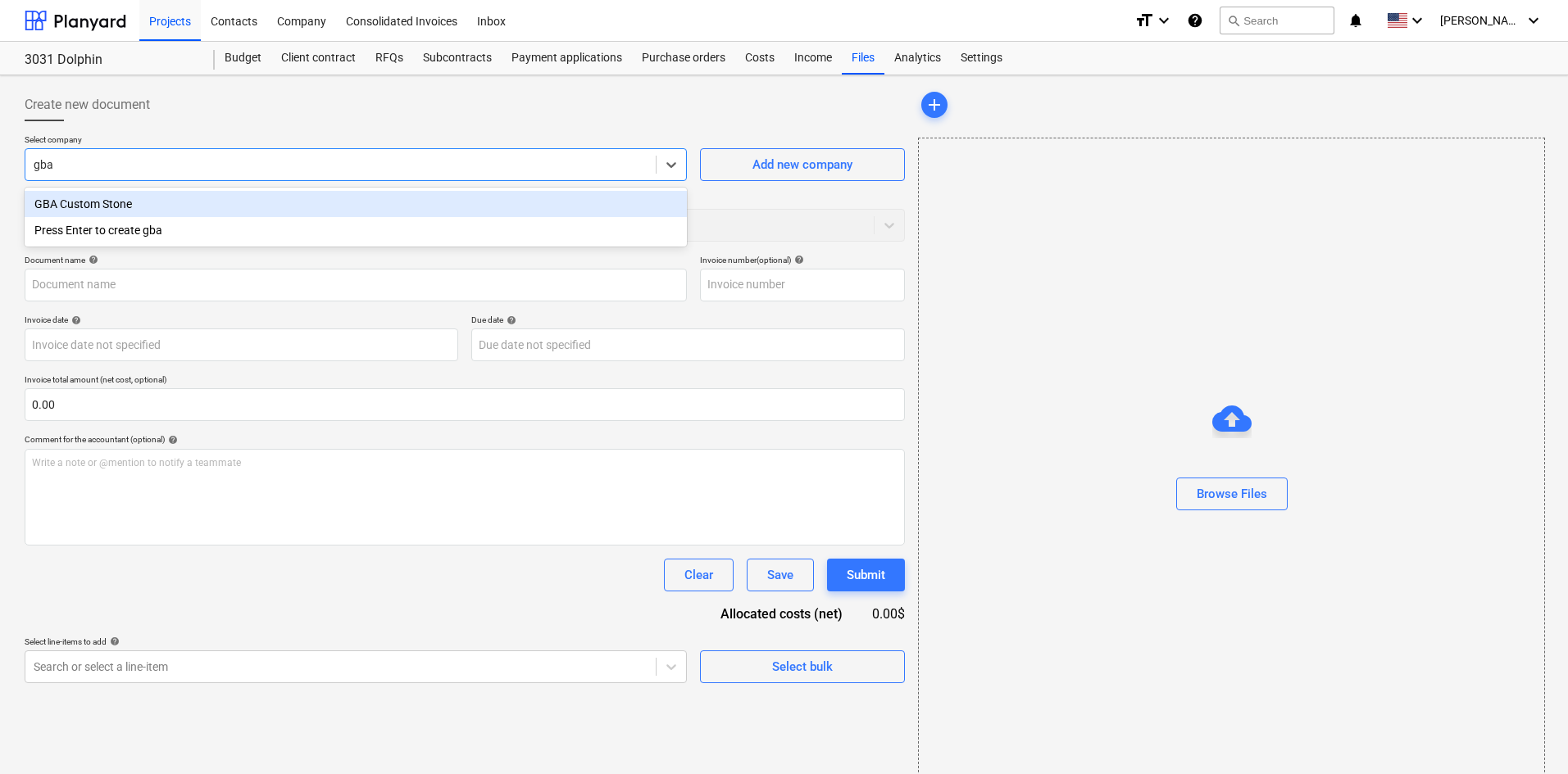
click at [356, 209] on div "GBA Custom Stone" at bounding box center [355, 204] width 662 height 26
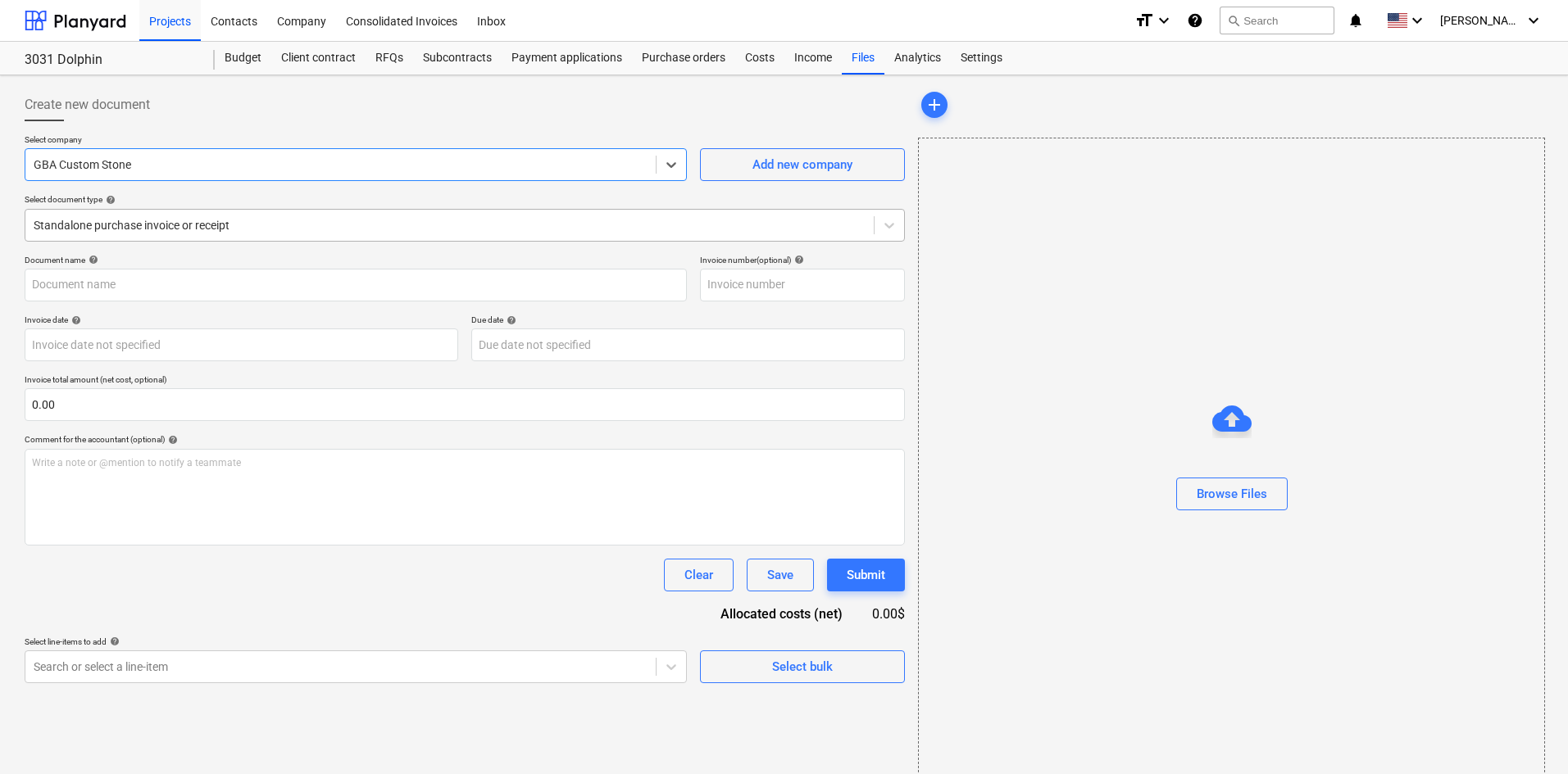
click at [258, 235] on div "Standalone purchase invoice or receipt" at bounding box center [449, 225] width 848 height 23
click at [270, 116] on div "Create new document" at bounding box center [465, 105] width 880 height 33
click at [765, 57] on div "Costs" at bounding box center [760, 58] width 49 height 33
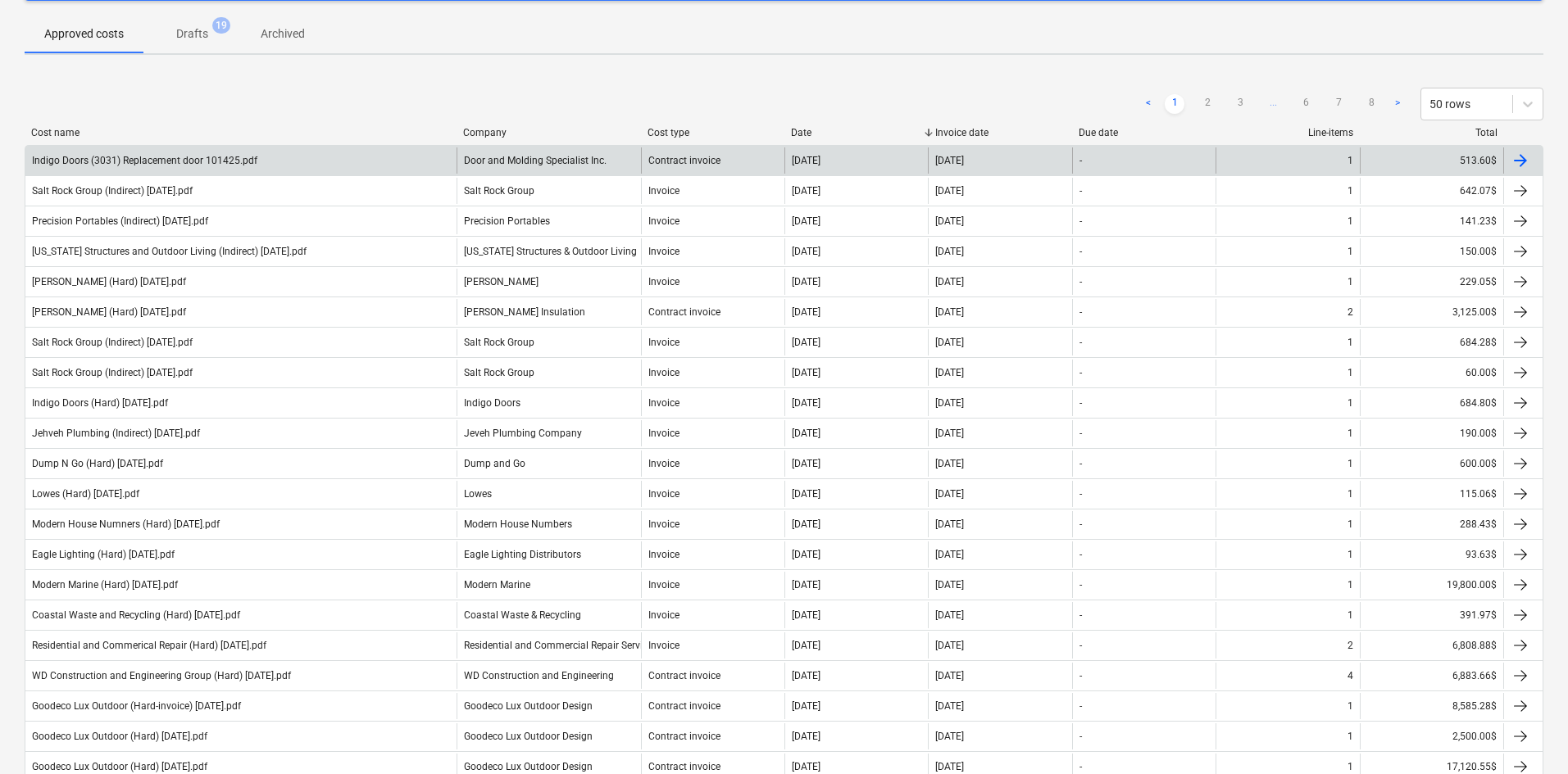
scroll to position [575, 0]
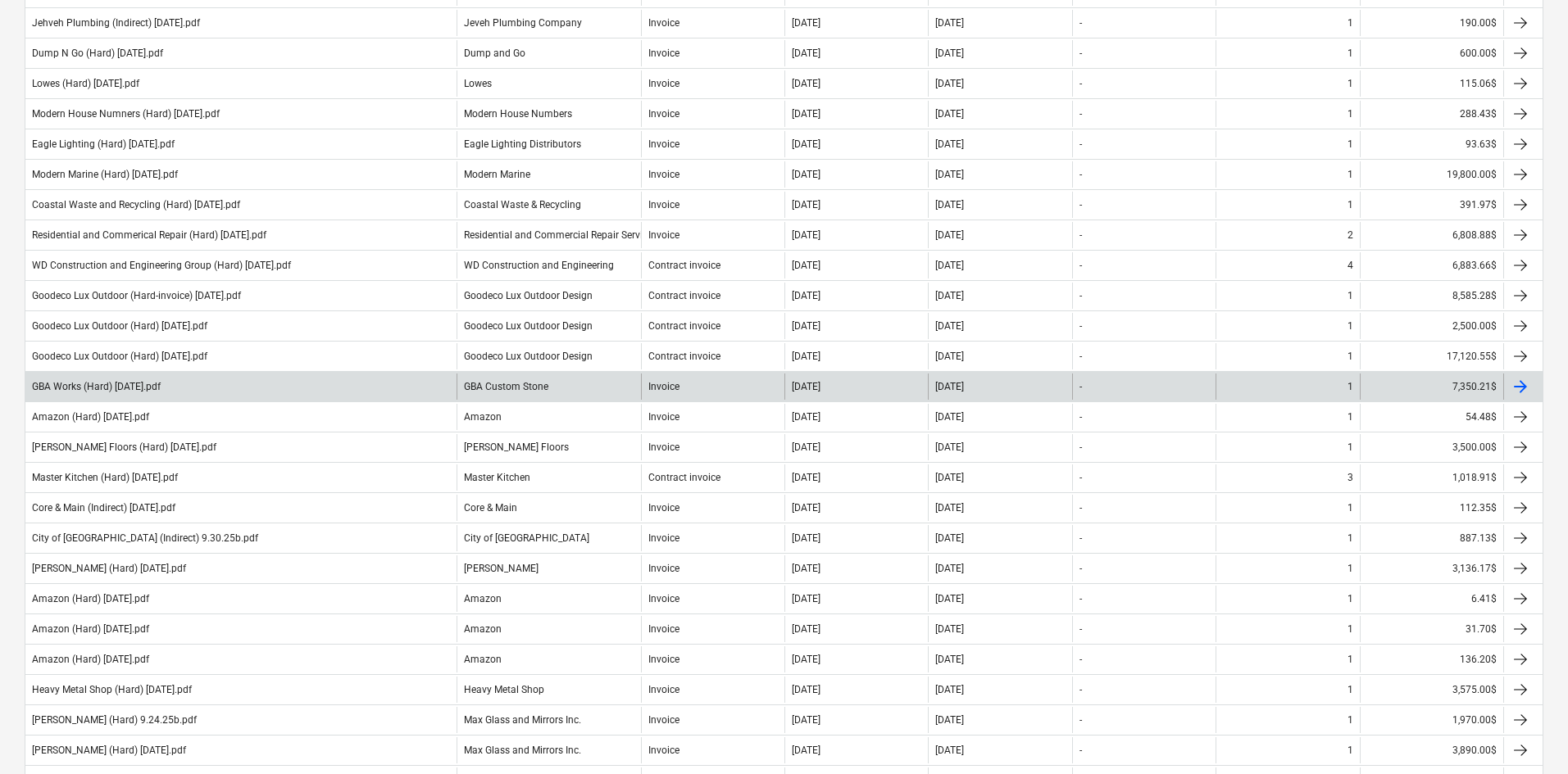
click at [281, 386] on div "GBA Works (Hard) [DATE].pdf" at bounding box center [241, 386] width 431 height 26
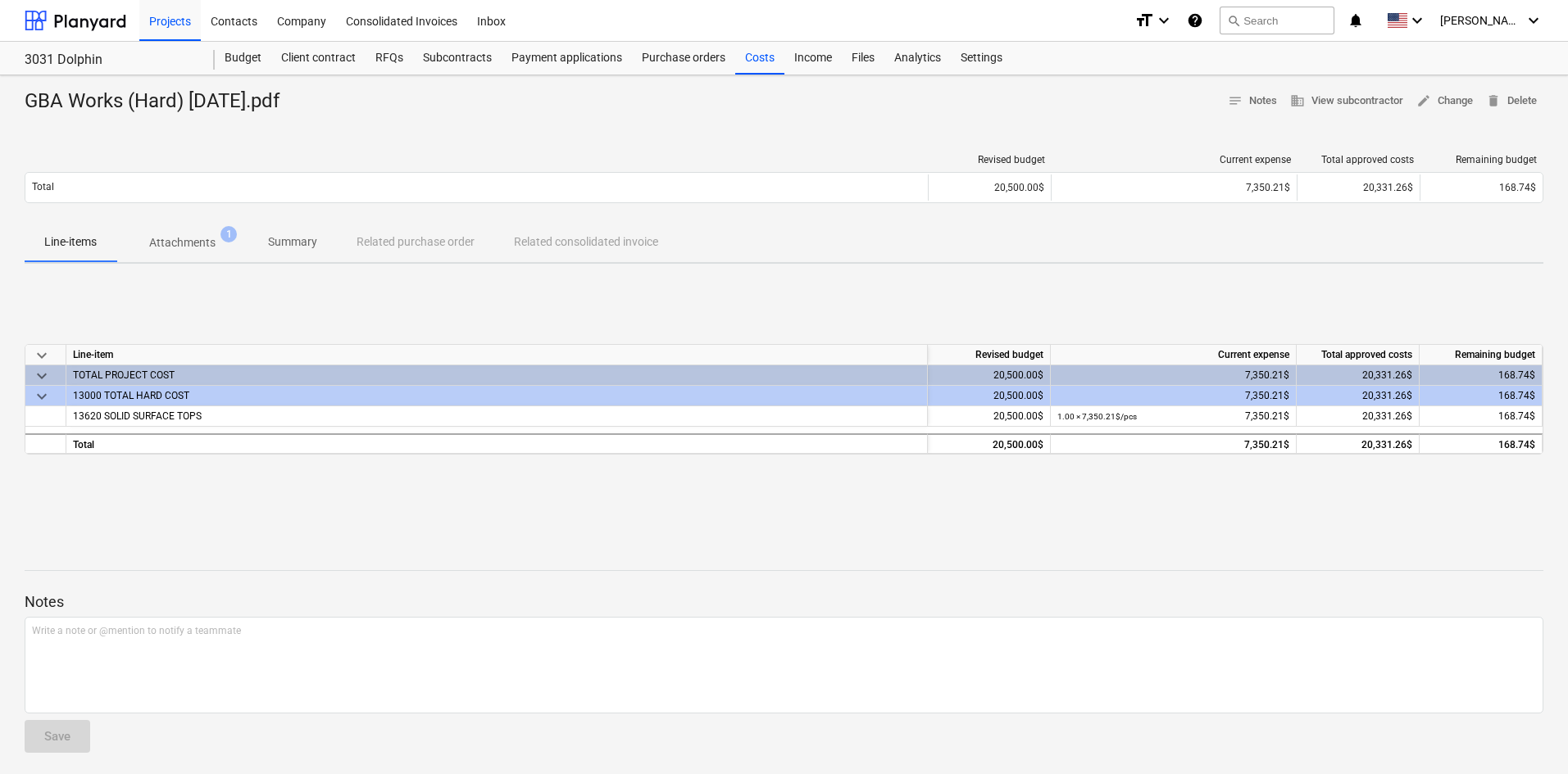
click at [190, 239] on p "Attachments" at bounding box center [182, 242] width 67 height 17
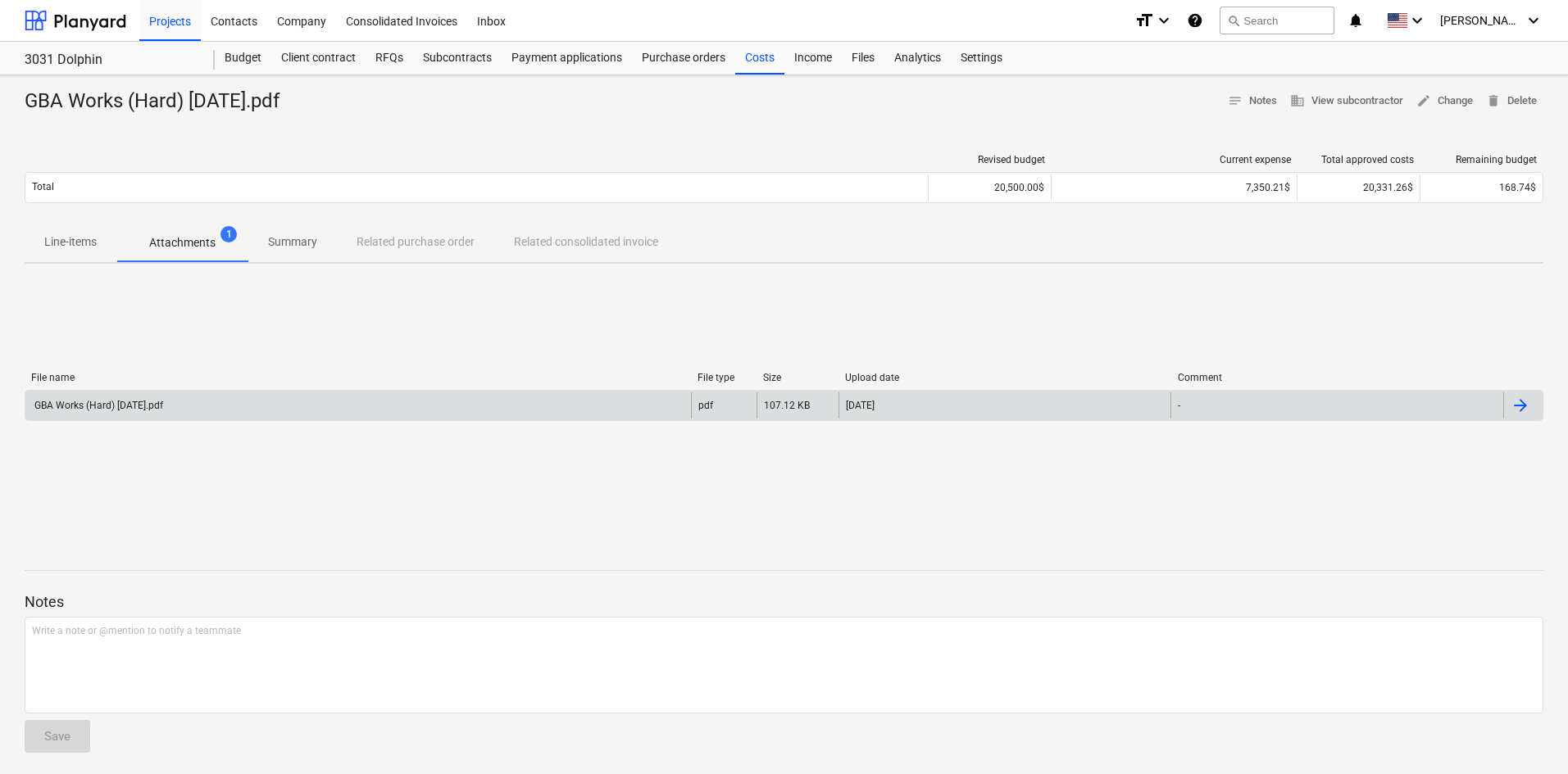
click at [213, 404] on div "GBA Works (Hard) [DATE].pdf" at bounding box center [358, 405] width 666 height 26
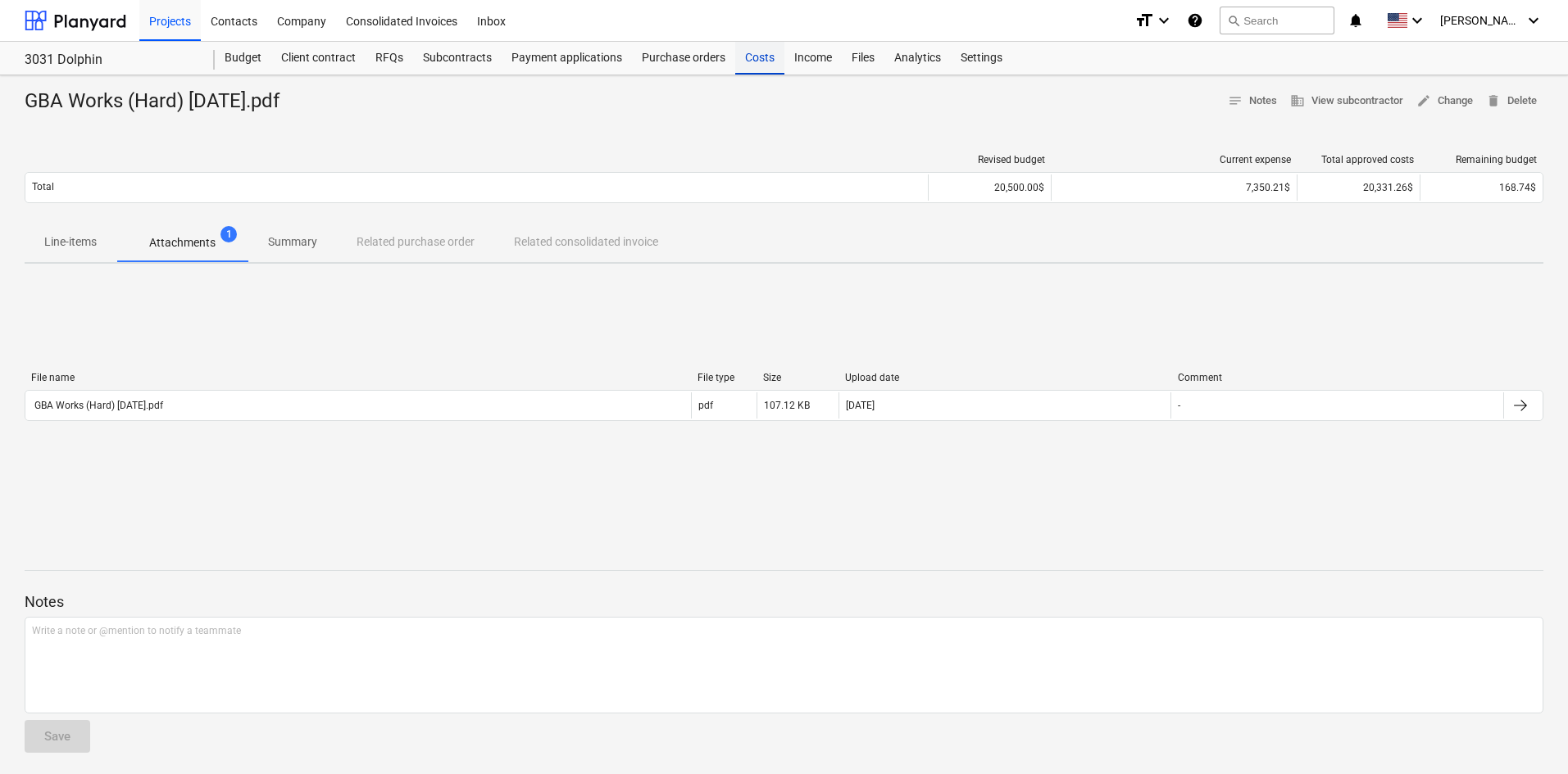
click at [749, 62] on div "Costs" at bounding box center [760, 58] width 49 height 33
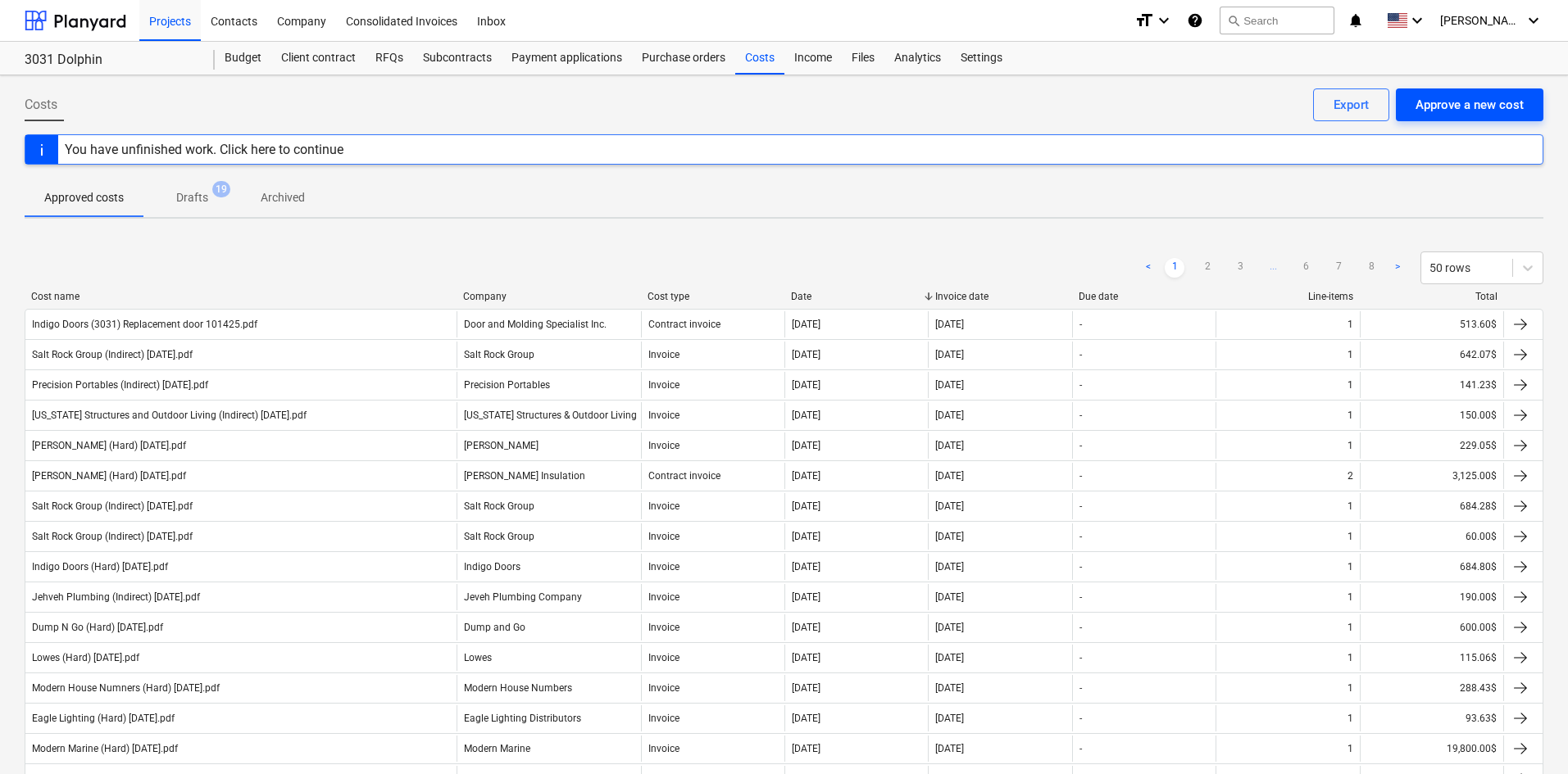
click at [1430, 104] on div "Approve a new cost" at bounding box center [1470, 104] width 108 height 21
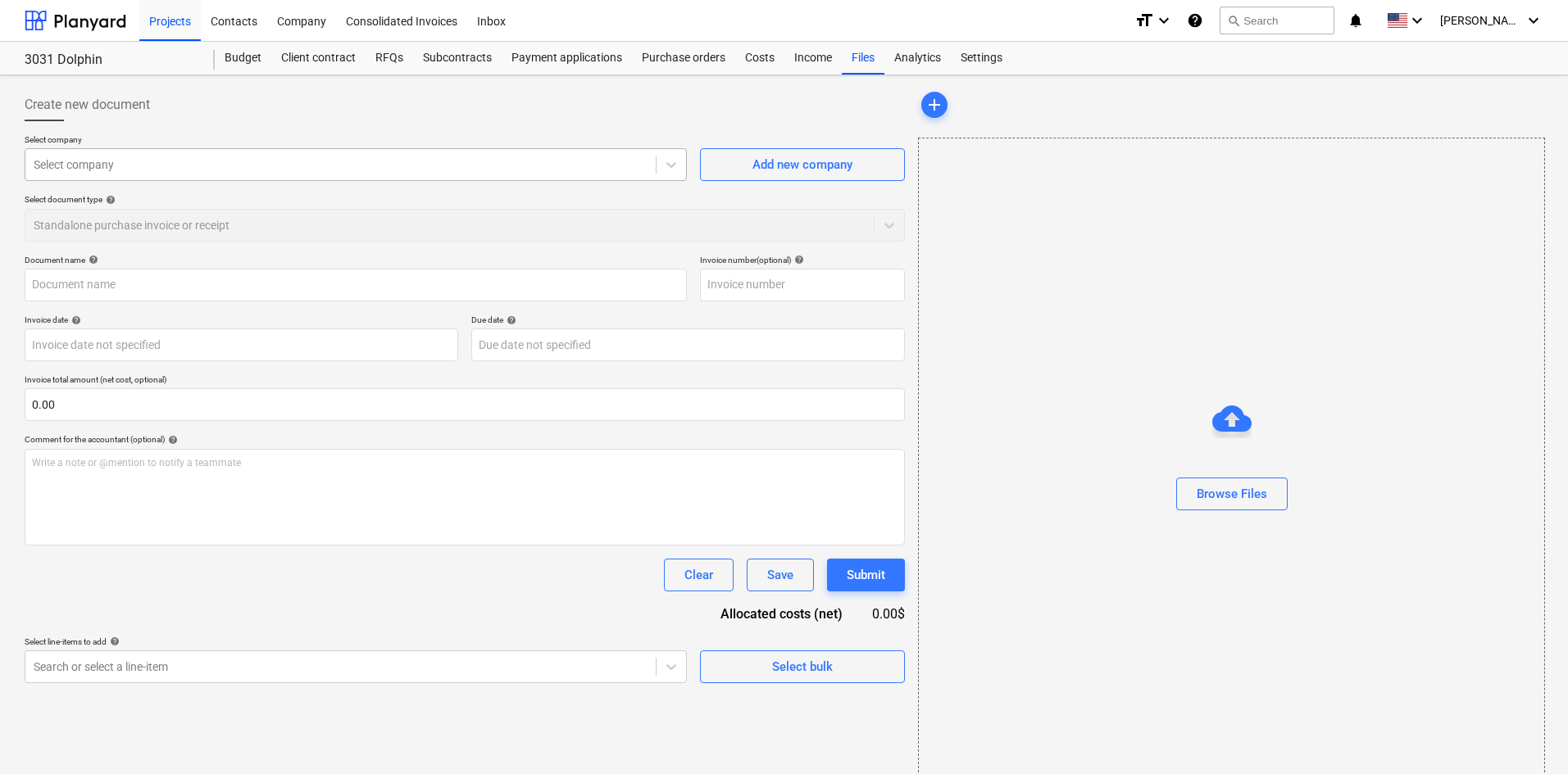
click at [184, 179] on div "Select company" at bounding box center [355, 165] width 662 height 33
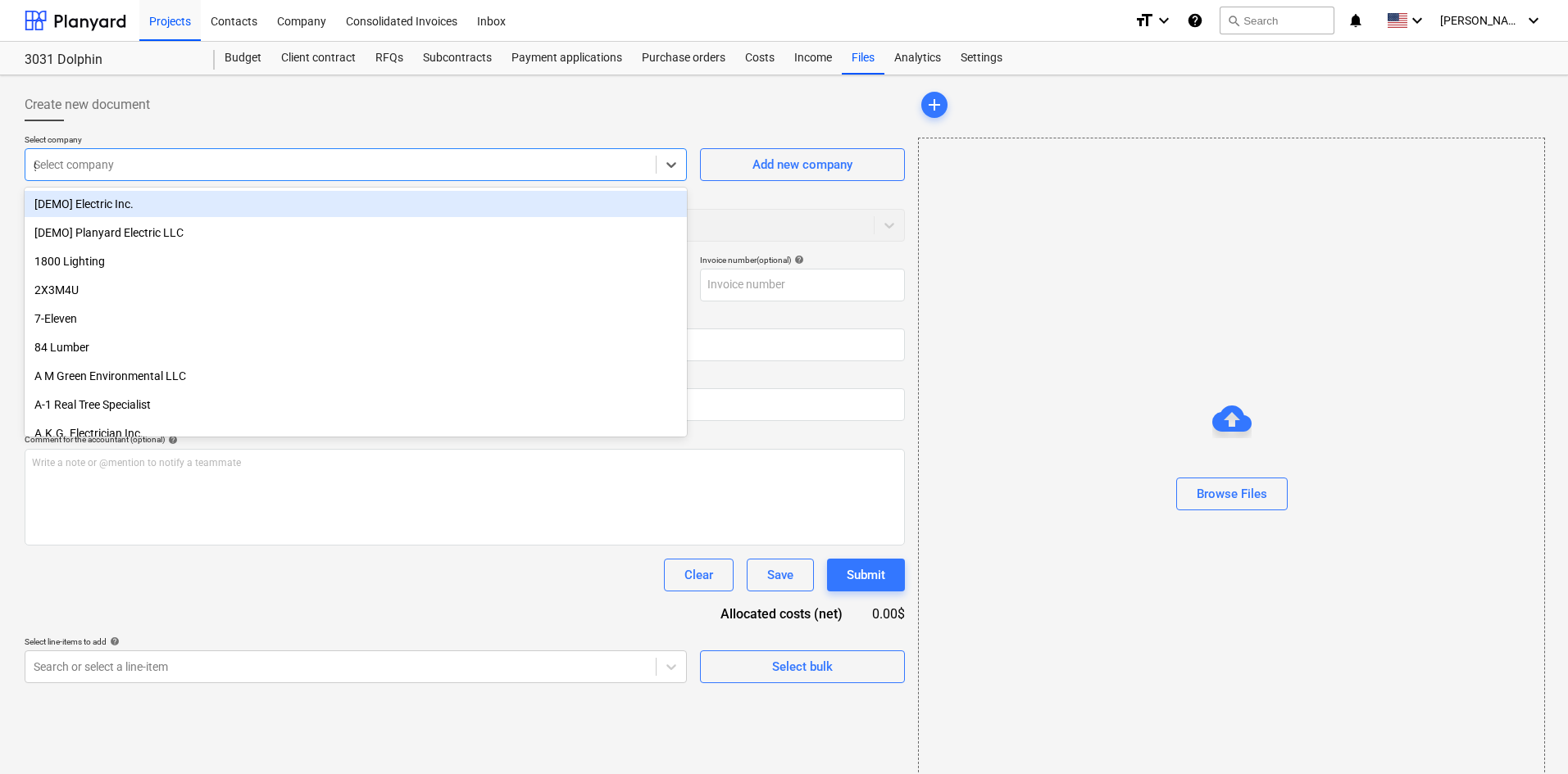
type input "gba"
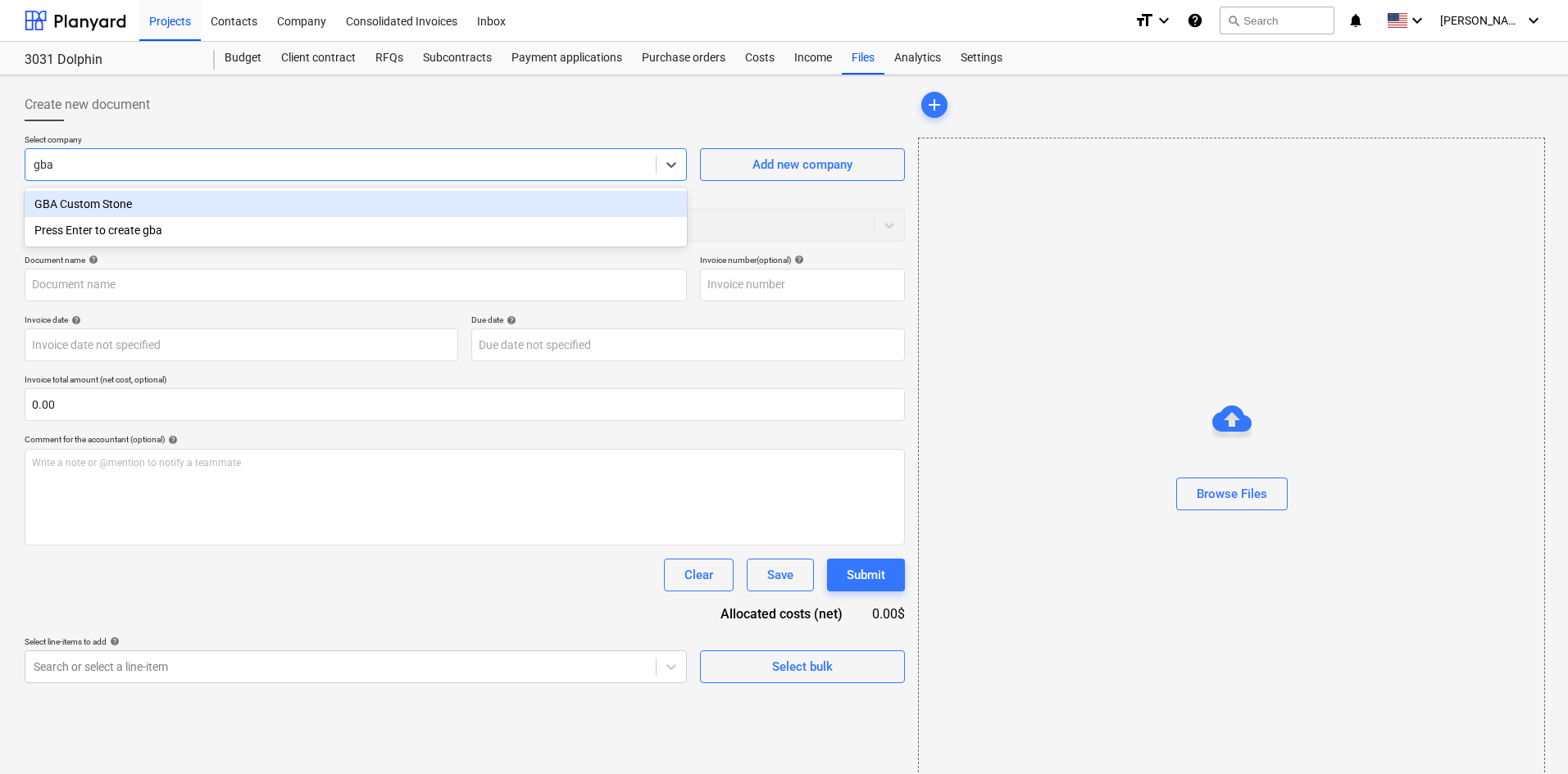
click at [416, 192] on div "GBA Custom Stone" at bounding box center [355, 204] width 662 height 26
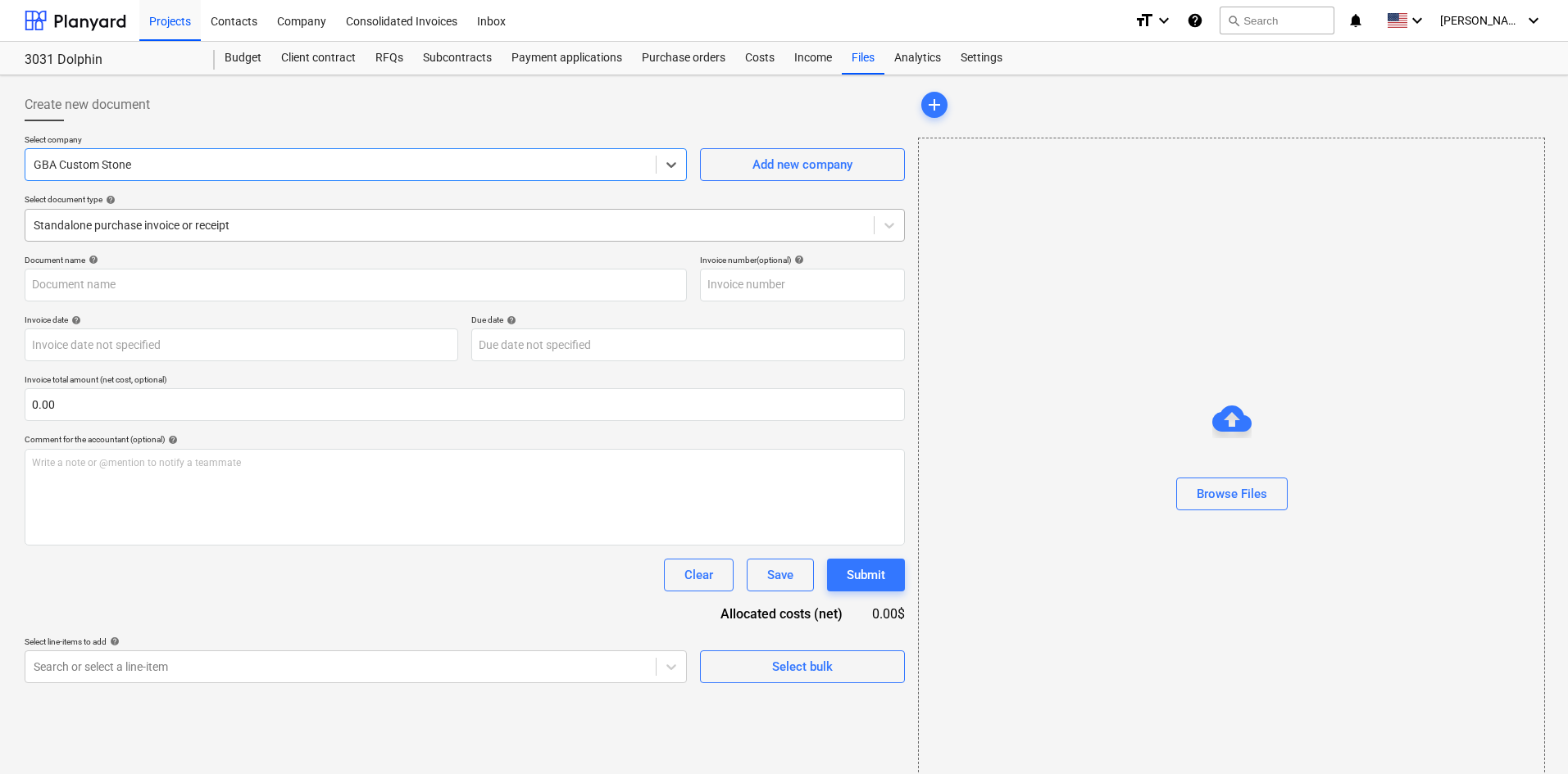
click at [389, 219] on div "Standalone purchase invoice or receipt" at bounding box center [465, 225] width 880 height 33
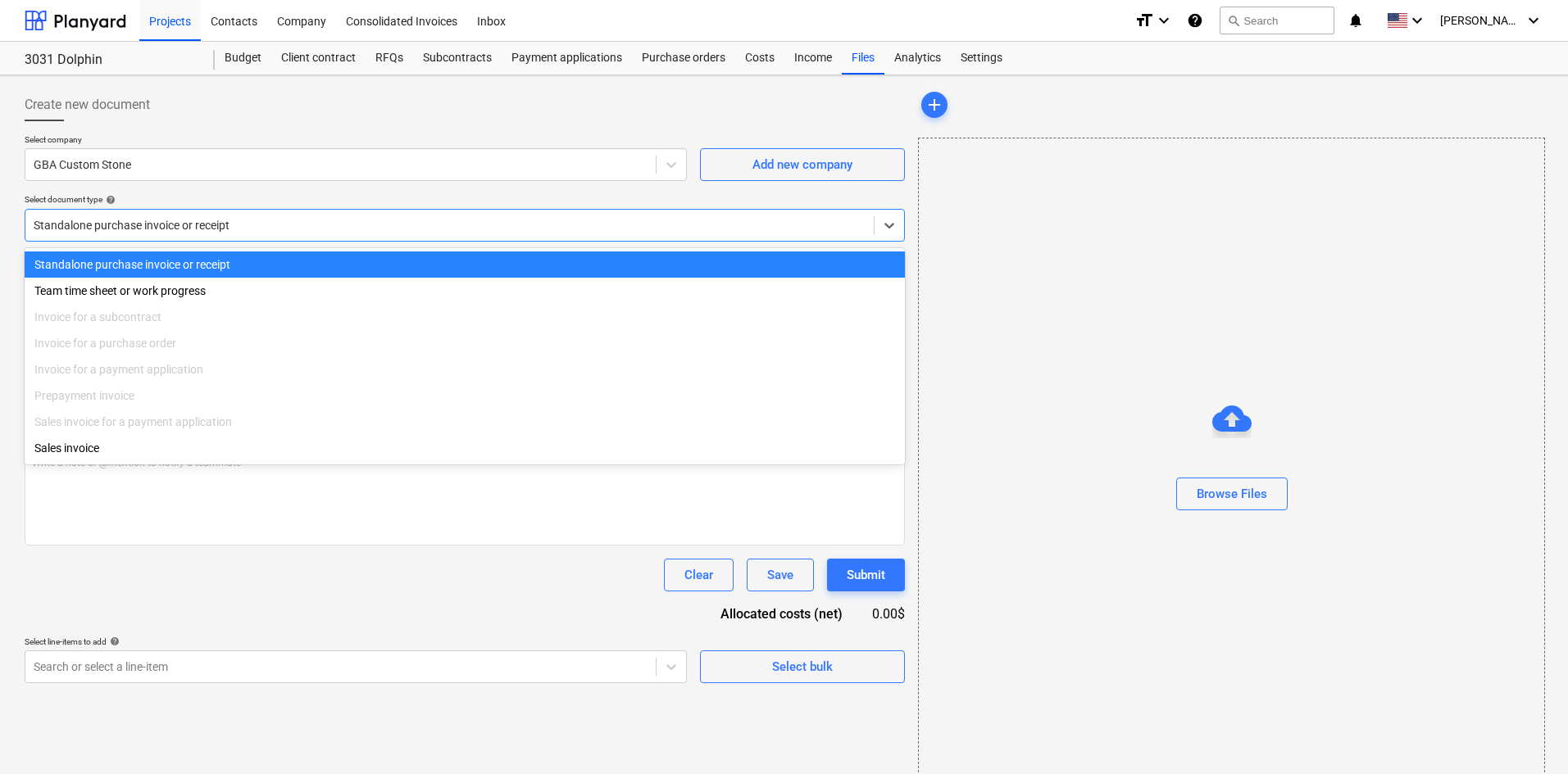
click at [389, 219] on div at bounding box center [449, 225] width 832 height 16
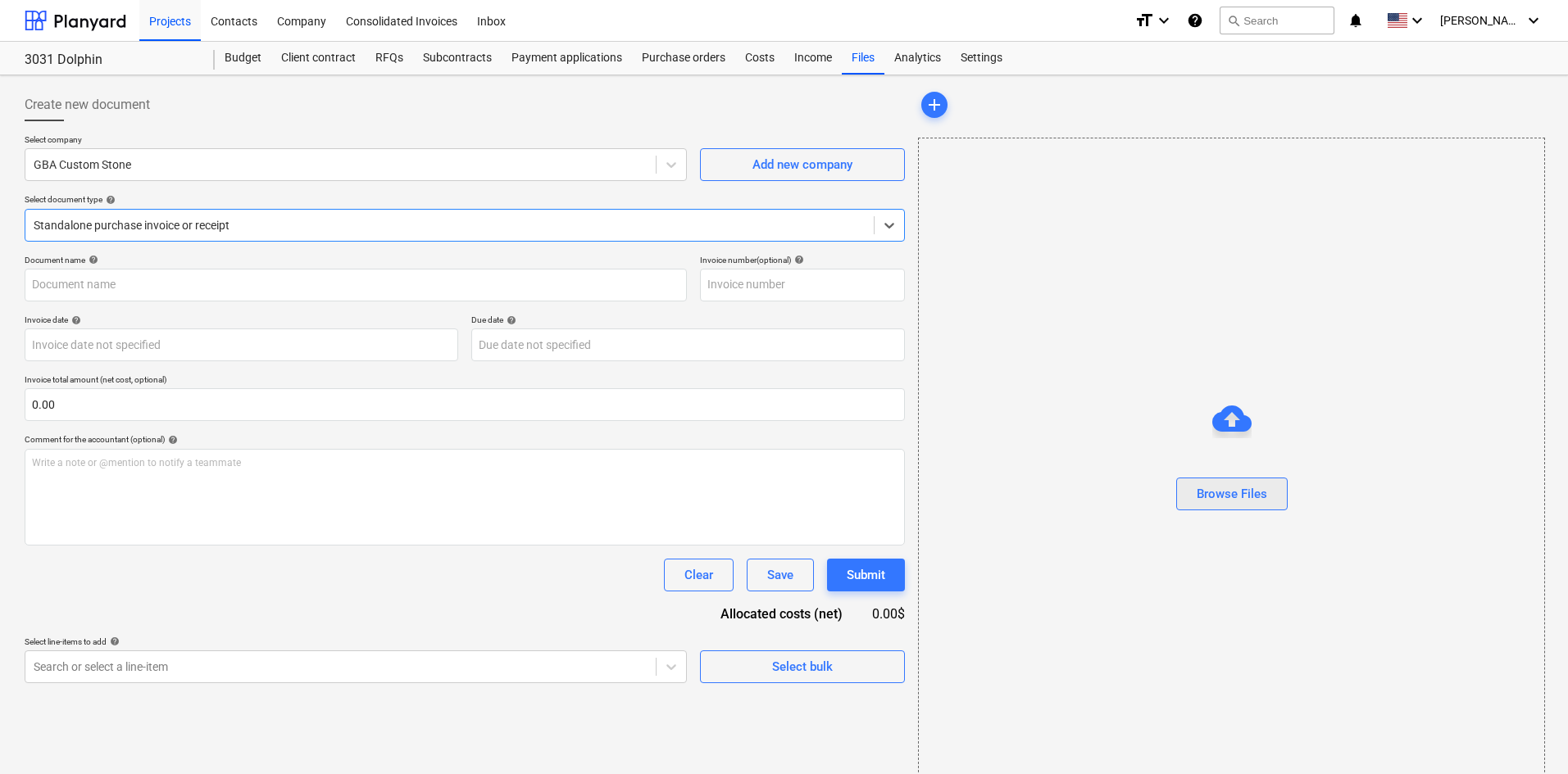
click at [1191, 487] on button "Browse Files" at bounding box center [1232, 494] width 111 height 33
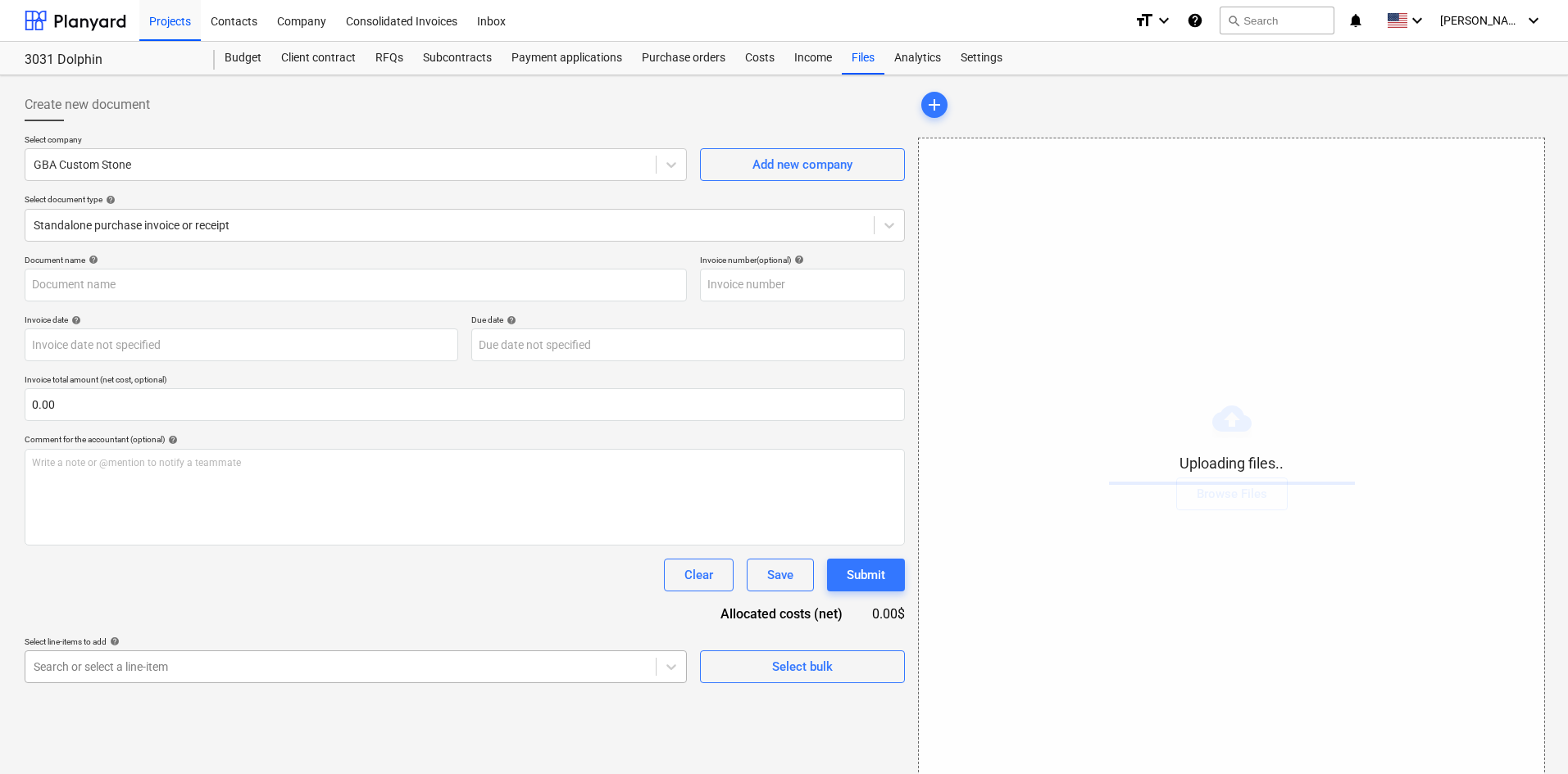
scroll to position [165, 0]
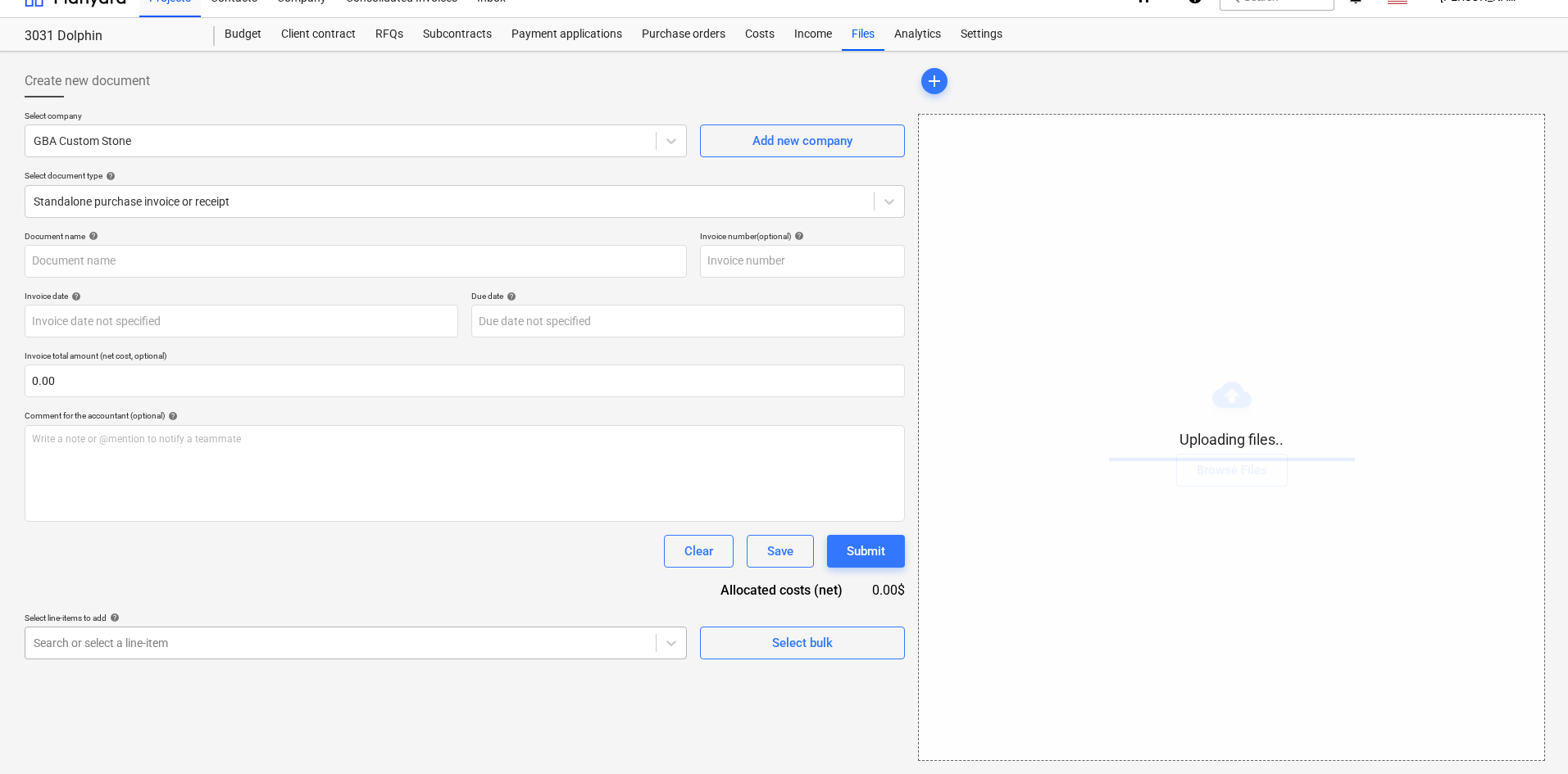
click at [321, 675] on body "Projects Contacts Company Consolidated Invoices Inbox format_size keyboard_arro…" at bounding box center [784, 363] width 1568 height 774
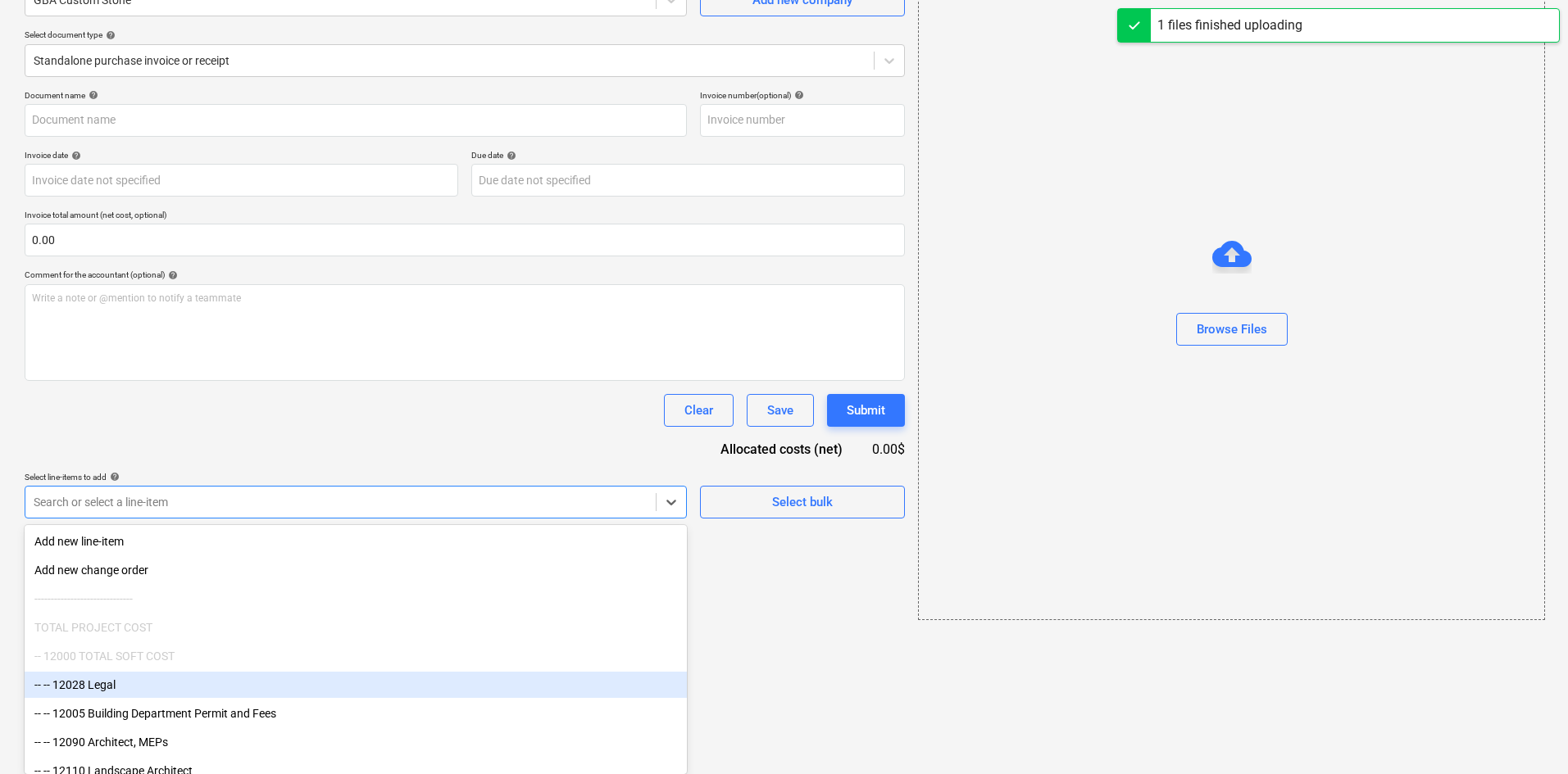
type input "GBA Works (Hard) [DATE].pdf"
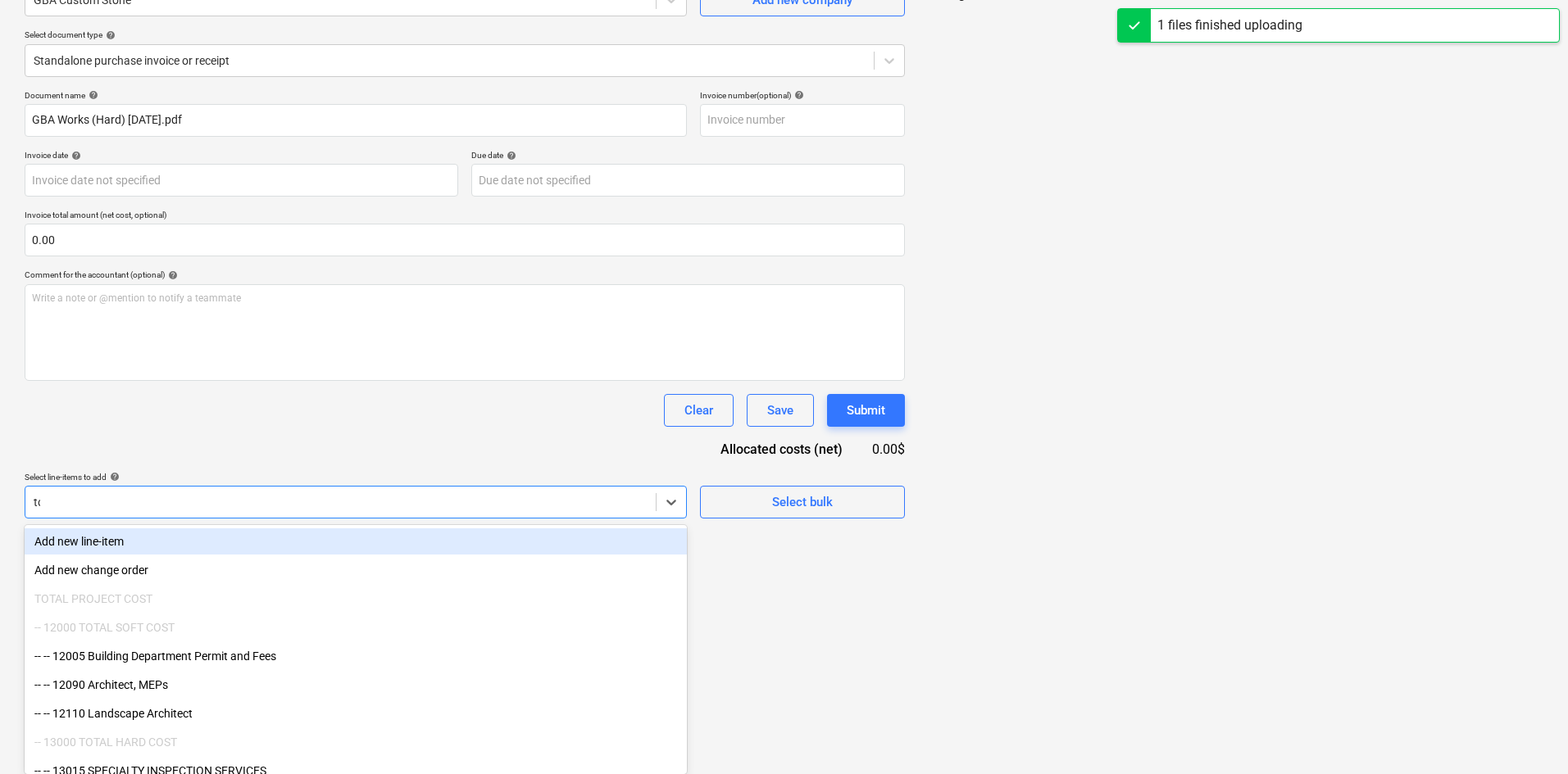
scroll to position [111, 0]
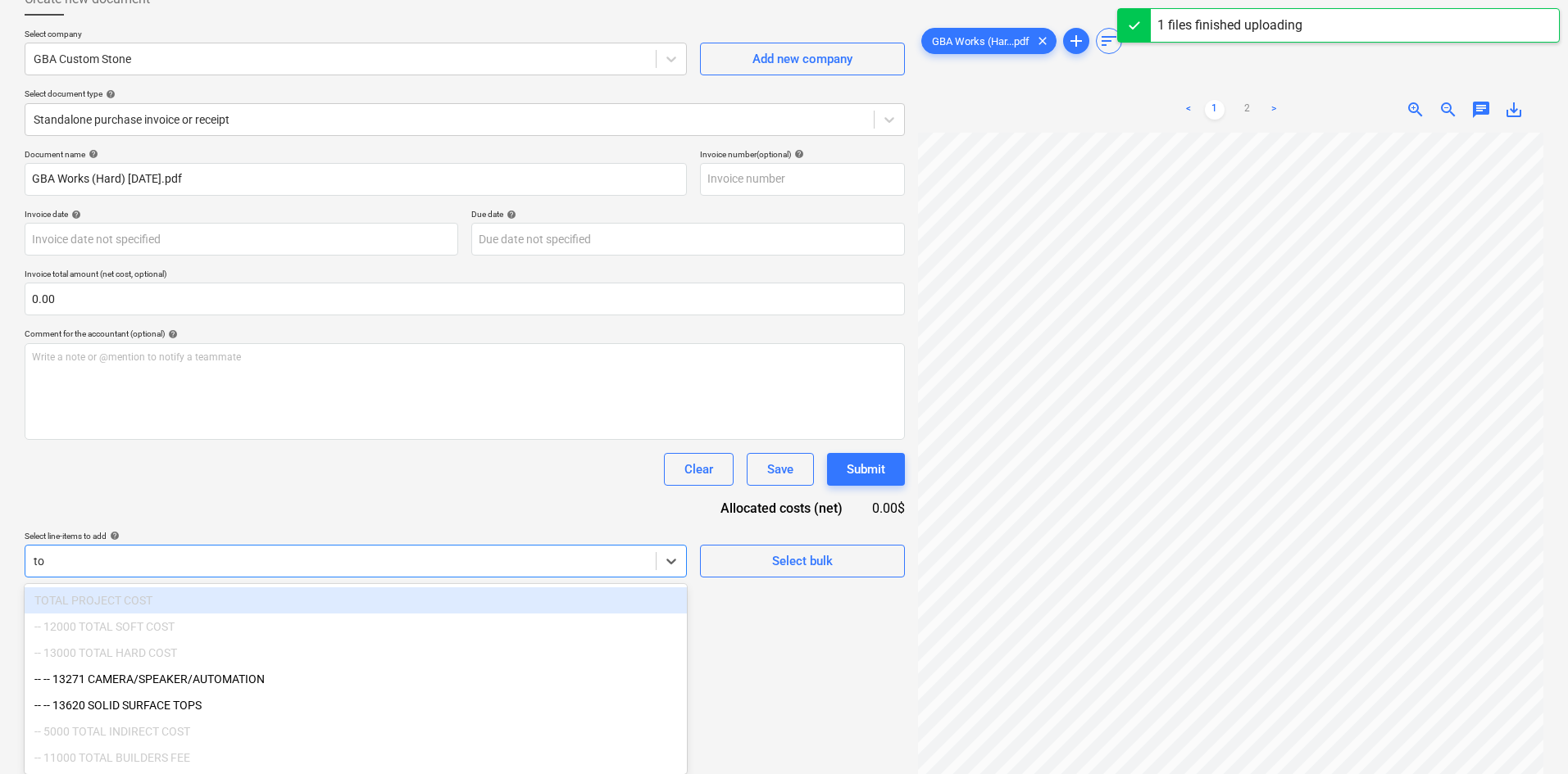
type input "top"
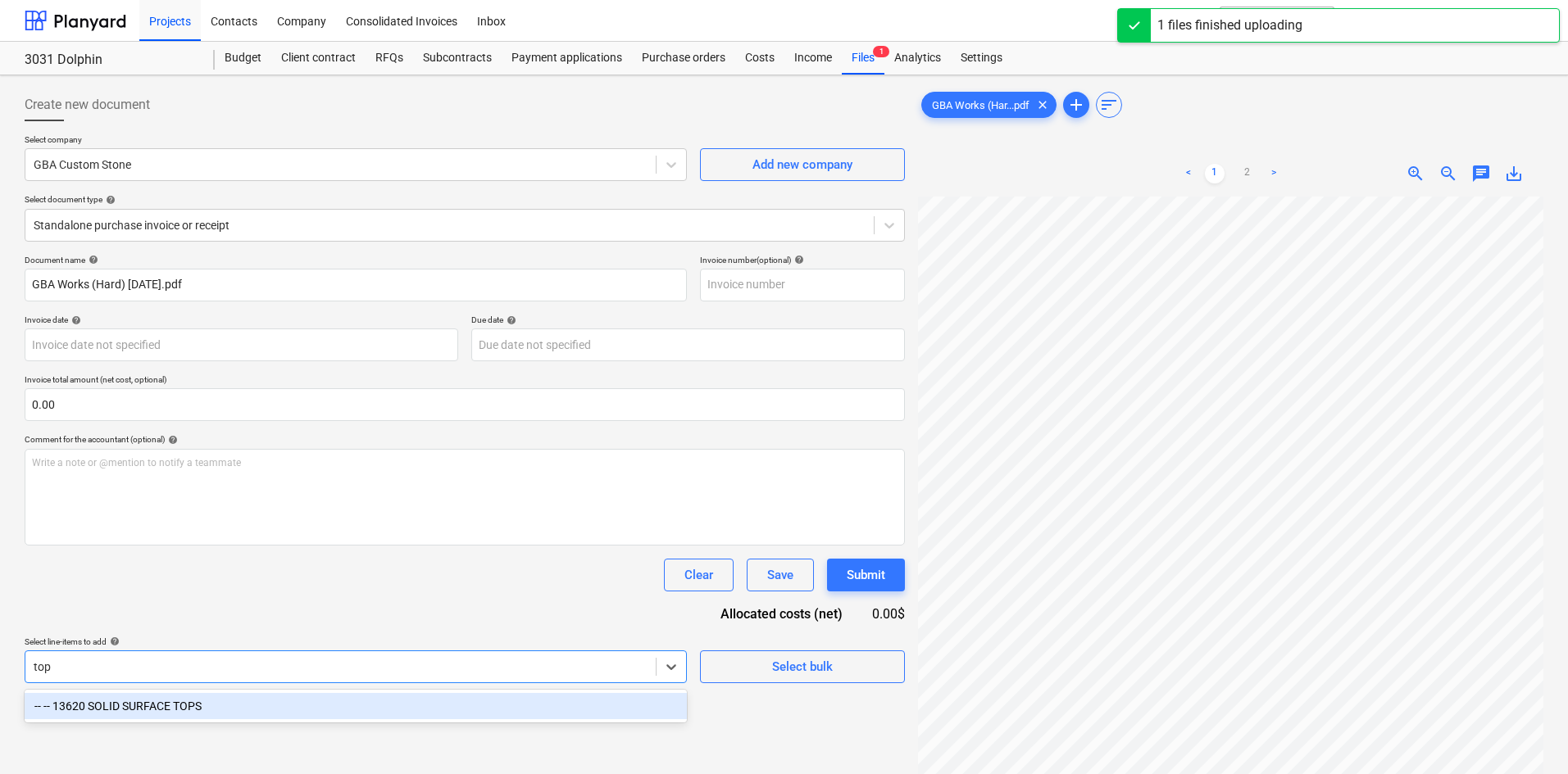
click at [334, 704] on div "-- -- 13620 SOLID SURFACE TOPS" at bounding box center [355, 706] width 662 height 26
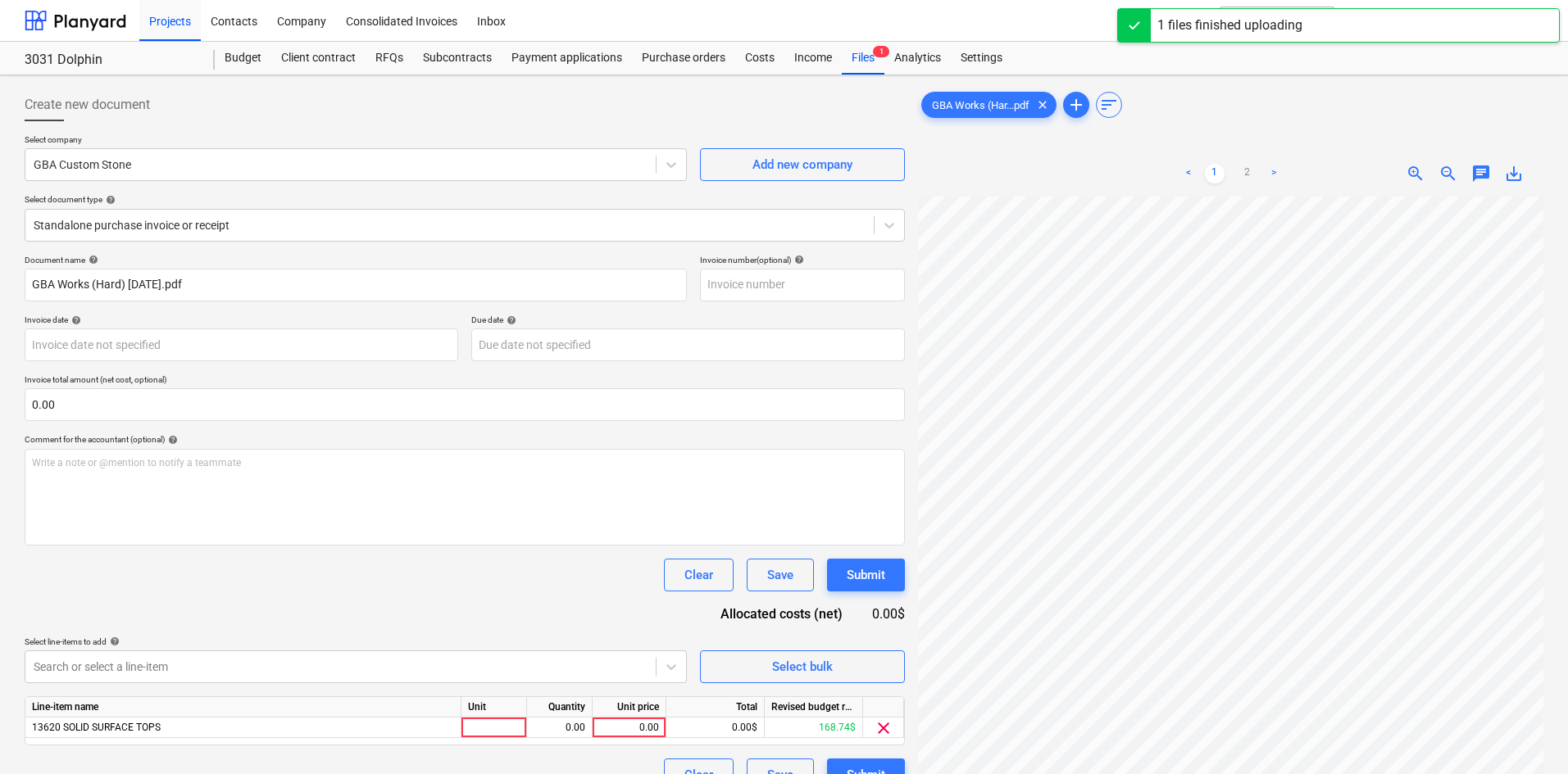
click at [445, 610] on div "Document name help GBA Works (Hard) [DATE].pdf Invoice number (optional) help I…" at bounding box center [465, 523] width 880 height 536
click at [1247, 175] on link "2" at bounding box center [1248, 174] width 20 height 20
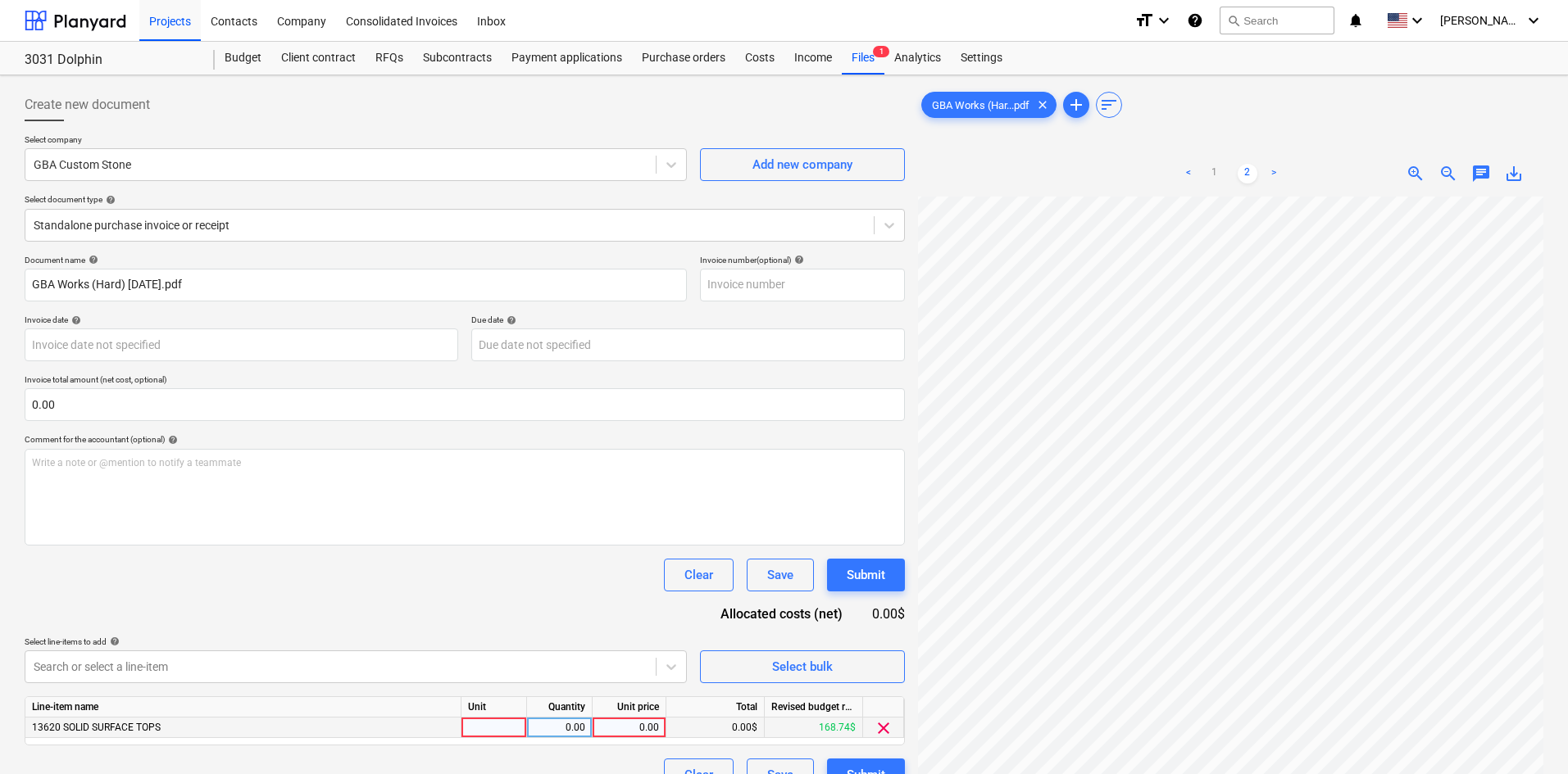
click at [636, 728] on div "0.00" at bounding box center [630, 728] width 60 height 20
type input "816.70"
click at [496, 599] on div "Document name help GBA Works (Hard) [DATE].pdf Invoice number (optional) help I…" at bounding box center [465, 523] width 880 height 536
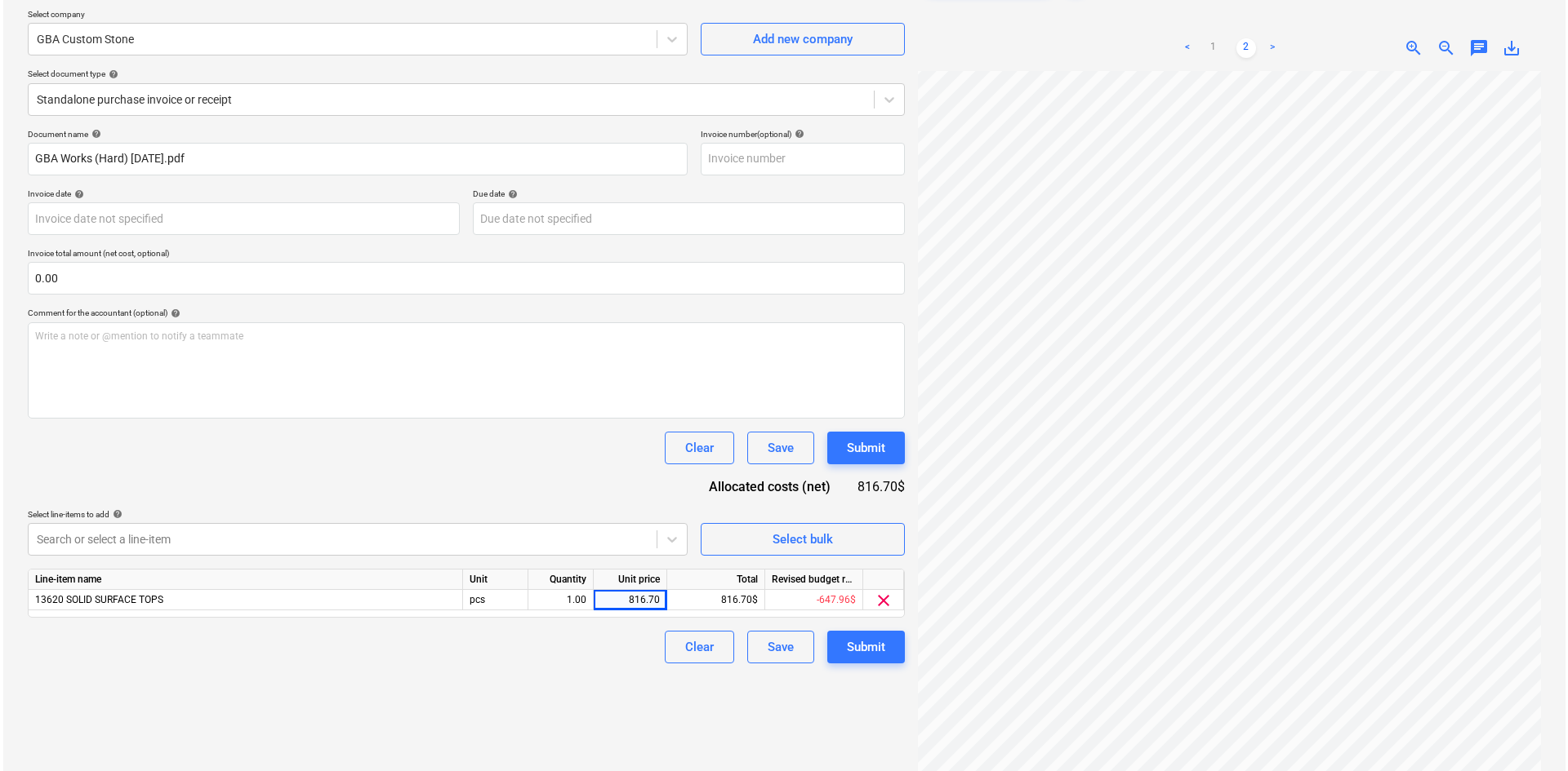
scroll to position [163, 0]
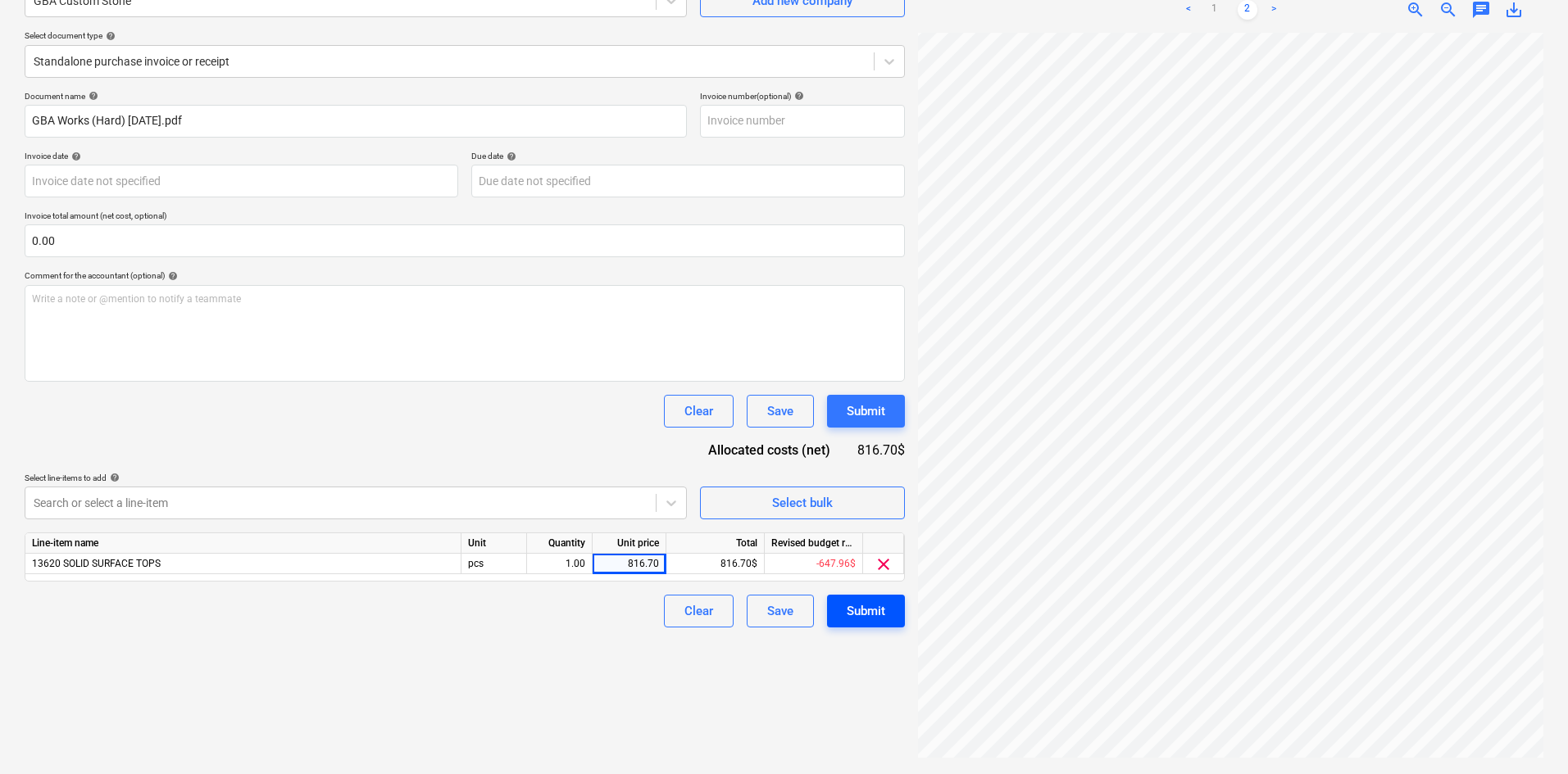
click at [828, 617] on button "Submit" at bounding box center [866, 611] width 77 height 33
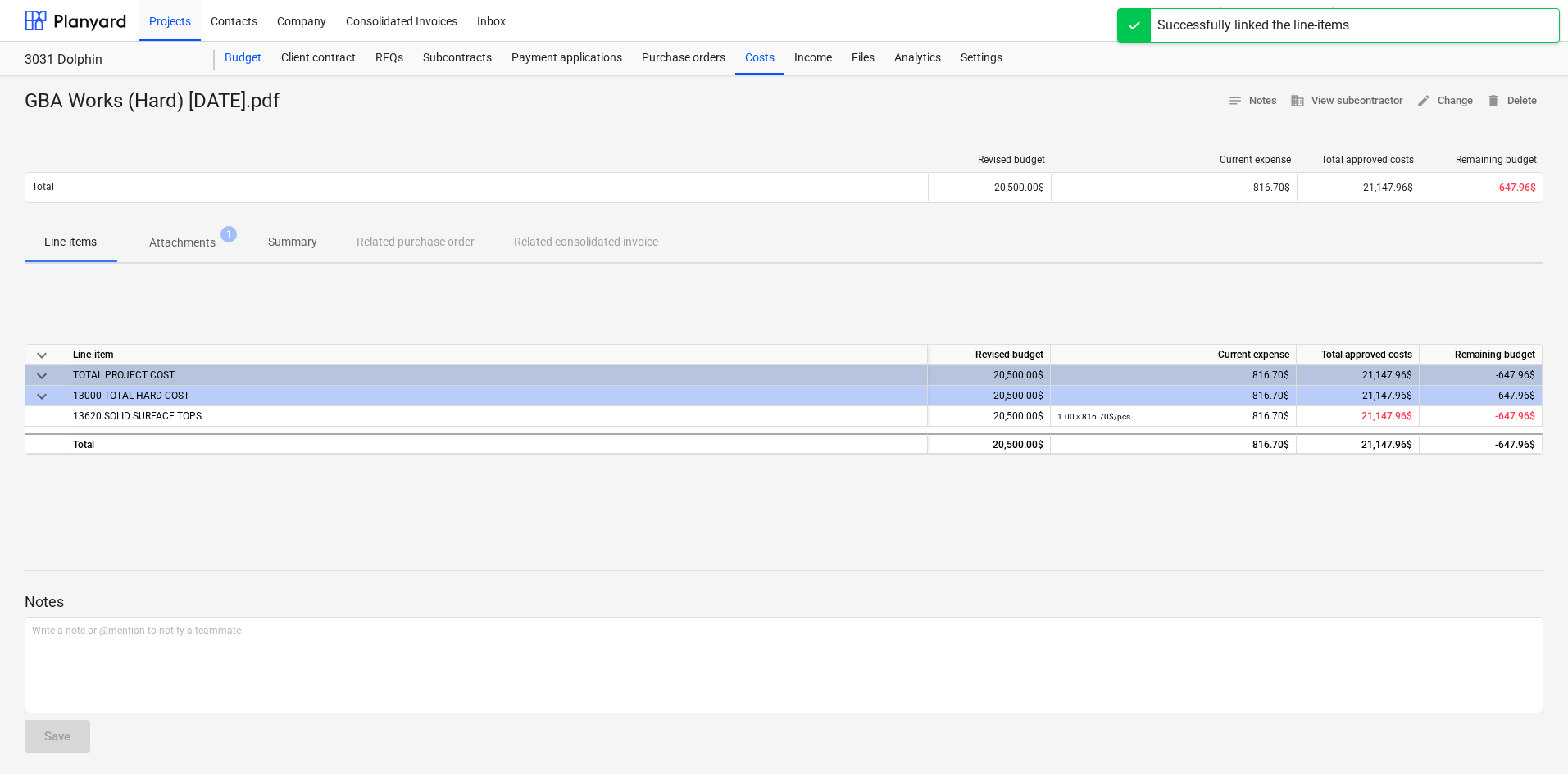
click at [262, 63] on div "Budget" at bounding box center [243, 58] width 56 height 33
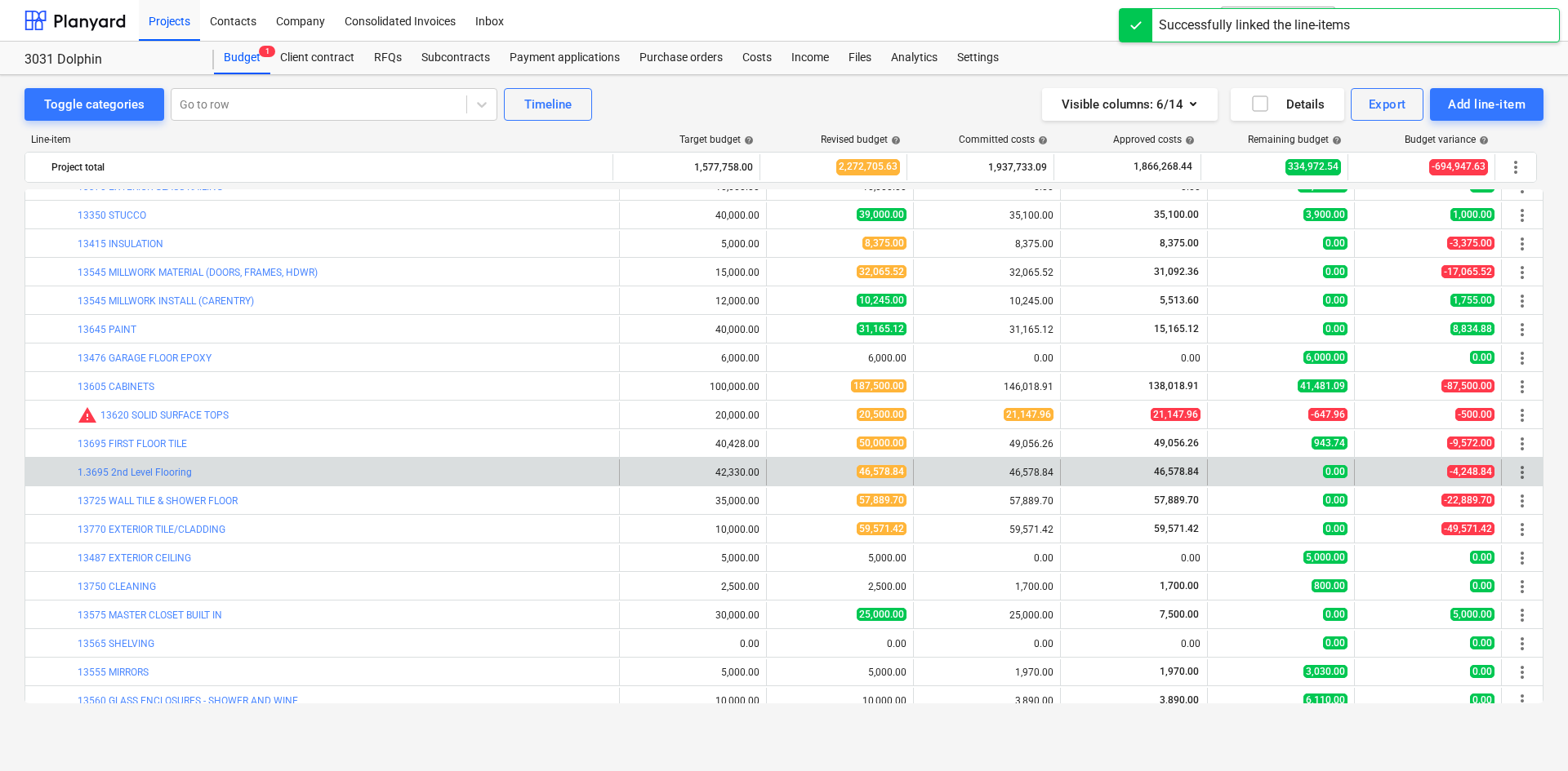
scroll to position [816, 0]
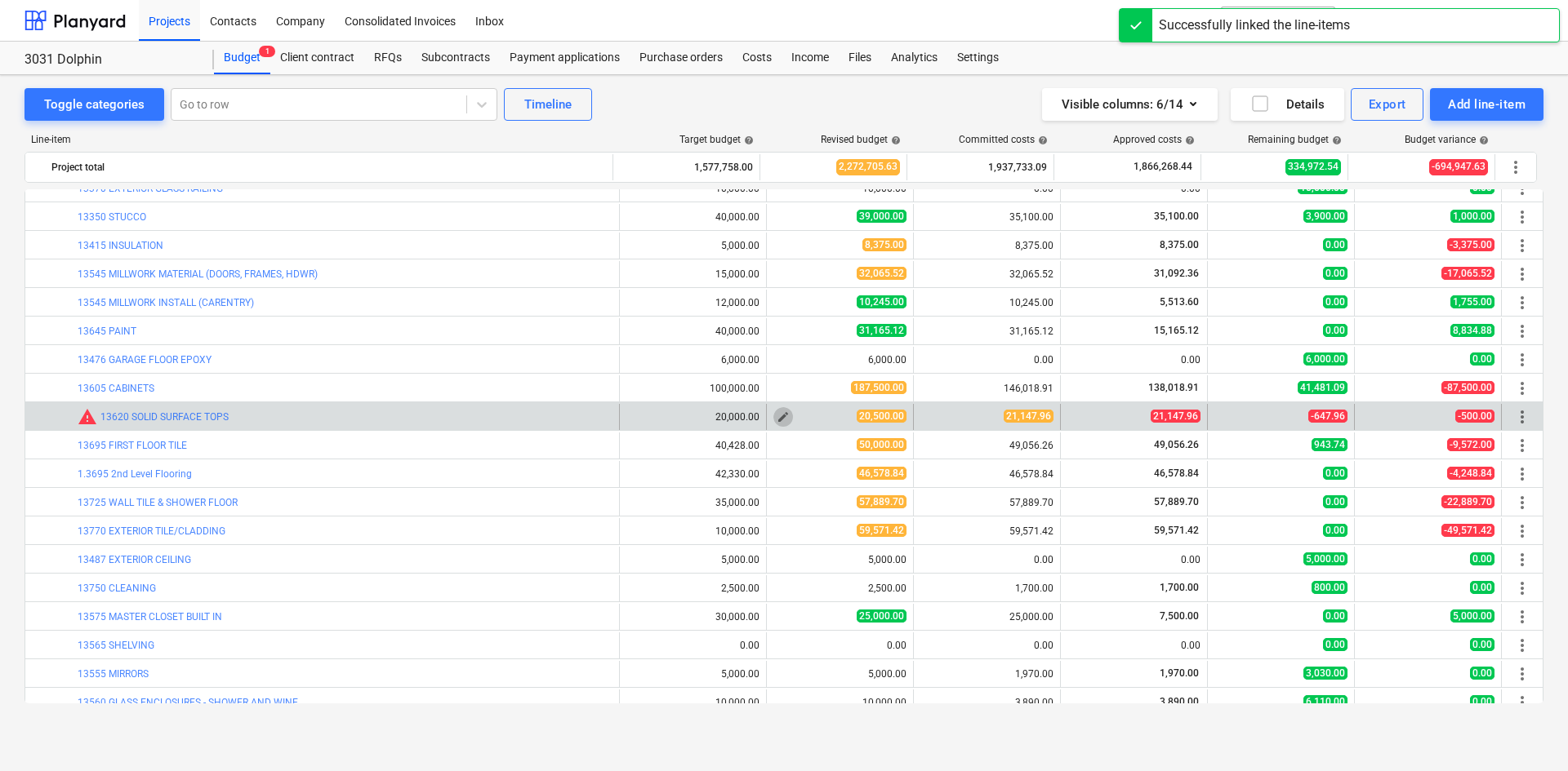
click at [782, 419] on span "edit" at bounding box center [783, 417] width 13 height 13
type textarea "x"
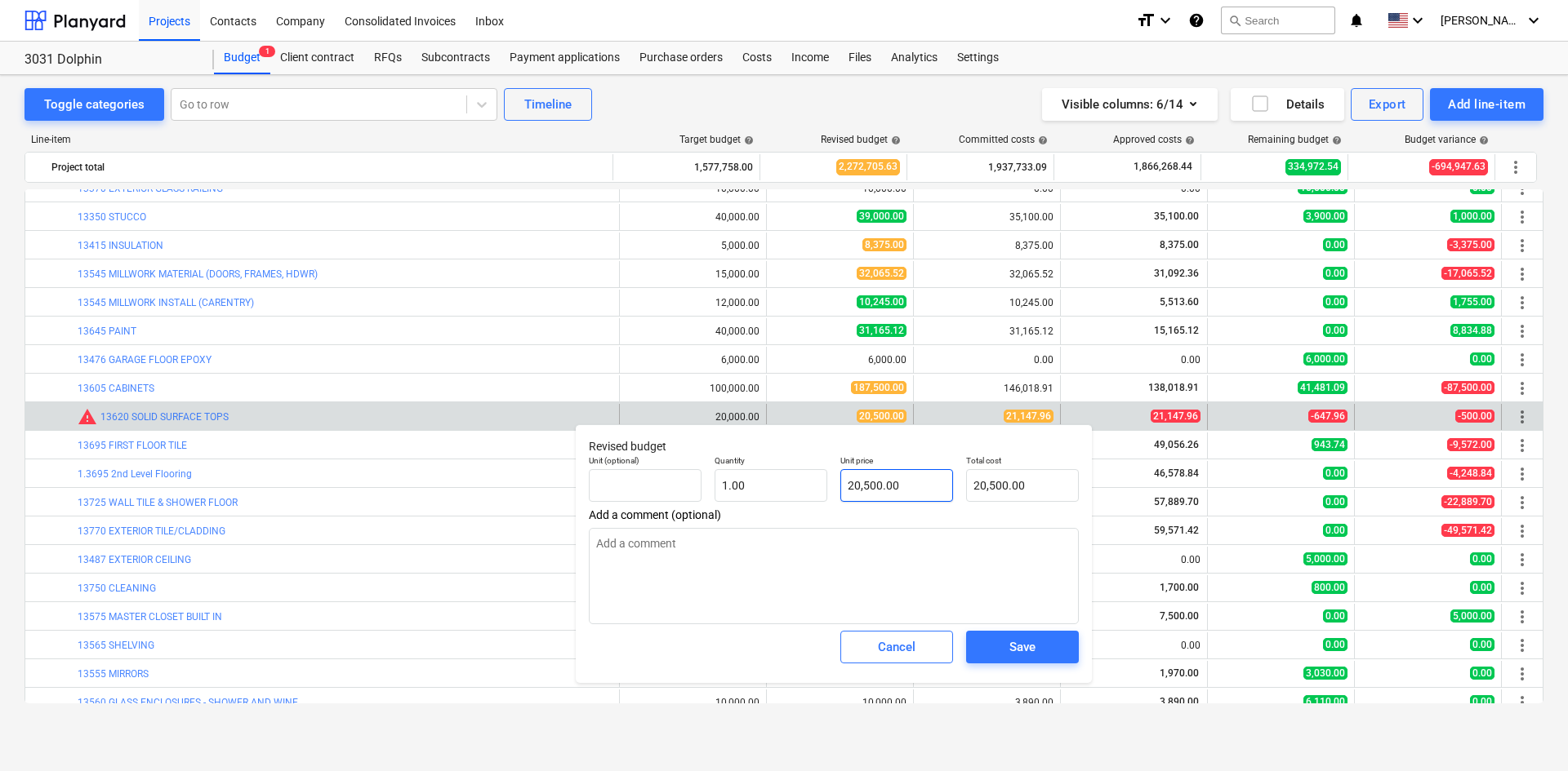
type input "20500"
drag, startPoint x: 936, startPoint y: 492, endPoint x: 770, endPoint y: 509, distance: 166.9
click at [787, 512] on div "Revised budget Unit (optional) Quantity 1.00 Unit price 20500 Total cost 20,500…" at bounding box center [833, 553] width 516 height 259
type textarea "x"
type input "2"
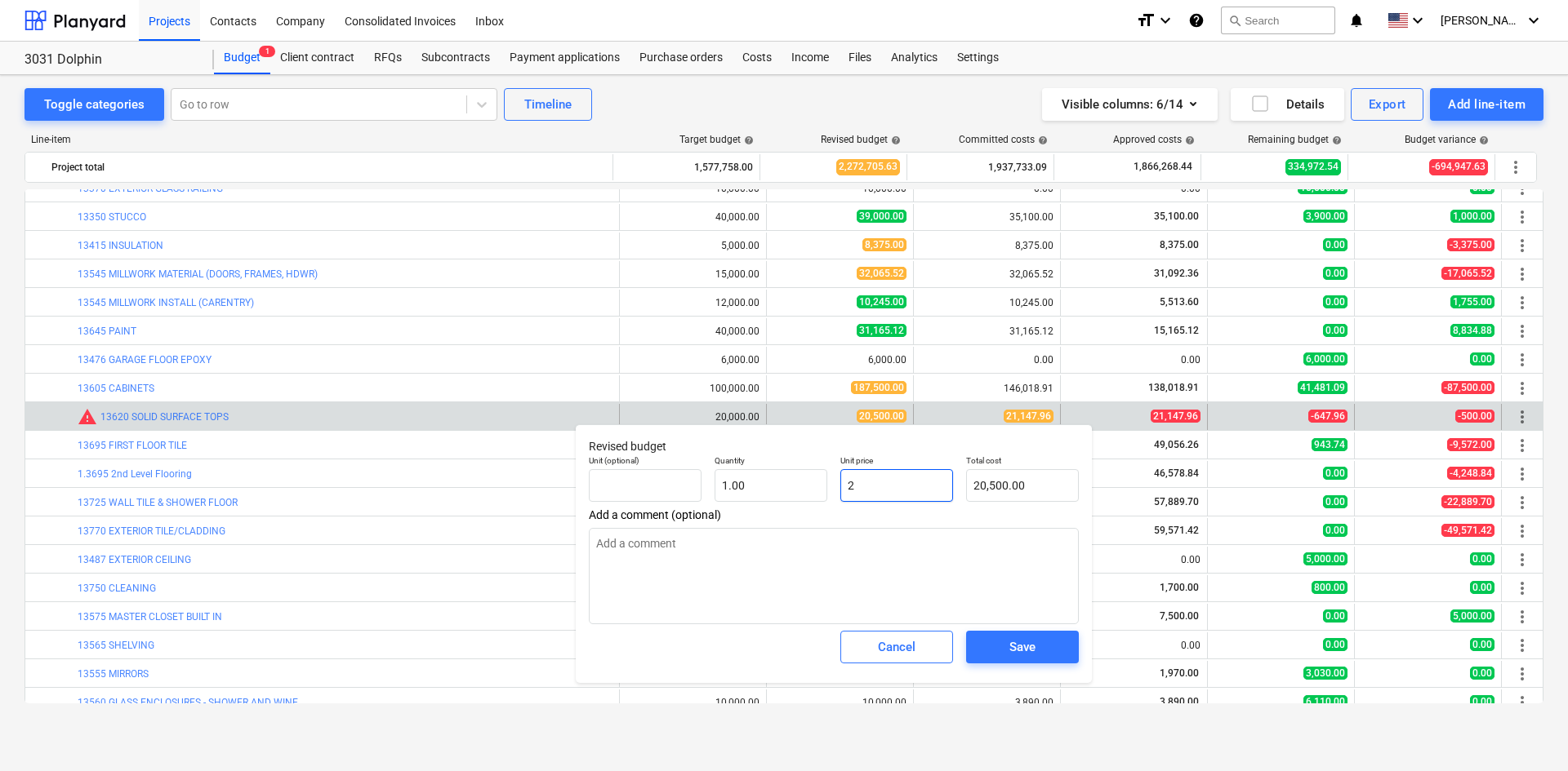
type input "2.00"
type textarea "x"
type input "21"
type input "21.00"
type textarea "x"
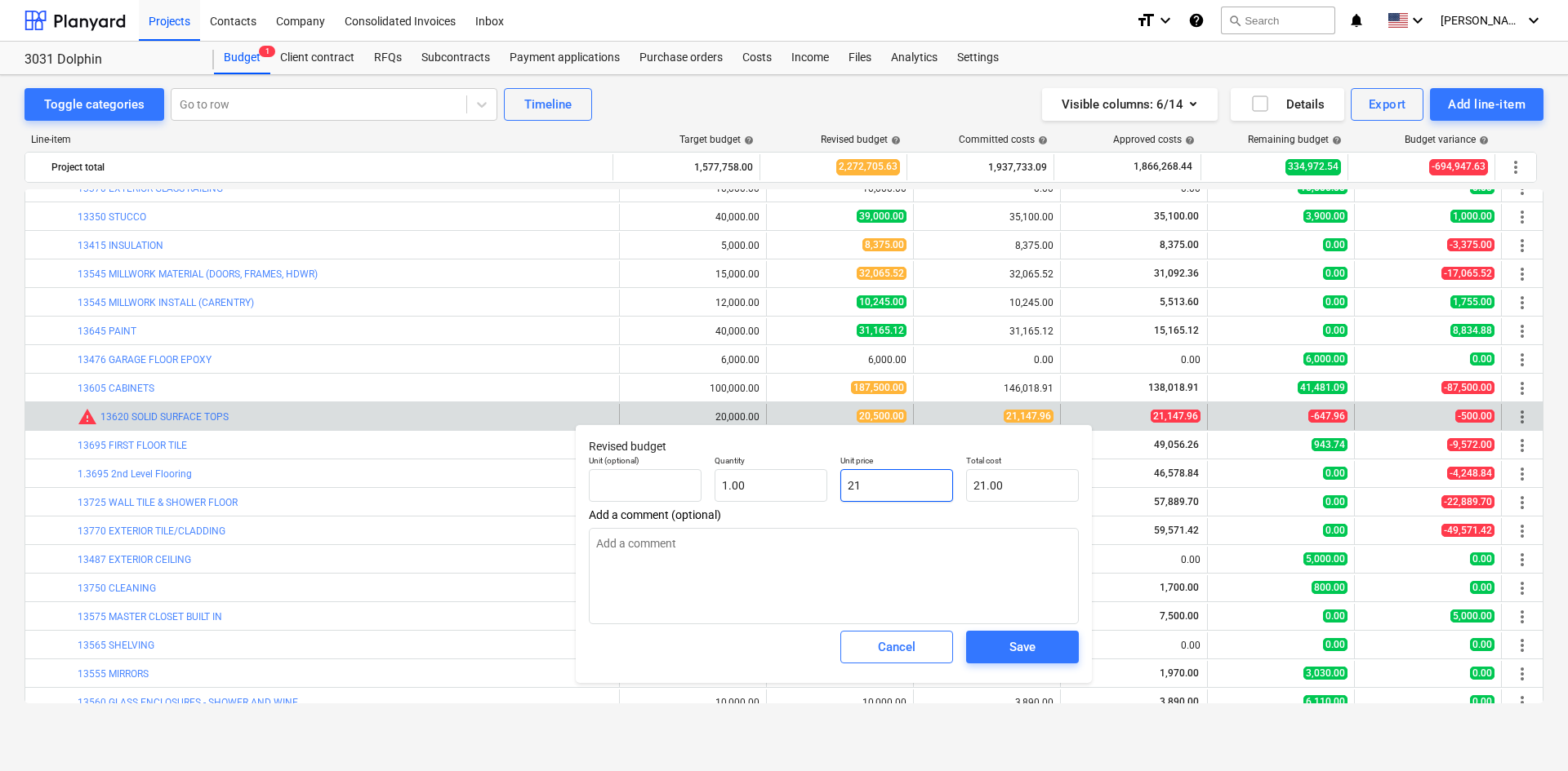
type input "211"
type input "211.00"
type textarea "x"
type input "2114"
type input "2,114.00"
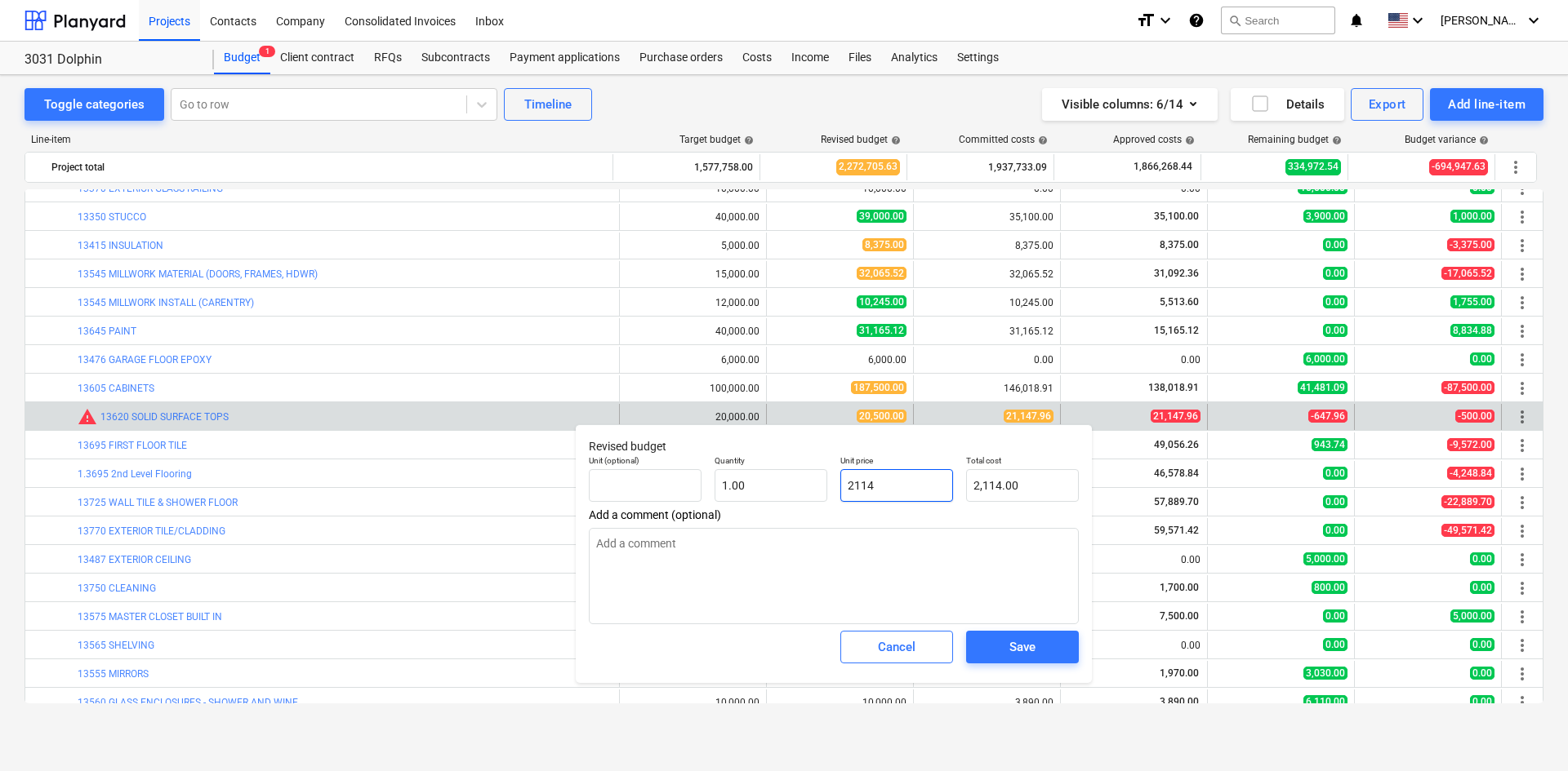
type textarea "x"
type input "21147"
type input "21,147.00"
type textarea "x"
type input "21147."
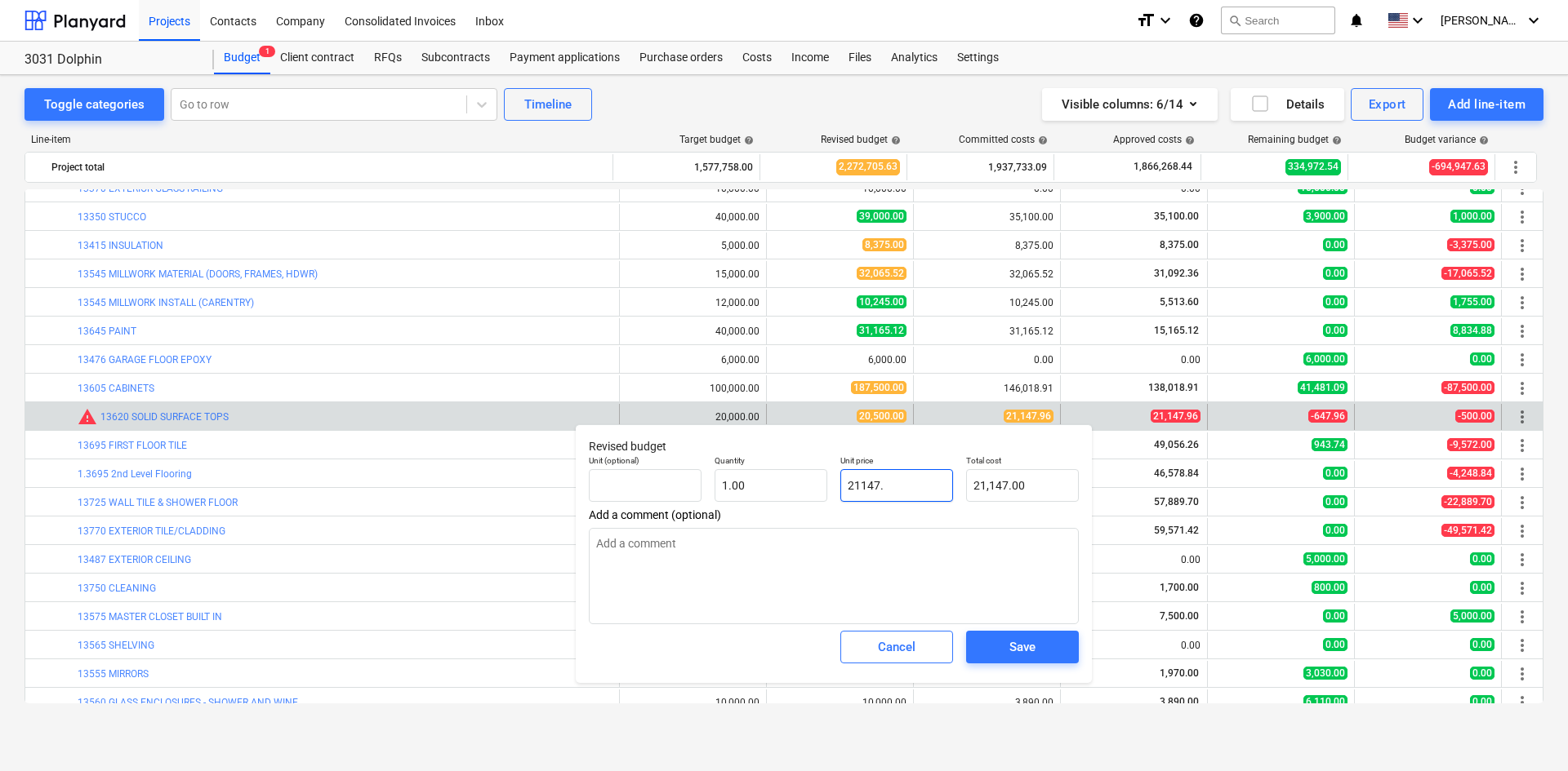
type textarea "x"
type input "21147.9"
type input "21,147.90"
type textarea "x"
type input "21147.96"
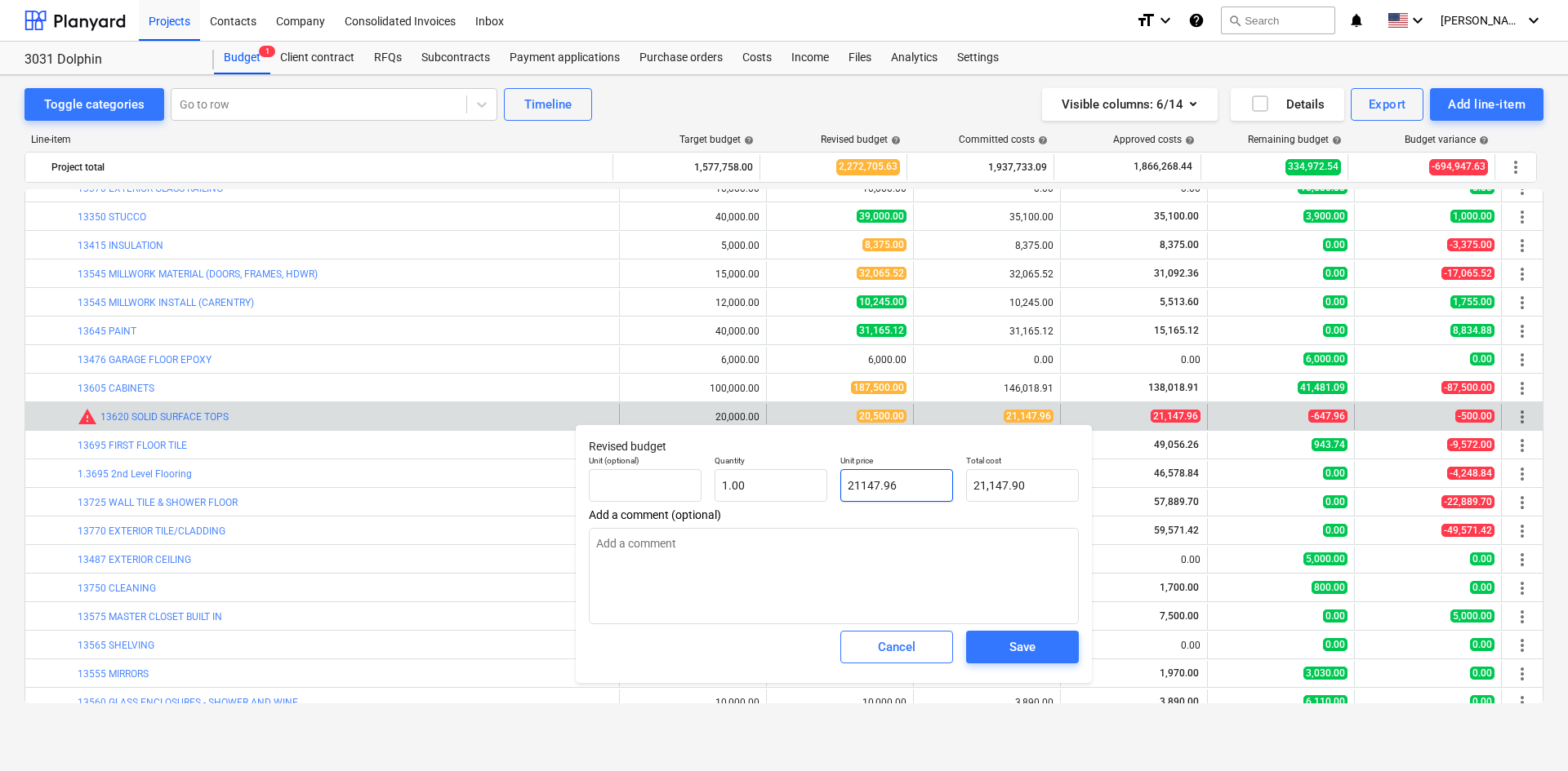
type input "21,147.96"
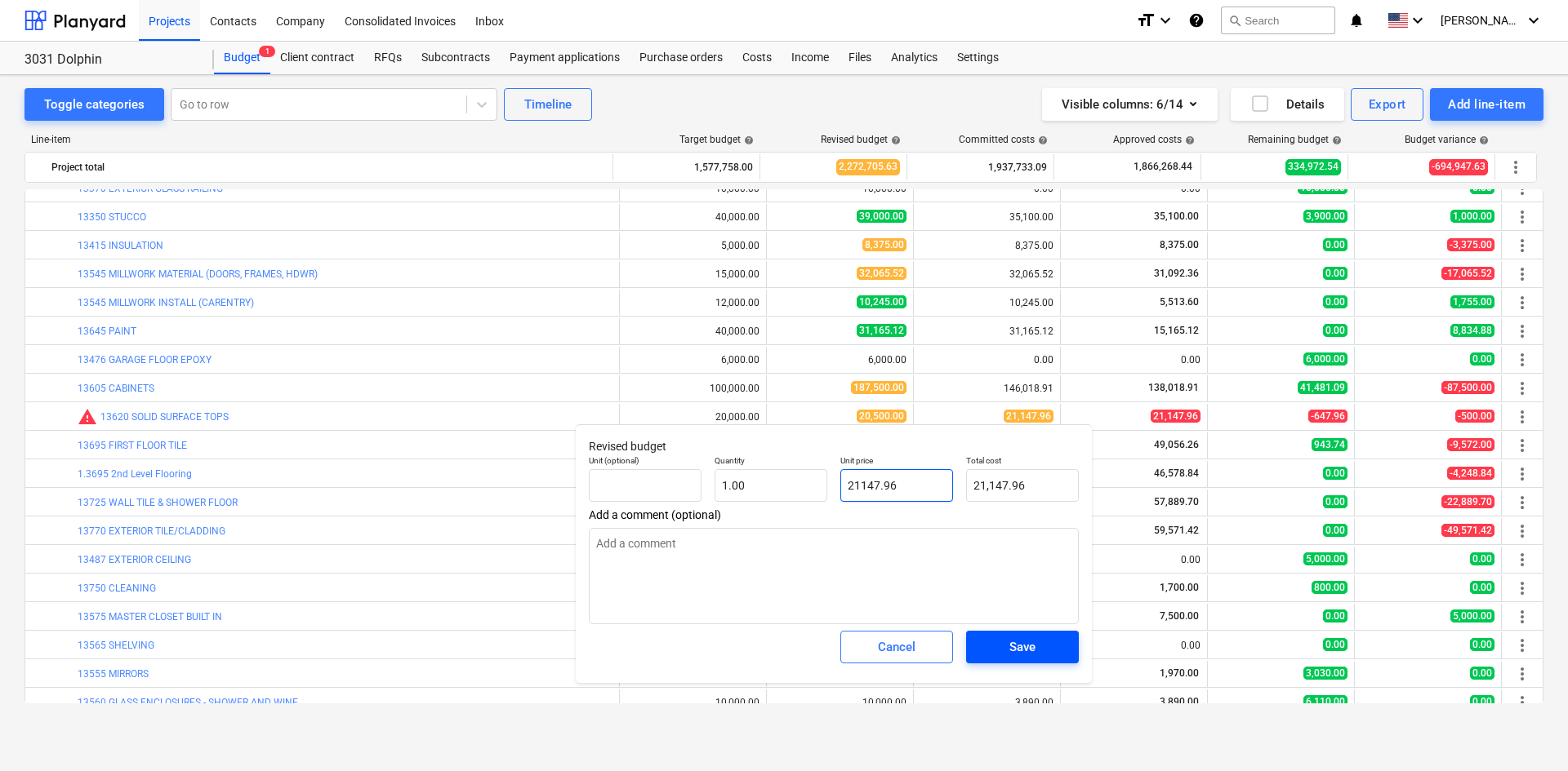
type input "21147.96"
type textarea "x"
type input "21,147.96"
click at [1018, 643] on div "Save" at bounding box center [1022, 647] width 26 height 21
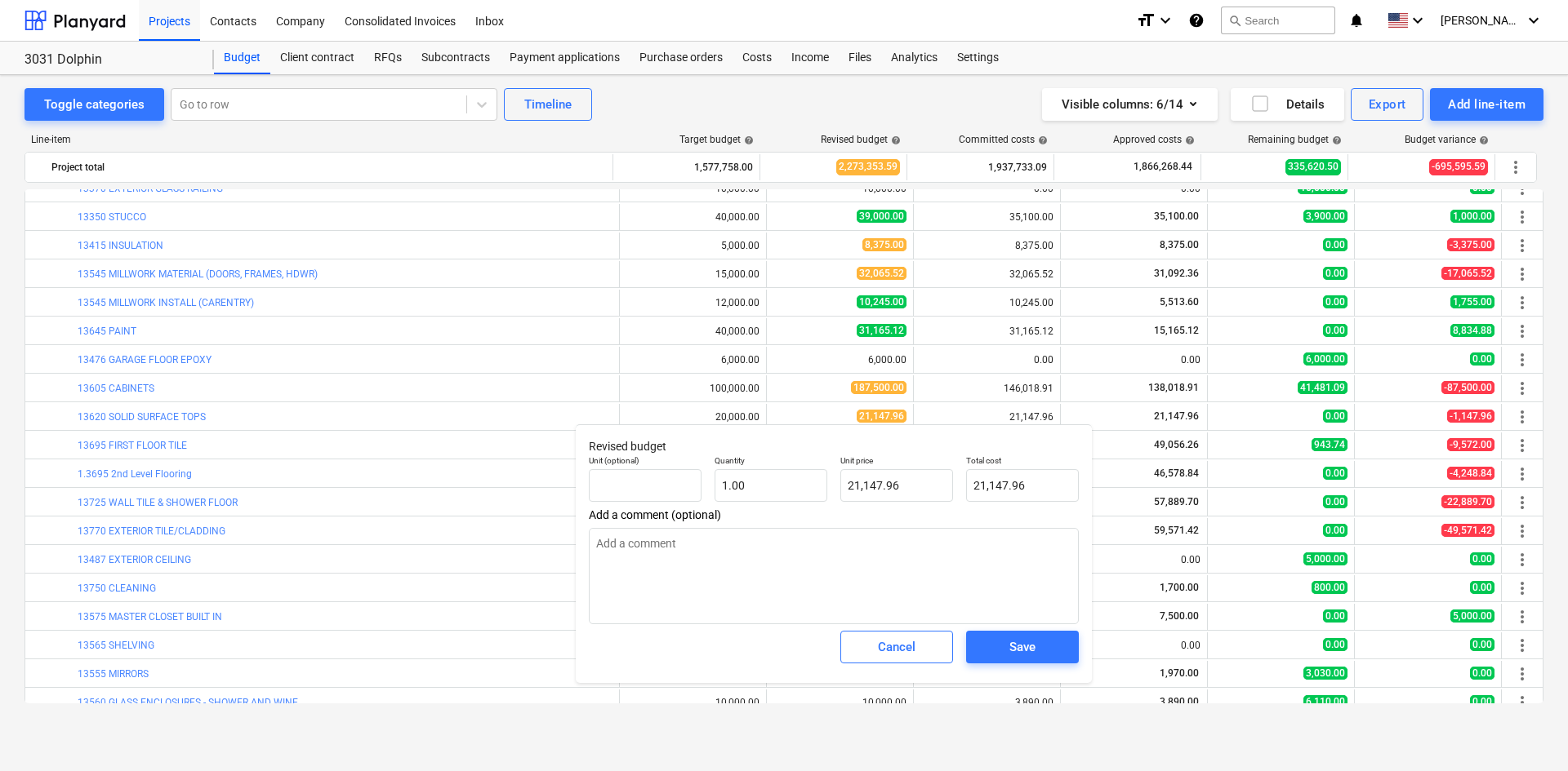
type textarea "x"
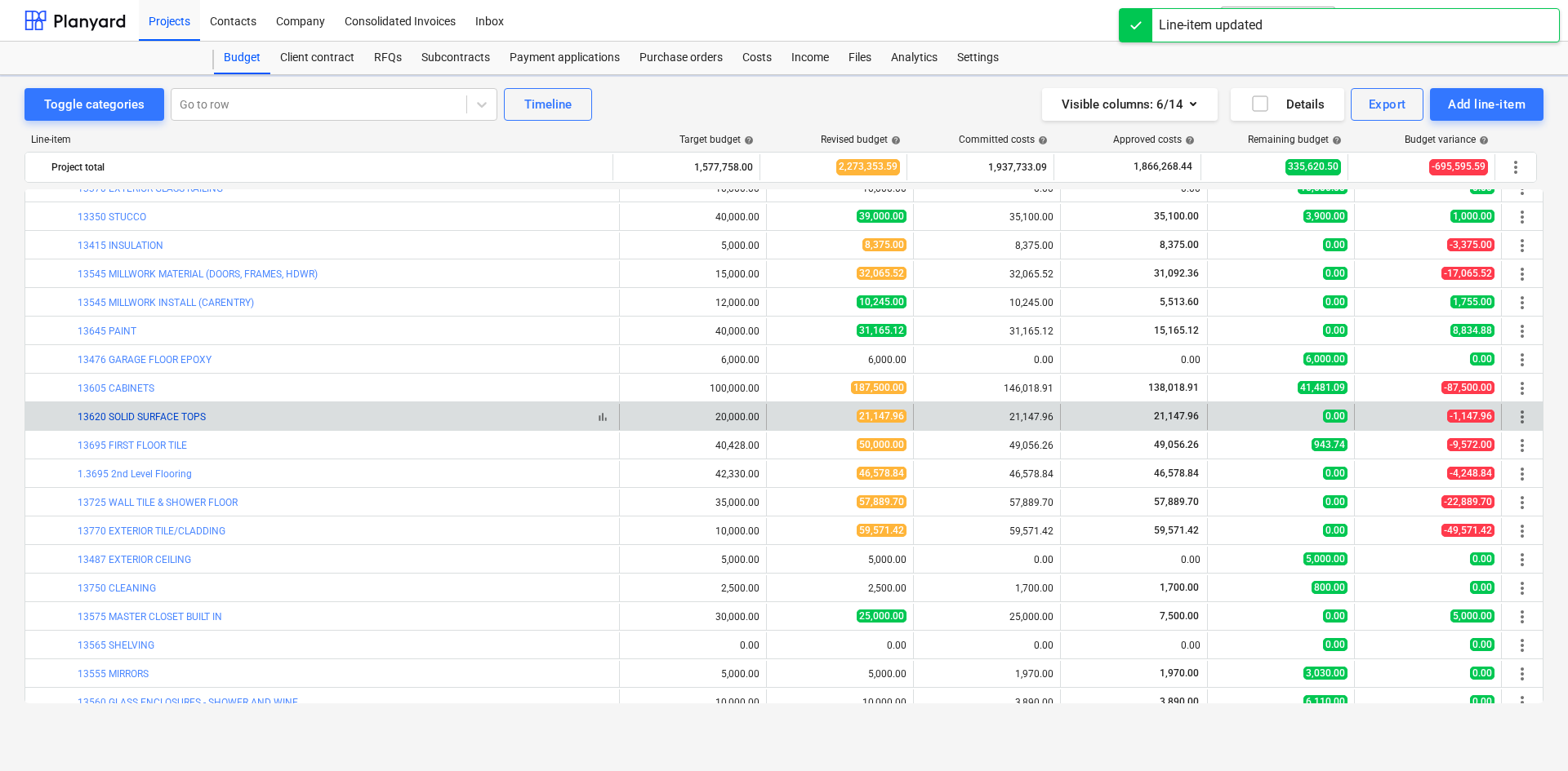
click at [129, 419] on link "13620 SOLID SURFACE TOPS" at bounding box center [141, 416] width 128 height 12
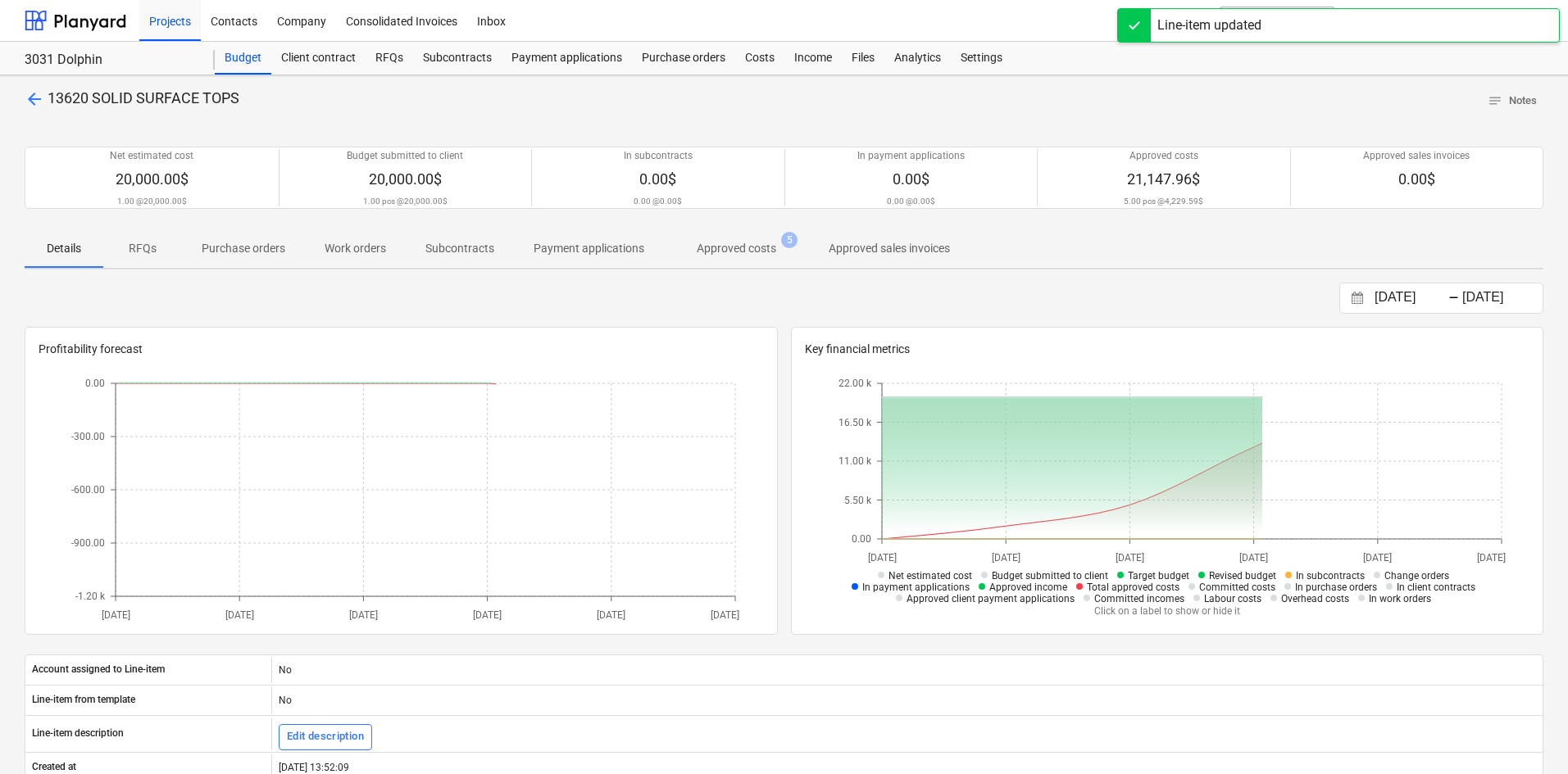
click at [741, 246] on p "Approved costs" at bounding box center [736, 249] width 79 height 17
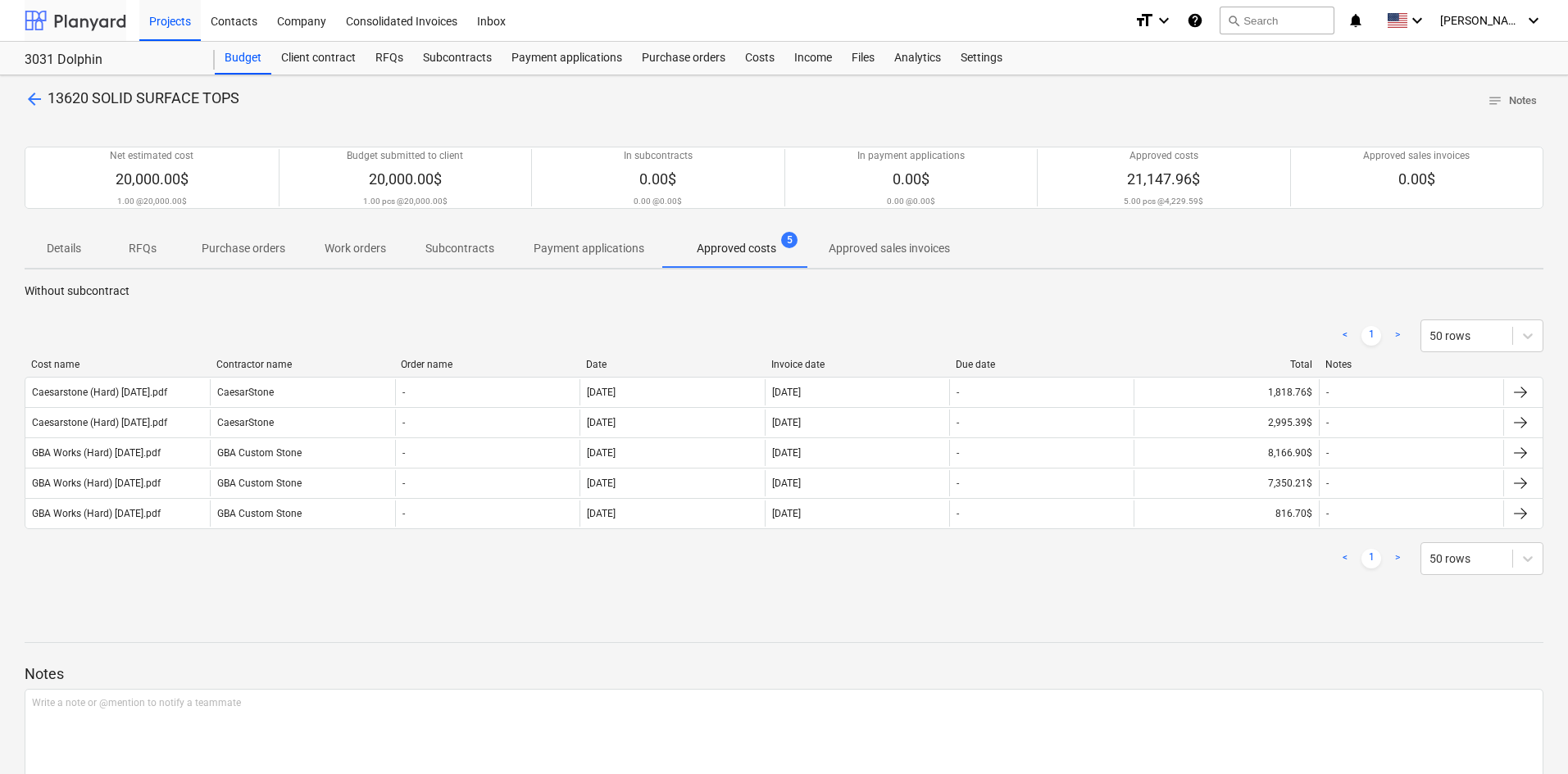
click at [103, 18] on div at bounding box center [76, 20] width 102 height 41
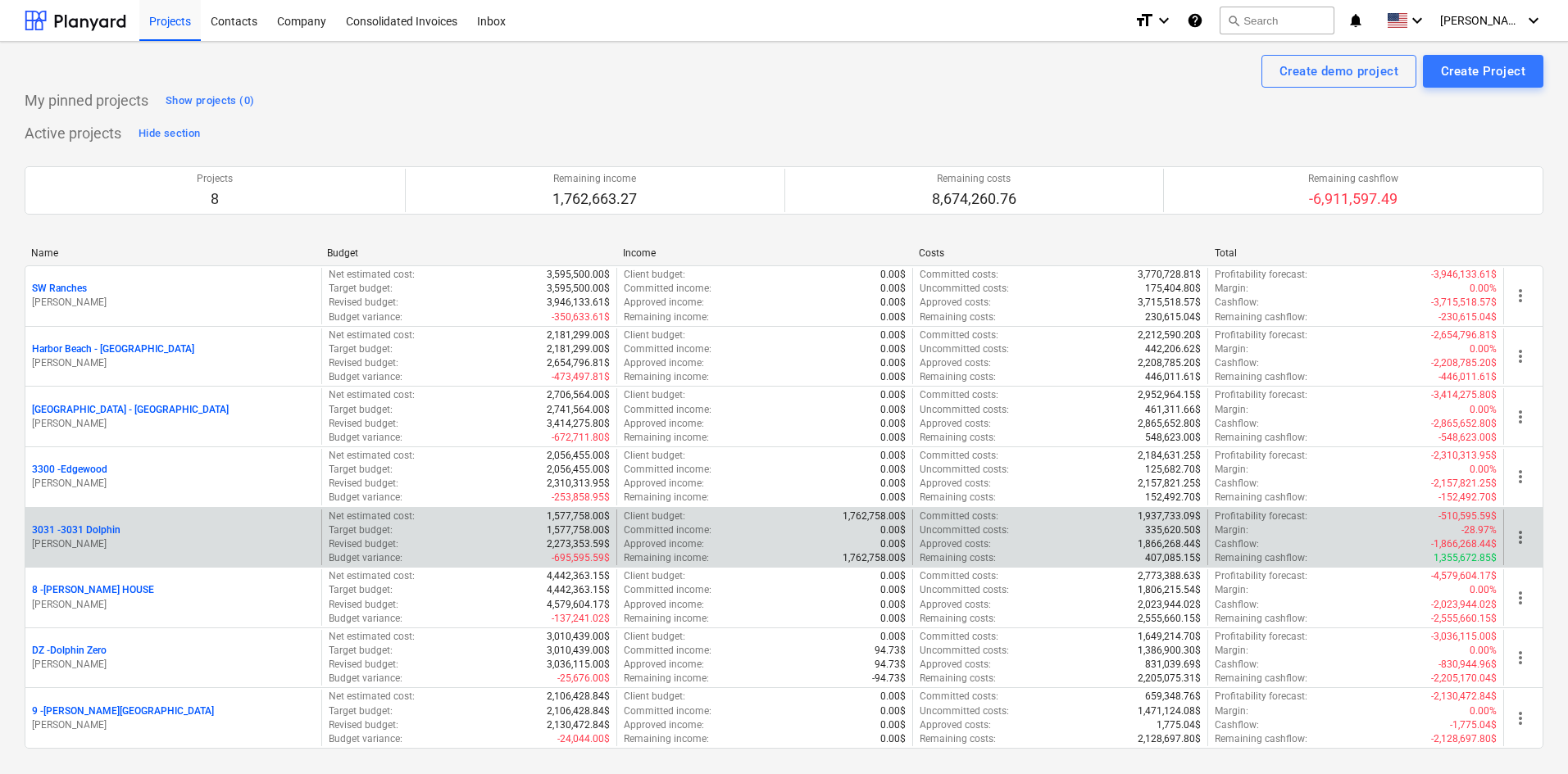
click at [95, 532] on p "3031 - 3031 Dolphin" at bounding box center [76, 530] width 88 height 14
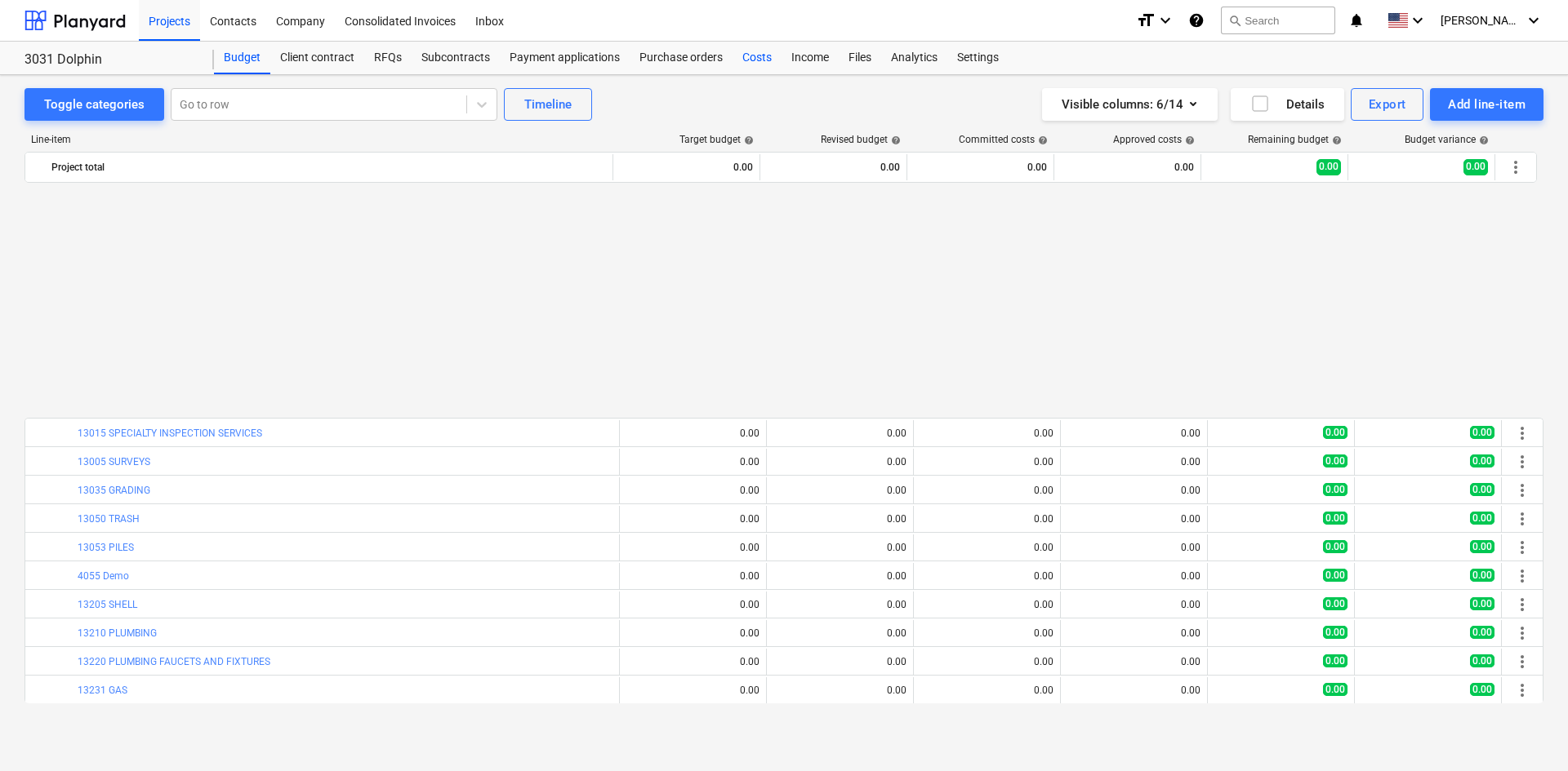
drag, startPoint x: 750, startPoint y: 62, endPoint x: 763, endPoint y: 56, distance: 14.3
click at [750, 62] on div "Costs" at bounding box center [757, 58] width 49 height 33
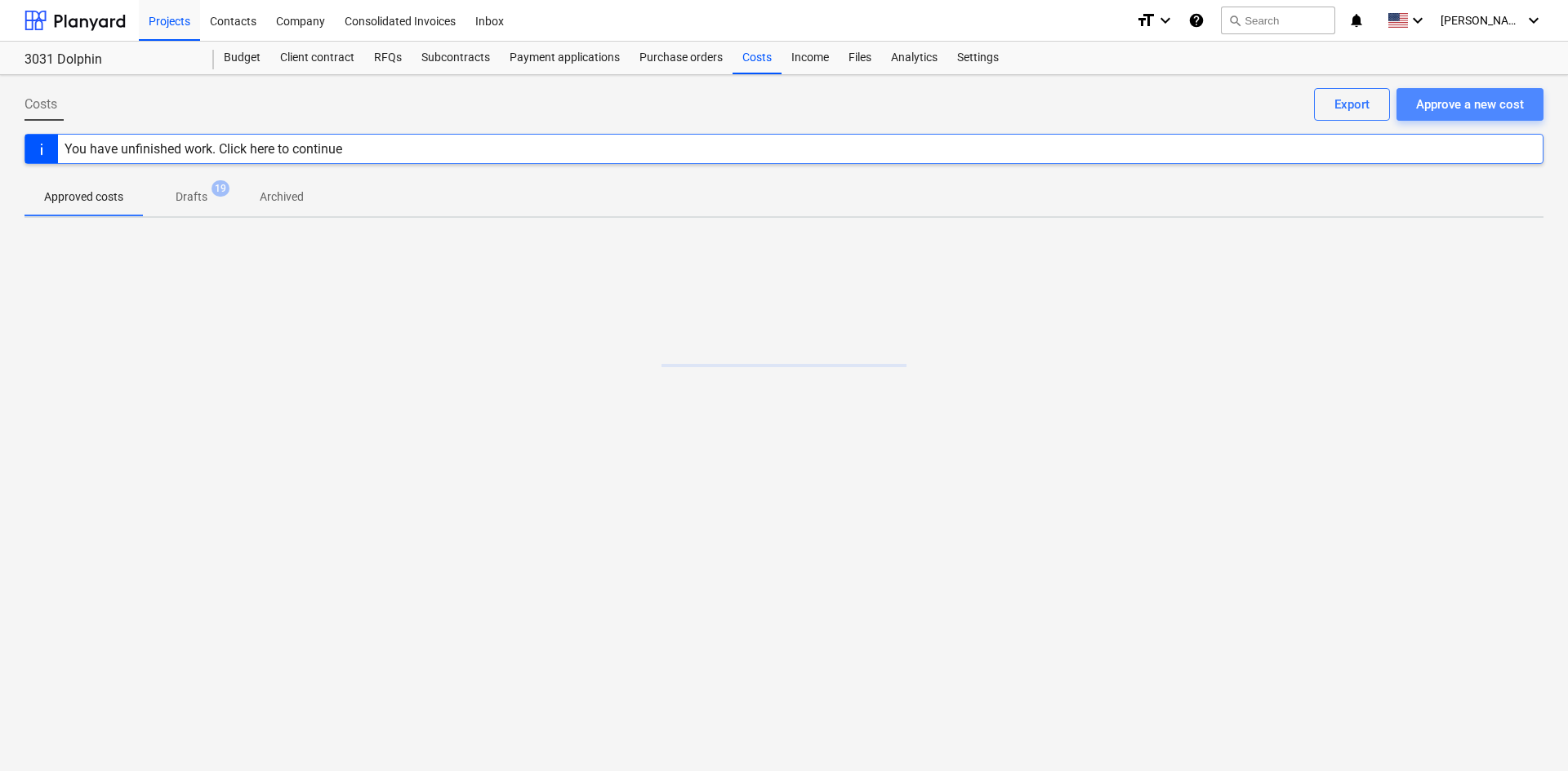
click at [1472, 112] on div "Approve a new cost" at bounding box center [1469, 103] width 108 height 21
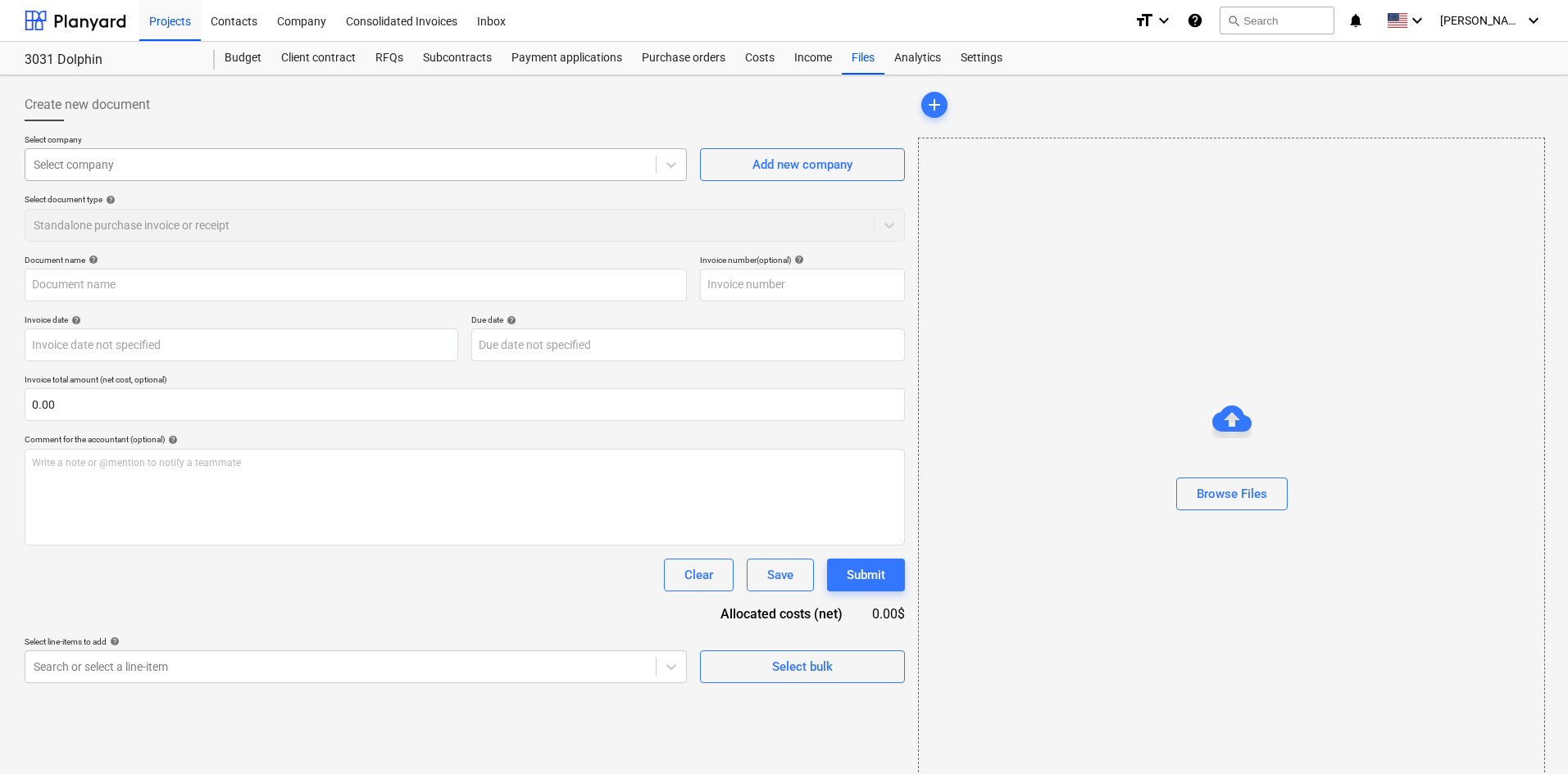
click at [89, 173] on div at bounding box center [341, 165] width 614 height 16
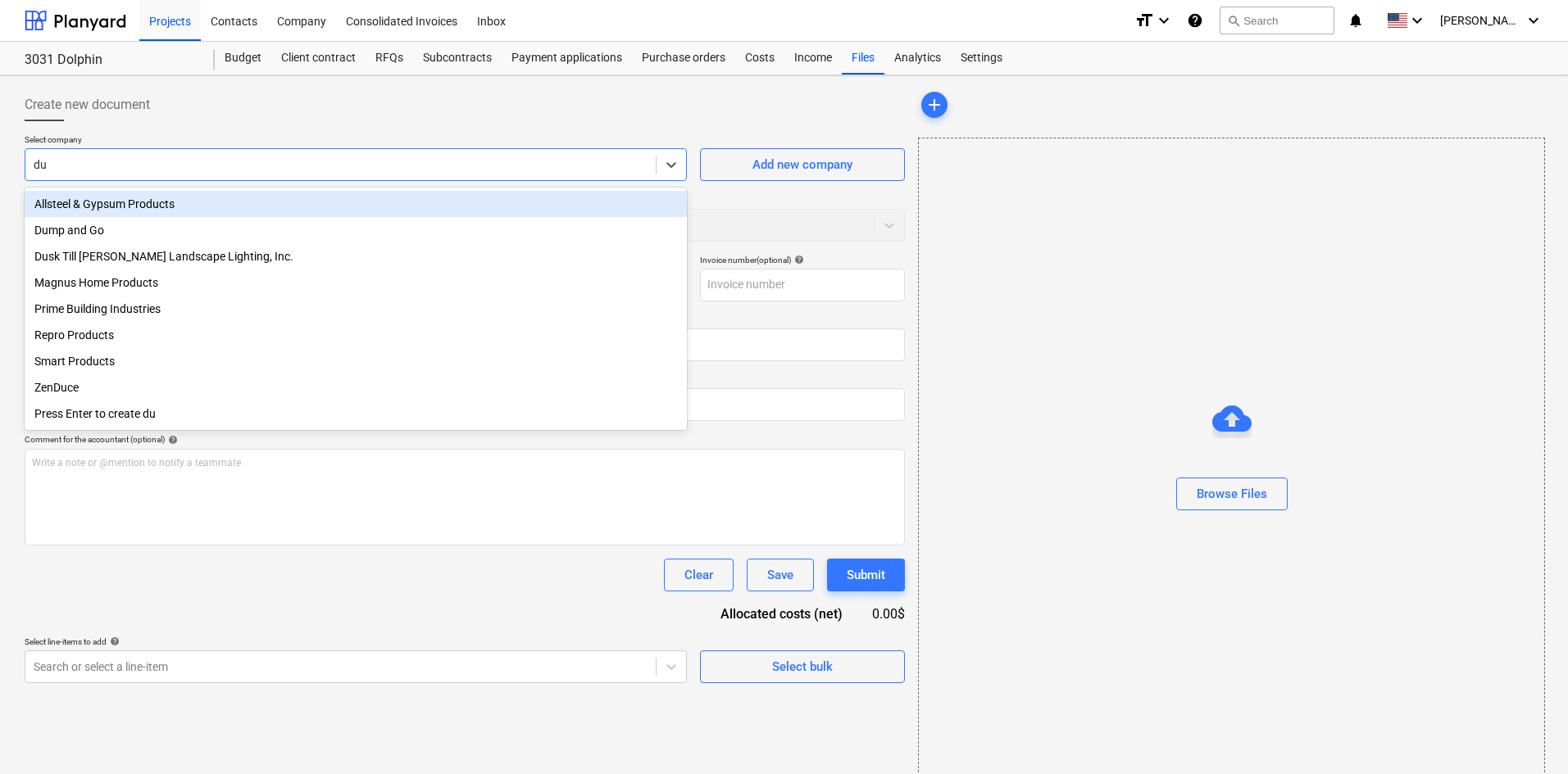
type input "dum"
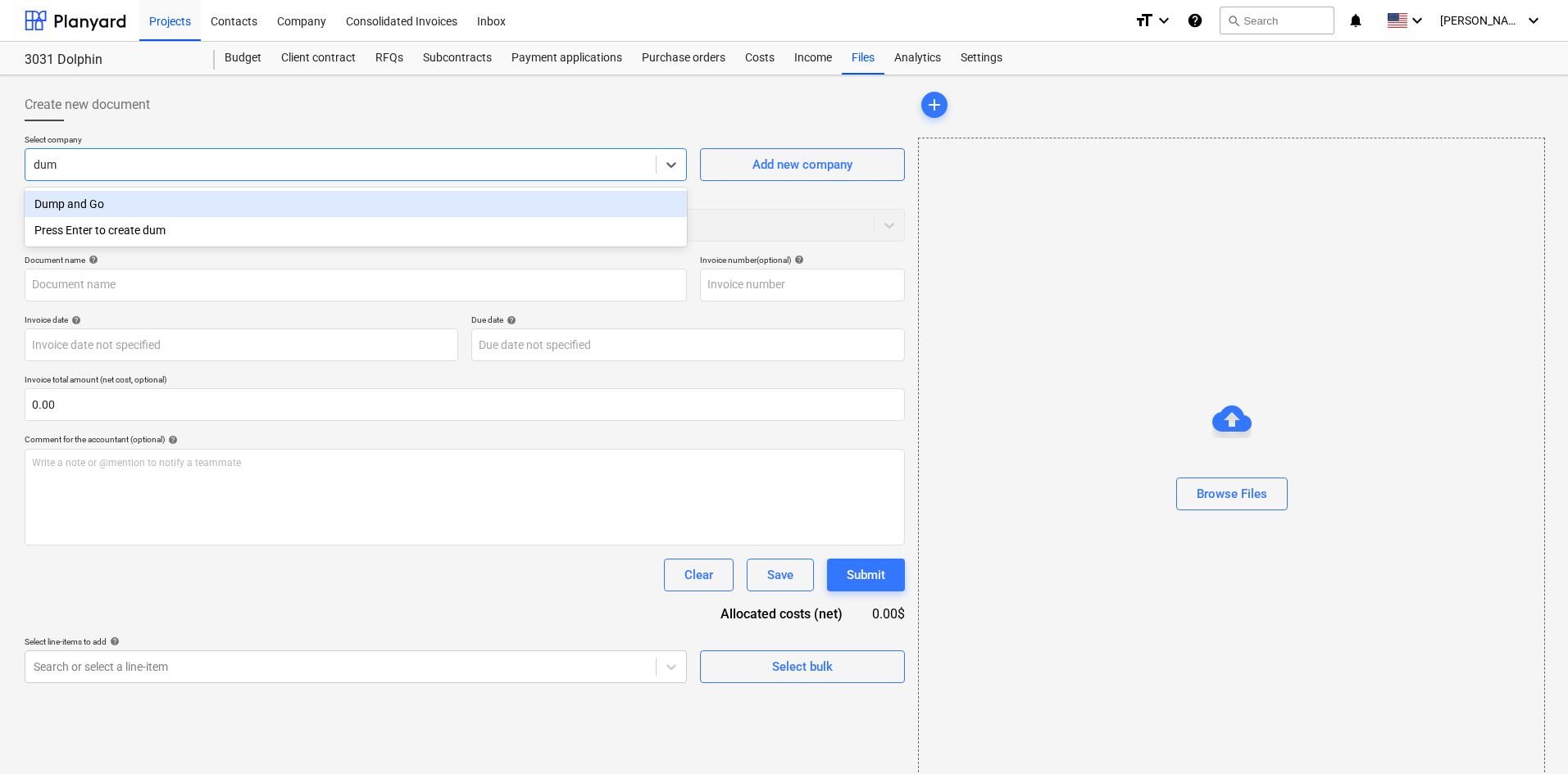
click at [266, 191] on div "Dump and Go" at bounding box center [355, 204] width 662 height 26
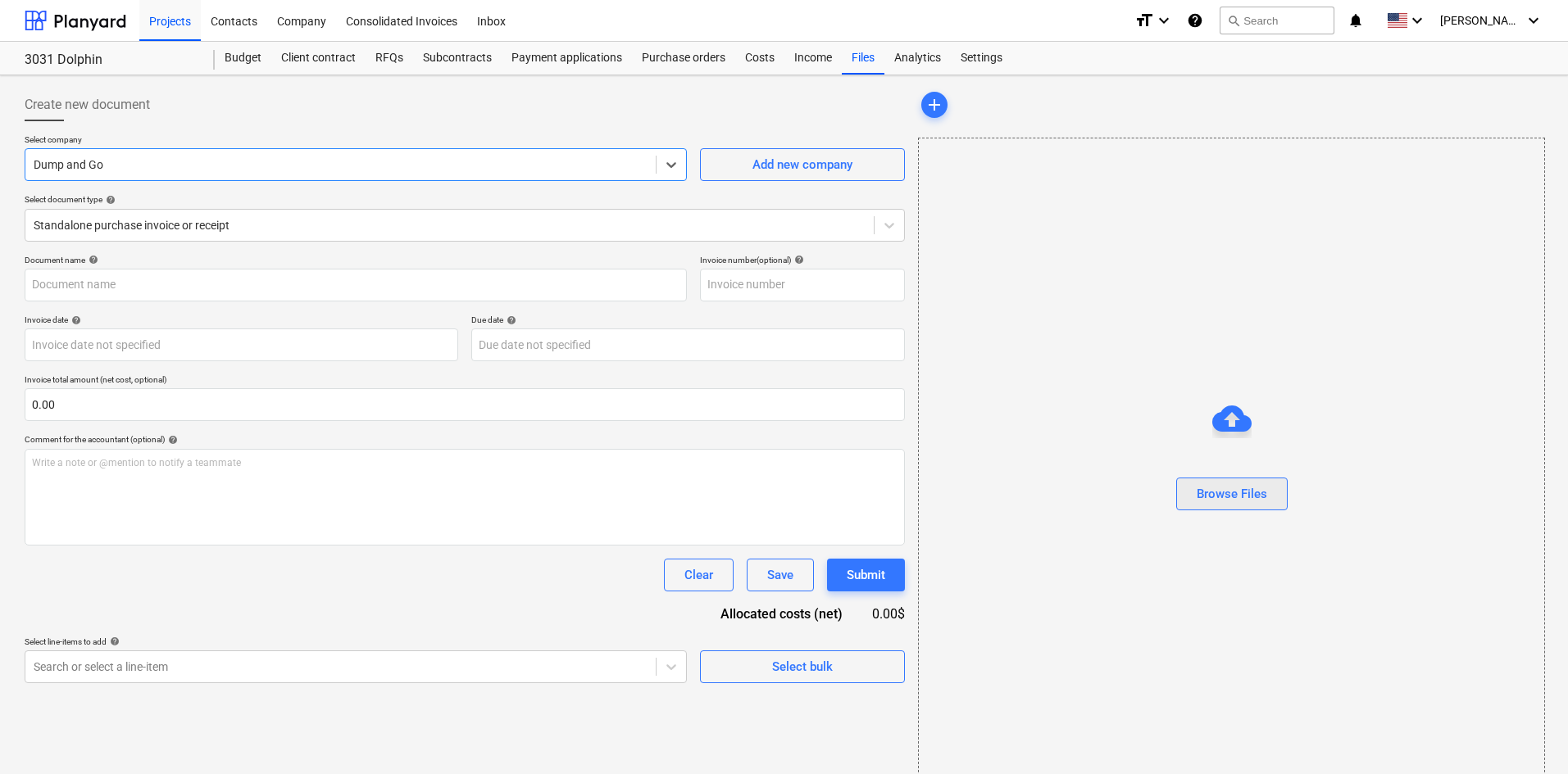
click at [1231, 488] on div "Browse Files" at bounding box center [1232, 494] width 70 height 21
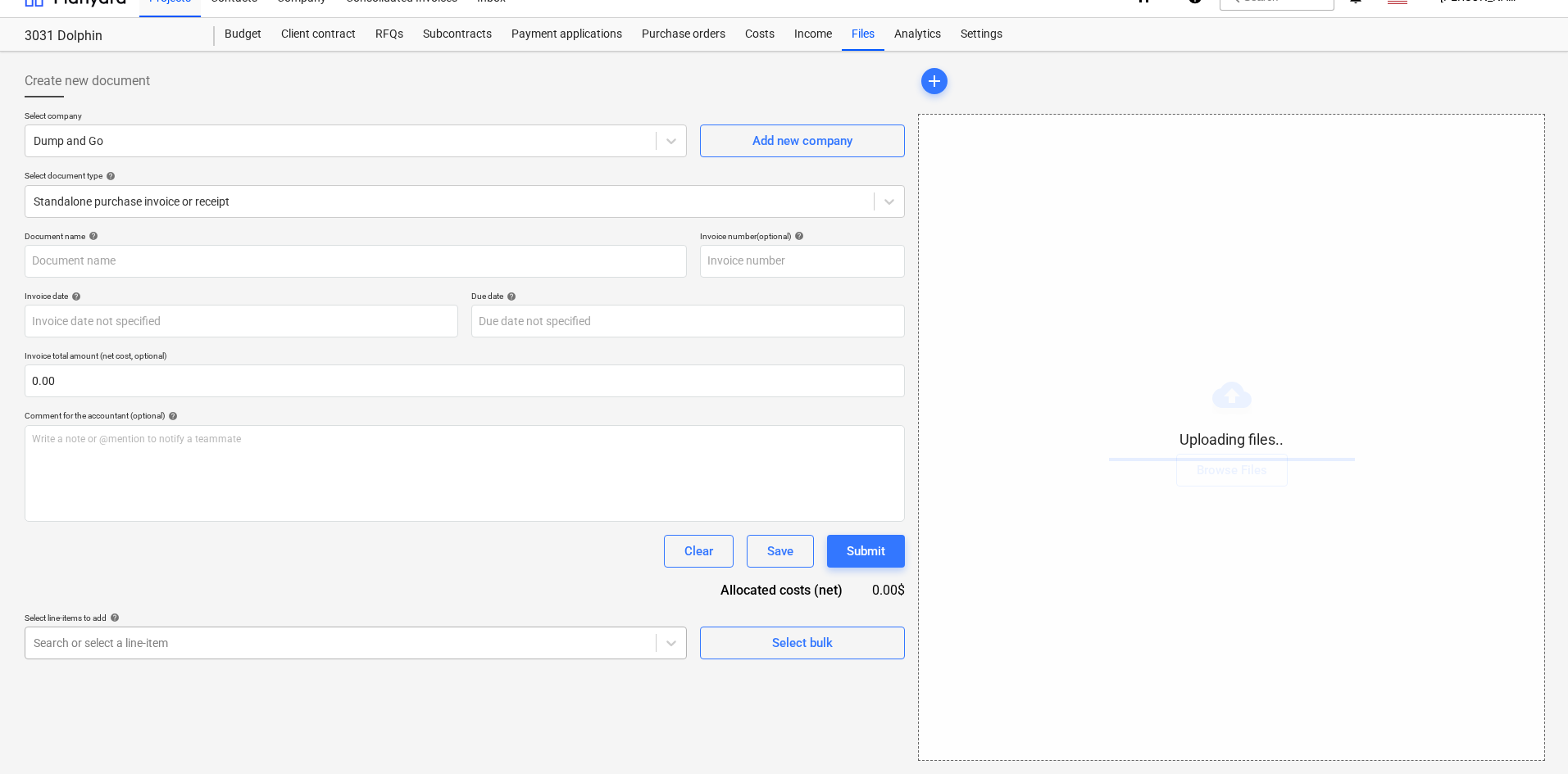
click at [313, 657] on body "Projects Contacts Company Consolidated Invoices Inbox format_size keyboard_arro…" at bounding box center [784, 363] width 1568 height 774
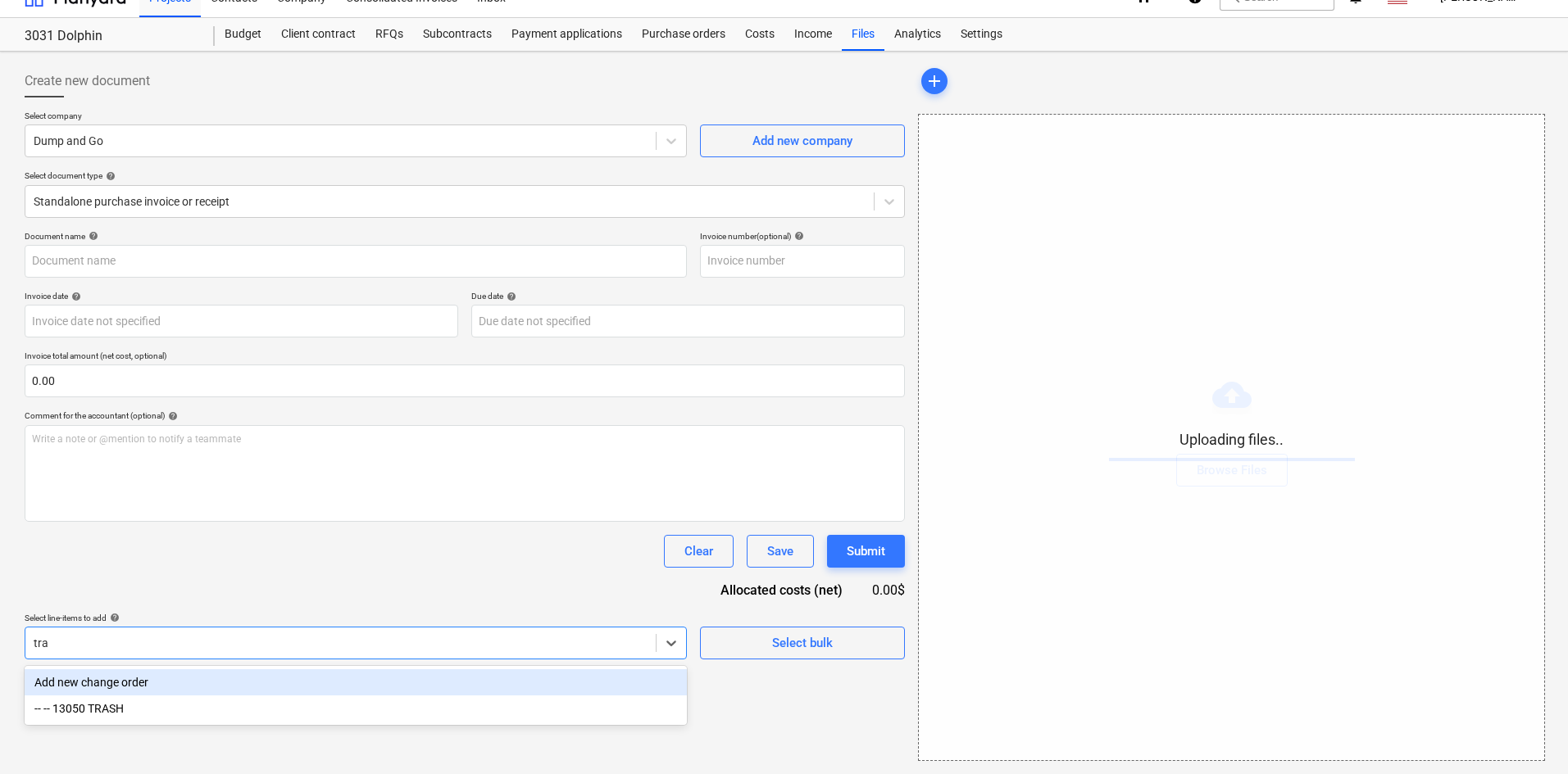
scroll to position [24, 0]
type input "tras"
click at [218, 687] on div "-- -- 13050 TRASH" at bounding box center [355, 682] width 662 height 26
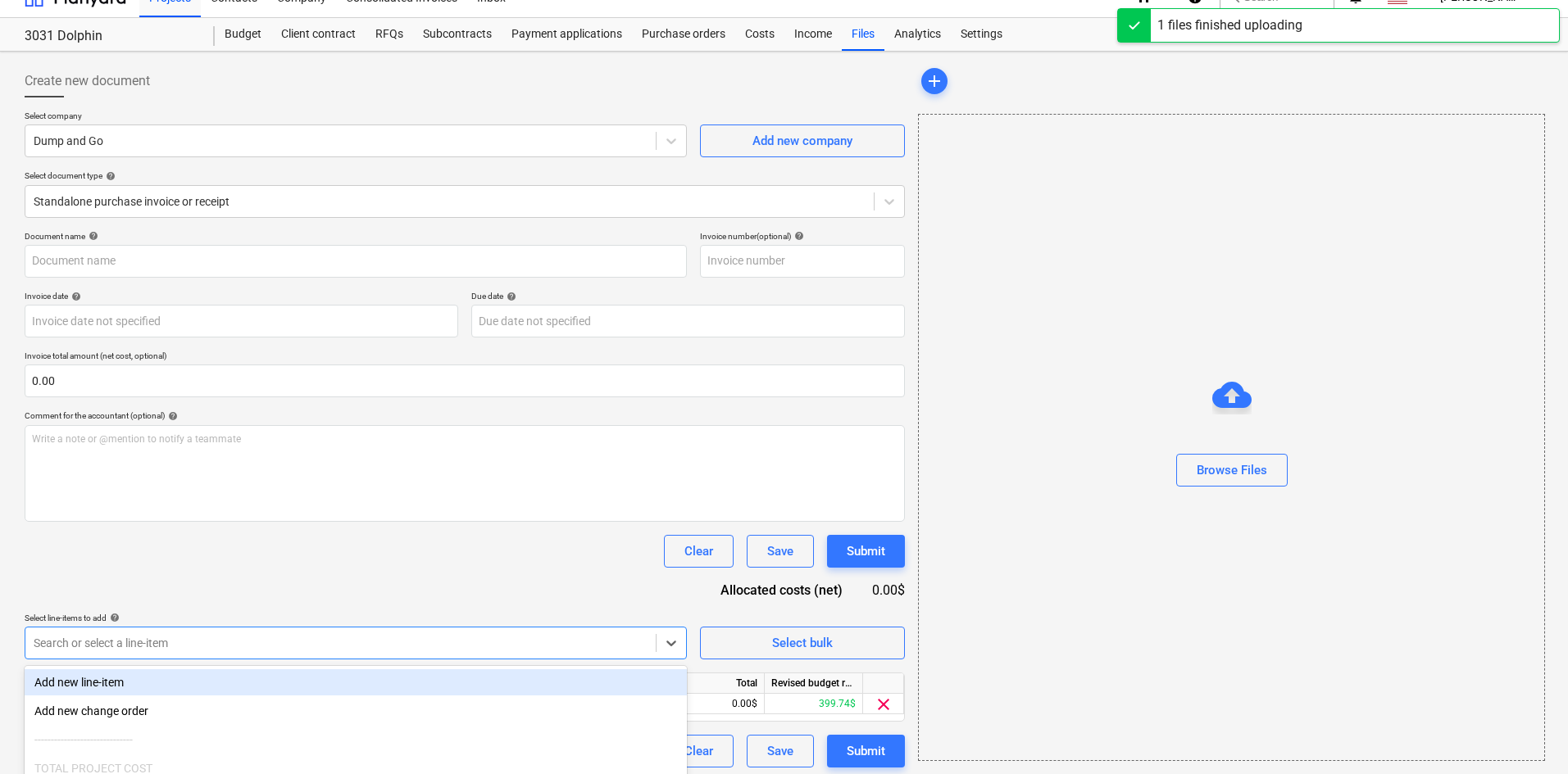
type input "Dump N Go (Hard) [DATE].pdf"
click at [387, 591] on div "Document name help Dump N Go (Hard) [DATE].pdf Invoice number (optional) help I…" at bounding box center [465, 499] width 880 height 536
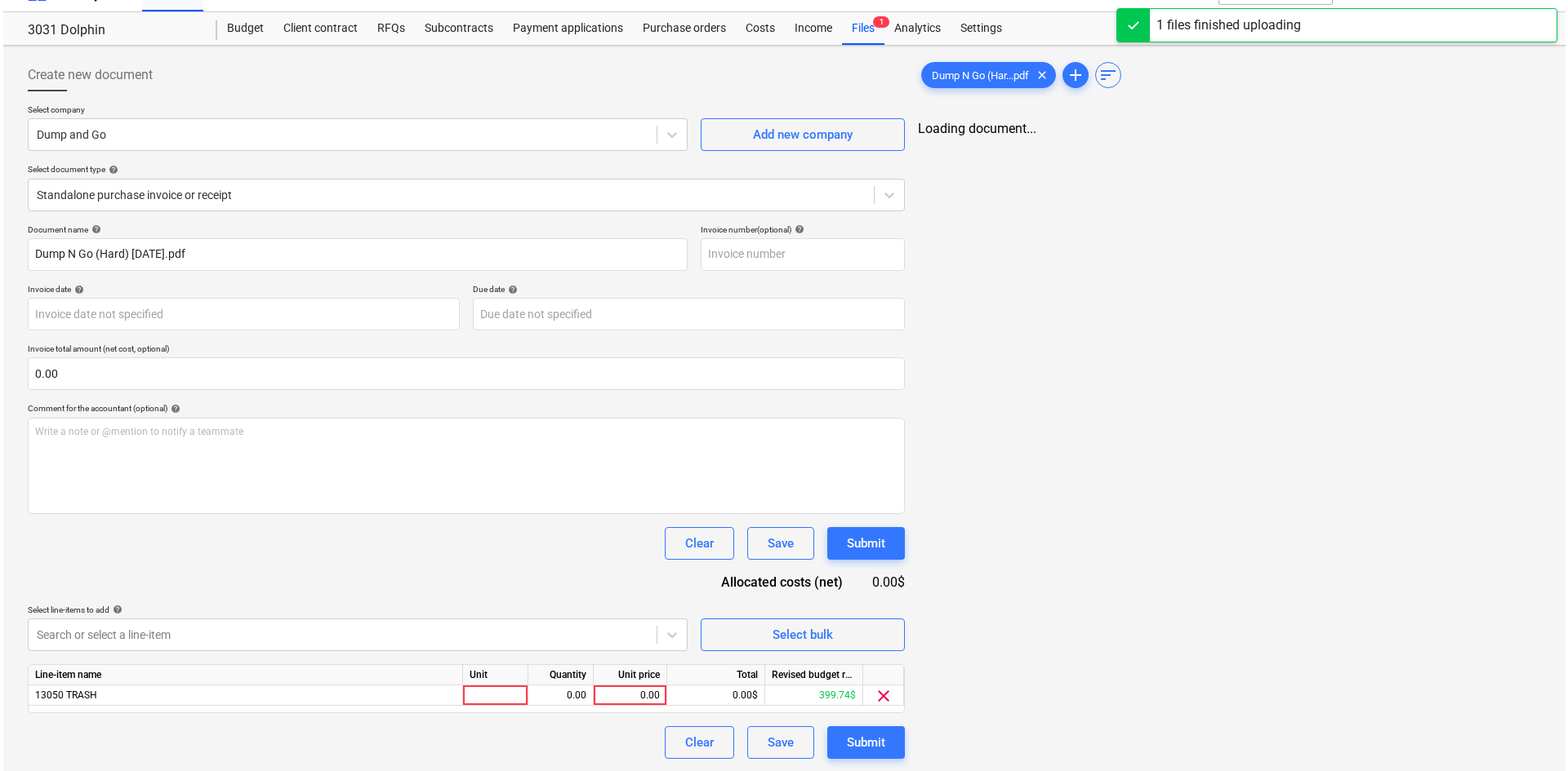
scroll to position [30, 0]
click at [612, 696] on div "0.00" at bounding box center [627, 695] width 60 height 20
type input "500"
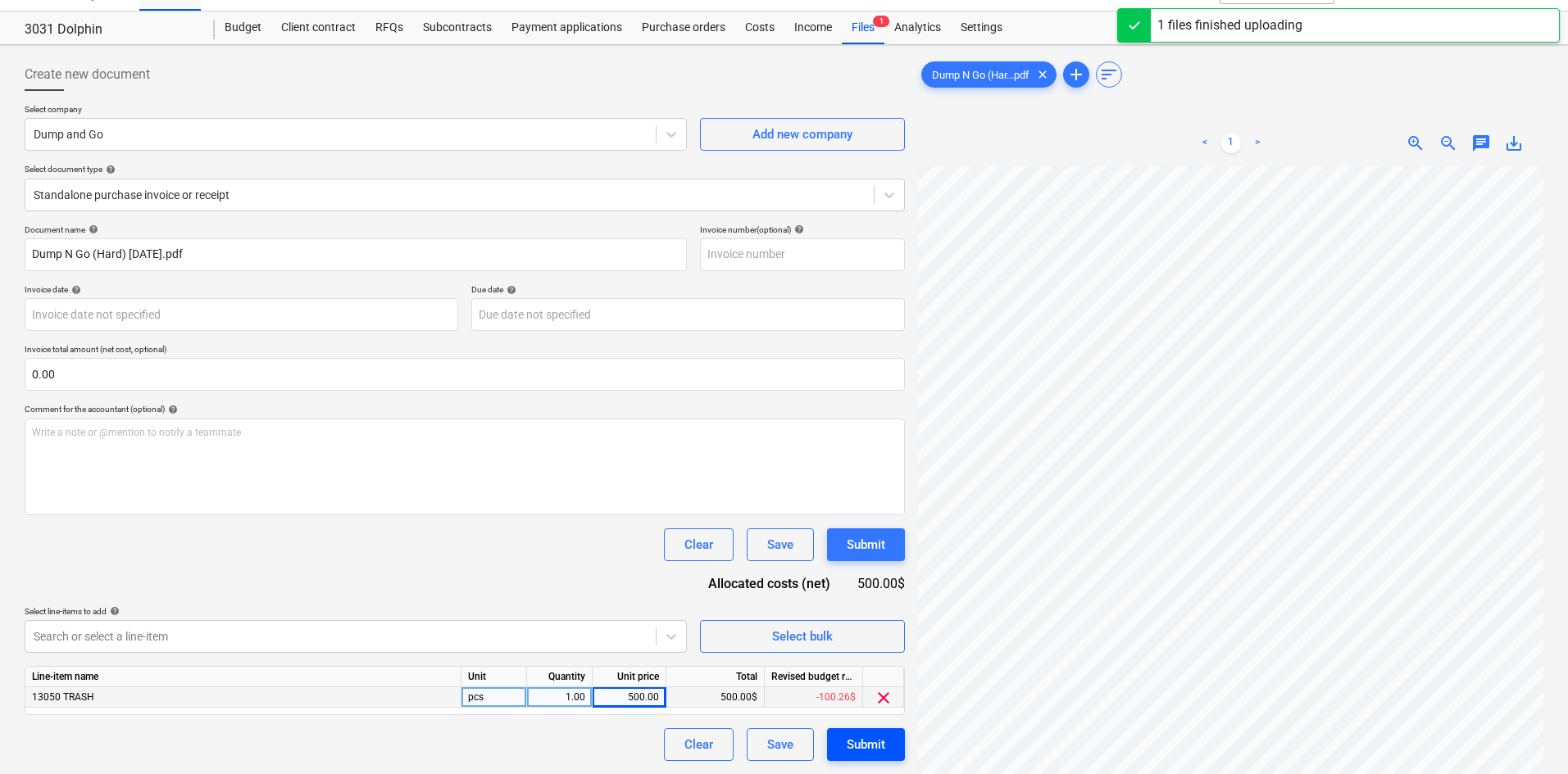
click at [864, 738] on div "Submit" at bounding box center [866, 744] width 38 height 21
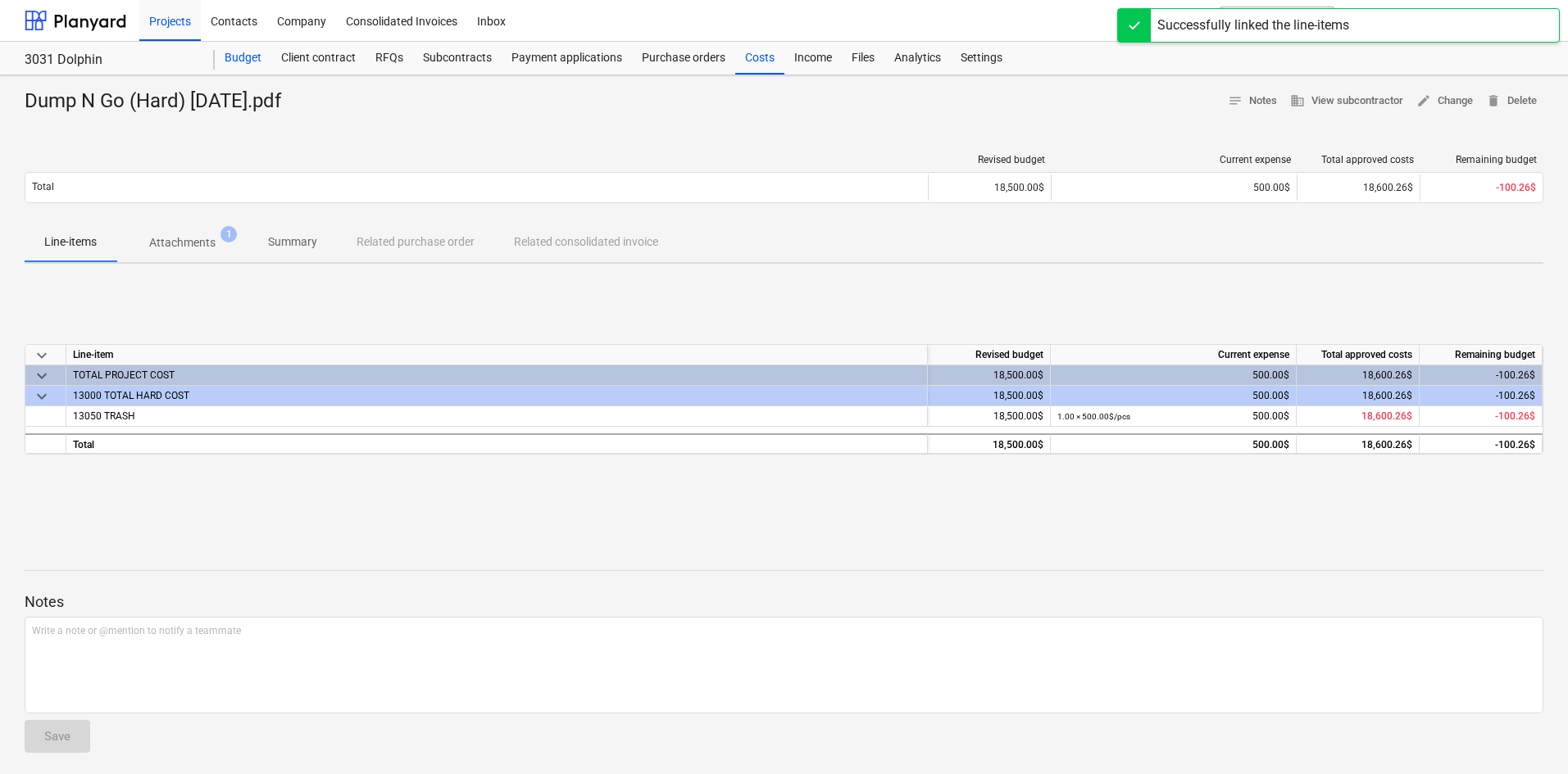
click at [230, 68] on div "Budget" at bounding box center [243, 58] width 56 height 33
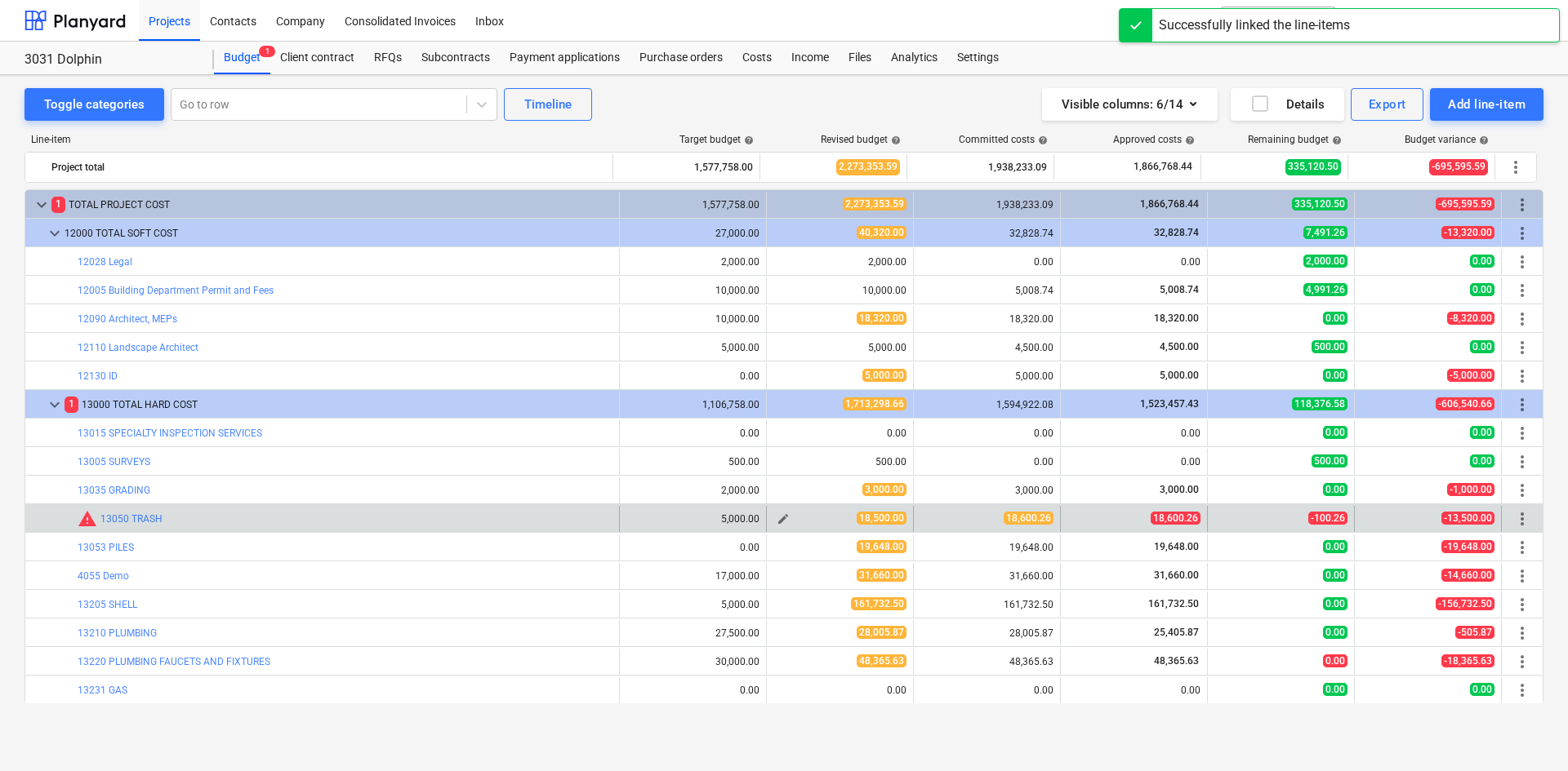
click at [777, 522] on span "edit" at bounding box center [783, 519] width 13 height 13
type textarea "x"
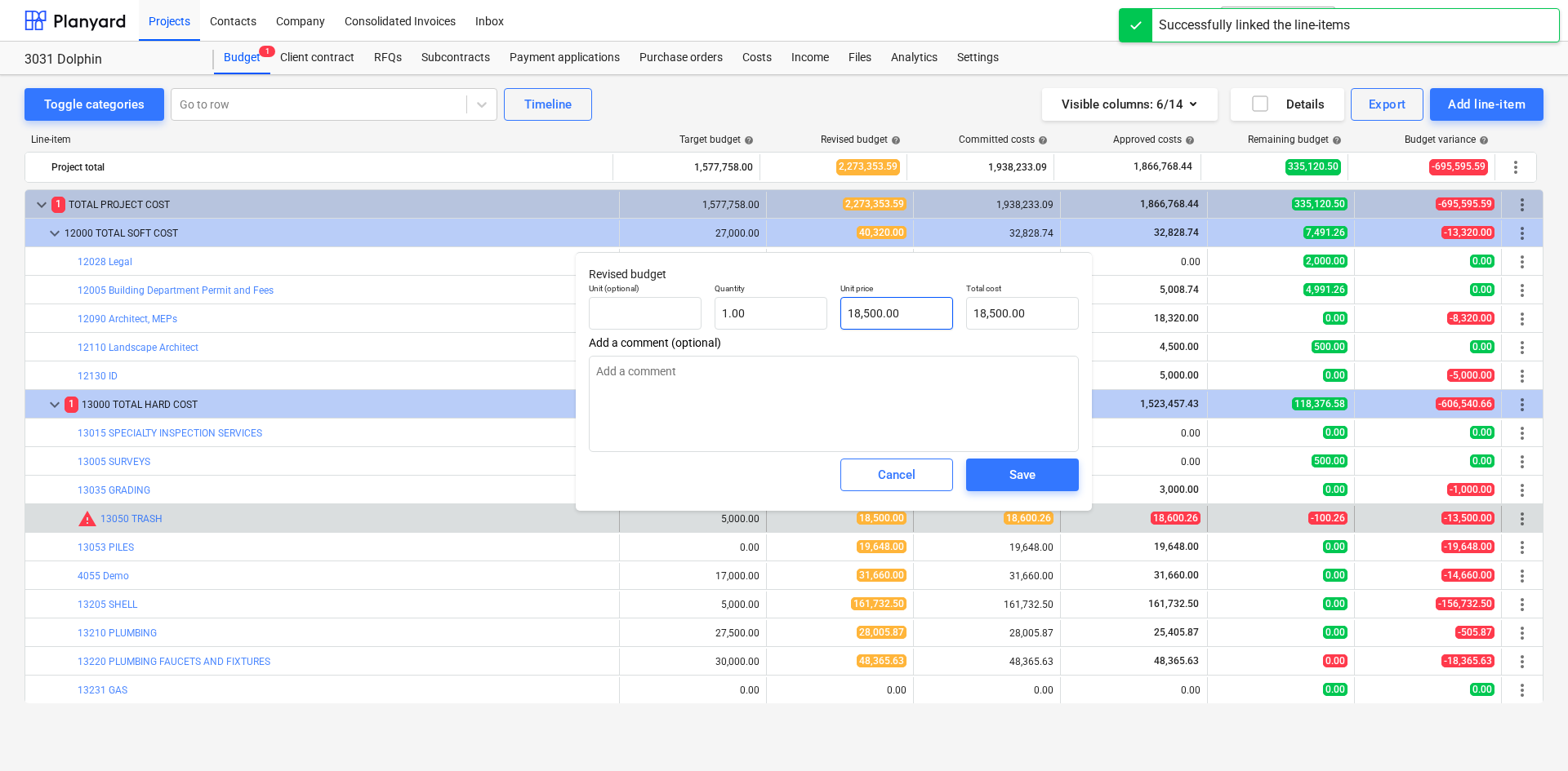
type input "18500"
drag, startPoint x: 905, startPoint y: 310, endPoint x: 750, endPoint y: 336, distance: 157.2
click at [752, 335] on div "Unit (optional) Quantity 1.00 Unit price 18500 Total cost 18,500.00" at bounding box center [834, 307] width 503 height 60
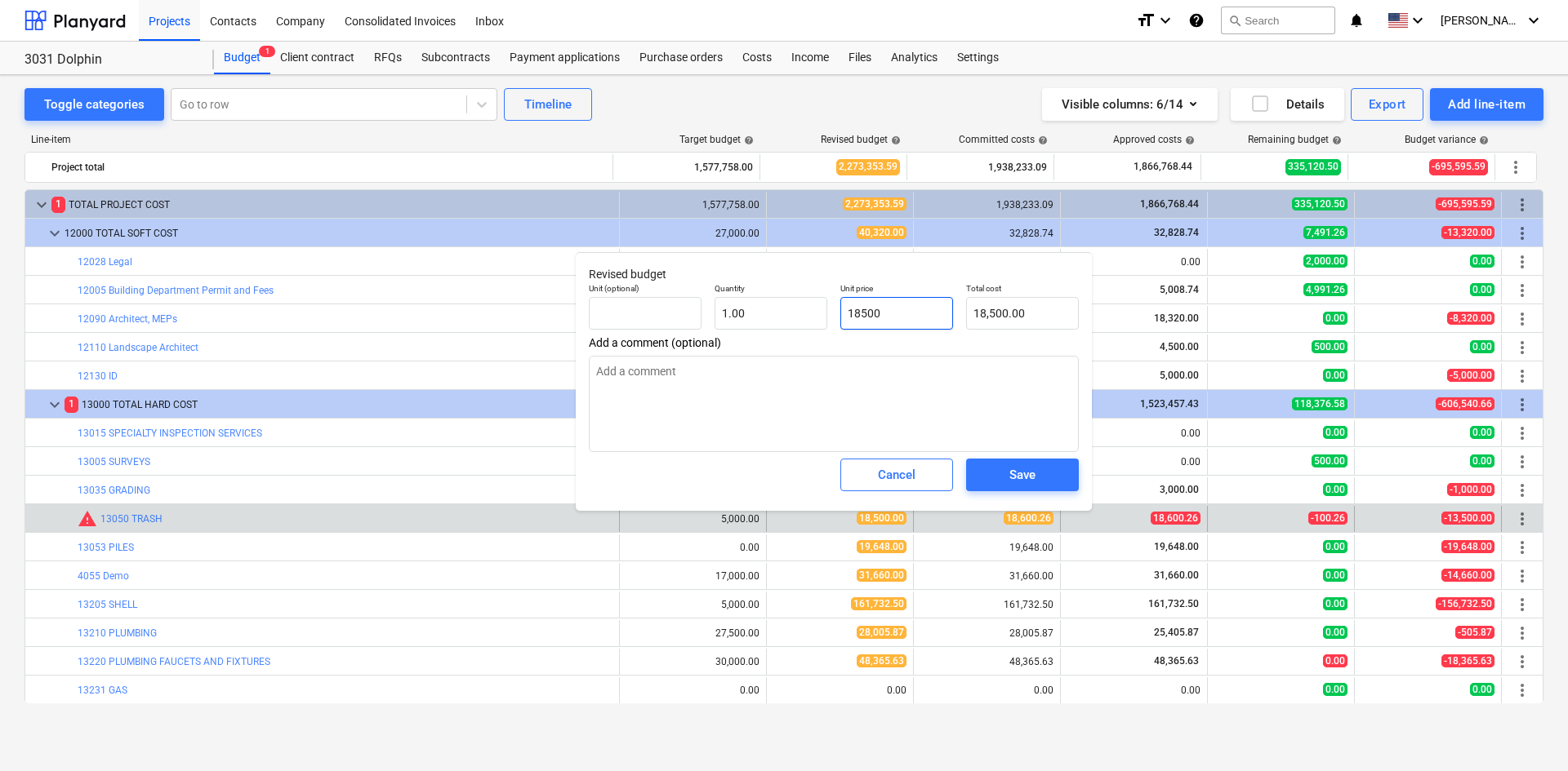
type textarea "x"
type input "1"
type input "1.00"
type textarea "x"
type input "19"
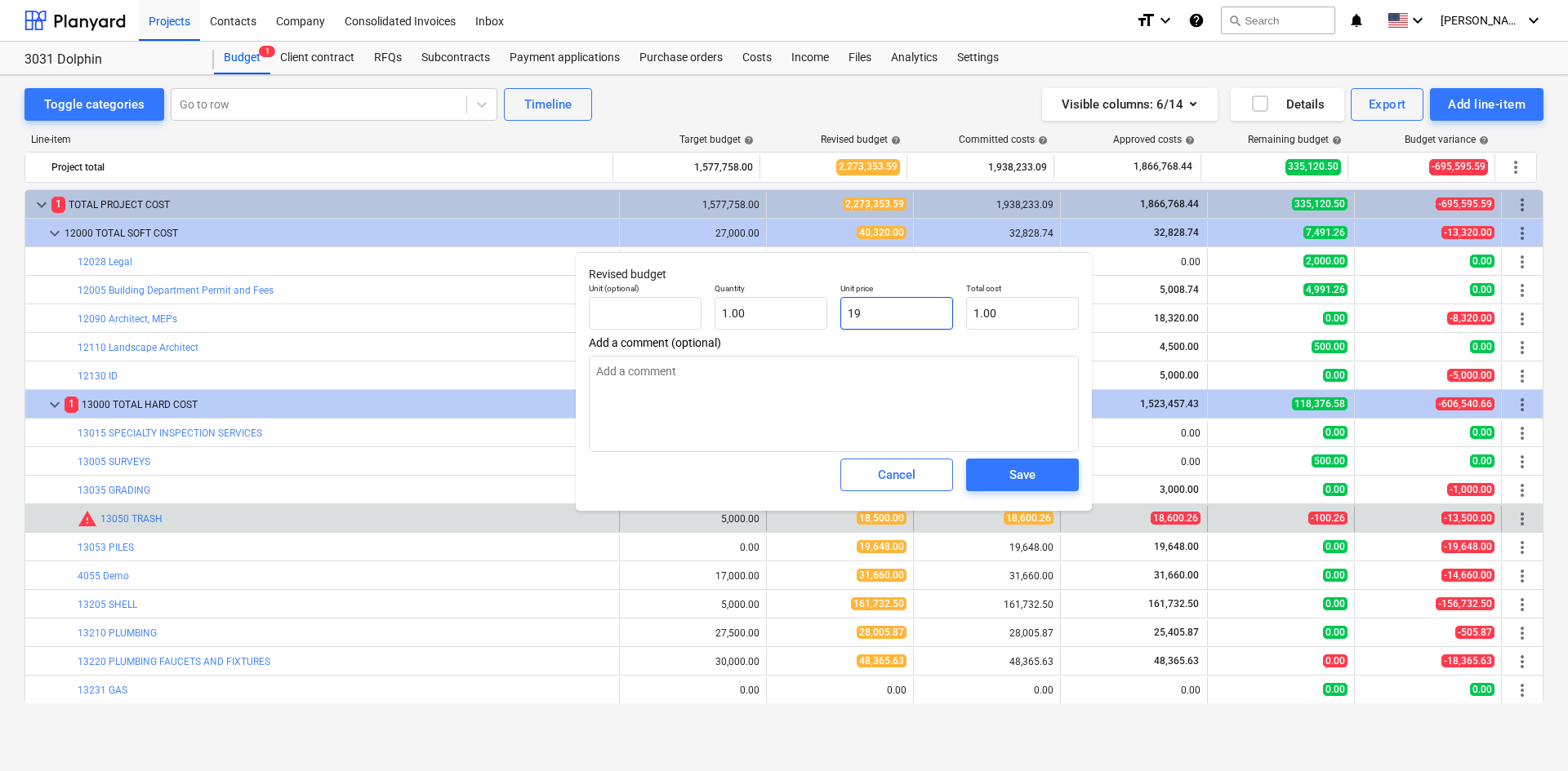
type input "19.00"
type textarea "x"
type input "190"
type input "190.00"
type textarea "x"
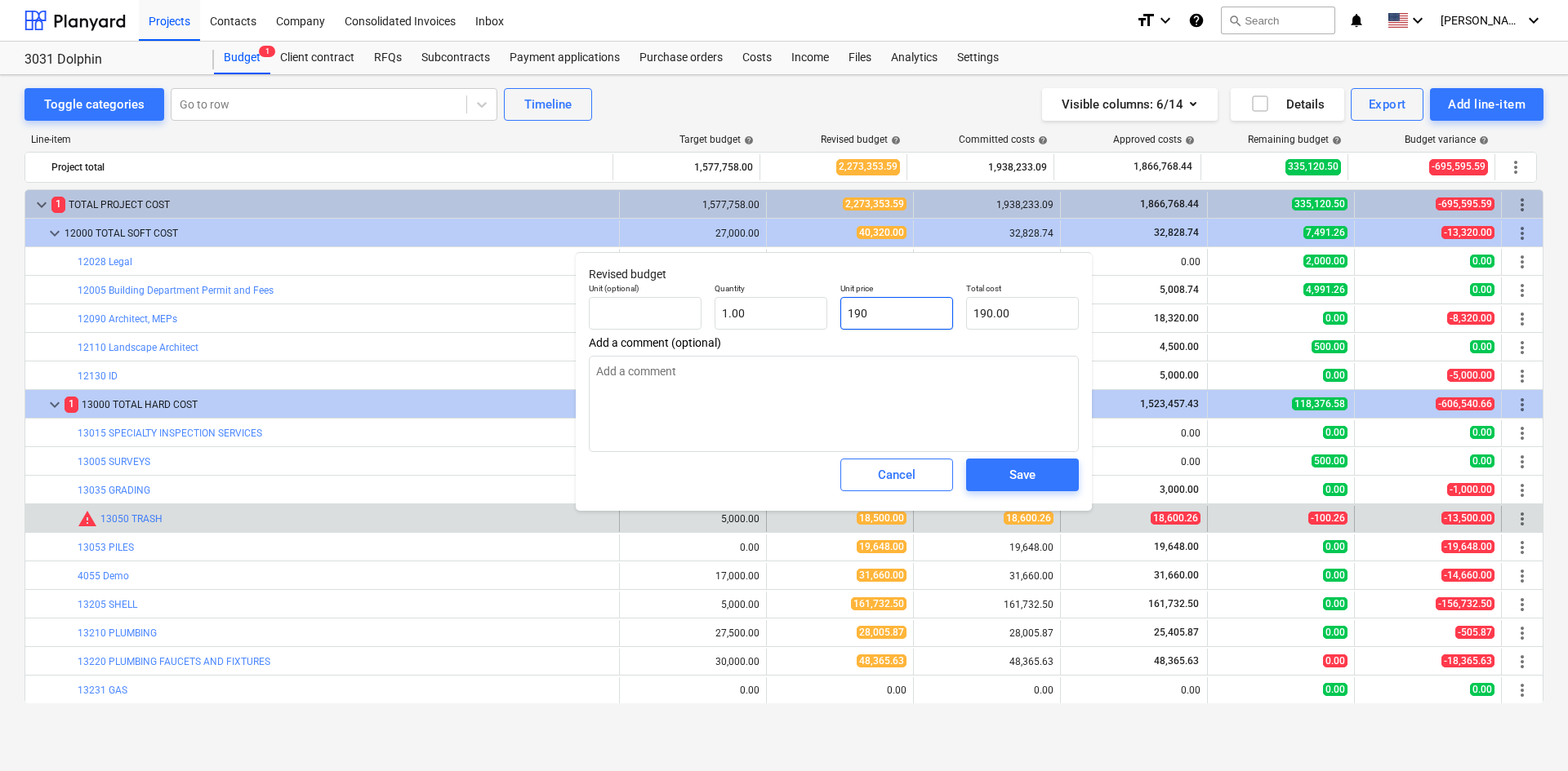
type input "1900"
type input "1,900.00"
type textarea "x"
type input "19000"
type input "19,000.00"
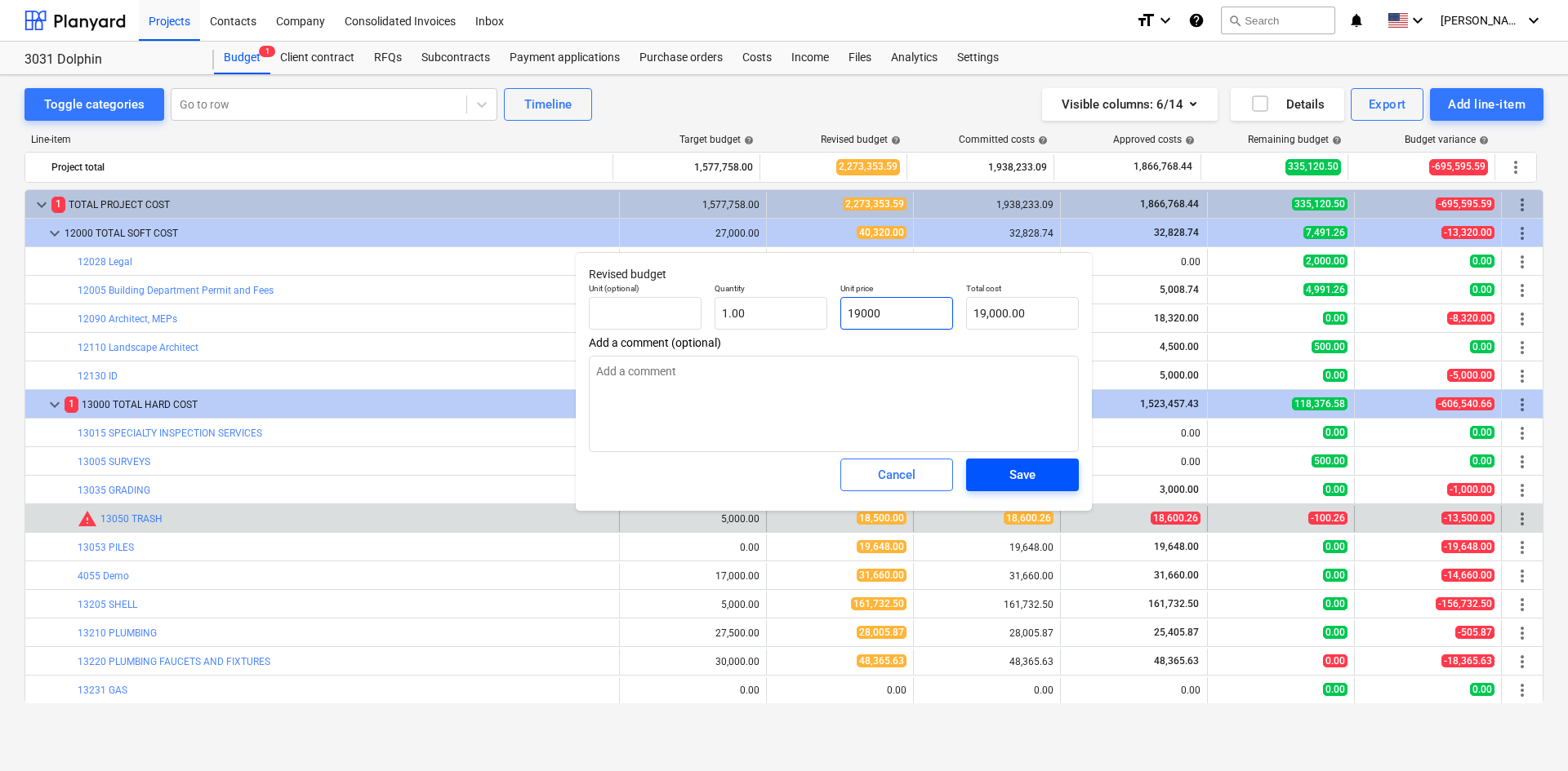
type input "19000"
type textarea "x"
type input "19,000.00"
drag, startPoint x: 1019, startPoint y: 464, endPoint x: 1021, endPoint y: 473, distance: 9.2
click at [1021, 473] on button "Save" at bounding box center [1022, 475] width 113 height 33
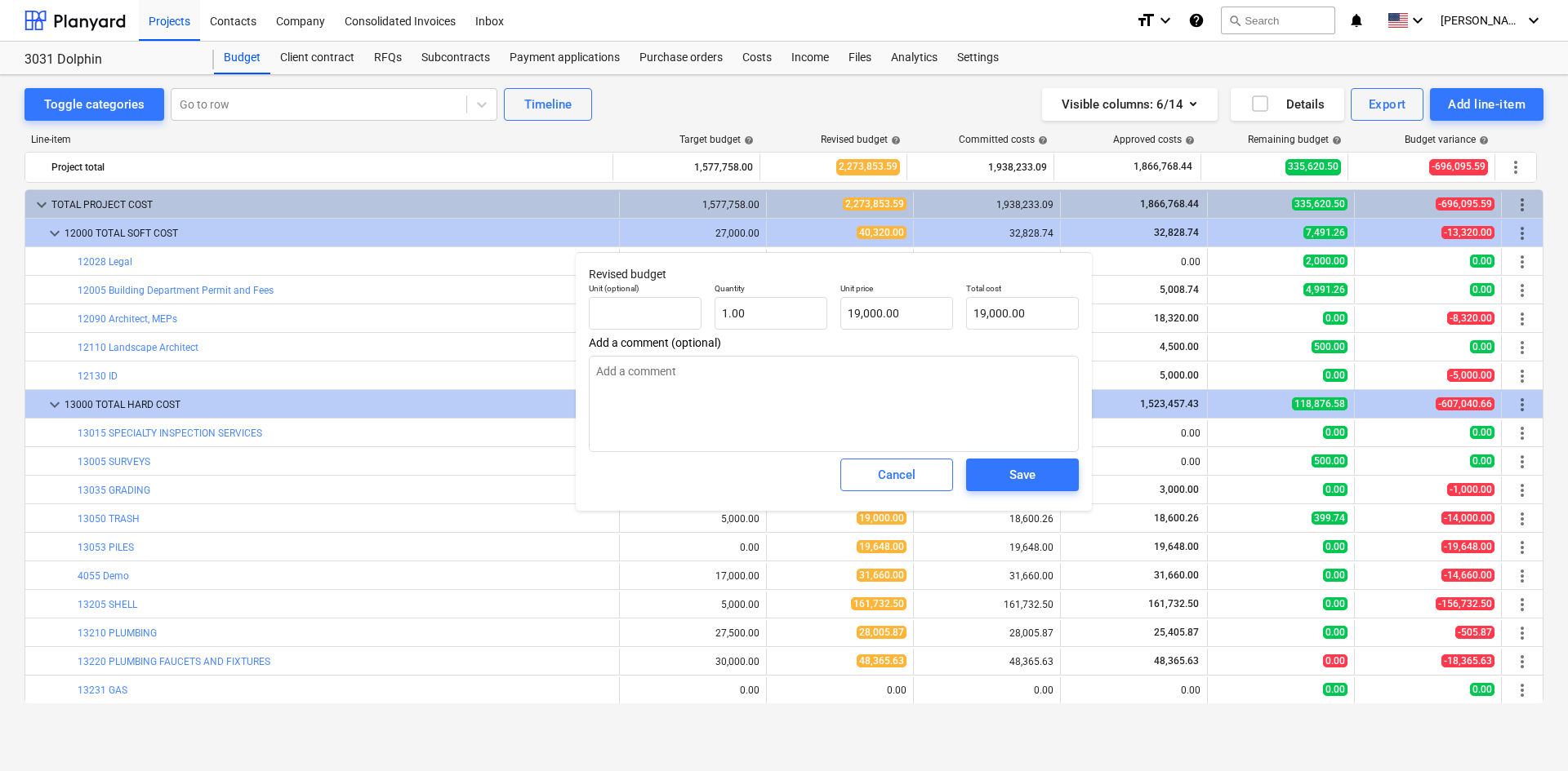
type textarea "x"
